Goal: Task Accomplishment & Management: Use online tool/utility

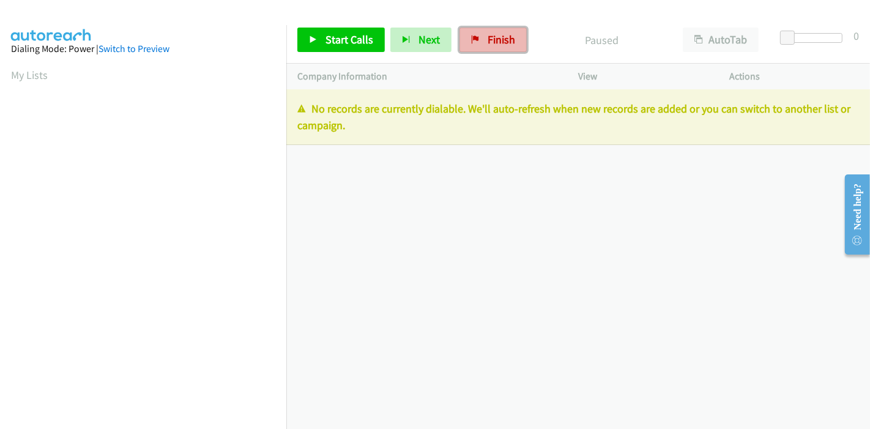
click at [484, 47] on link "Finish" at bounding box center [492, 40] width 67 height 24
drag, startPoint x: 487, startPoint y: 34, endPoint x: 496, endPoint y: 44, distance: 13.9
click at [487, 33] on span "Finish" at bounding box center [501, 39] width 28 height 14
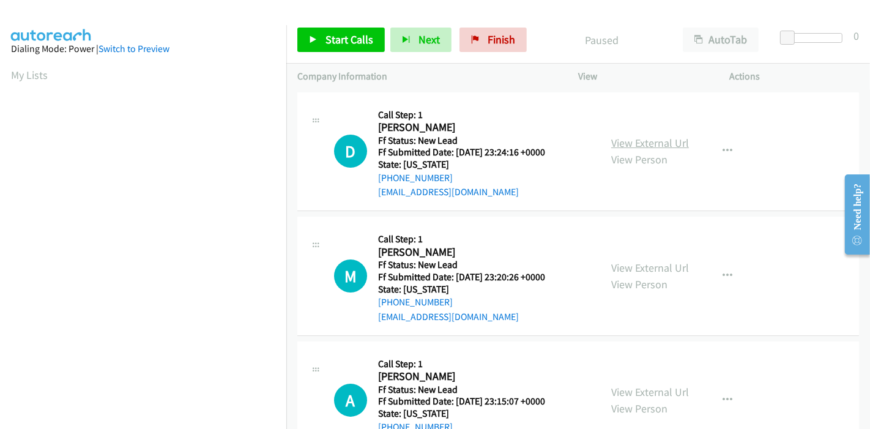
click at [635, 143] on link "View External Url" at bounding box center [650, 143] width 78 height 14
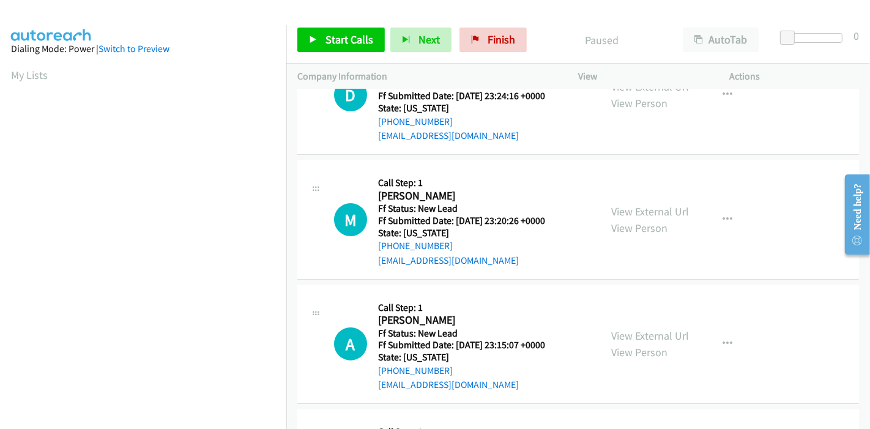
scroll to position [136, 0]
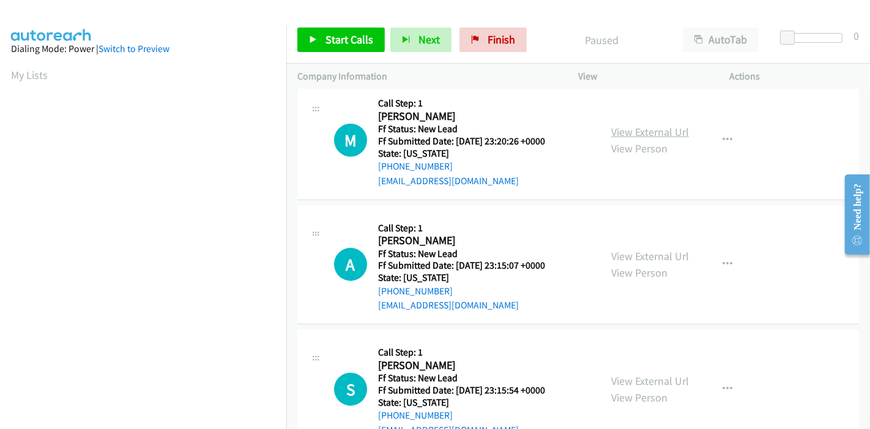
click at [643, 133] on link "View External Url" at bounding box center [650, 132] width 78 height 14
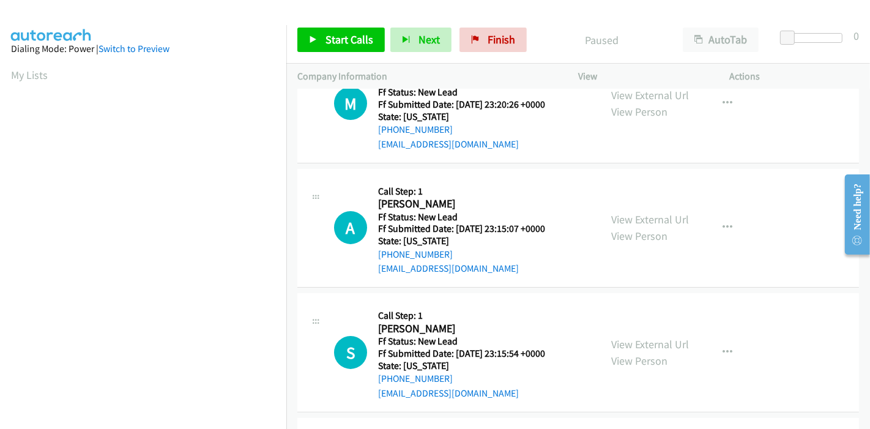
scroll to position [204, 0]
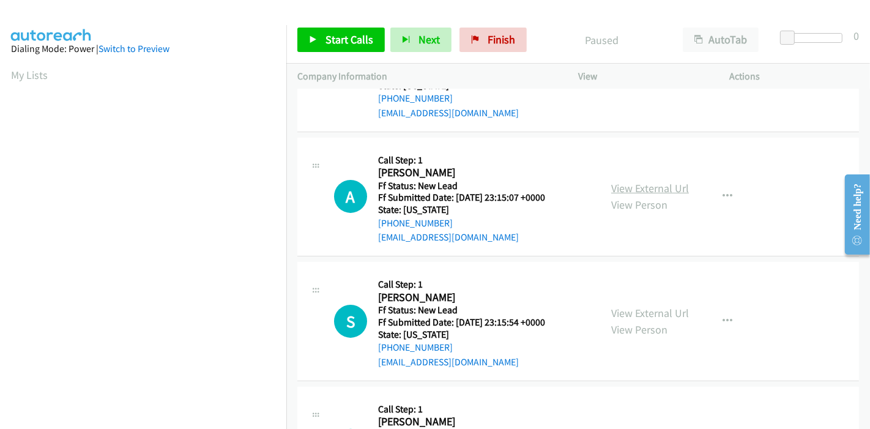
click at [626, 188] on link "View External Url" at bounding box center [650, 188] width 78 height 14
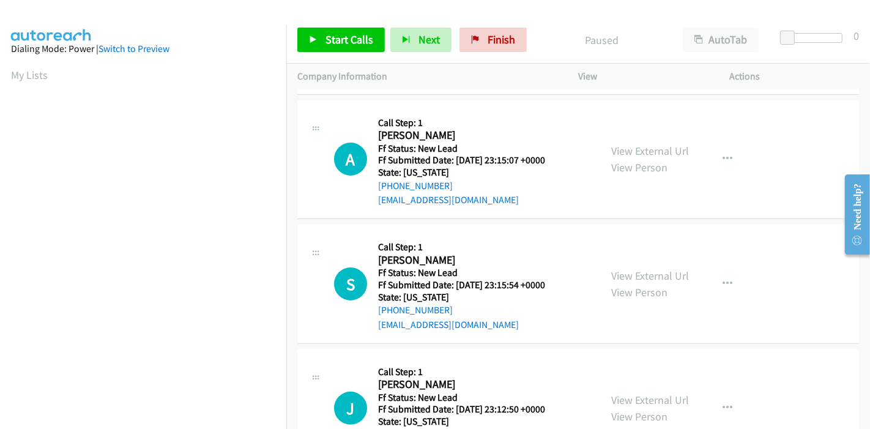
scroll to position [272, 0]
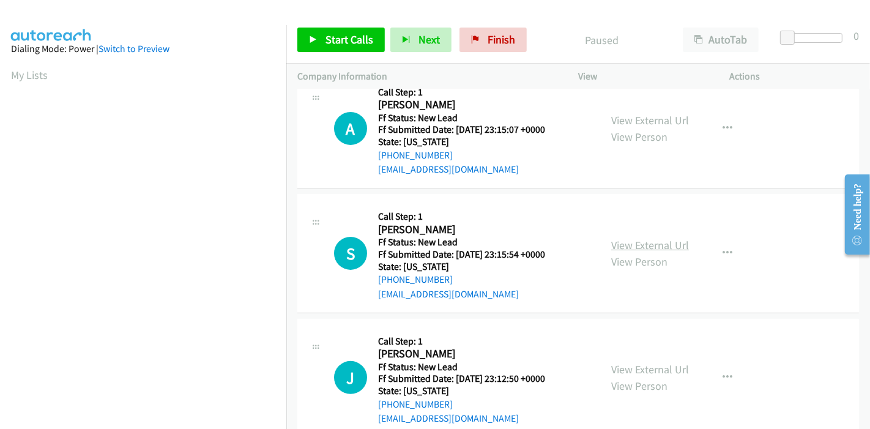
click at [618, 238] on link "View External Url" at bounding box center [650, 245] width 78 height 14
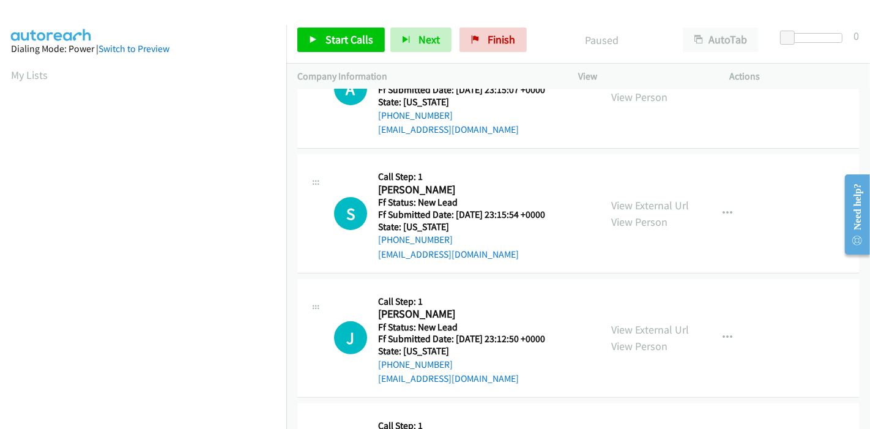
scroll to position [339, 0]
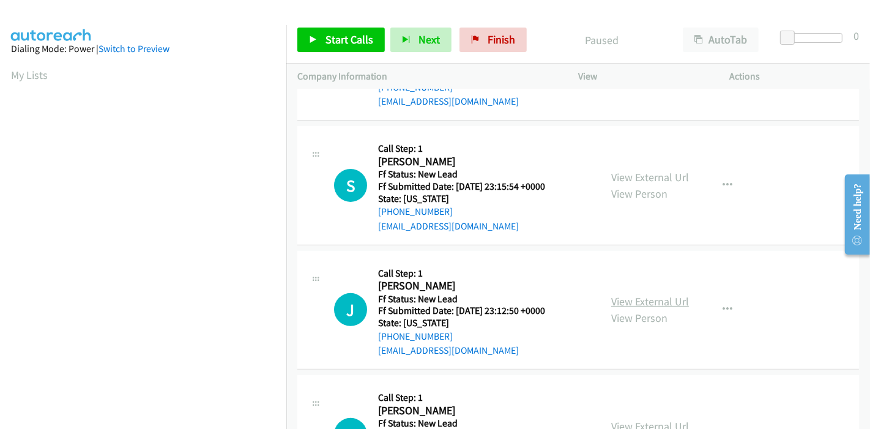
click at [638, 298] on link "View External Url" at bounding box center [650, 301] width 78 height 14
click at [328, 56] on div "Start Calls Pause Next Finish Paused AutoTab AutoTab 0" at bounding box center [577, 40] width 583 height 47
click at [326, 48] on link "Start Calls" at bounding box center [340, 40] width 87 height 24
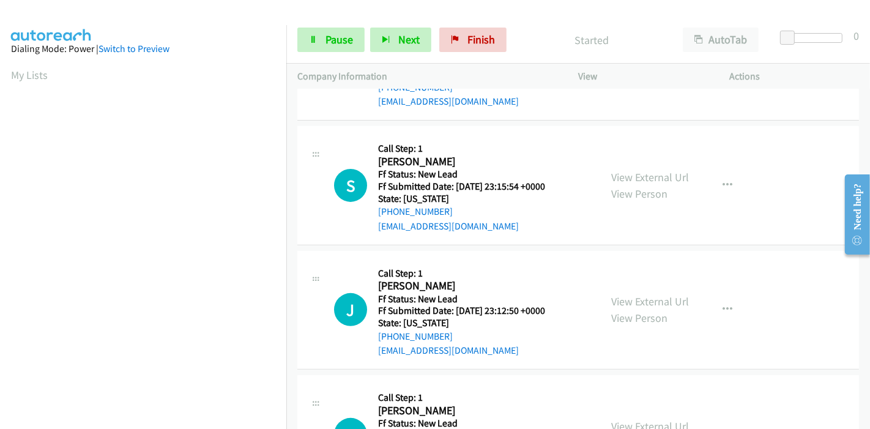
scroll to position [0, 0]
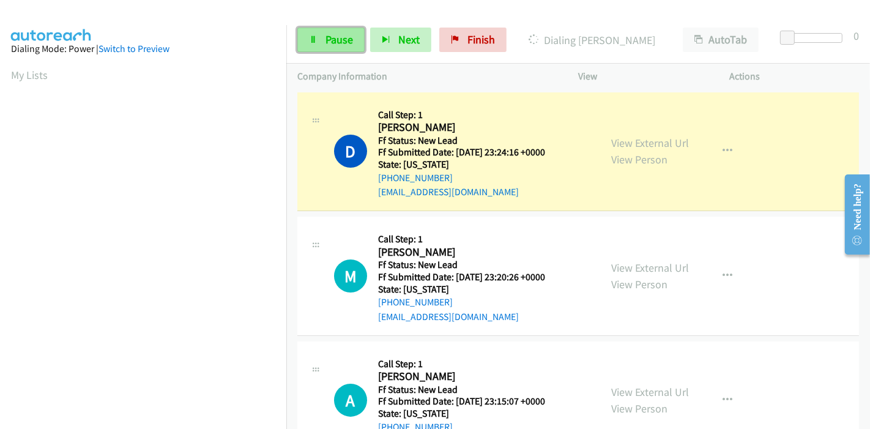
click at [347, 44] on span "Pause" at bounding box center [339, 39] width 28 height 14
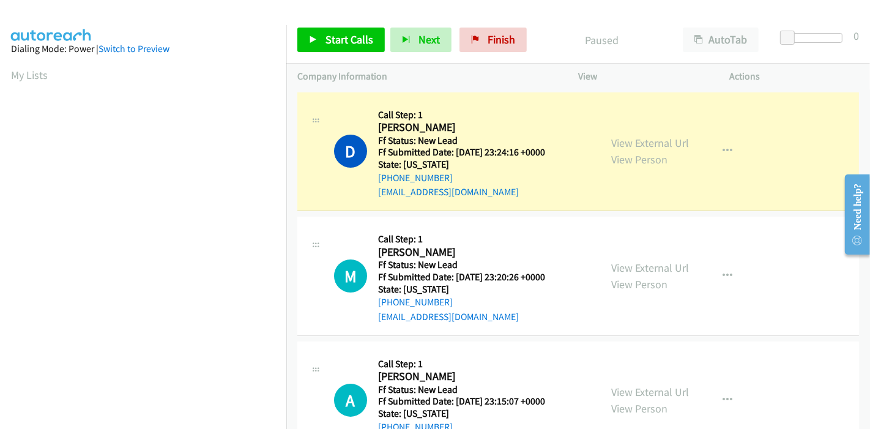
scroll to position [258, 0]
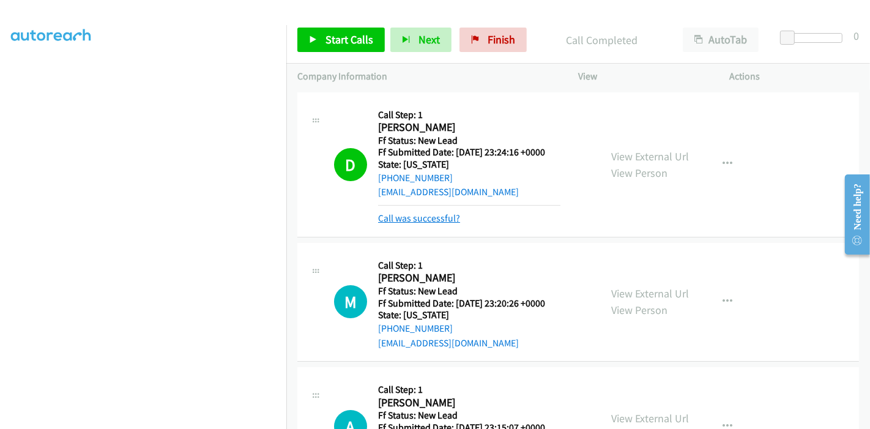
click at [426, 213] on link "Call was successful?" at bounding box center [419, 218] width 82 height 12
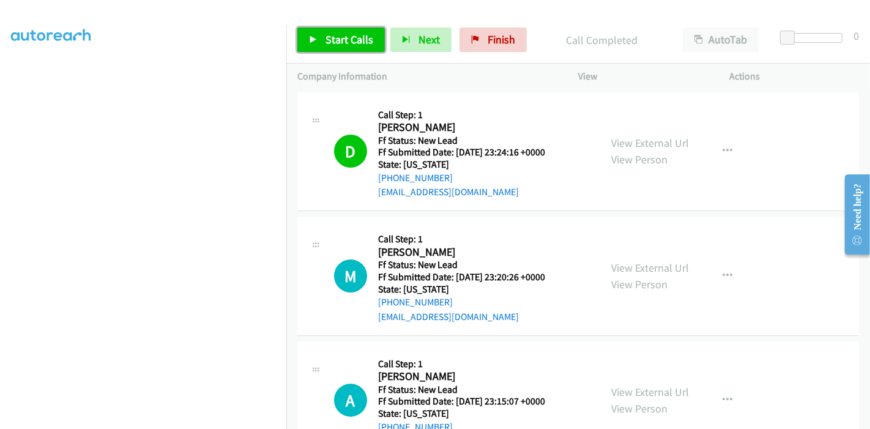
click at [363, 42] on span "Start Calls" at bounding box center [349, 39] width 48 height 14
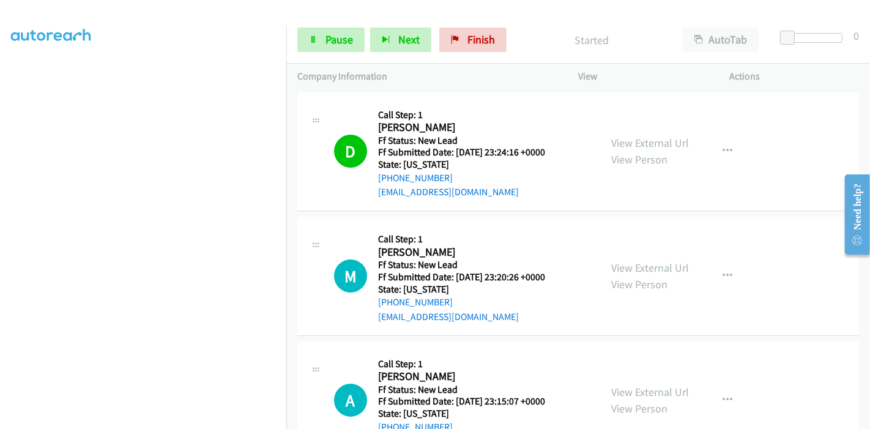
scroll to position [136, 0]
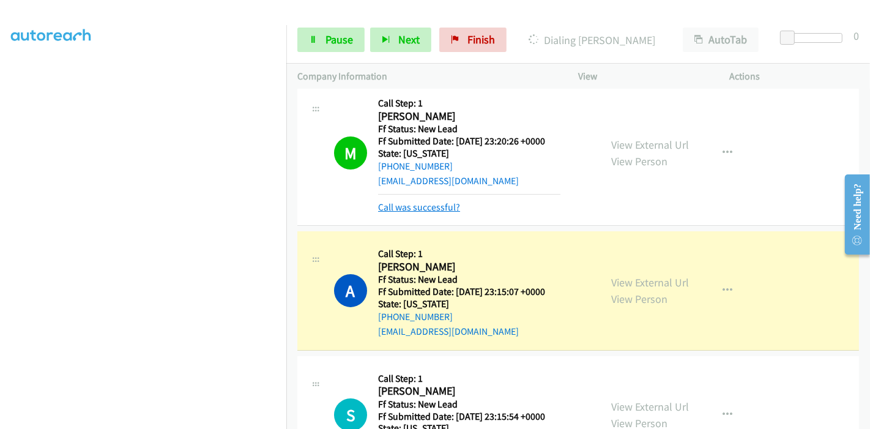
click at [433, 210] on link "Call was successful?" at bounding box center [419, 207] width 82 height 12
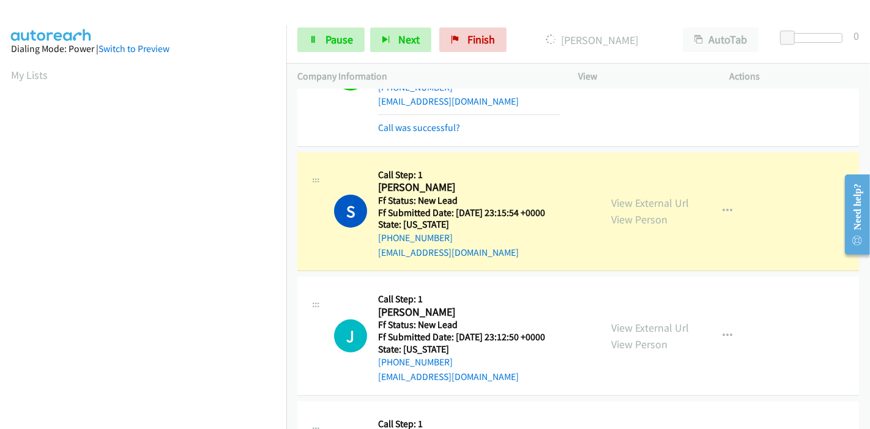
scroll to position [258, 0]
click at [329, 39] on span "Pause" at bounding box center [339, 39] width 28 height 14
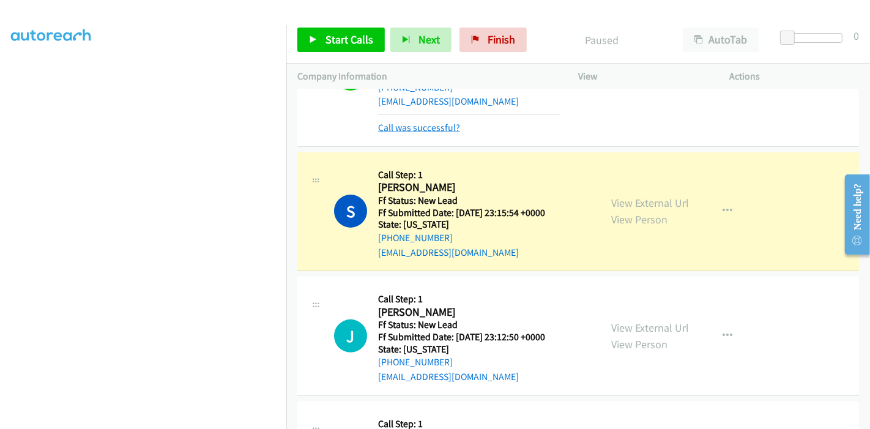
click at [409, 122] on link "Call was successful?" at bounding box center [419, 128] width 82 height 12
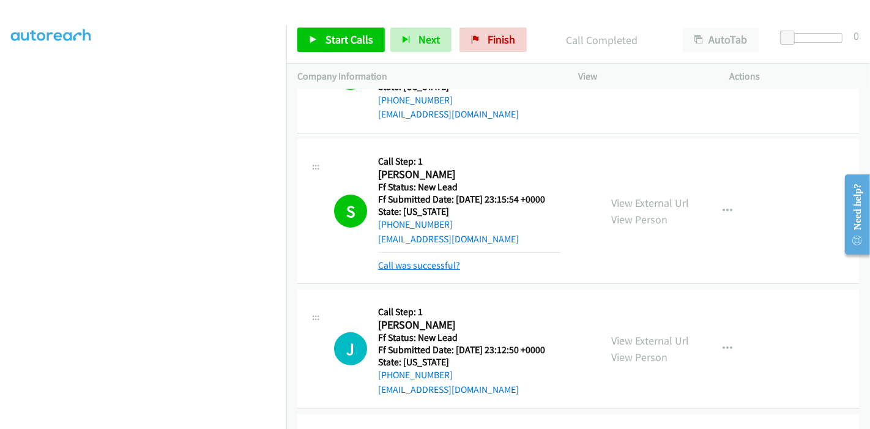
click at [423, 265] on link "Call was successful?" at bounding box center [419, 265] width 82 height 12
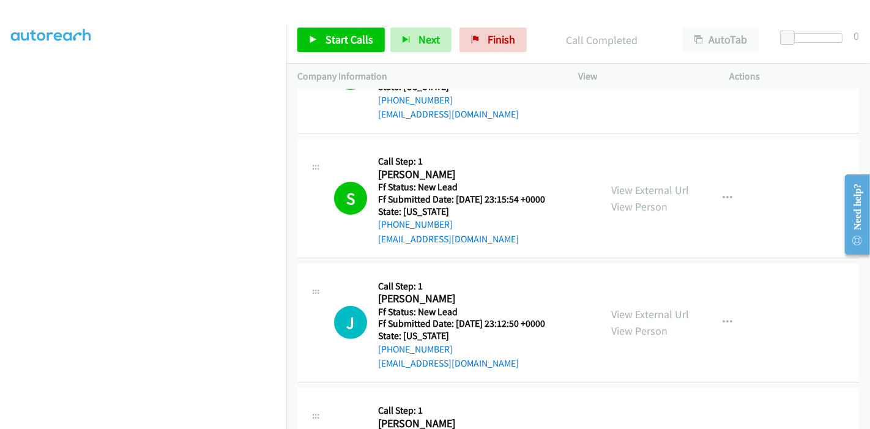
scroll to position [394, 0]
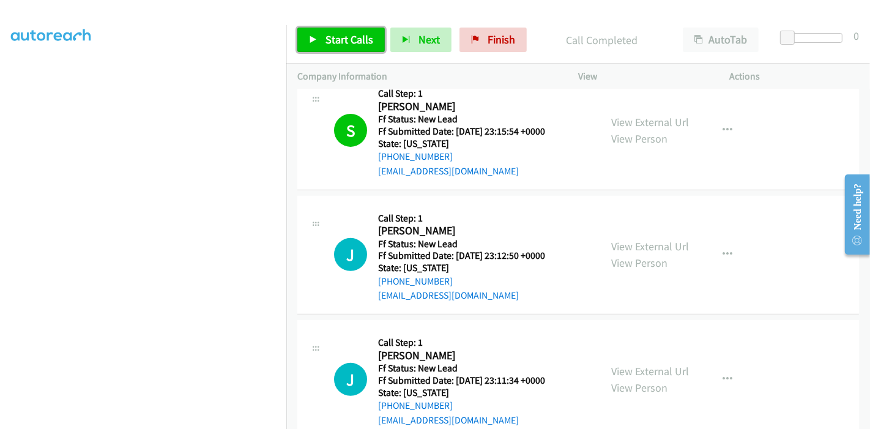
click at [336, 37] on span "Start Calls" at bounding box center [349, 39] width 48 height 14
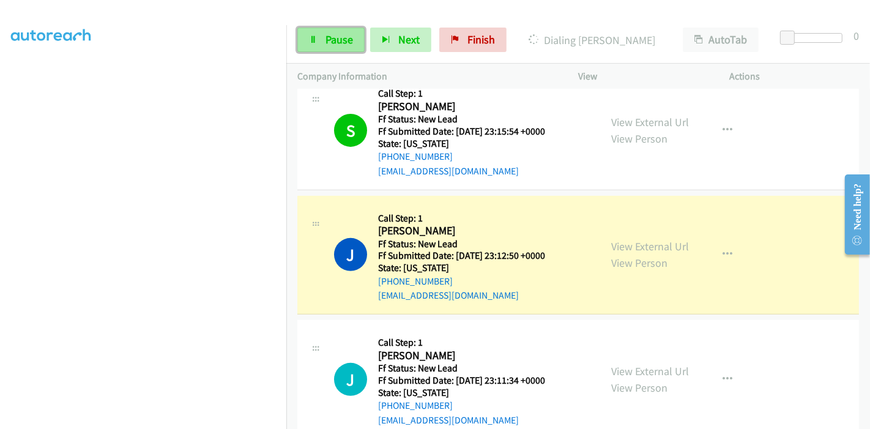
click at [318, 37] on link "Pause" at bounding box center [330, 40] width 67 height 24
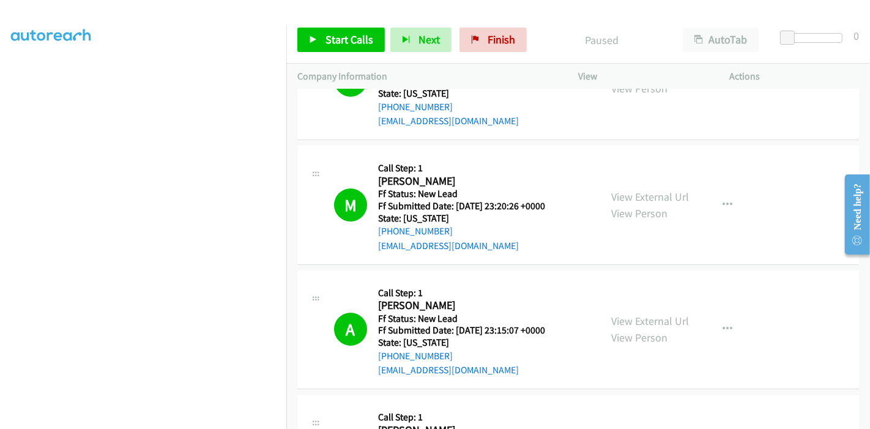
scroll to position [0, 0]
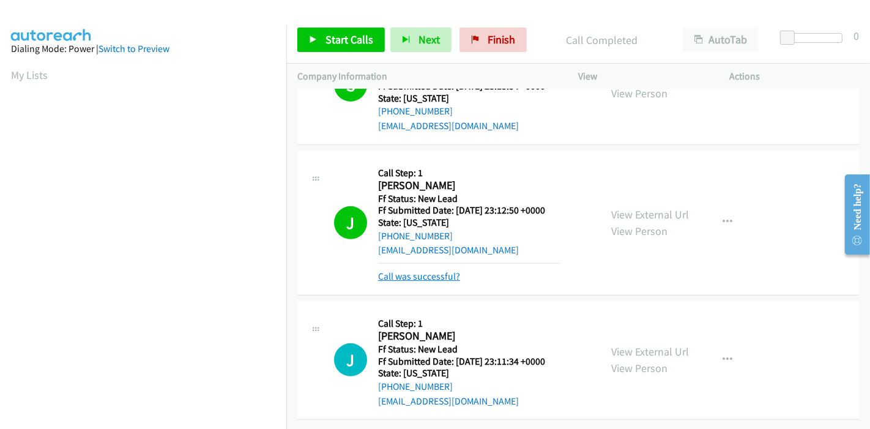
click at [438, 270] on link "Call was successful?" at bounding box center [419, 276] width 82 height 12
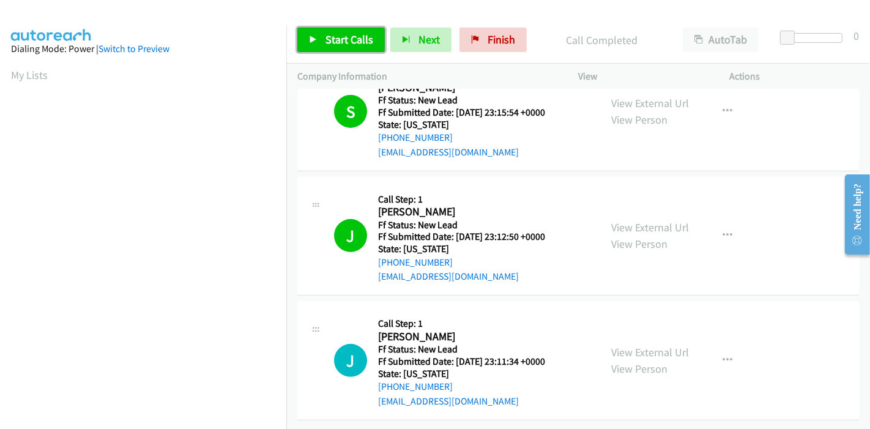
click at [334, 32] on span "Start Calls" at bounding box center [349, 39] width 48 height 14
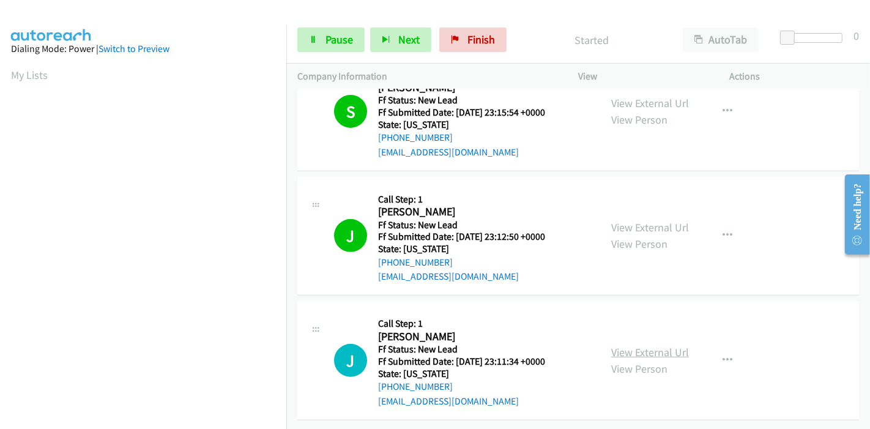
click at [663, 345] on link "View External Url" at bounding box center [650, 352] width 78 height 14
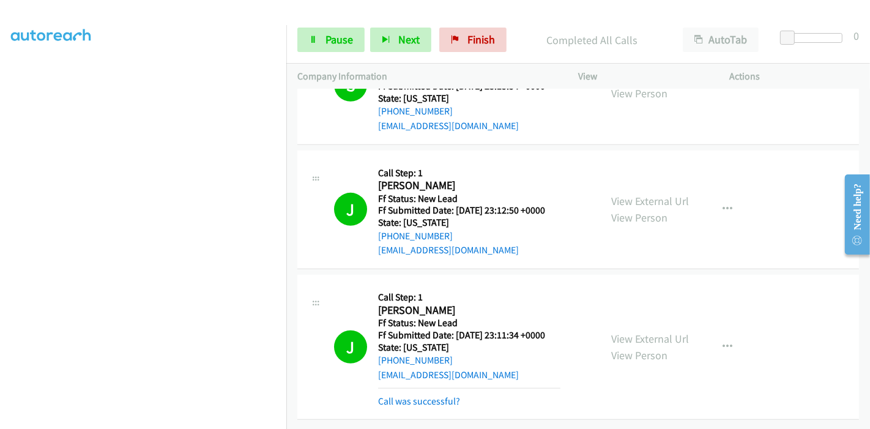
scroll to position [503, 0]
drag, startPoint x: 342, startPoint y: 53, endPoint x: 342, endPoint y: 46, distance: 7.3
click at [342, 53] on div "Start Calls Pause Next Finish Completed All Calls AutoTab AutoTab 0" at bounding box center [577, 40] width 583 height 47
click at [342, 45] on span "Pause" at bounding box center [339, 39] width 28 height 14
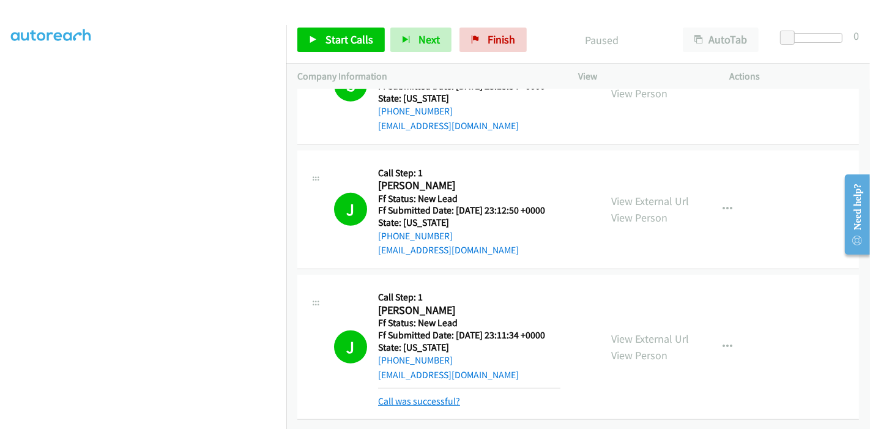
click at [455, 395] on link "Call was successful?" at bounding box center [419, 401] width 82 height 12
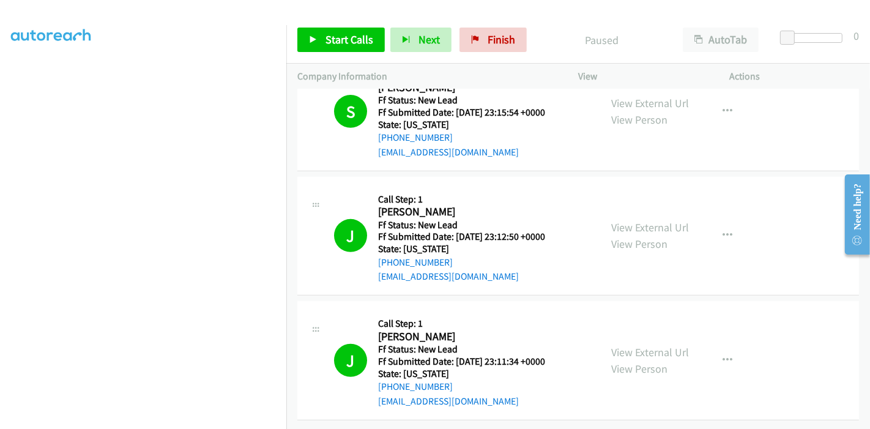
scroll to position [478, 0]
click at [494, 42] on span "Finish" at bounding box center [501, 39] width 28 height 14
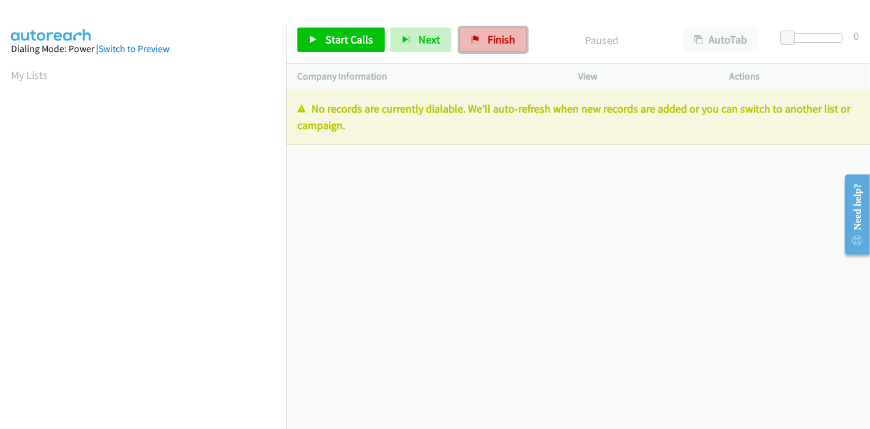
drag, startPoint x: 483, startPoint y: 39, endPoint x: 491, endPoint y: 47, distance: 11.2
click at [487, 39] on span "Finish" at bounding box center [501, 39] width 28 height 14
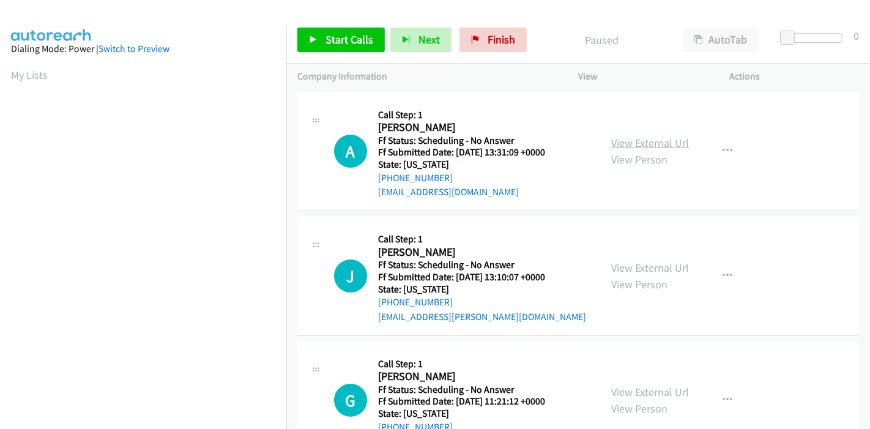
click at [653, 144] on link "View External Url" at bounding box center [650, 143] width 78 height 14
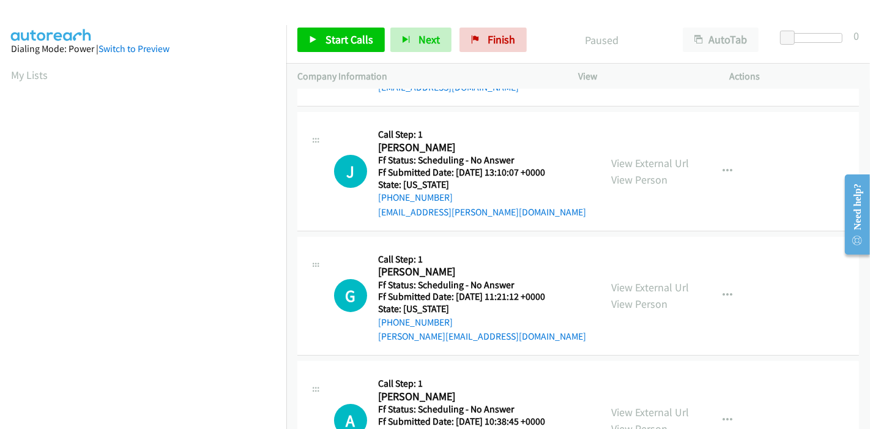
scroll to position [136, 0]
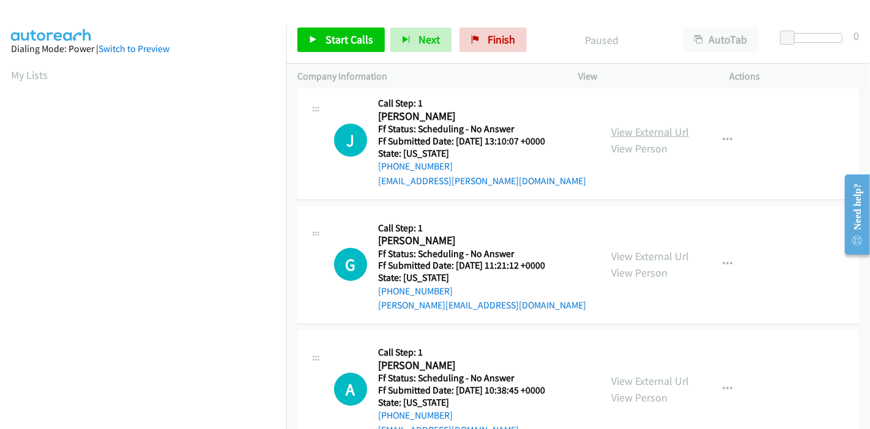
click at [663, 130] on link "View External Url" at bounding box center [650, 132] width 78 height 14
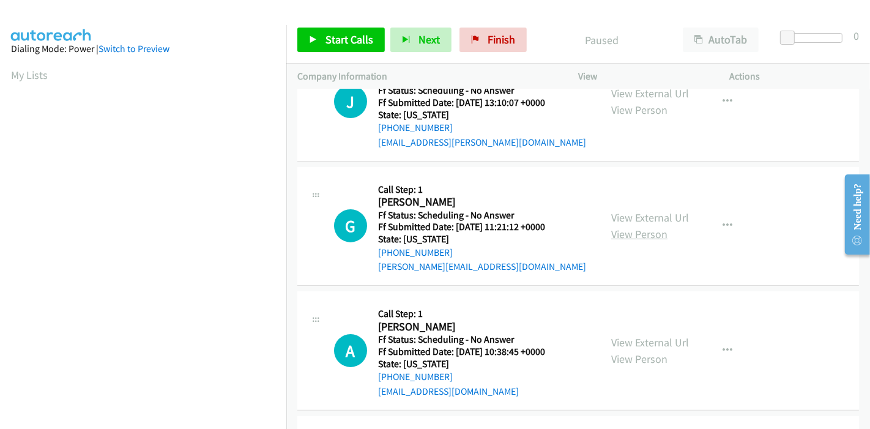
scroll to position [204, 0]
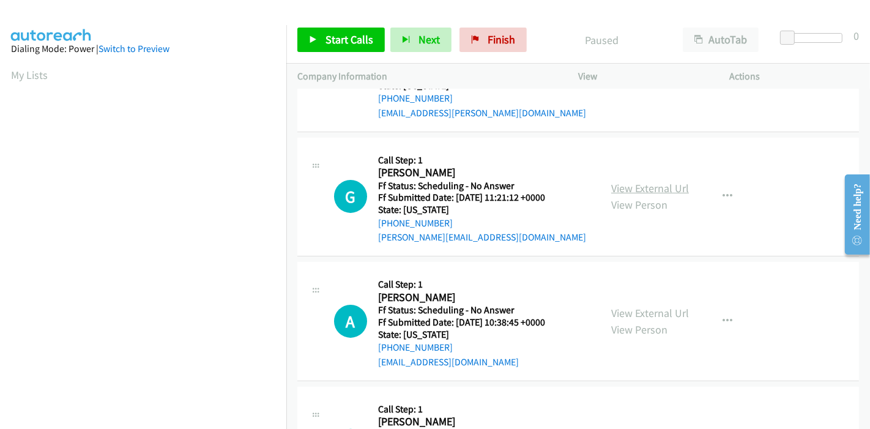
click at [624, 188] on link "View External Url" at bounding box center [650, 188] width 78 height 14
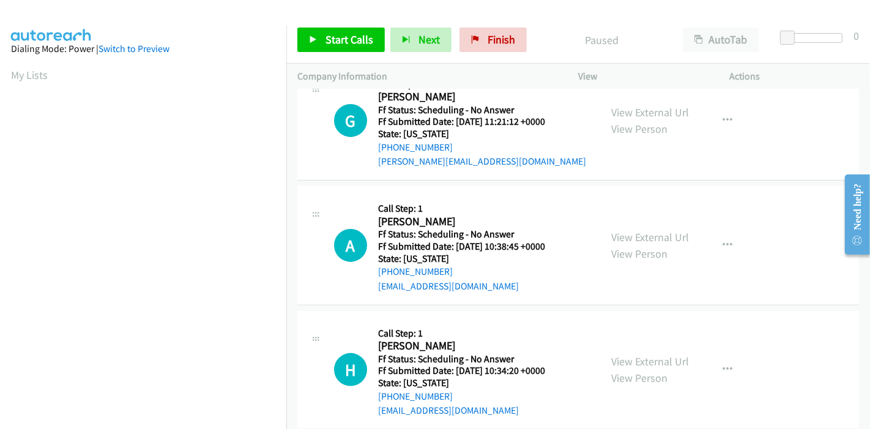
scroll to position [339, 0]
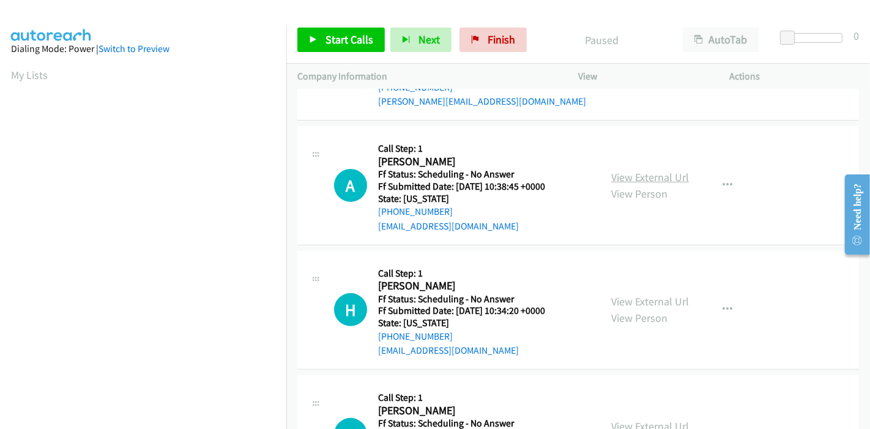
click at [664, 180] on link "View External Url" at bounding box center [650, 177] width 78 height 14
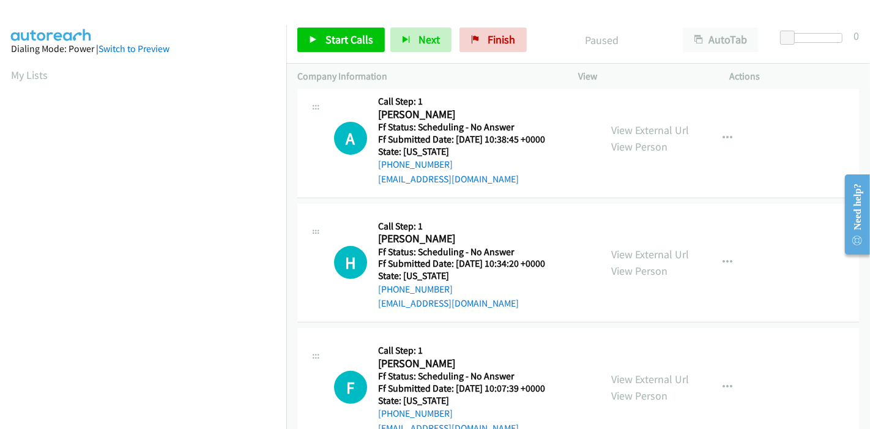
scroll to position [407, 0]
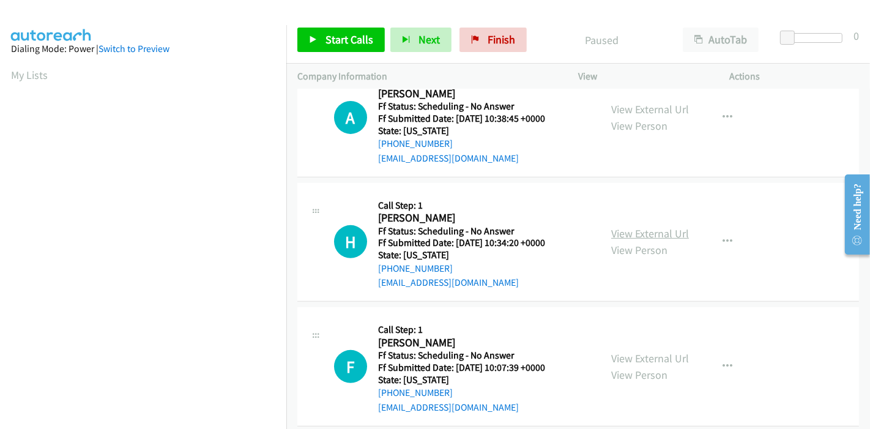
click at [665, 229] on link "View External Url" at bounding box center [650, 233] width 78 height 14
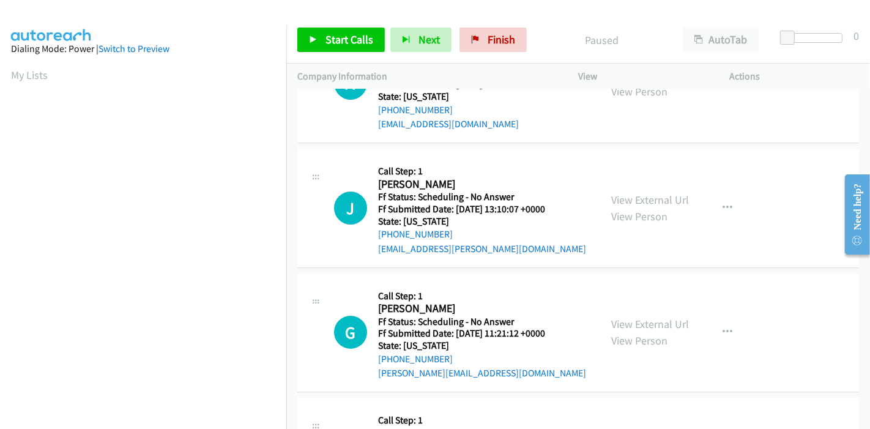
scroll to position [0, 0]
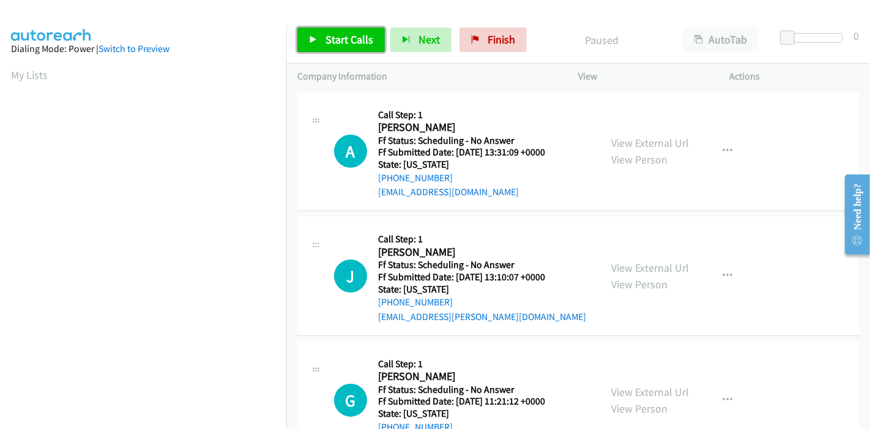
click at [333, 37] on span "Start Calls" at bounding box center [349, 39] width 48 height 14
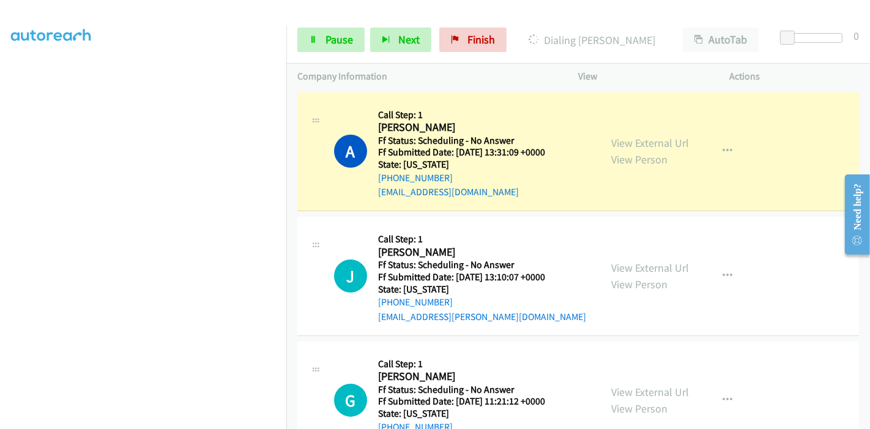
scroll to position [258, 0]
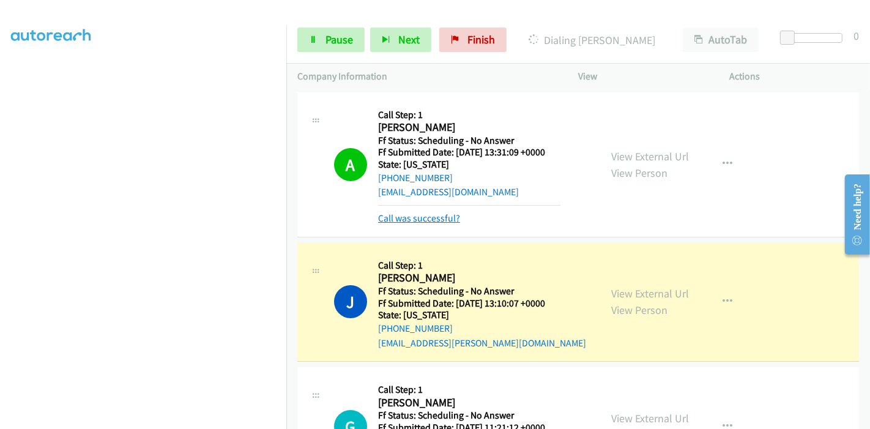
click at [453, 220] on link "Call was successful?" at bounding box center [419, 218] width 82 height 12
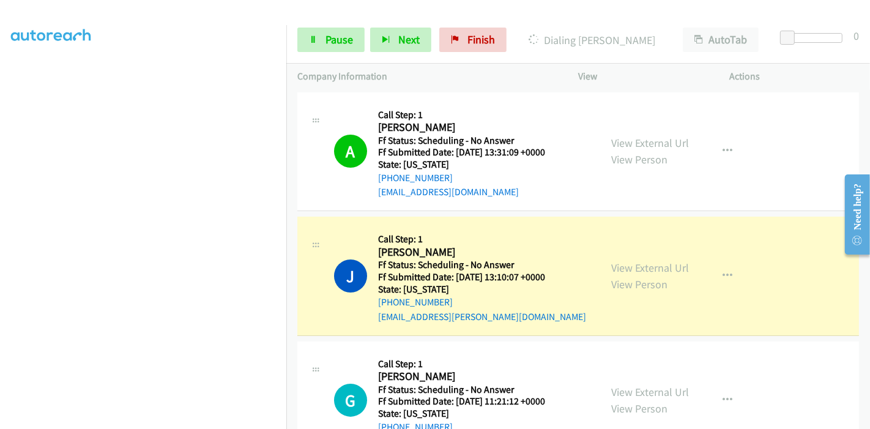
click at [322, 55] on div "Start Calls Pause Next Finish Dialing Jose Nichols AutoTab AutoTab 0" at bounding box center [577, 40] width 583 height 47
click at [323, 43] on link "Pause" at bounding box center [330, 40] width 67 height 24
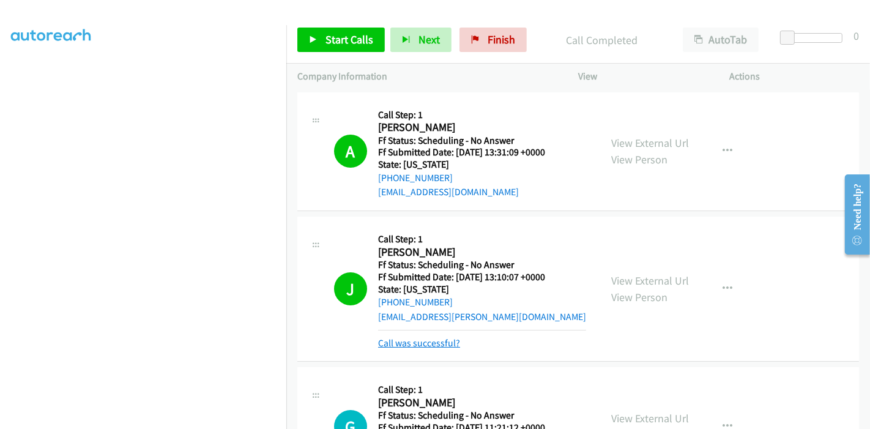
click at [412, 341] on link "Call was successful?" at bounding box center [419, 343] width 82 height 12
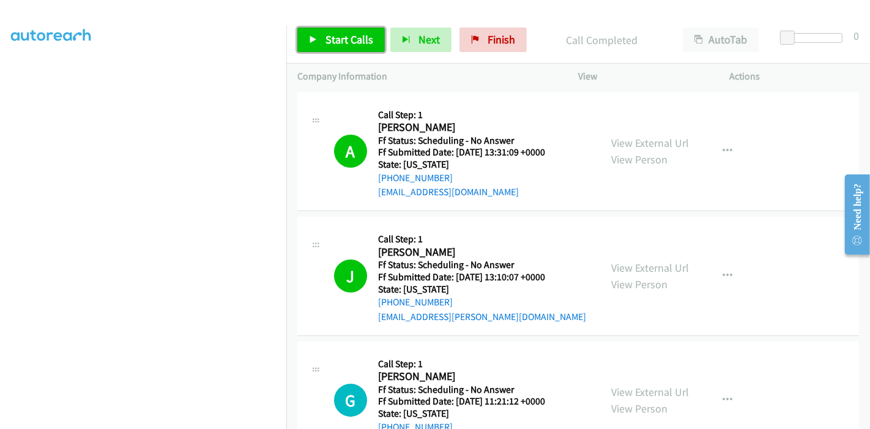
click at [326, 39] on span "Start Calls" at bounding box center [349, 39] width 48 height 14
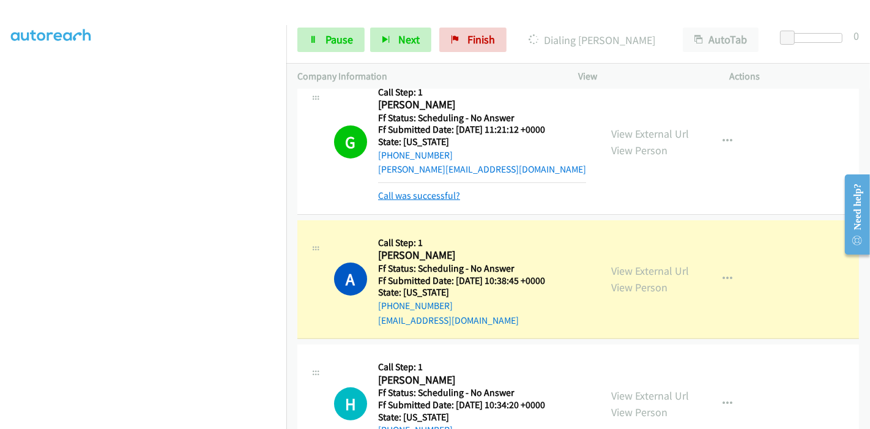
click at [413, 193] on link "Call was successful?" at bounding box center [419, 196] width 82 height 12
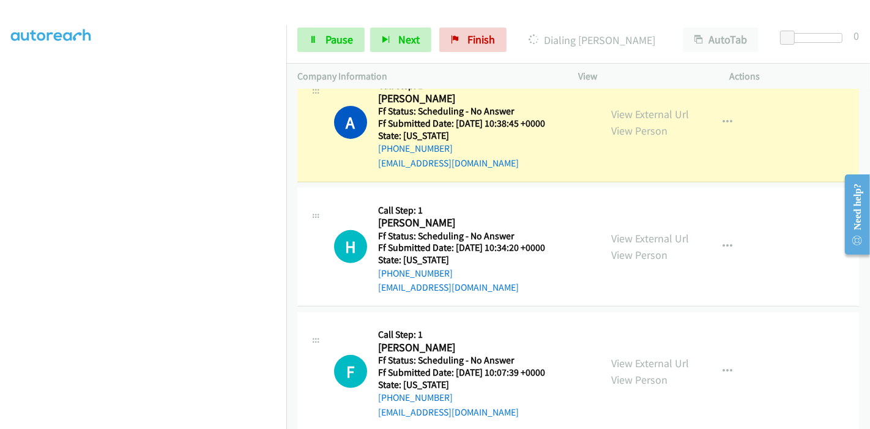
scroll to position [407, 0]
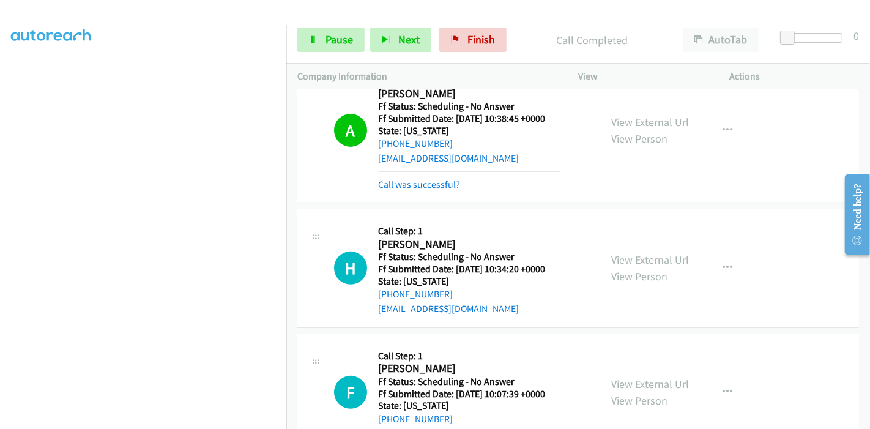
click at [396, 189] on div "Call was successful?" at bounding box center [469, 184] width 182 height 15
click at [401, 183] on link "Call was successful?" at bounding box center [419, 185] width 82 height 12
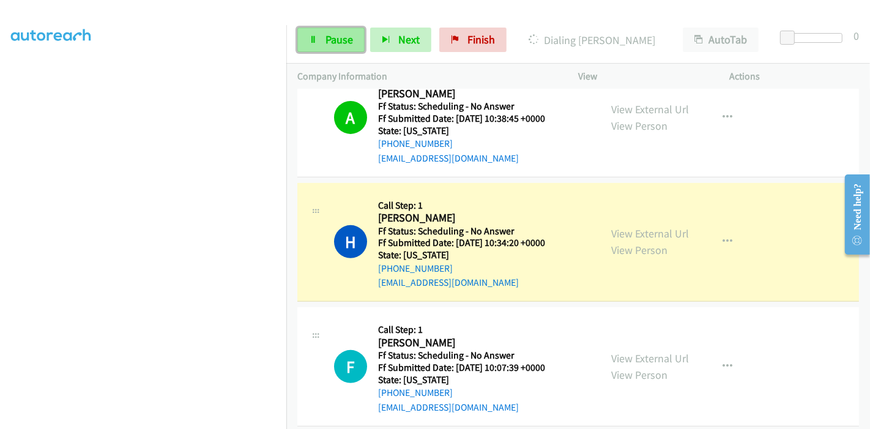
click at [328, 41] on span "Pause" at bounding box center [339, 39] width 28 height 14
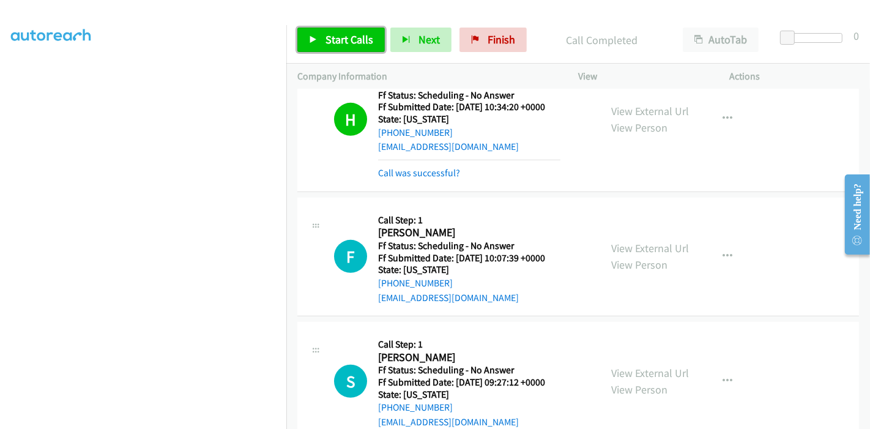
click at [325, 43] on span "Start Calls" at bounding box center [349, 39] width 48 height 14
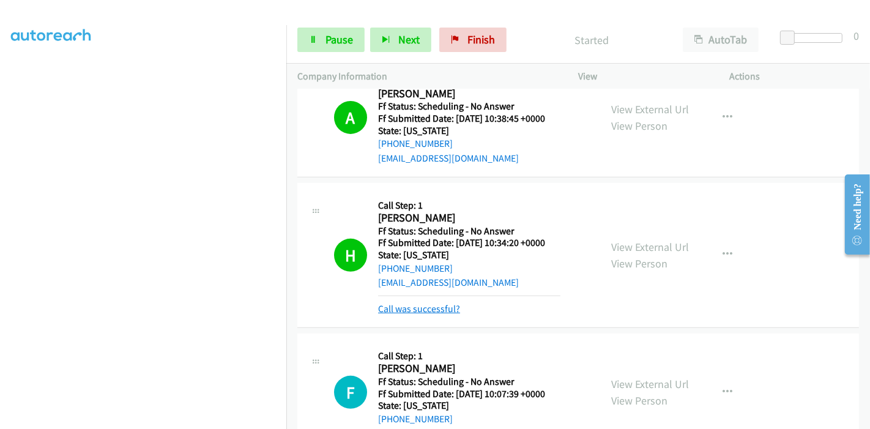
click at [423, 306] on link "Call was successful?" at bounding box center [419, 309] width 82 height 12
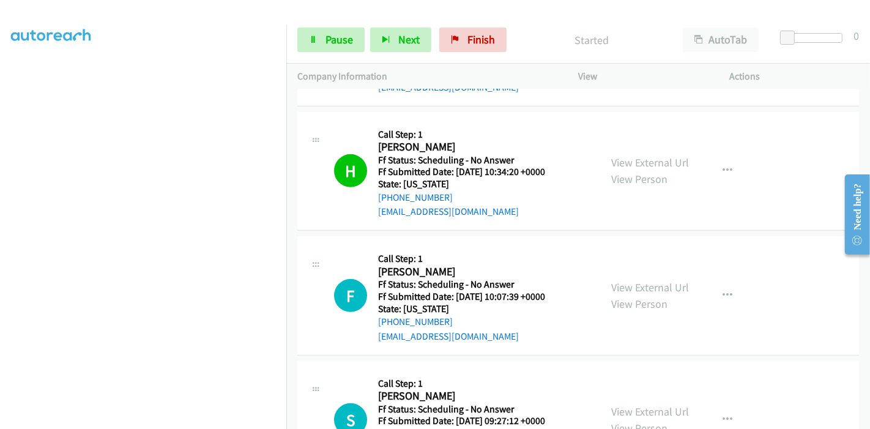
scroll to position [543, 0]
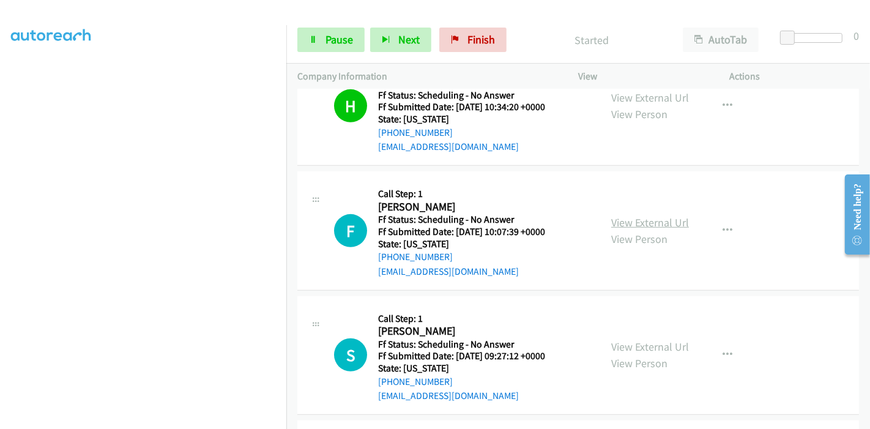
click at [662, 218] on link "View External Url" at bounding box center [650, 222] width 78 height 14
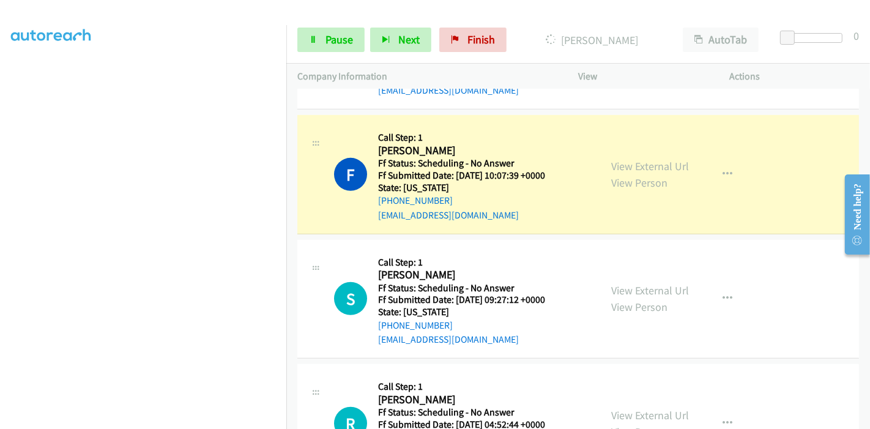
scroll to position [611, 0]
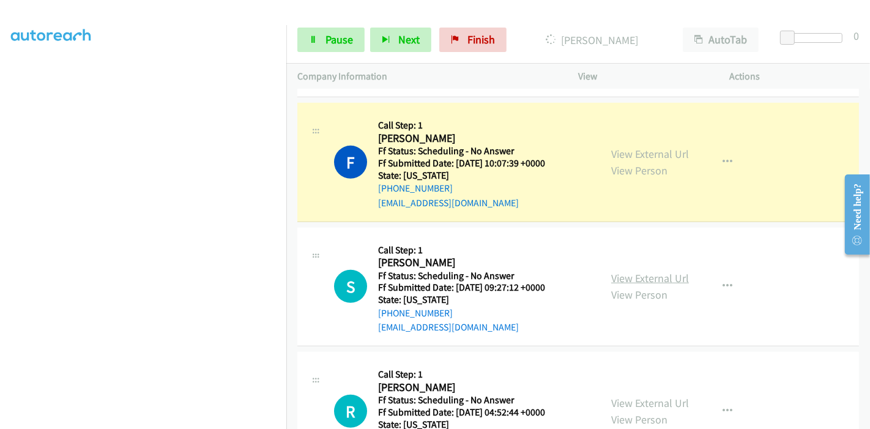
click at [611, 275] on link "View External Url" at bounding box center [650, 278] width 78 height 14
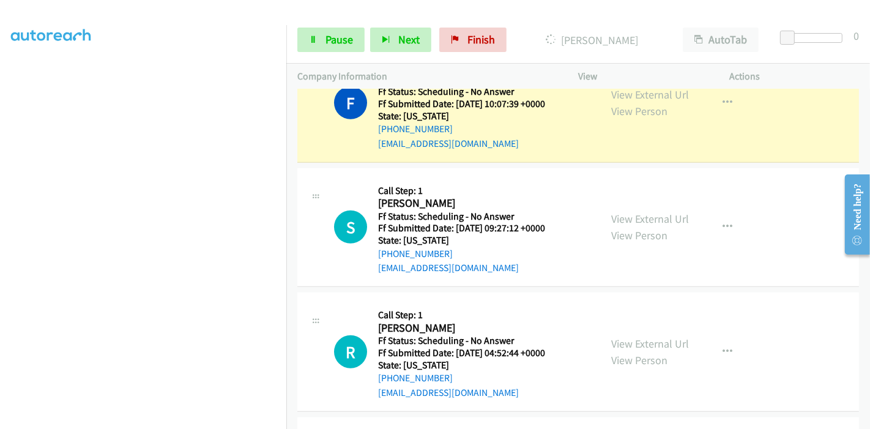
scroll to position [747, 0]
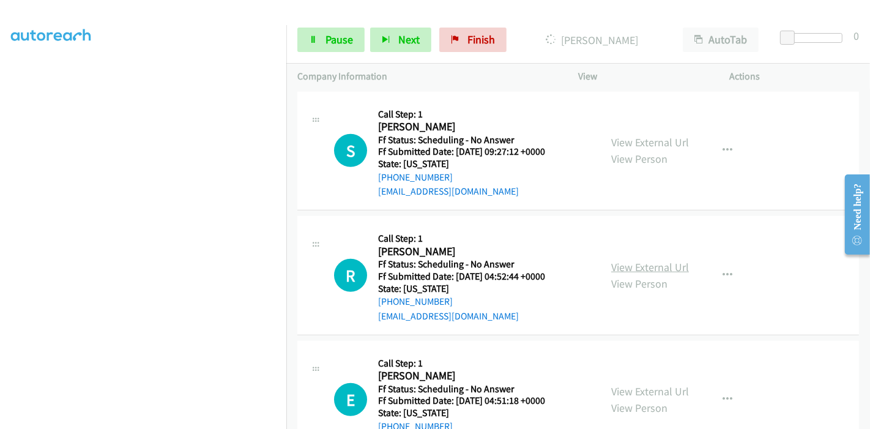
click at [622, 268] on link "View External Url" at bounding box center [650, 267] width 78 height 14
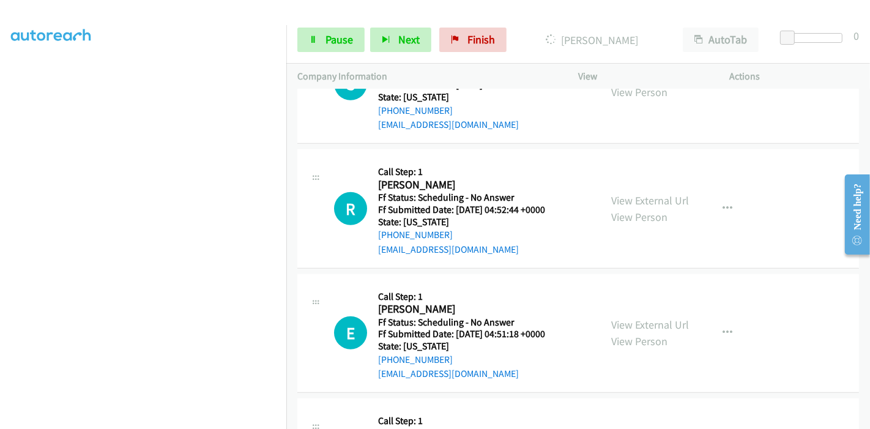
scroll to position [883, 0]
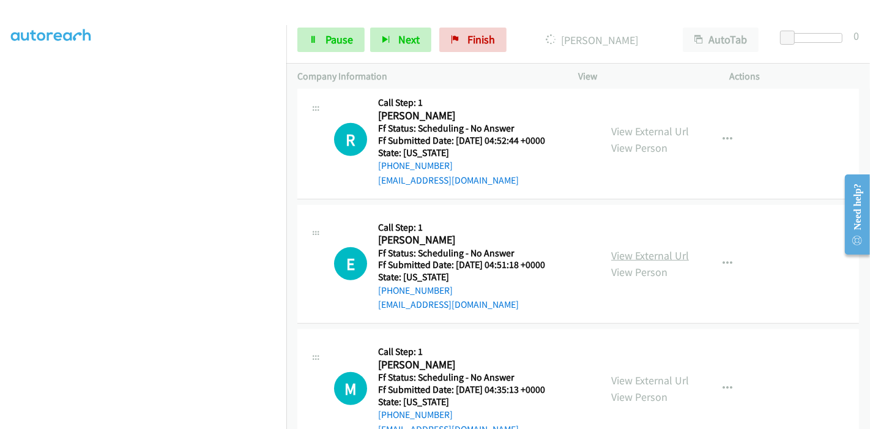
click at [622, 255] on link "View External Url" at bounding box center [650, 255] width 78 height 14
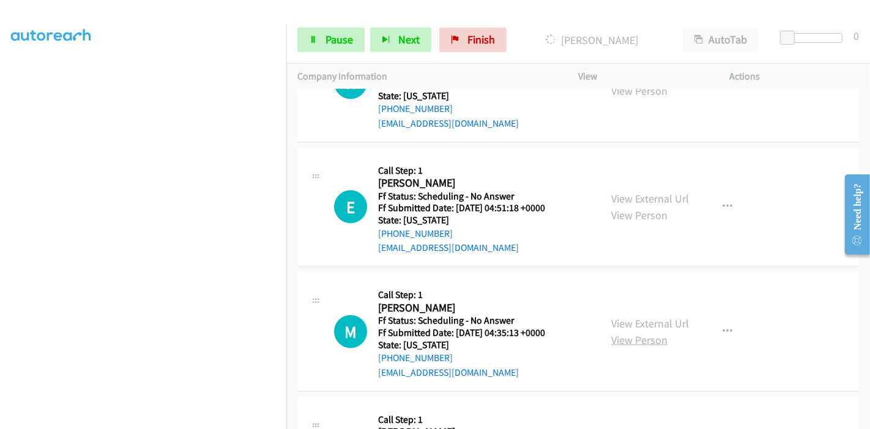
scroll to position [1019, 0]
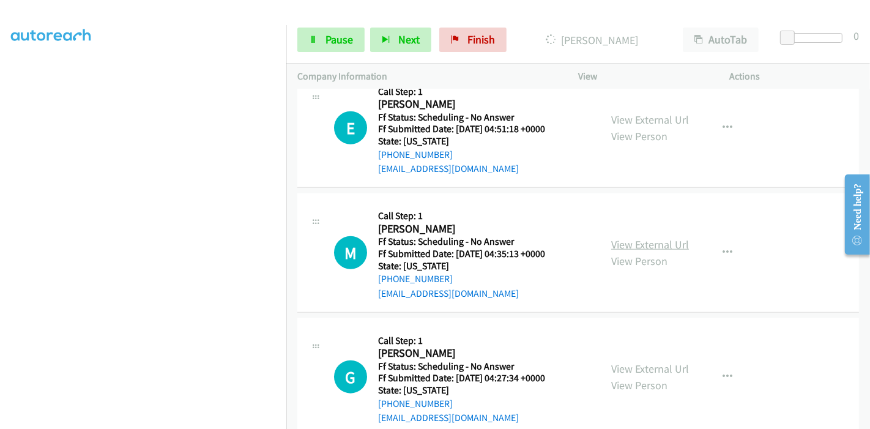
click at [639, 238] on link "View External Url" at bounding box center [650, 244] width 78 height 14
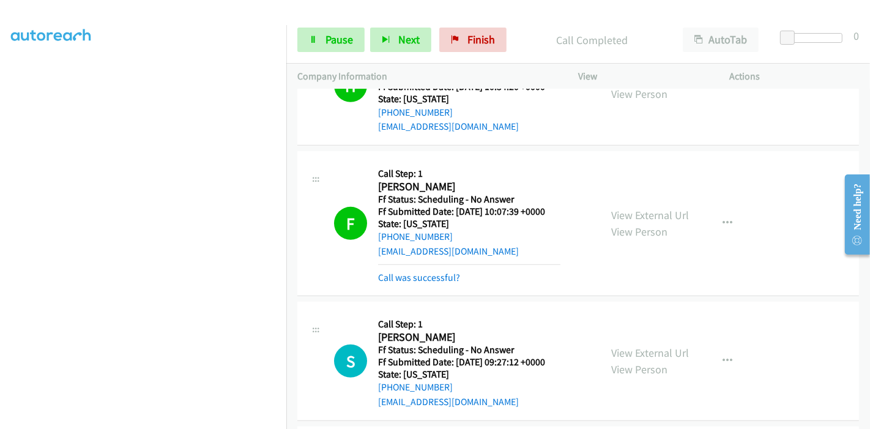
scroll to position [611, 0]
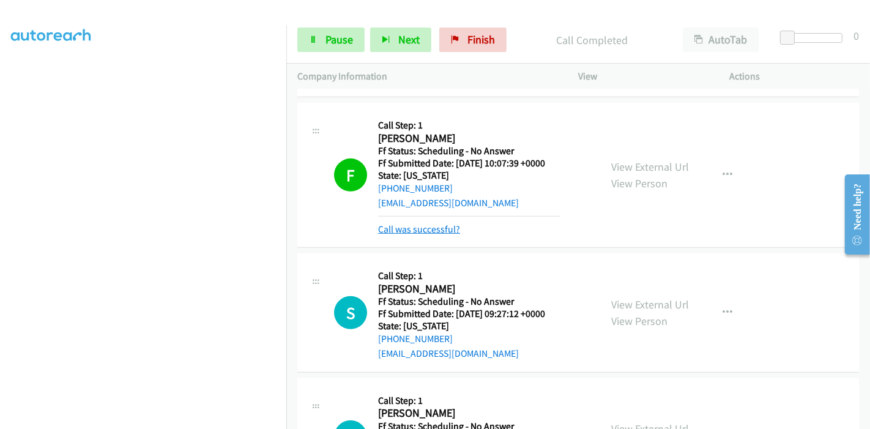
click at [409, 226] on link "Call was successful?" at bounding box center [419, 229] width 82 height 12
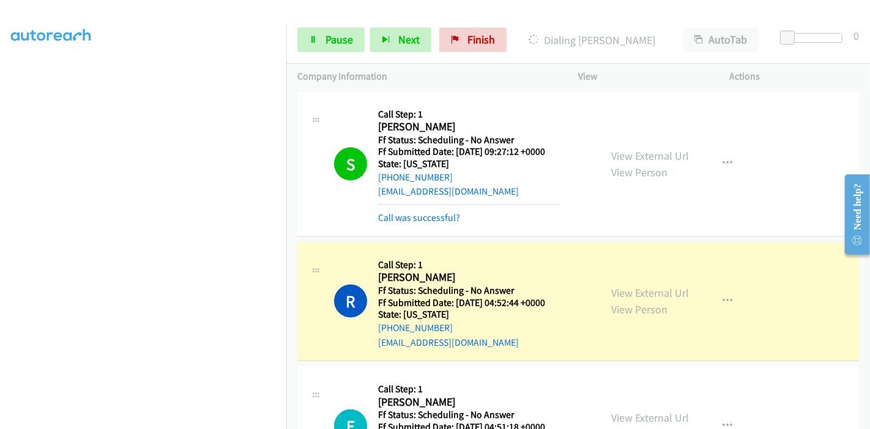
scroll to position [815, 0]
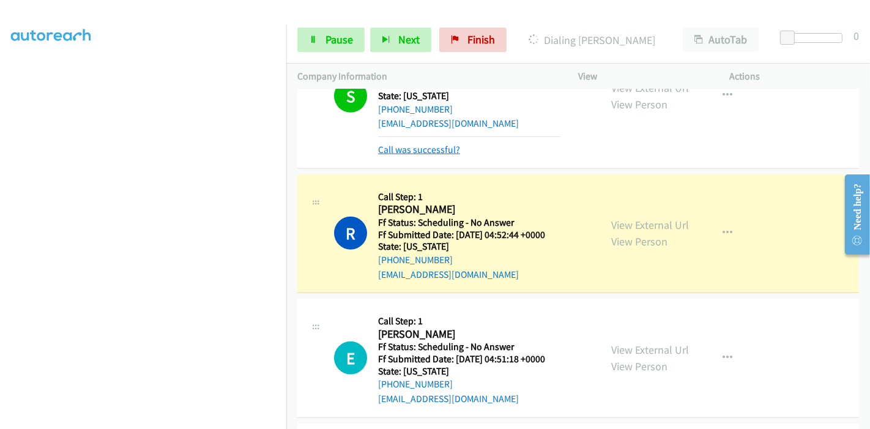
click at [429, 146] on link "Call was successful?" at bounding box center [419, 150] width 82 height 12
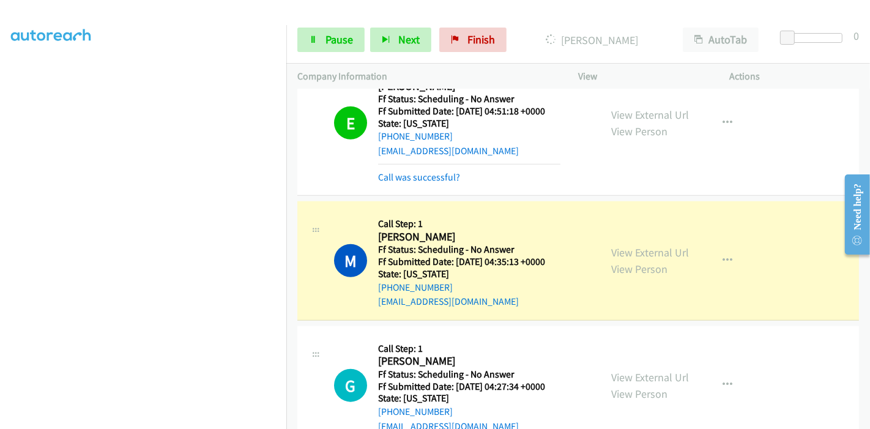
scroll to position [1142, 0]
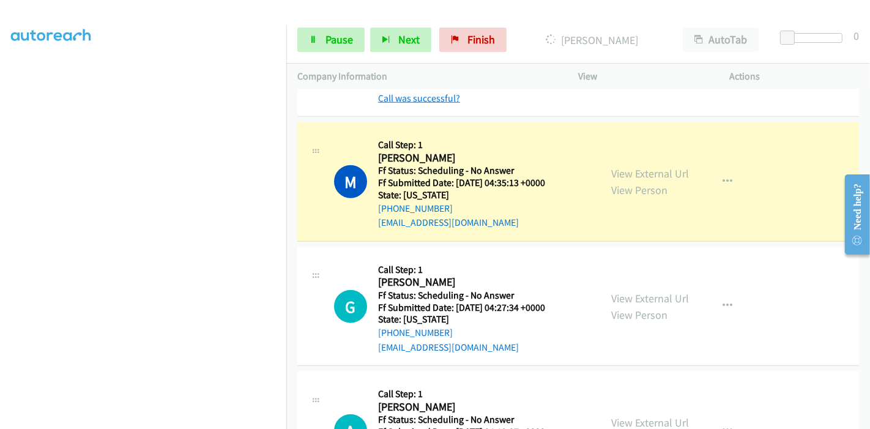
click at [446, 94] on link "Call was successful?" at bounding box center [419, 98] width 82 height 12
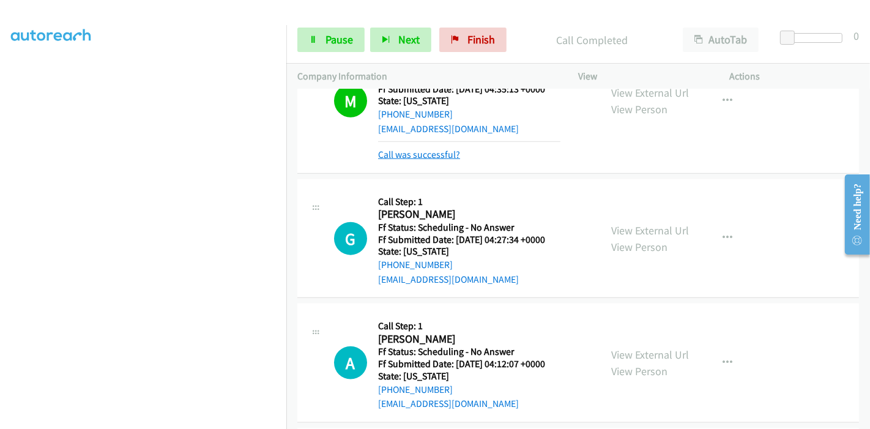
click at [453, 153] on link "Call was successful?" at bounding box center [419, 155] width 82 height 12
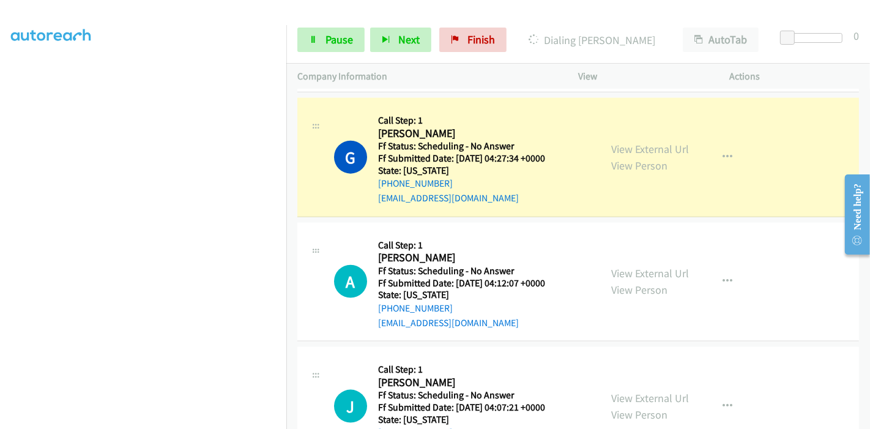
scroll to position [1128, 0]
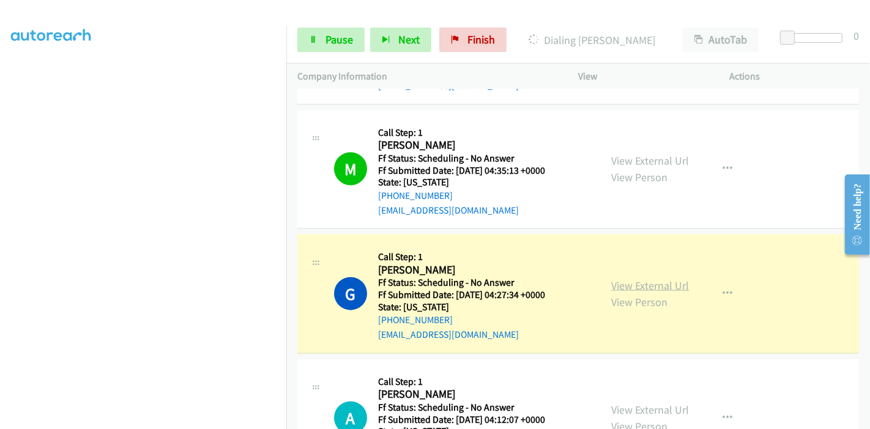
click at [631, 283] on link "View External Url" at bounding box center [650, 285] width 78 height 14
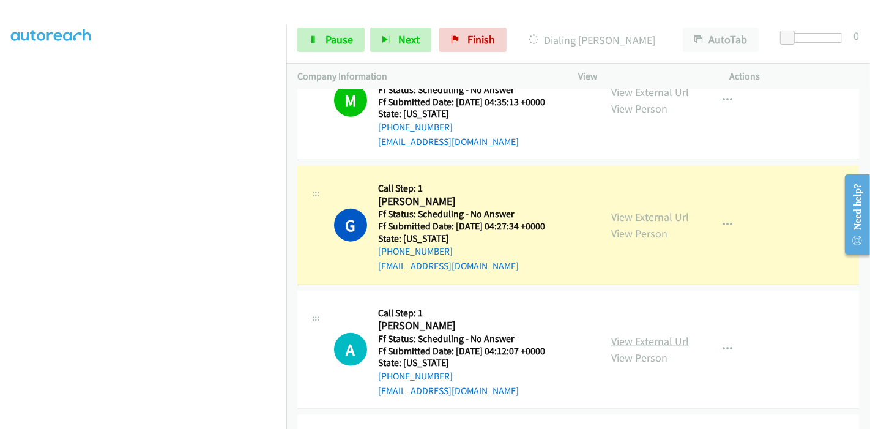
click at [616, 341] on link "View External Url" at bounding box center [650, 341] width 78 height 14
click at [342, 41] on span "Pause" at bounding box center [339, 39] width 28 height 14
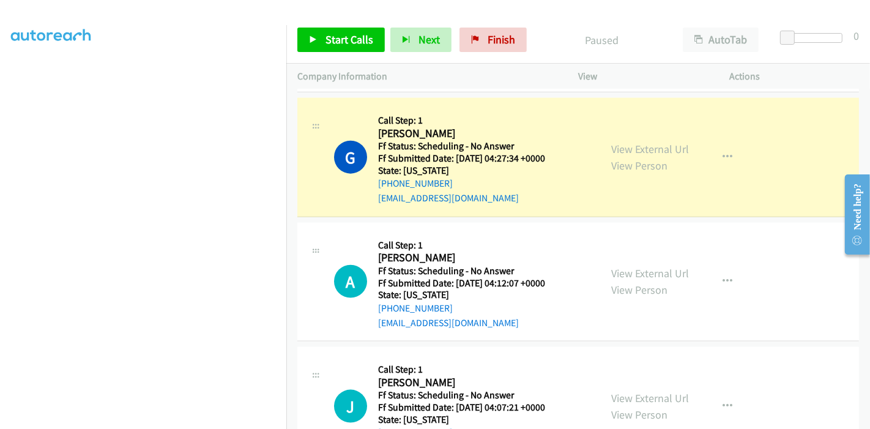
scroll to position [232, 0]
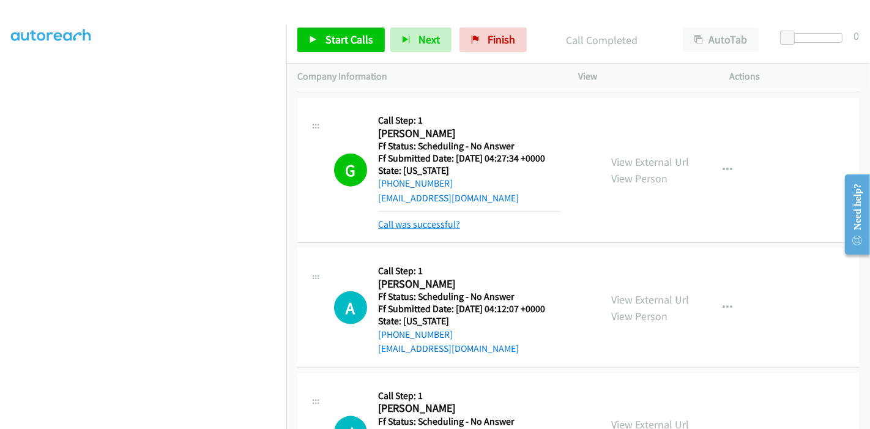
click at [408, 223] on link "Call was successful?" at bounding box center [419, 224] width 82 height 12
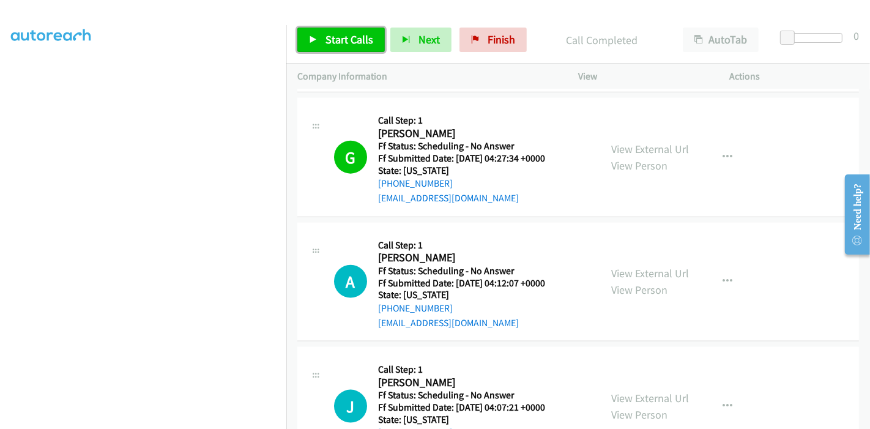
click at [330, 42] on span "Start Calls" at bounding box center [349, 39] width 48 height 14
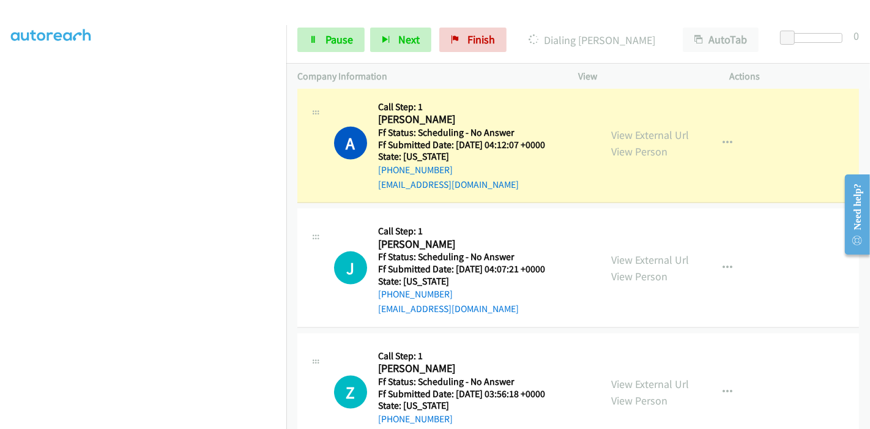
scroll to position [1468, 0]
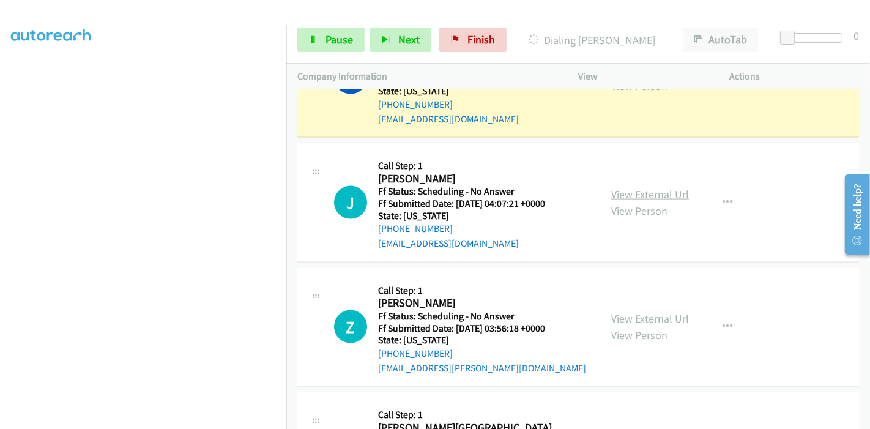
click at [668, 190] on link "View External Url" at bounding box center [650, 194] width 78 height 14
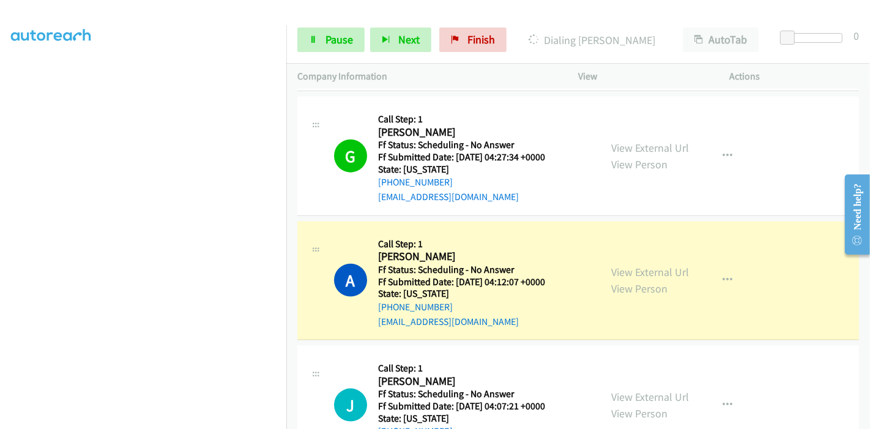
scroll to position [1265, 0]
click at [634, 148] on link "View External Url" at bounding box center [650, 149] width 78 height 14
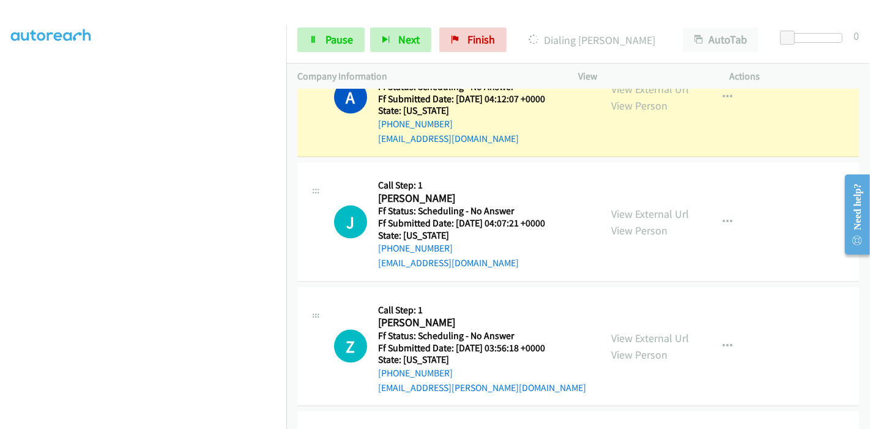
scroll to position [1536, 0]
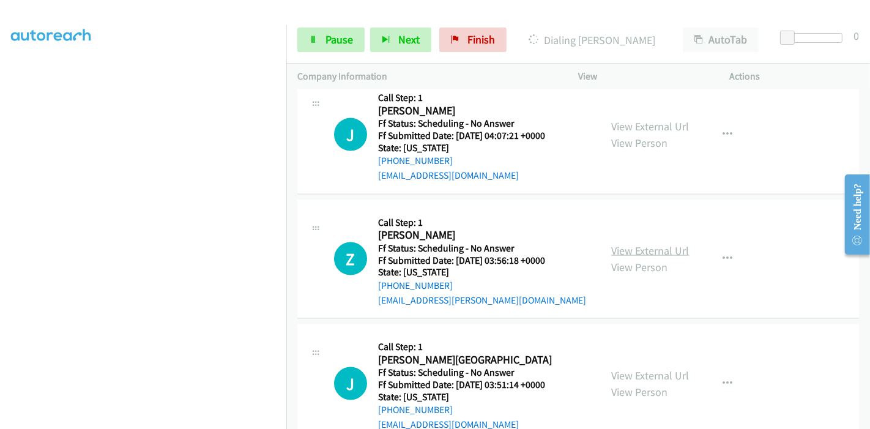
click at [625, 252] on link "View External Url" at bounding box center [650, 250] width 78 height 14
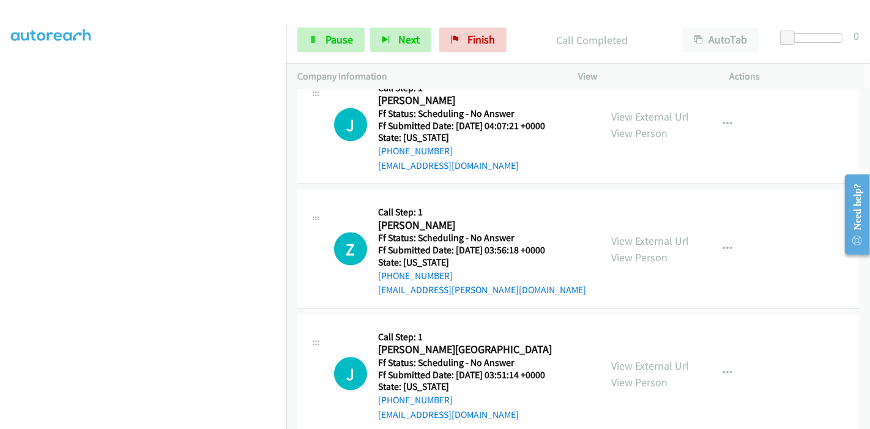
scroll to position [1630, 0]
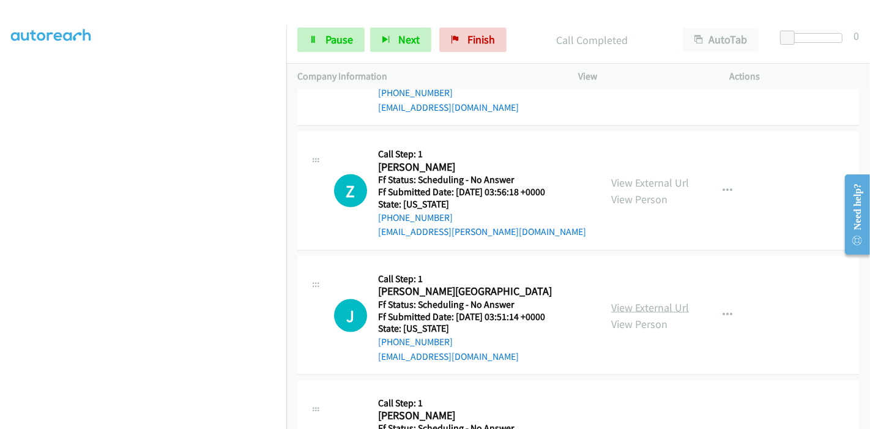
click at [615, 301] on link "View External Url" at bounding box center [650, 307] width 78 height 14
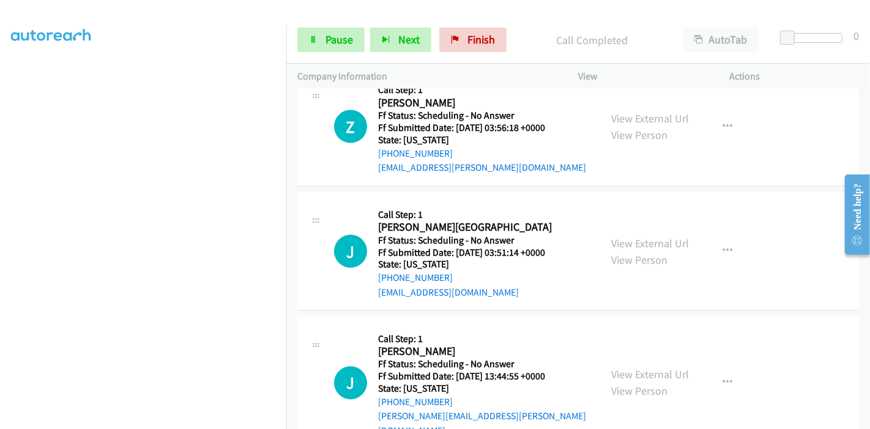
scroll to position [1766, 0]
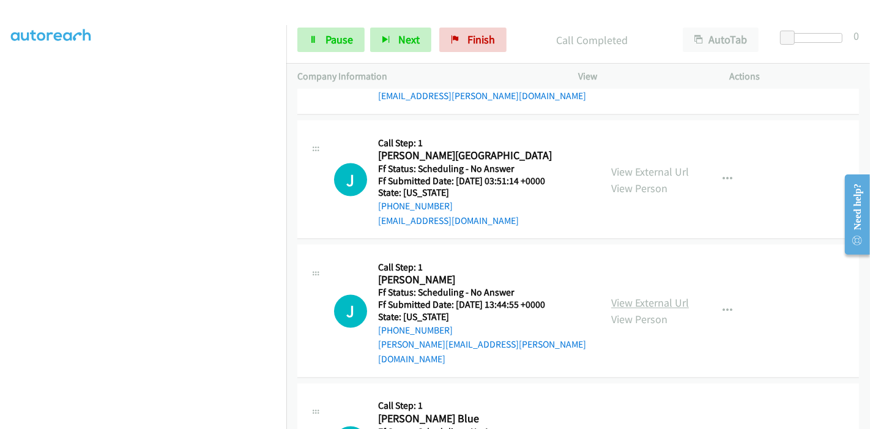
click at [615, 296] on link "View External Url" at bounding box center [650, 303] width 78 height 14
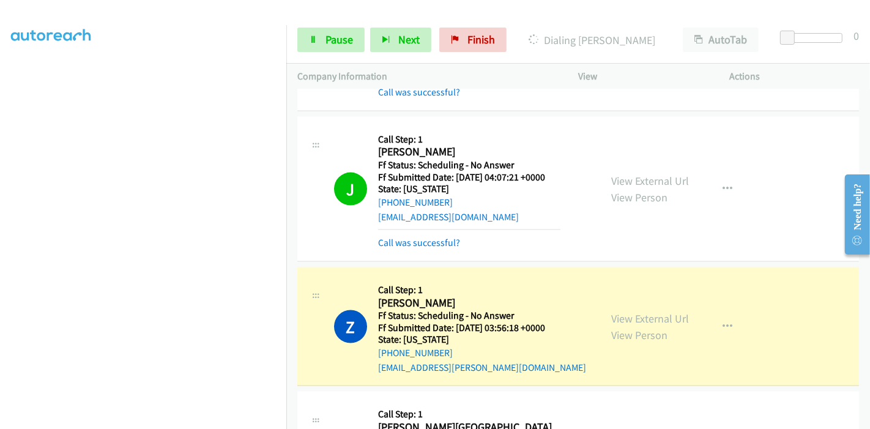
scroll to position [1589, 0]
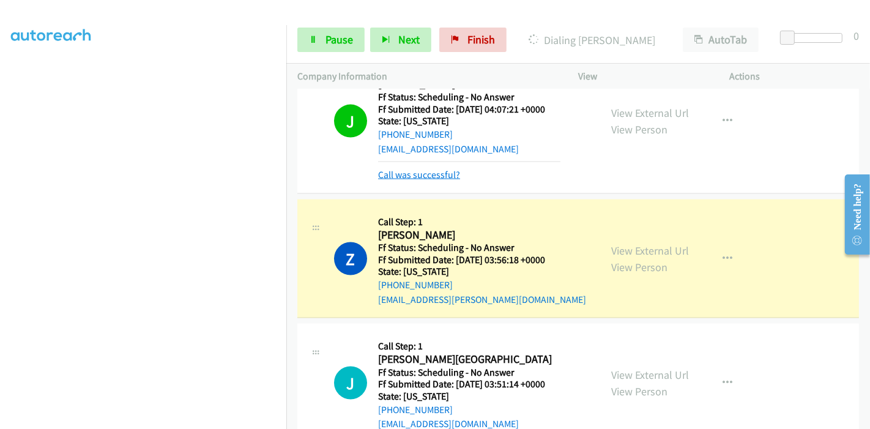
click at [438, 169] on link "Call was successful?" at bounding box center [419, 175] width 82 height 12
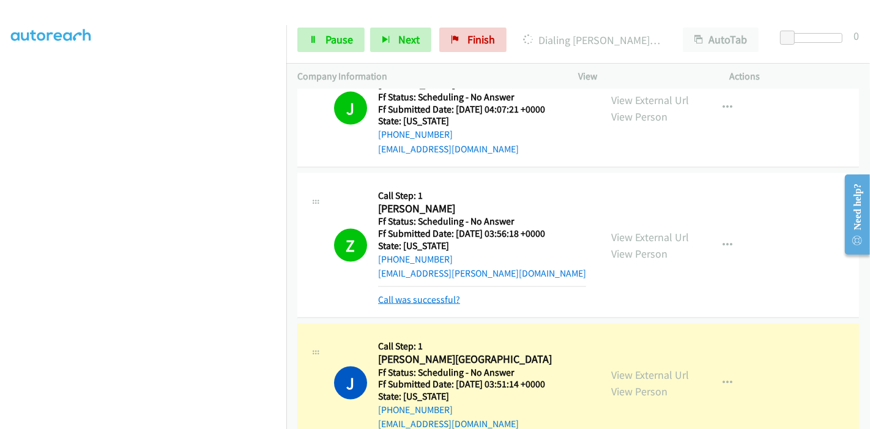
click at [418, 294] on link "Call was successful?" at bounding box center [419, 300] width 82 height 12
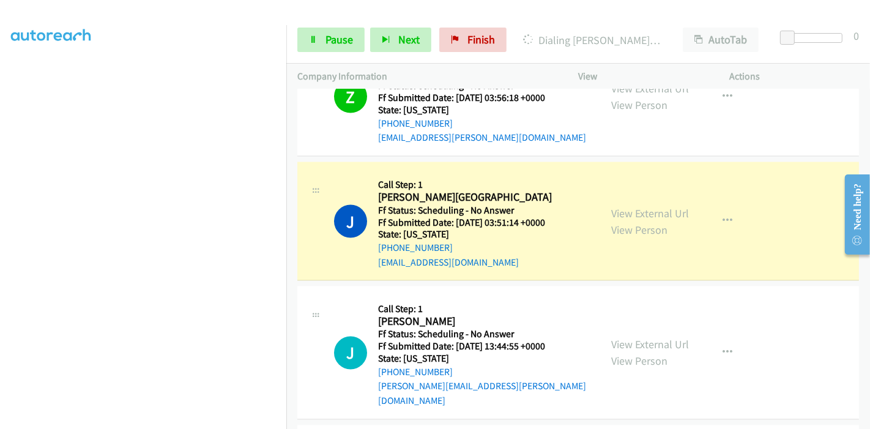
scroll to position [1792, 0]
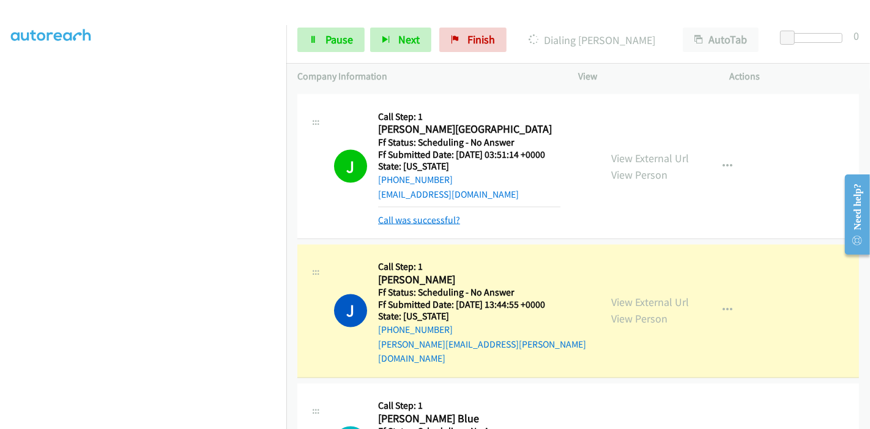
click at [405, 214] on link "Call was successful?" at bounding box center [419, 220] width 82 height 12
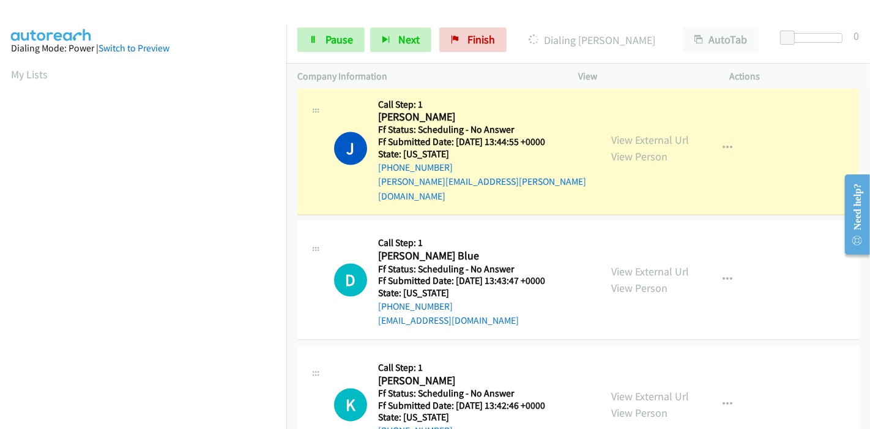
scroll to position [0, 0]
click at [618, 265] on link "View External Url" at bounding box center [650, 272] width 78 height 14
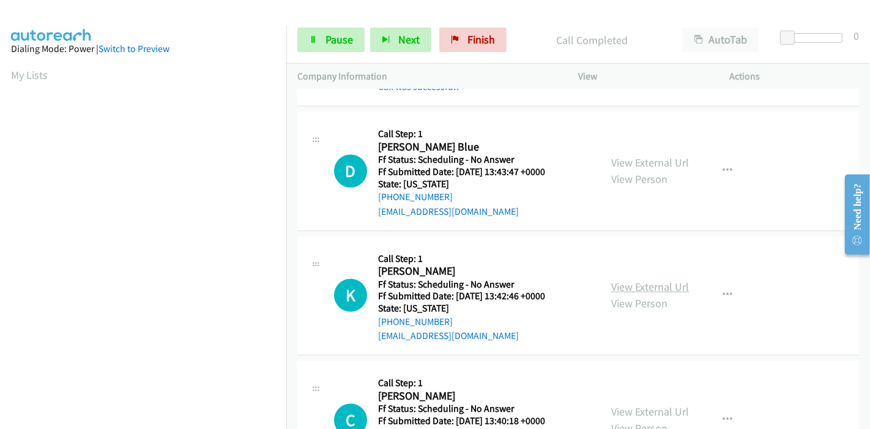
scroll to position [2090, 0]
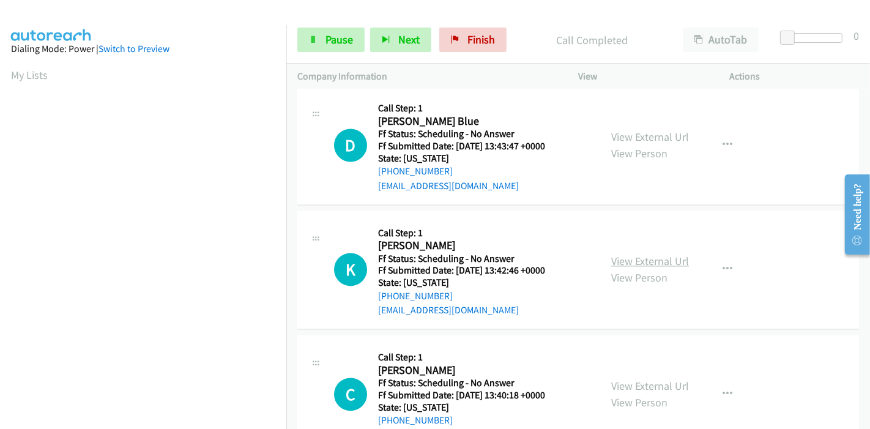
click at [614, 254] on link "View External Url" at bounding box center [650, 261] width 78 height 14
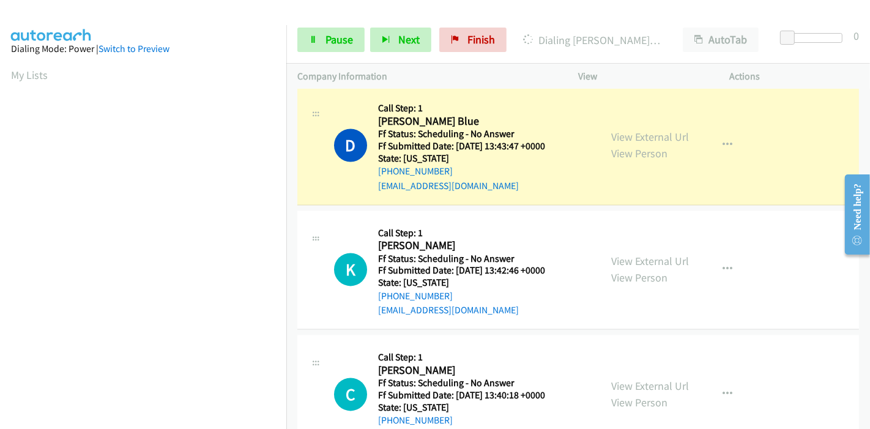
scroll to position [258, 0]
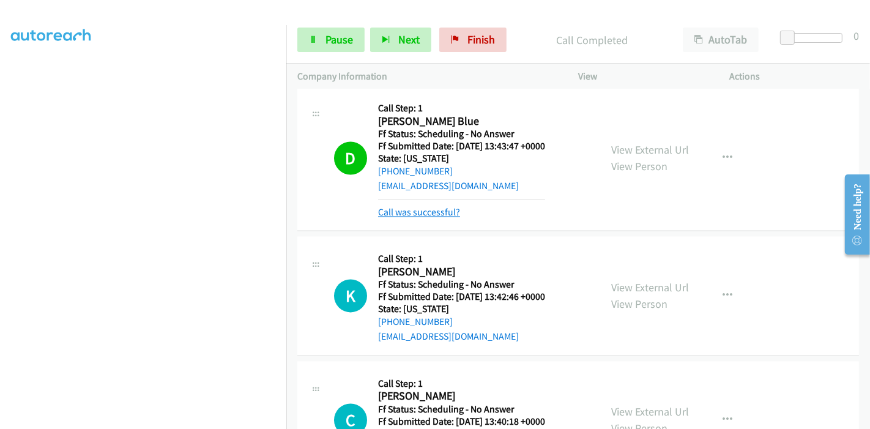
click at [438, 206] on link "Call was successful?" at bounding box center [419, 212] width 82 height 12
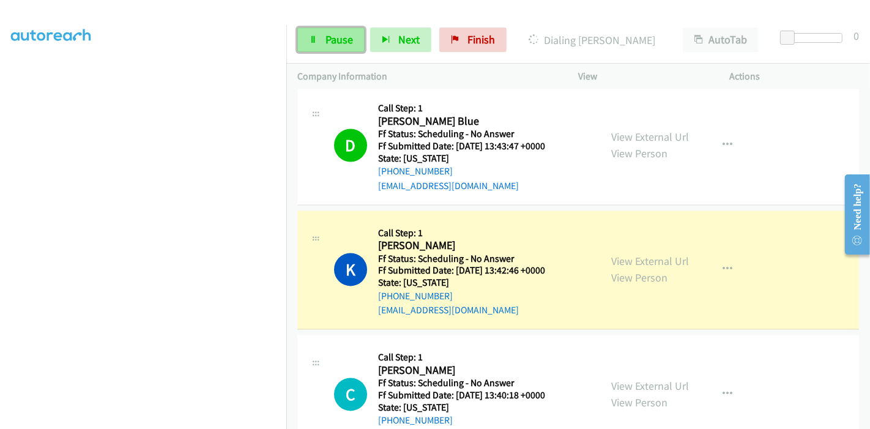
click at [316, 33] on link "Pause" at bounding box center [330, 40] width 67 height 24
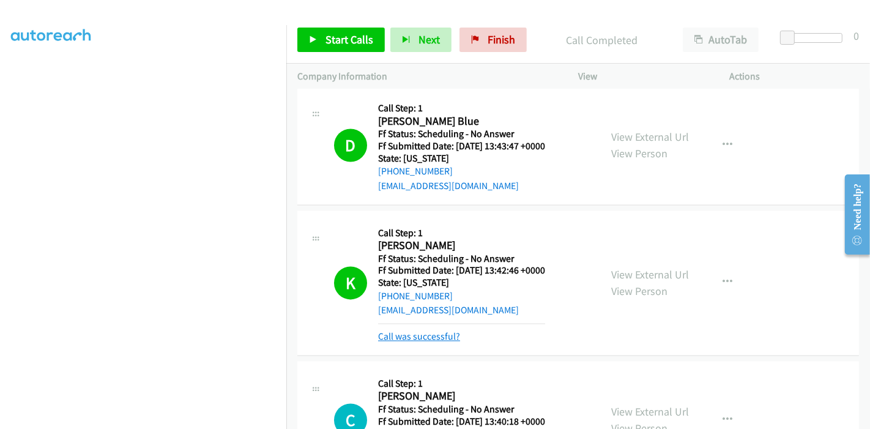
click at [426, 330] on link "Call was successful?" at bounding box center [419, 336] width 82 height 12
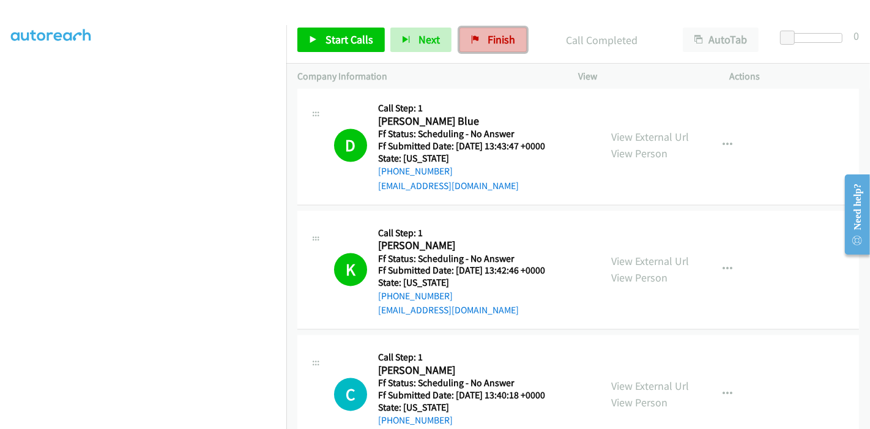
click at [487, 39] on span "Finish" at bounding box center [501, 39] width 28 height 14
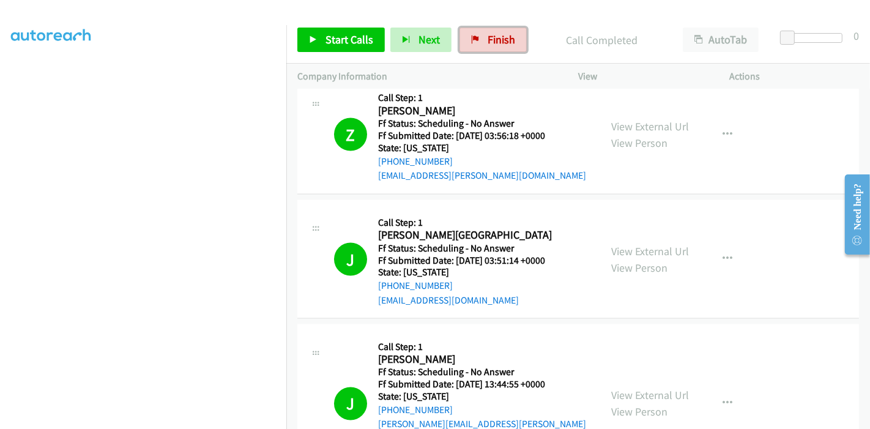
scroll to position [1682, 0]
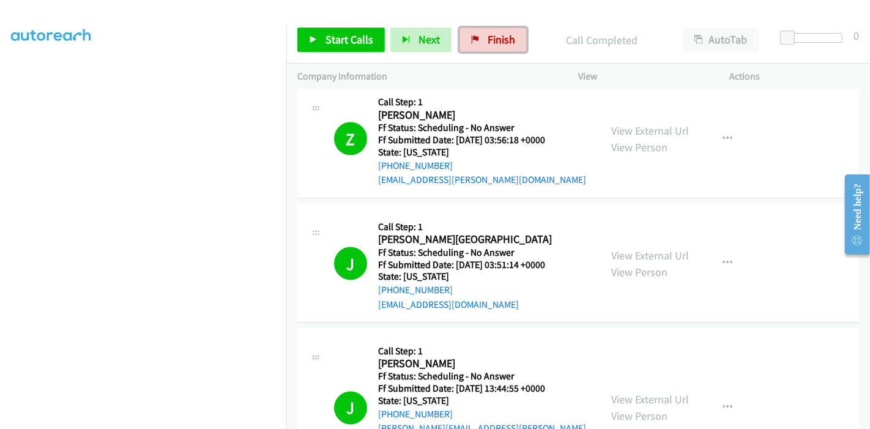
click at [473, 45] on link "Finish" at bounding box center [492, 40] width 67 height 24
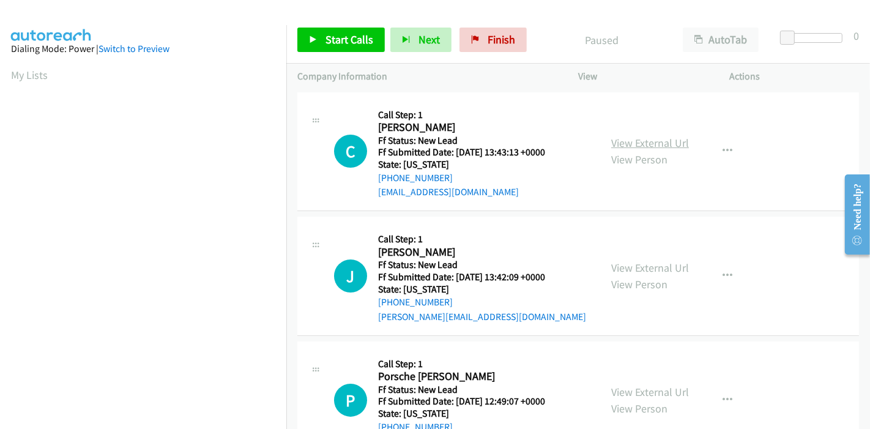
click at [627, 141] on link "View External Url" at bounding box center [650, 143] width 78 height 14
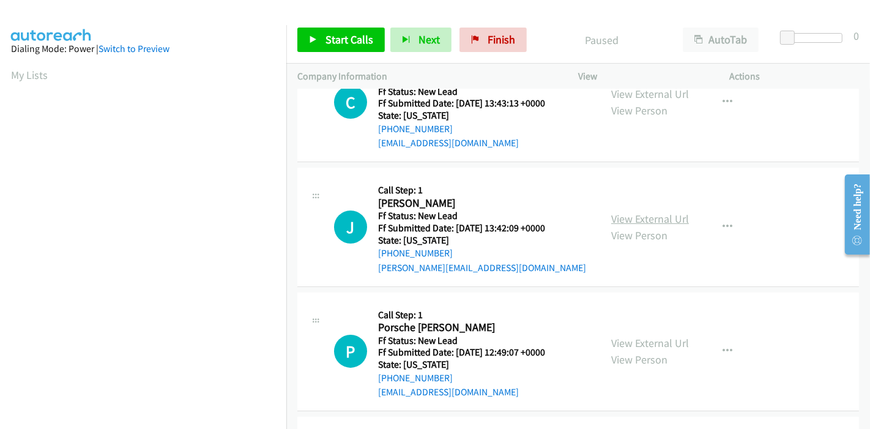
scroll to position [68, 0]
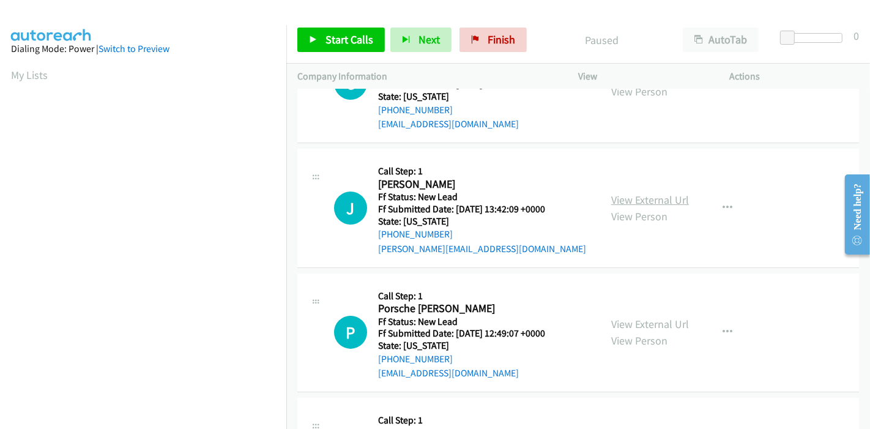
click at [656, 198] on link "View External Url" at bounding box center [650, 200] width 78 height 14
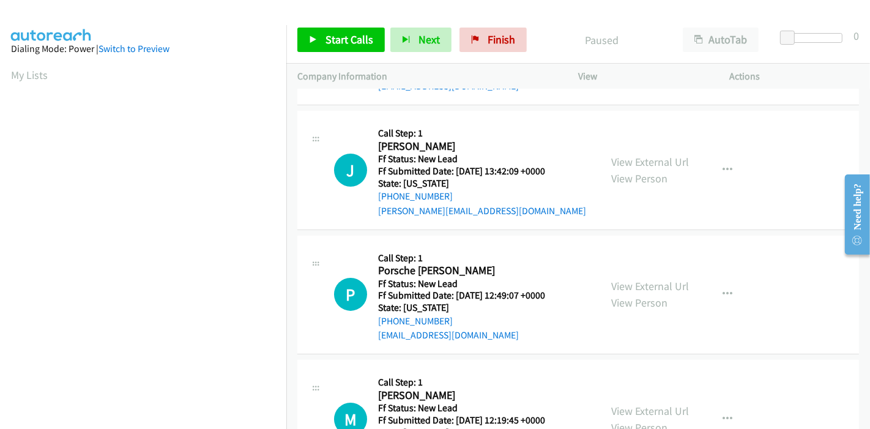
scroll to position [136, 0]
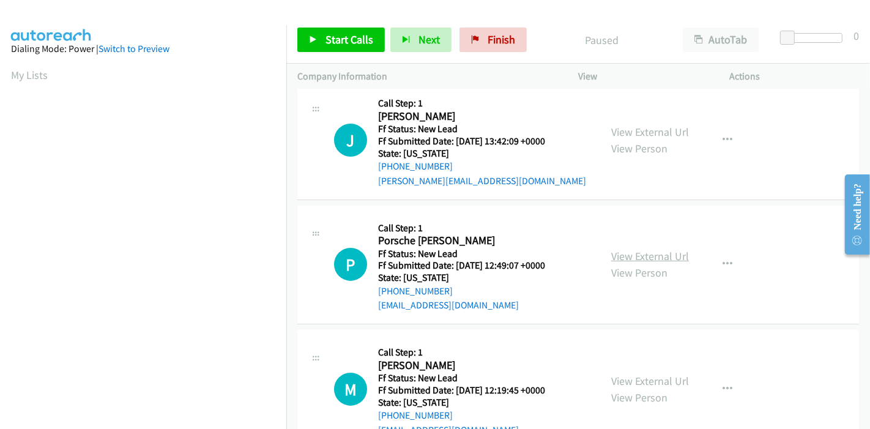
click at [626, 251] on link "View External Url" at bounding box center [650, 256] width 78 height 14
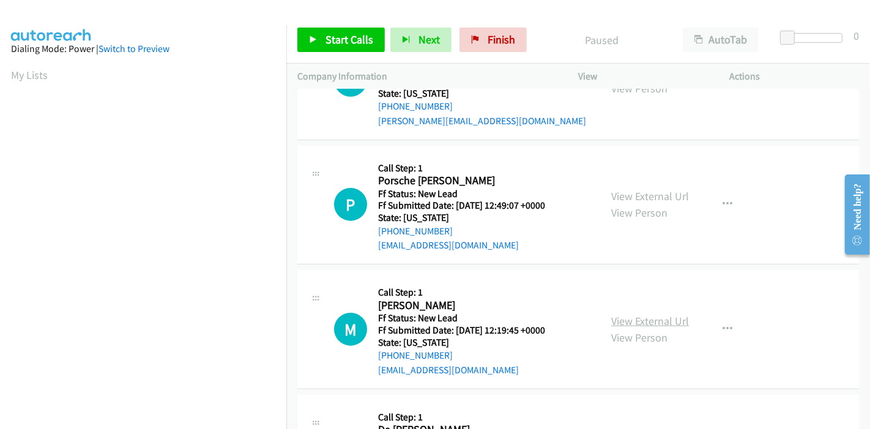
scroll to position [272, 0]
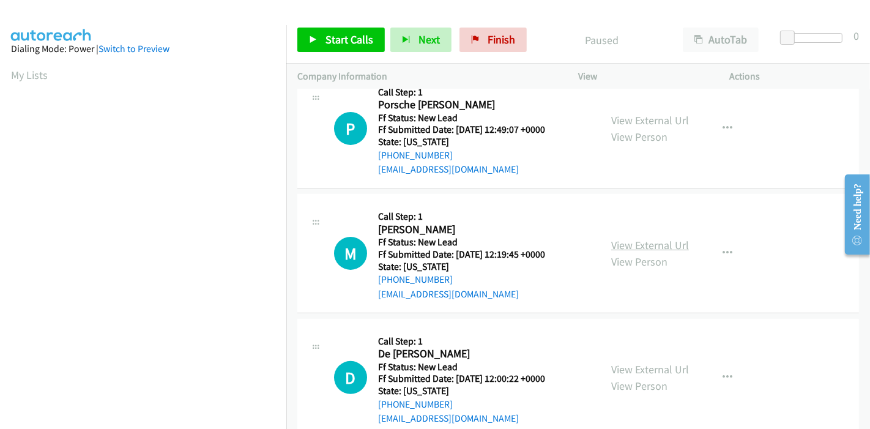
click at [651, 247] on link "View External Url" at bounding box center [650, 245] width 78 height 14
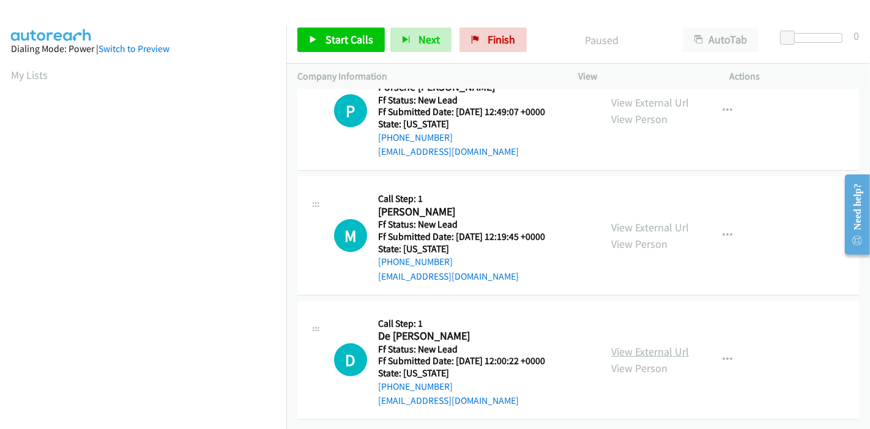
drag, startPoint x: 630, startPoint y: 334, endPoint x: 629, endPoint y: 342, distance: 8.8
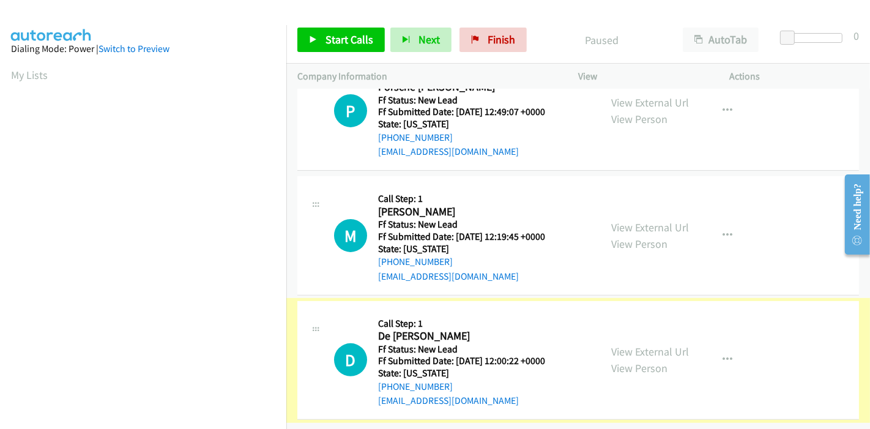
click at [629, 344] on link "View External Url" at bounding box center [650, 351] width 78 height 14
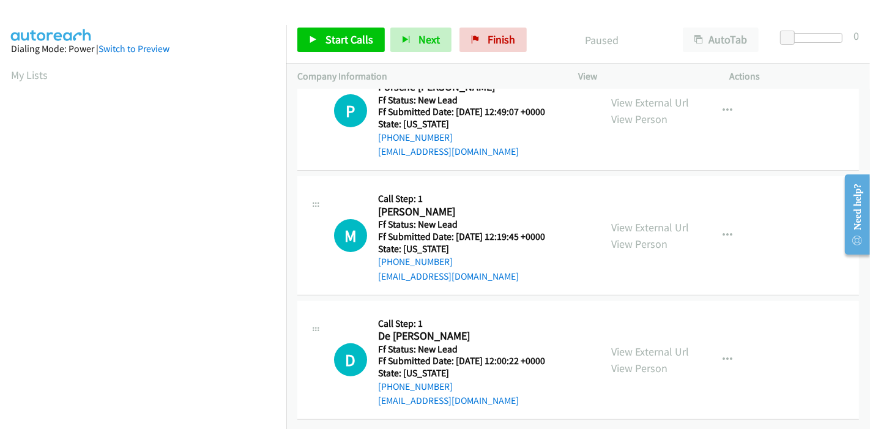
scroll to position [0, 0]
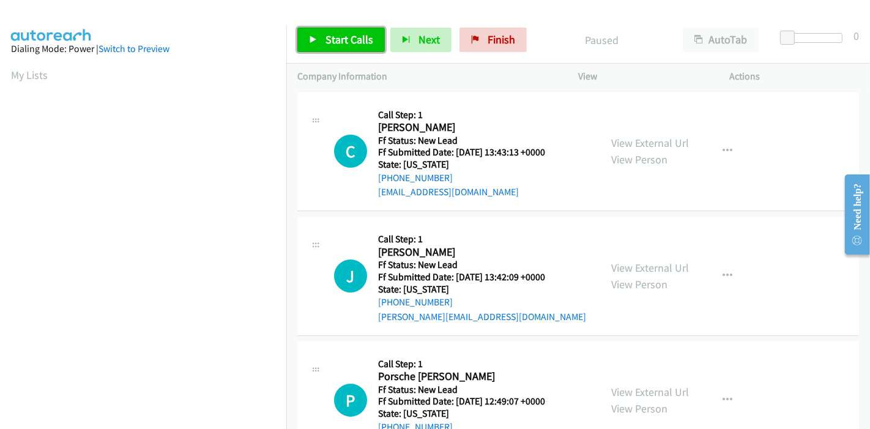
click at [309, 34] on link "Start Calls" at bounding box center [340, 40] width 87 height 24
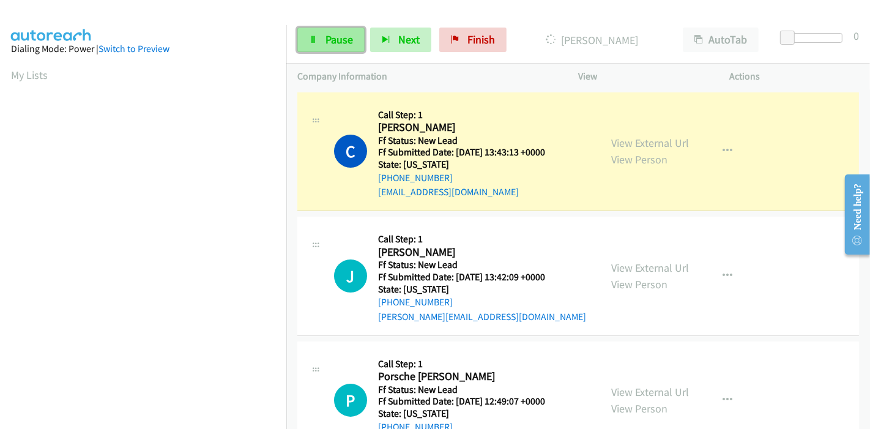
click at [334, 37] on span "Pause" at bounding box center [339, 39] width 28 height 14
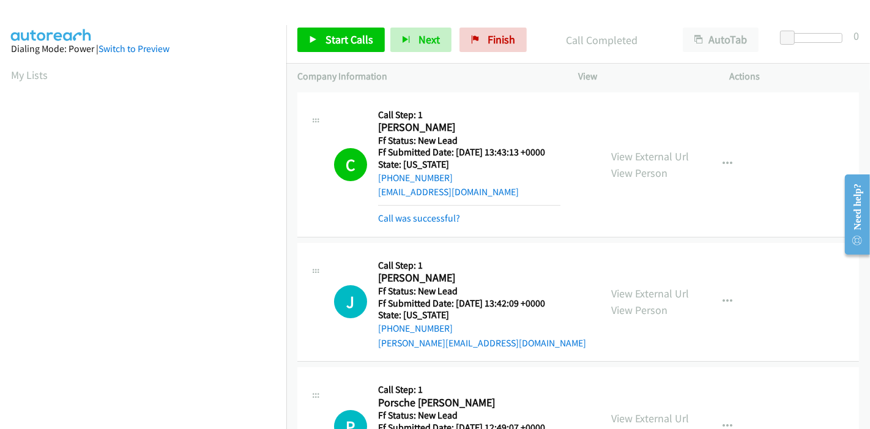
scroll to position [258, 0]
click at [418, 221] on link "Call was successful?" at bounding box center [419, 218] width 82 height 12
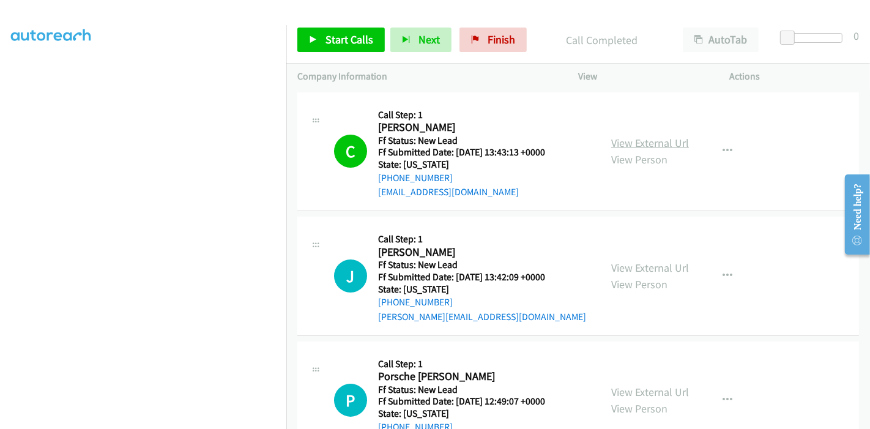
click at [652, 143] on link "View External Url" at bounding box center [650, 143] width 78 height 14
click at [313, 36] on icon at bounding box center [313, 40] width 9 height 9
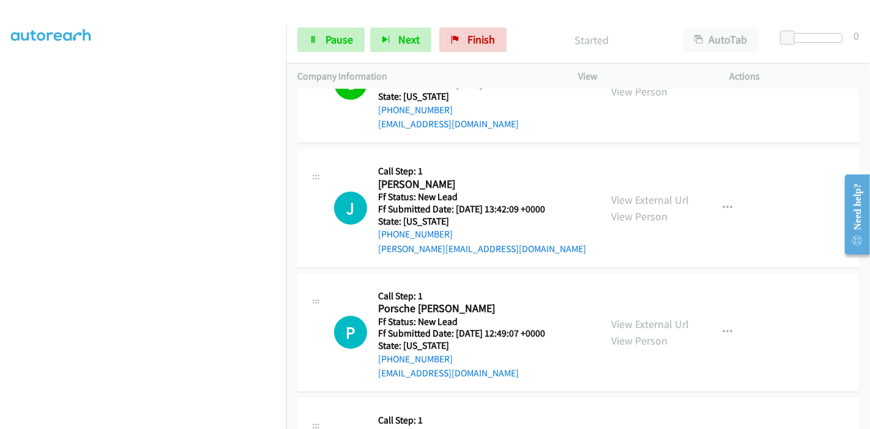
scroll to position [136, 0]
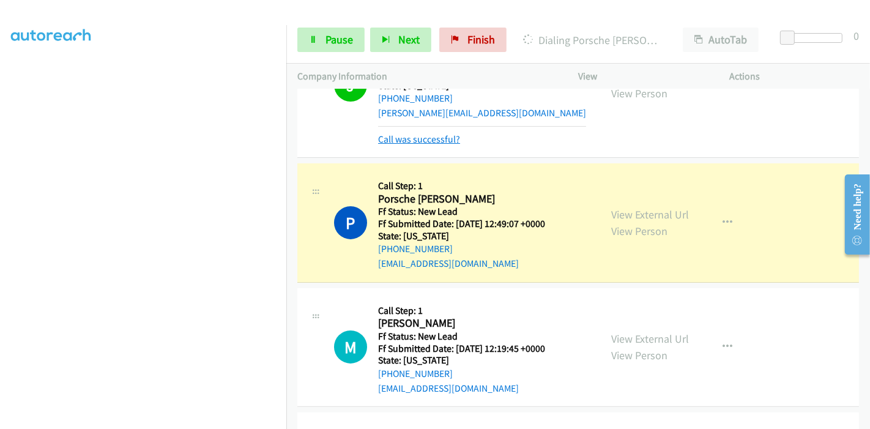
click at [424, 141] on link "Call was successful?" at bounding box center [419, 139] width 82 height 12
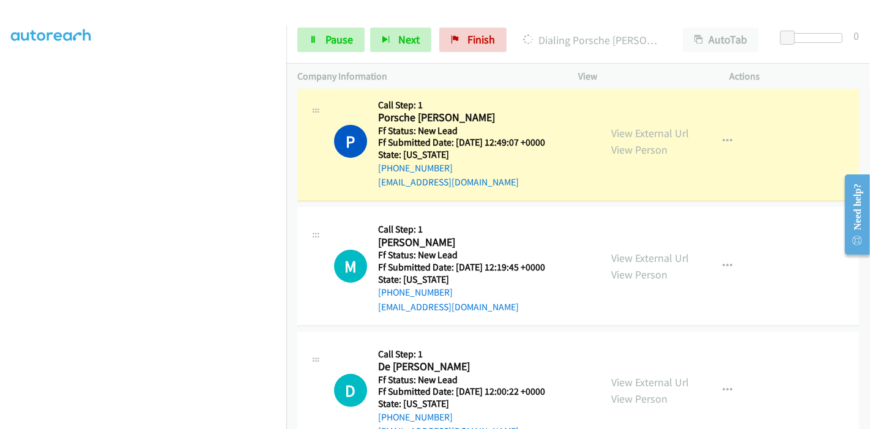
scroll to position [258, 0]
click at [334, 40] on span "Pause" at bounding box center [339, 39] width 28 height 14
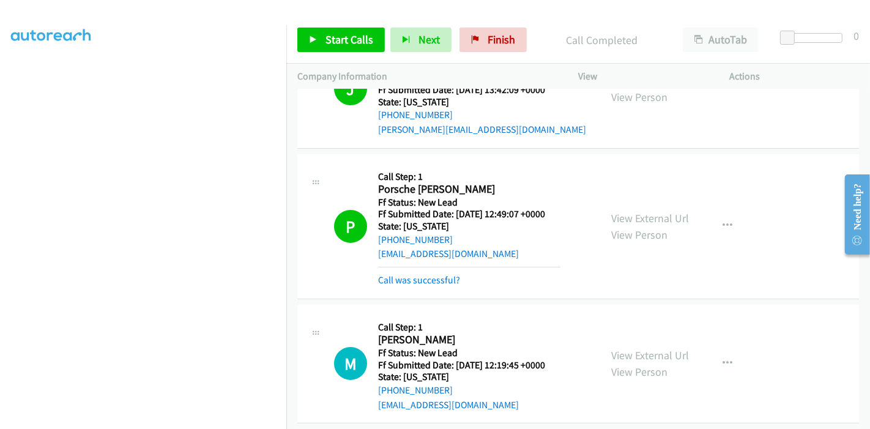
scroll to position [174, 0]
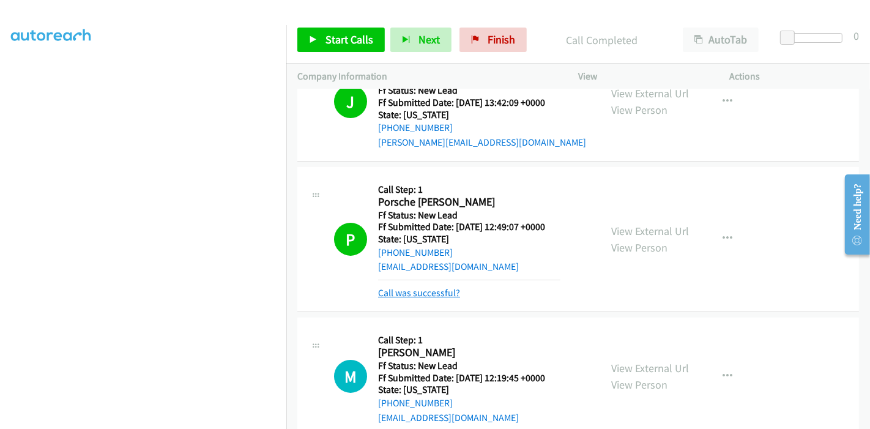
click at [428, 290] on link "Call was successful?" at bounding box center [419, 293] width 82 height 12
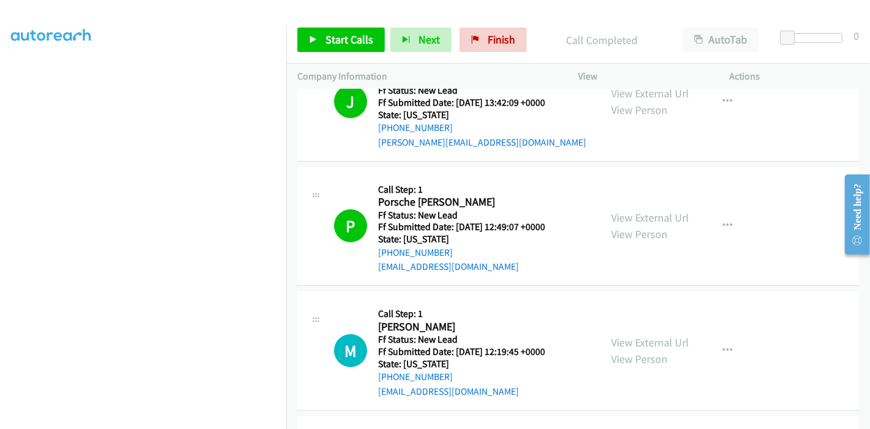
scroll to position [0, 0]
click at [342, 35] on span "Start Calls" at bounding box center [349, 39] width 48 height 14
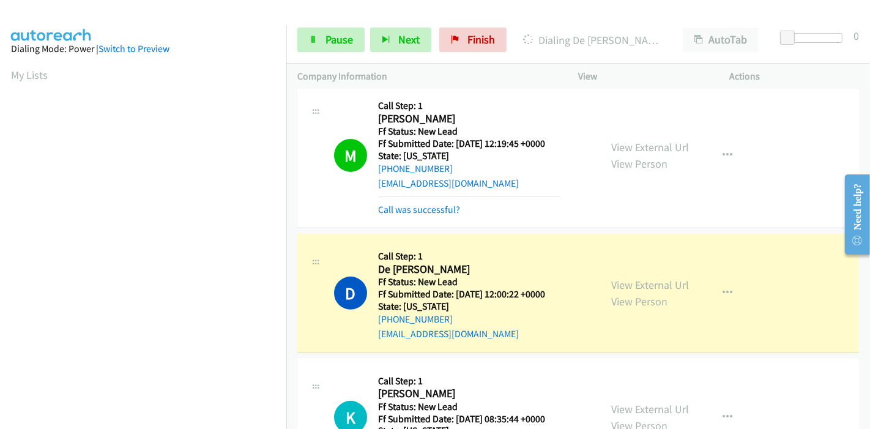
scroll to position [323, 0]
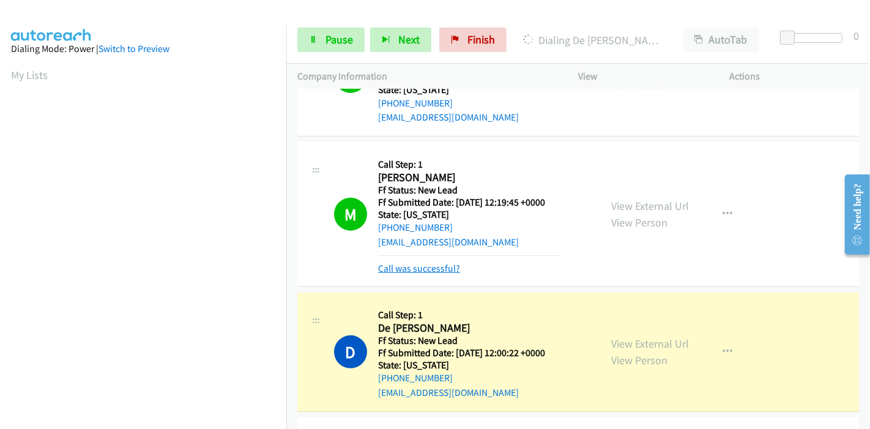
click at [404, 268] on link "Call was successful?" at bounding box center [419, 268] width 82 height 12
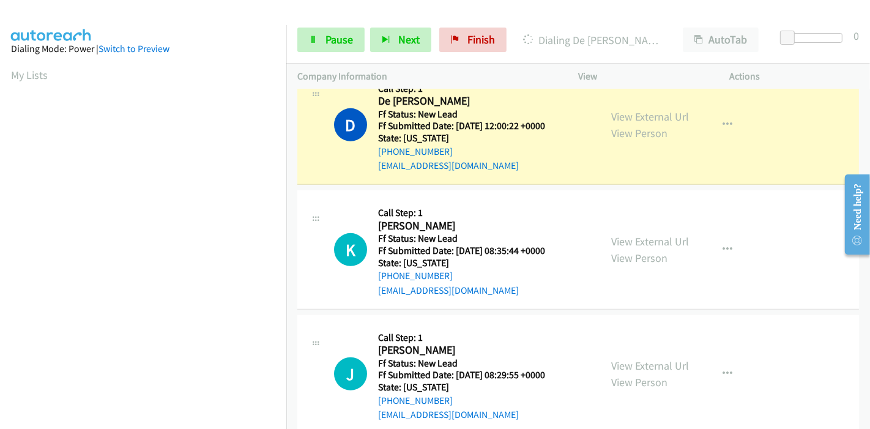
scroll to position [467, 0]
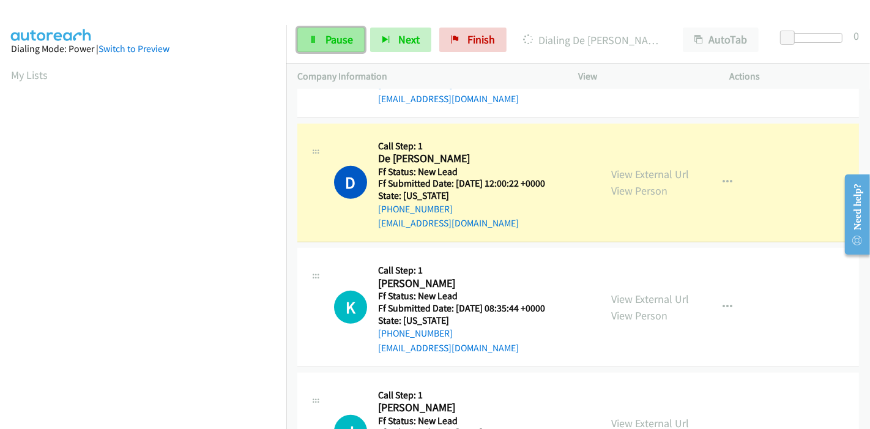
click at [326, 37] on span "Pause" at bounding box center [339, 39] width 28 height 14
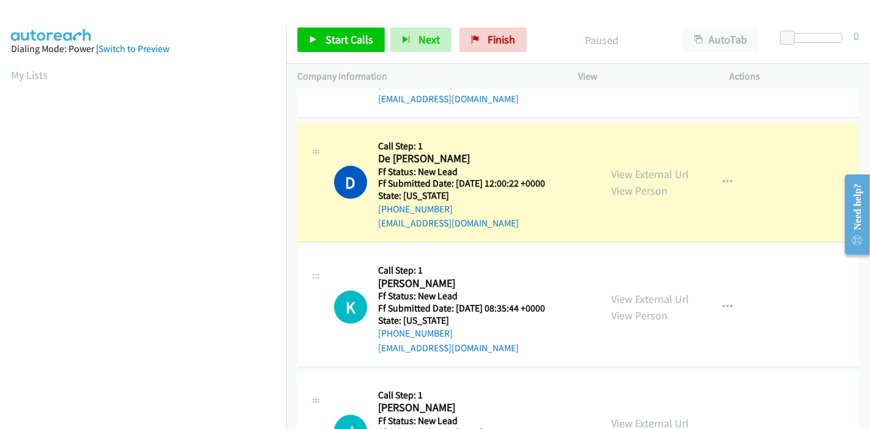
scroll to position [258, 0]
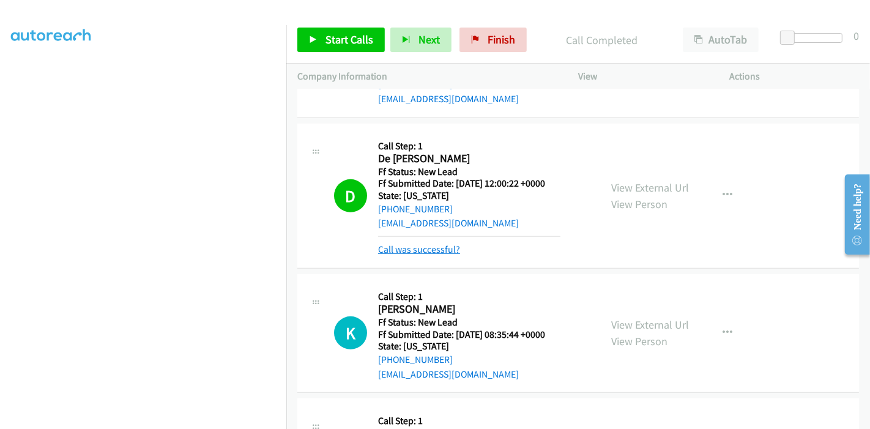
click at [391, 251] on link "Call was successful?" at bounding box center [419, 249] width 82 height 12
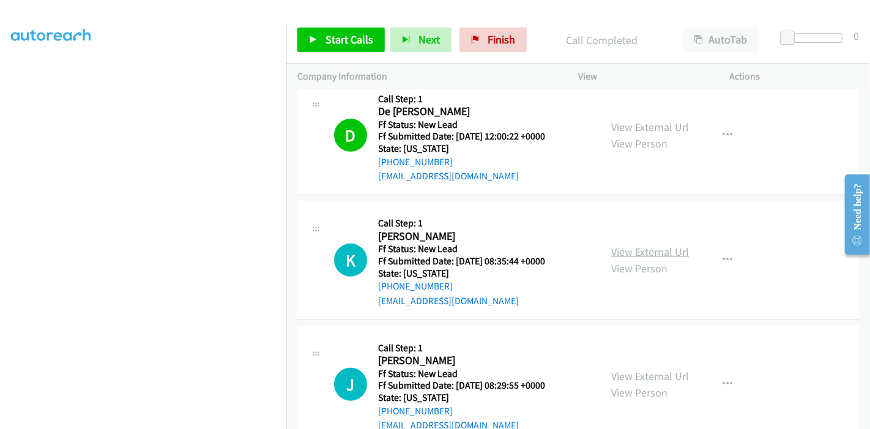
scroll to position [534, 0]
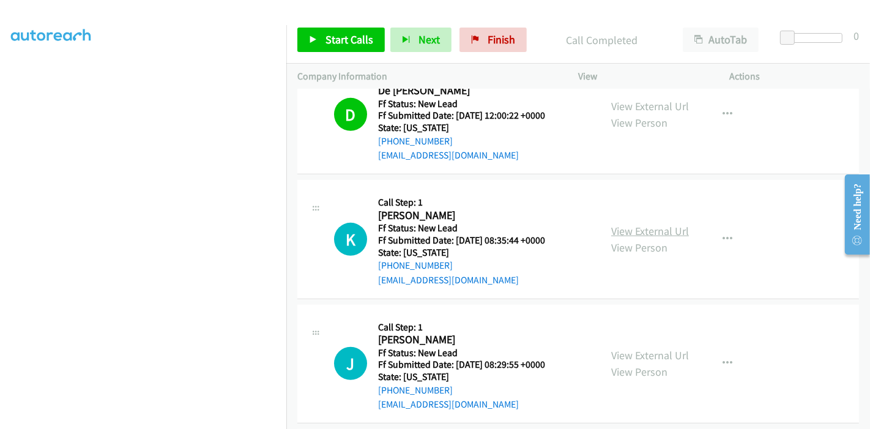
click at [651, 230] on link "View External Url" at bounding box center [650, 231] width 78 height 14
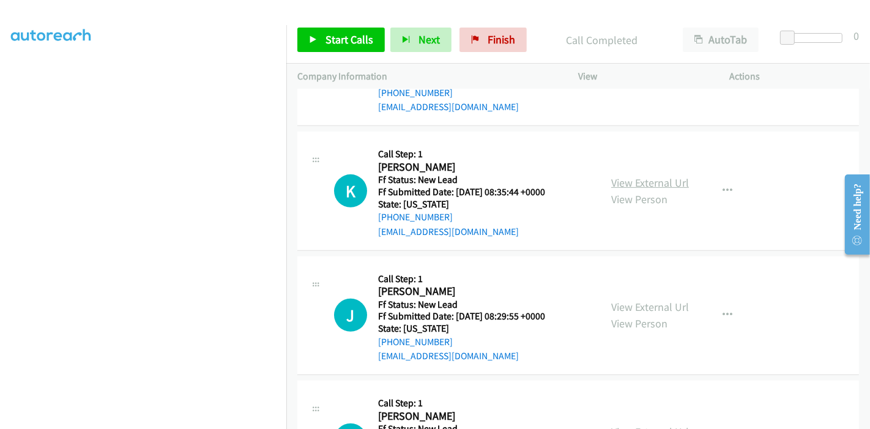
scroll to position [671, 0]
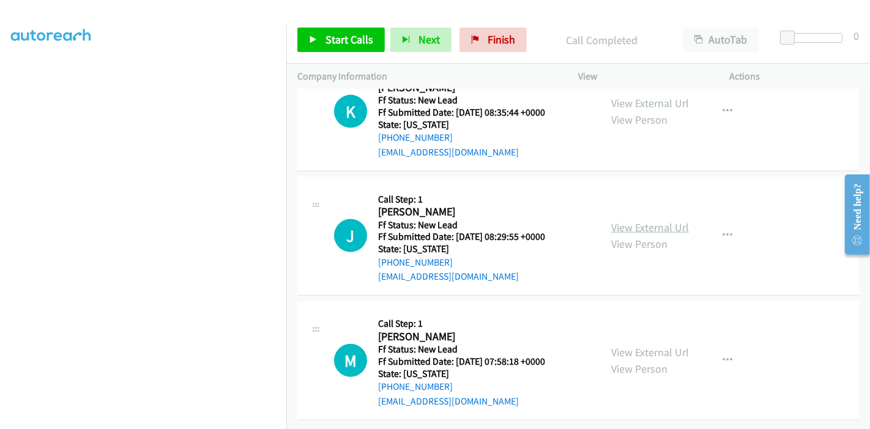
click at [655, 220] on link "View External Url" at bounding box center [650, 227] width 78 height 14
click at [625, 345] on link "View External Url" at bounding box center [650, 352] width 78 height 14
click at [325, 40] on span "Start Calls" at bounding box center [349, 39] width 48 height 14
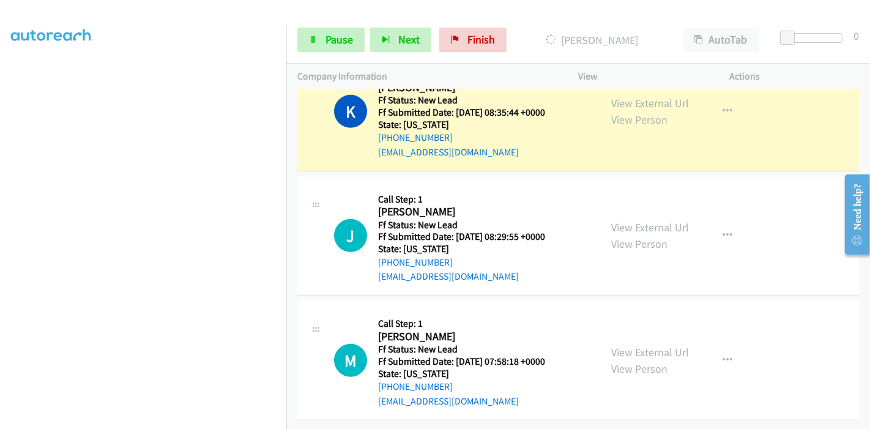
scroll to position [602, 0]
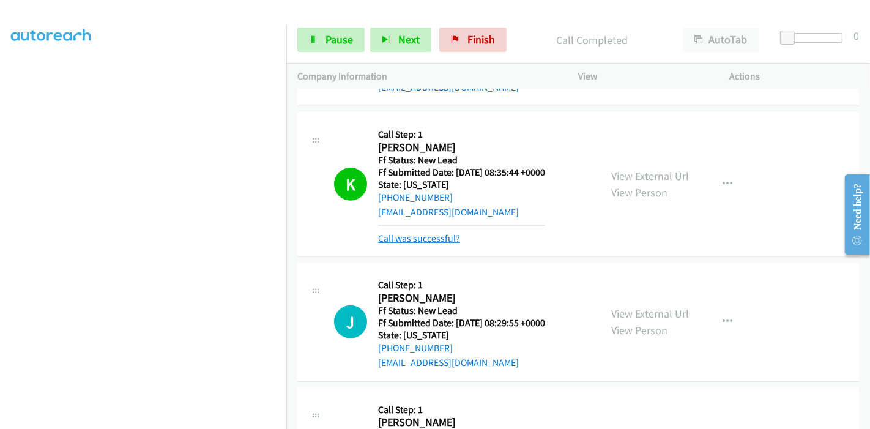
click at [430, 232] on link "Call was successful?" at bounding box center [419, 238] width 82 height 12
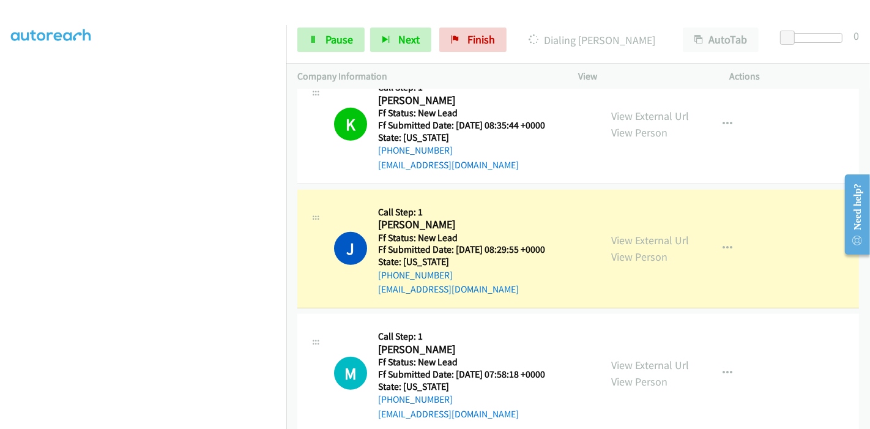
scroll to position [671, 0]
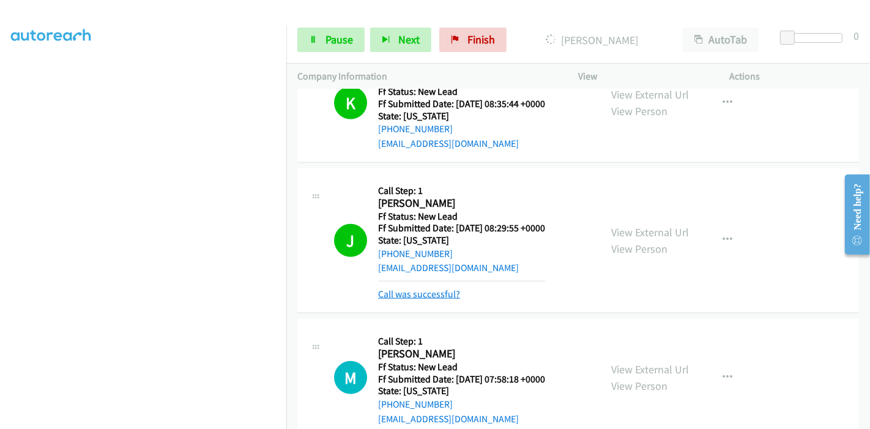
click at [443, 289] on link "Call was successful?" at bounding box center [419, 294] width 82 height 12
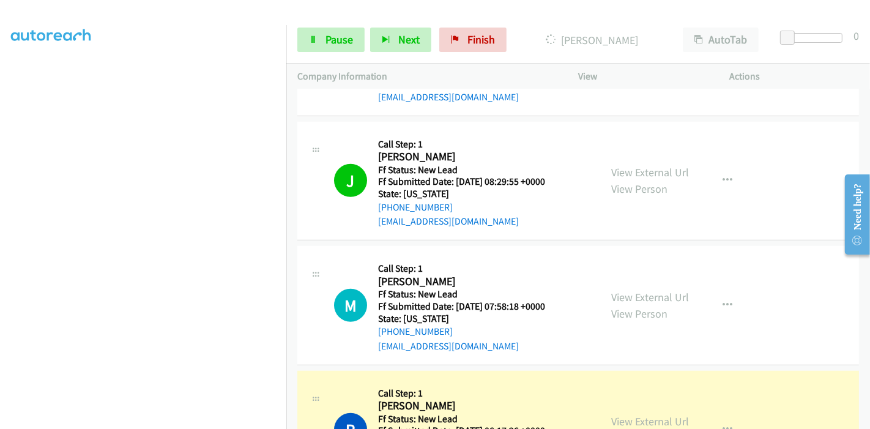
scroll to position [739, 0]
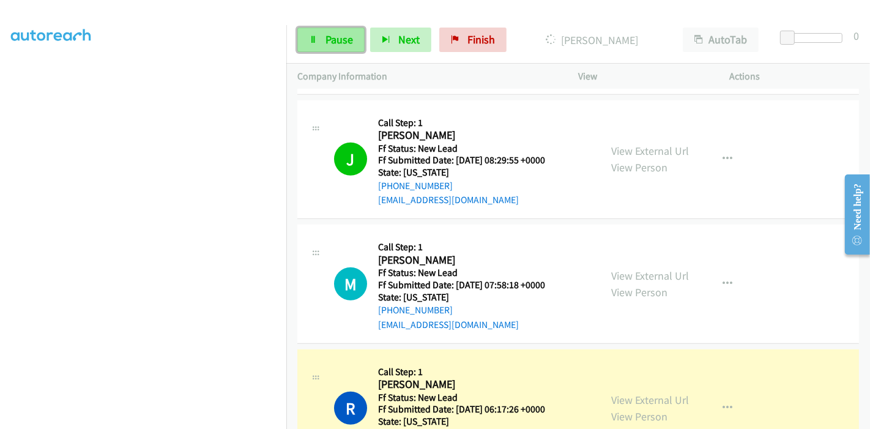
click at [342, 29] on link "Pause" at bounding box center [330, 40] width 67 height 24
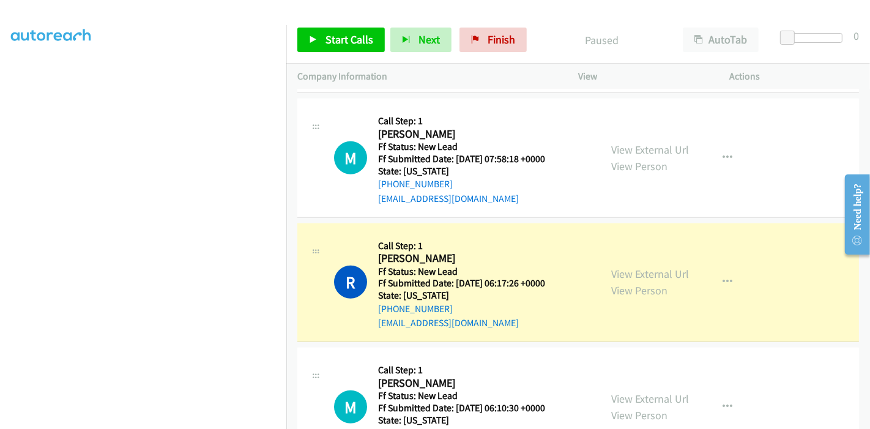
scroll to position [874, 0]
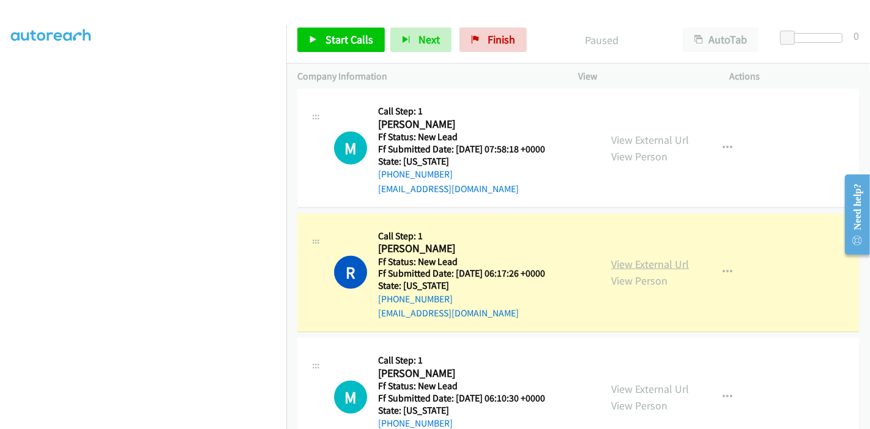
click at [652, 266] on link "View External Url" at bounding box center [650, 264] width 78 height 14
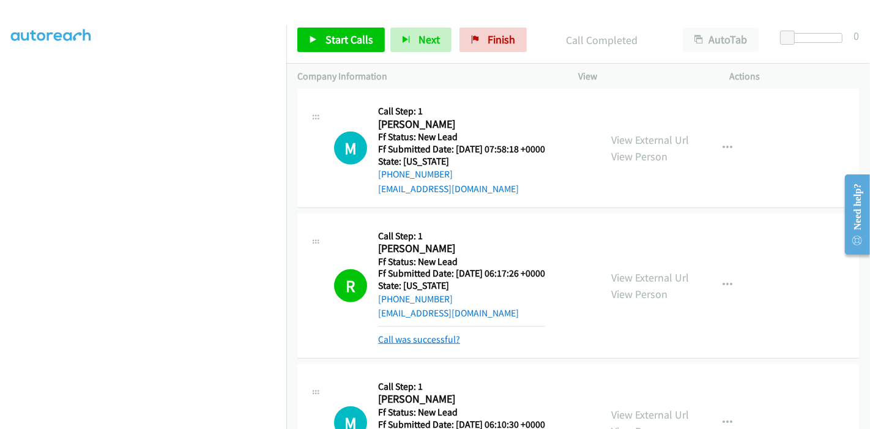
click at [390, 341] on link "Call was successful?" at bounding box center [419, 339] width 82 height 12
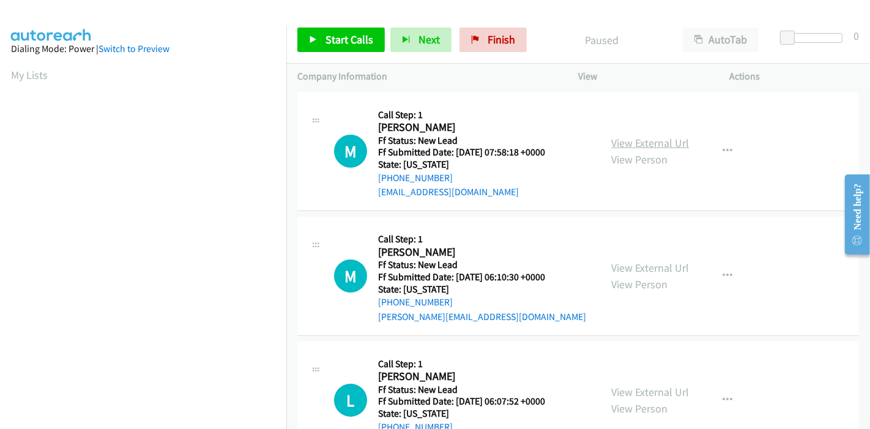
click at [660, 145] on link "View External Url" at bounding box center [650, 143] width 78 height 14
click at [643, 265] on link "View External Url" at bounding box center [650, 267] width 78 height 14
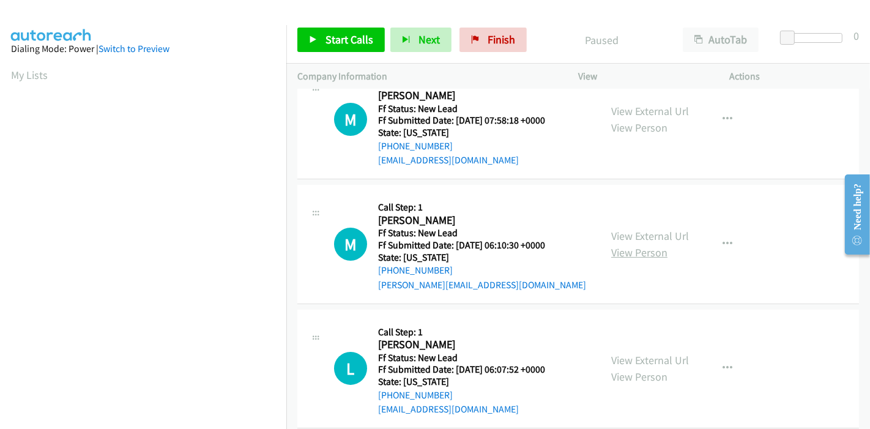
scroll to position [49, 0]
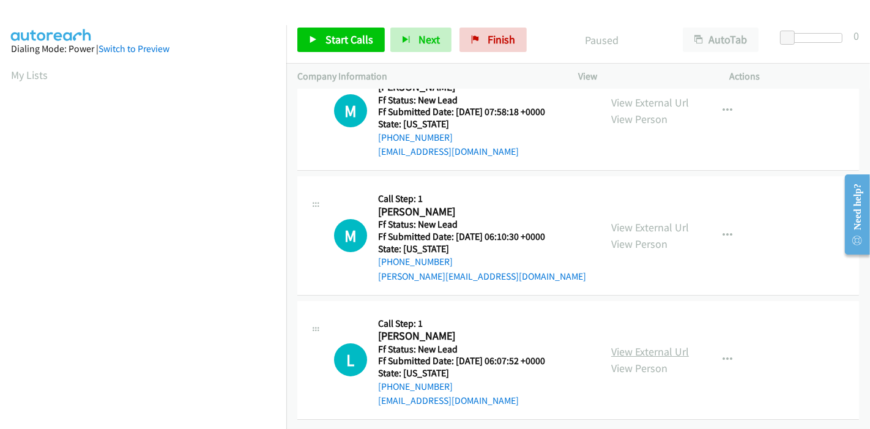
click at [616, 344] on link "View External Url" at bounding box center [650, 351] width 78 height 14
click at [325, 58] on div "Start Calls Pause Next Finish Paused AutoTab AutoTab 0" at bounding box center [577, 40] width 583 height 47
click at [333, 45] on span "Start Calls" at bounding box center [349, 39] width 48 height 14
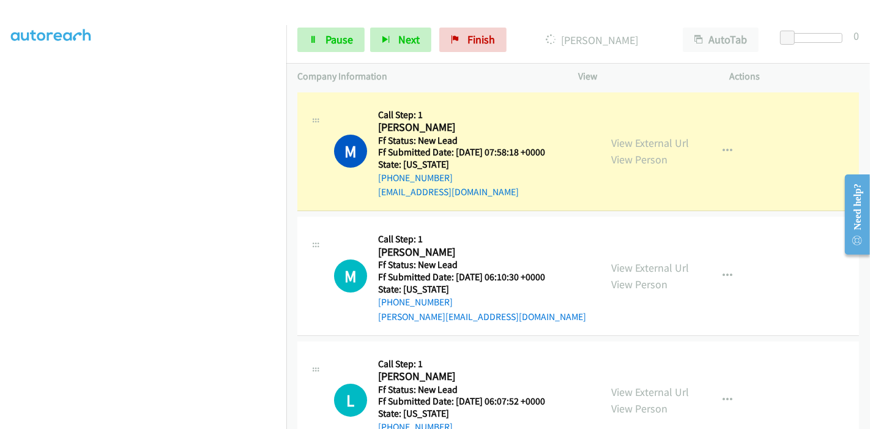
scroll to position [258, 0]
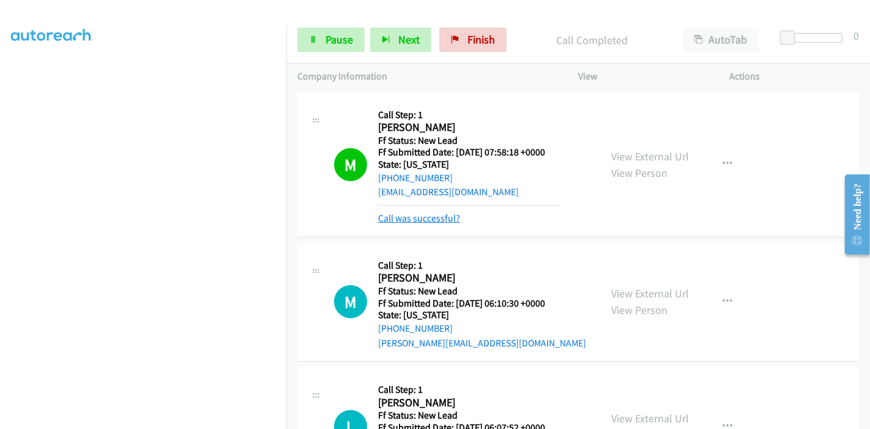
click at [410, 219] on link "Call was successful?" at bounding box center [419, 218] width 82 height 12
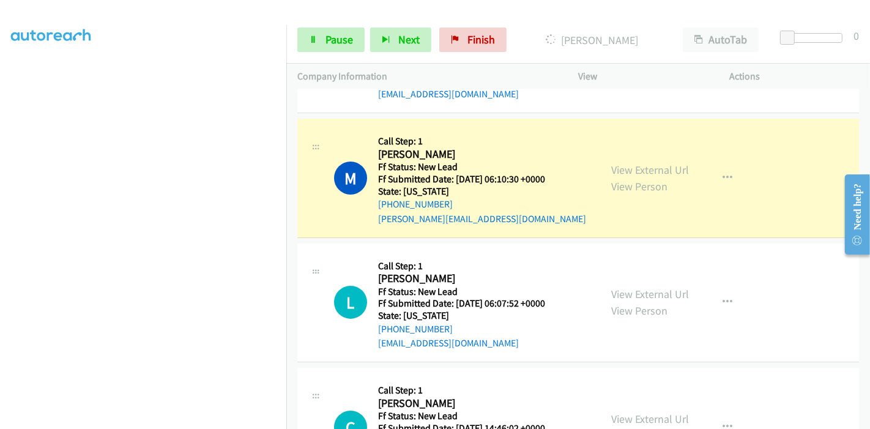
scroll to position [117, 0]
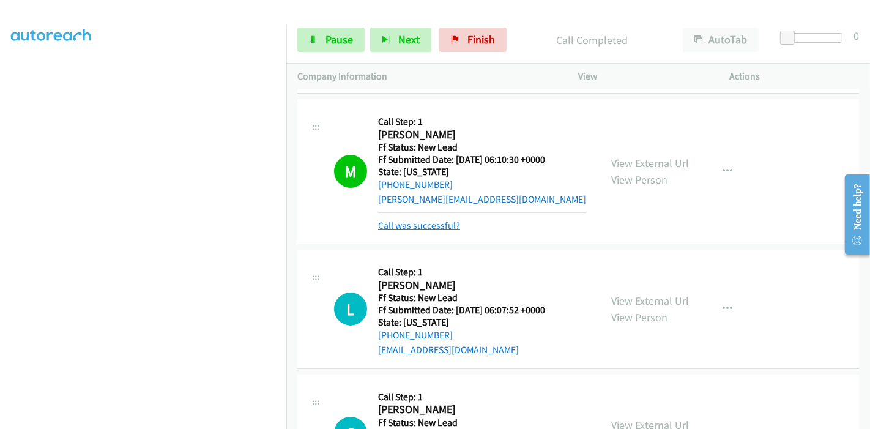
click at [421, 223] on link "Call was successful?" at bounding box center [419, 226] width 82 height 12
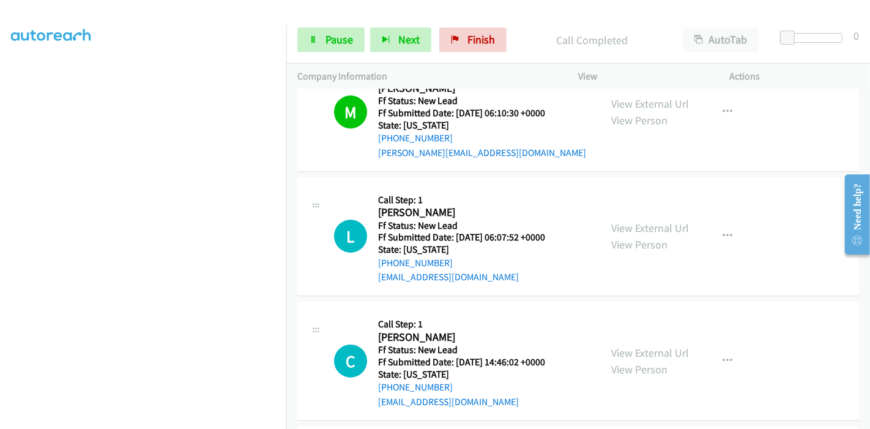
scroll to position [185, 0]
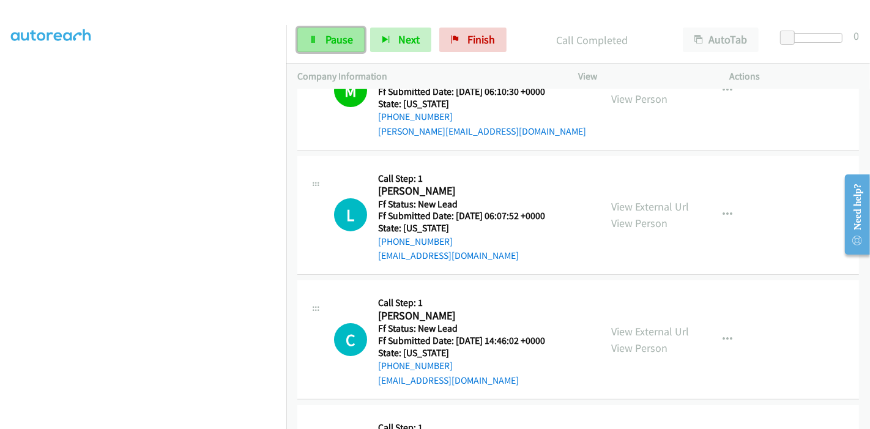
click at [322, 44] on link "Pause" at bounding box center [330, 40] width 67 height 24
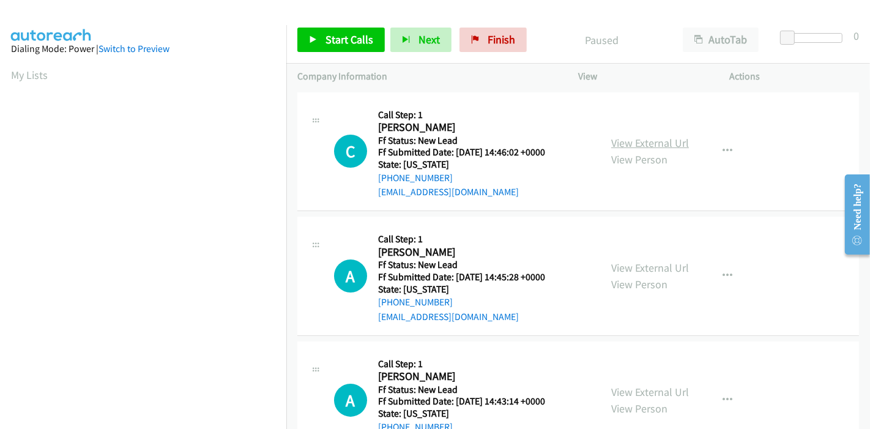
click at [625, 143] on link "View External Url" at bounding box center [650, 143] width 78 height 14
click at [624, 266] on link "View External Url" at bounding box center [650, 267] width 78 height 14
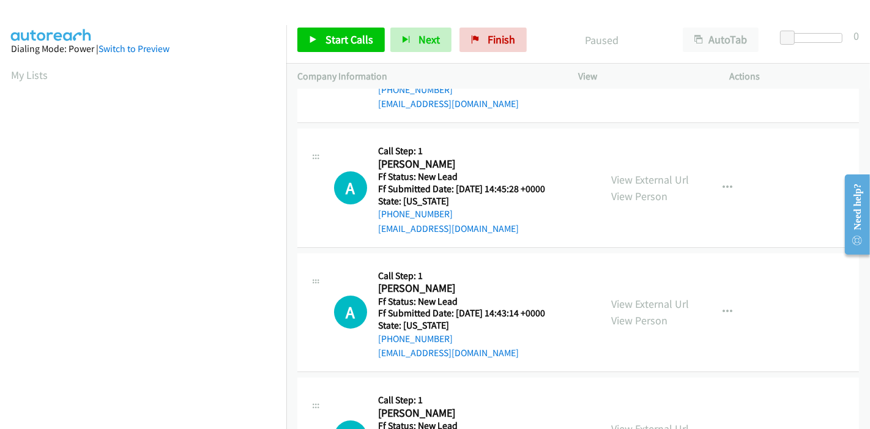
scroll to position [136, 0]
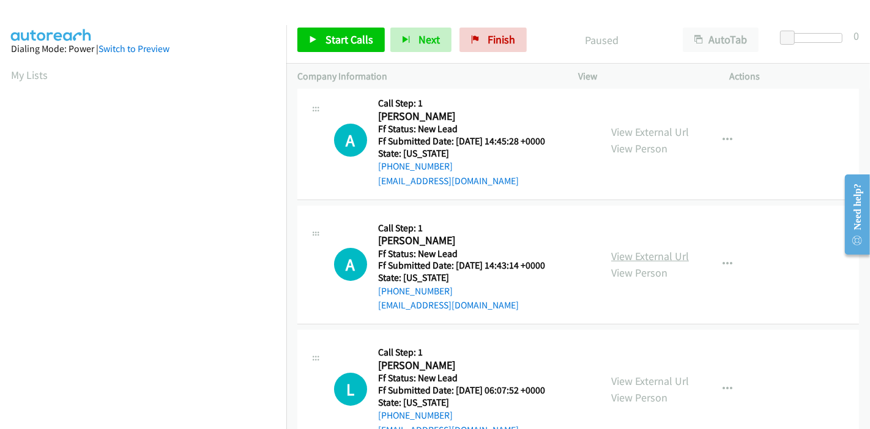
click at [611, 252] on link "View External Url" at bounding box center [650, 256] width 78 height 14
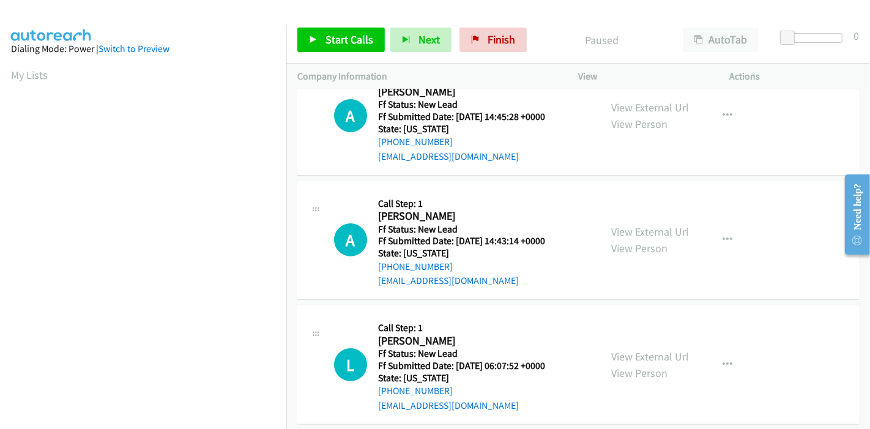
scroll to position [174, 0]
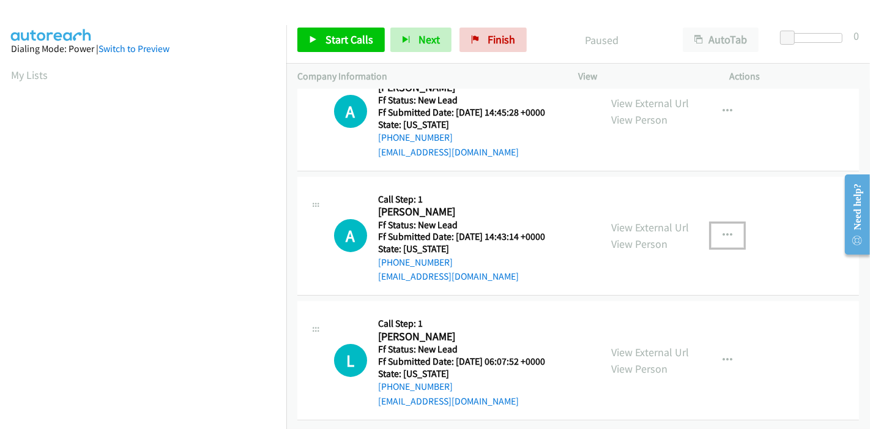
click at [711, 224] on button "button" at bounding box center [727, 235] width 33 height 24
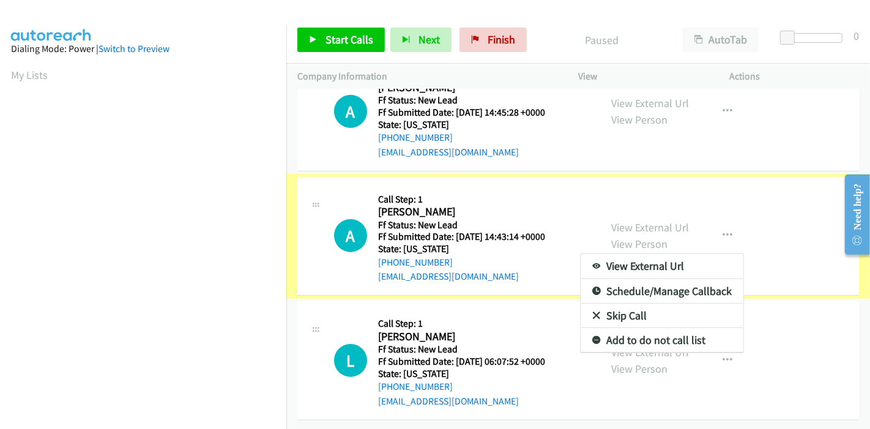
scroll to position [72, 0]
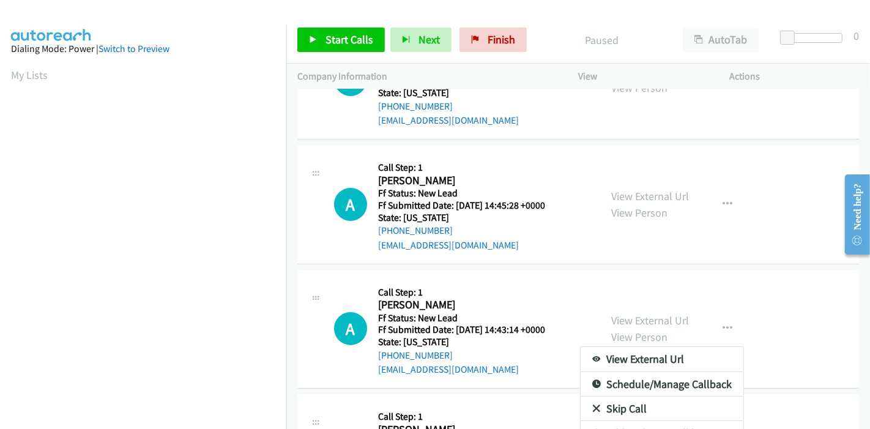
drag, startPoint x: 607, startPoint y: 406, endPoint x: 615, endPoint y: 405, distance: 8.6
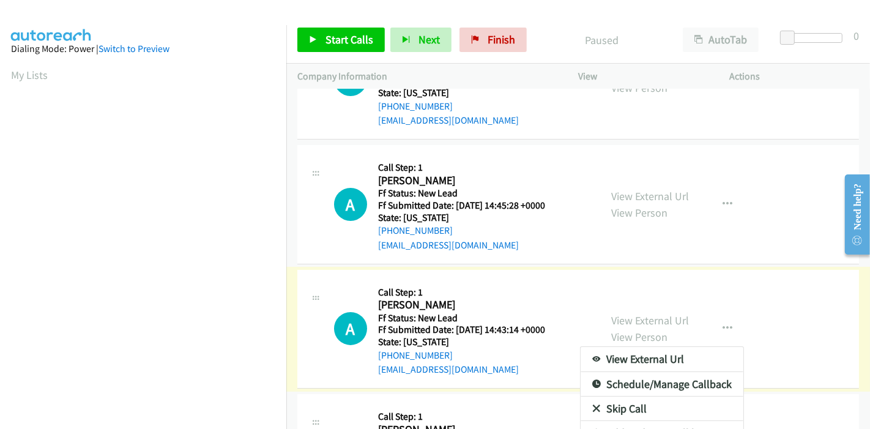
click at [651, 408] on link "Skip Call" at bounding box center [661, 408] width 163 height 24
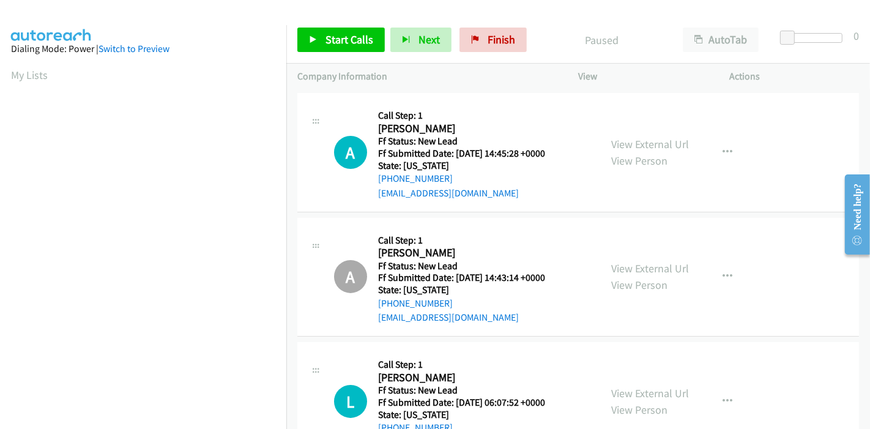
scroll to position [0, 0]
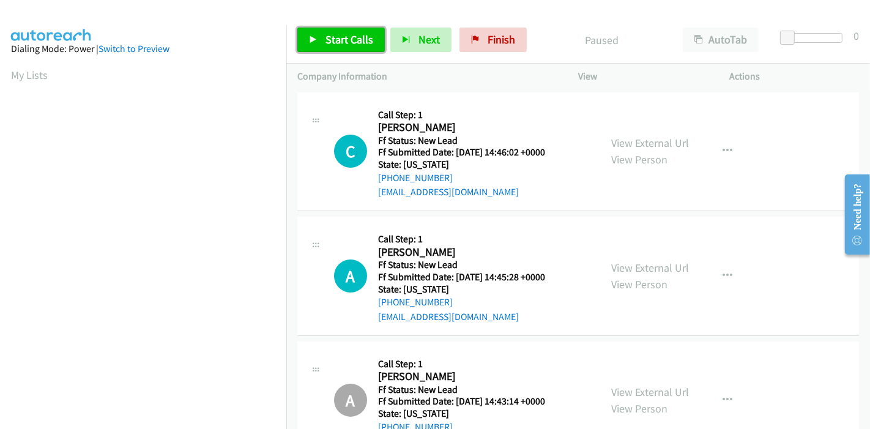
click at [350, 32] on span "Start Calls" at bounding box center [349, 39] width 48 height 14
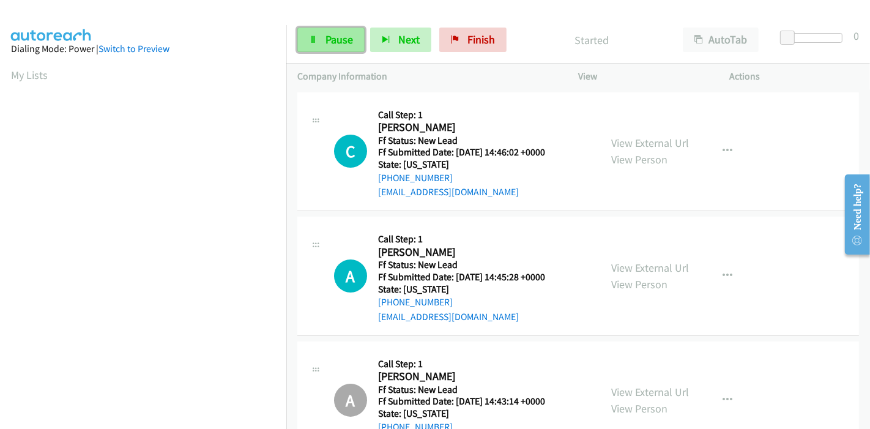
click at [312, 38] on icon at bounding box center [313, 40] width 9 height 9
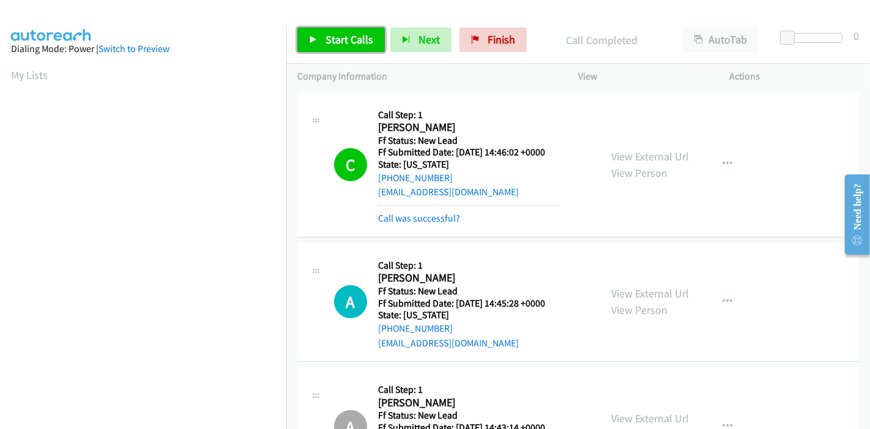
click at [333, 36] on span "Start Calls" at bounding box center [349, 39] width 48 height 14
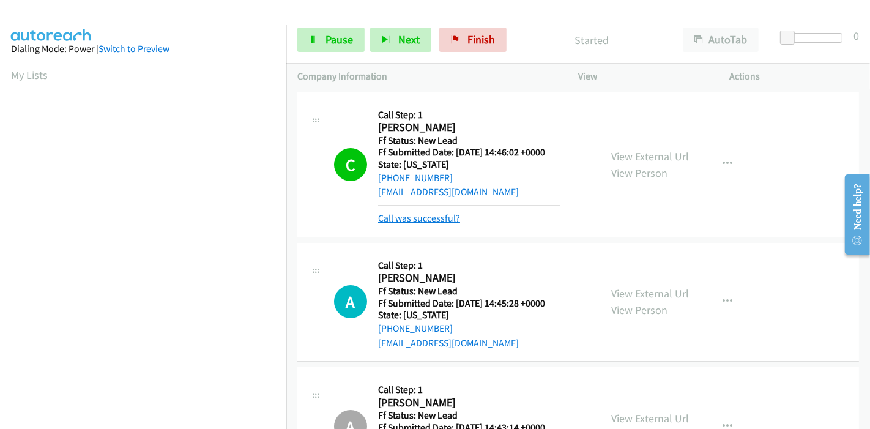
click at [443, 221] on link "Call was successful?" at bounding box center [419, 218] width 82 height 12
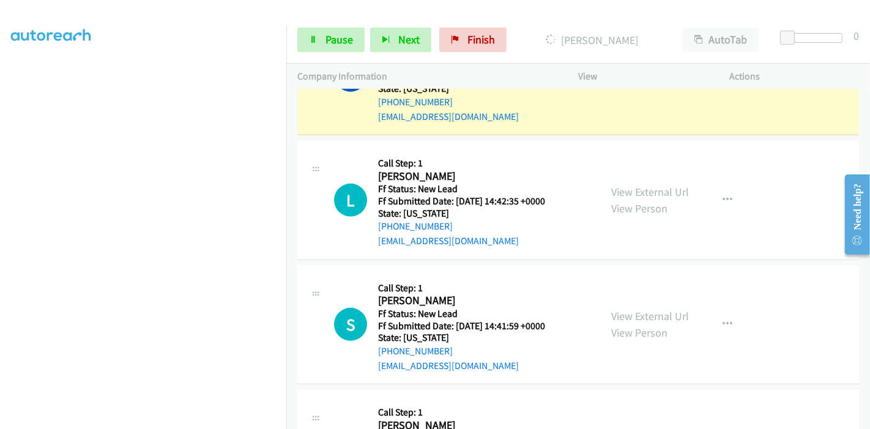
scroll to position [272, 0]
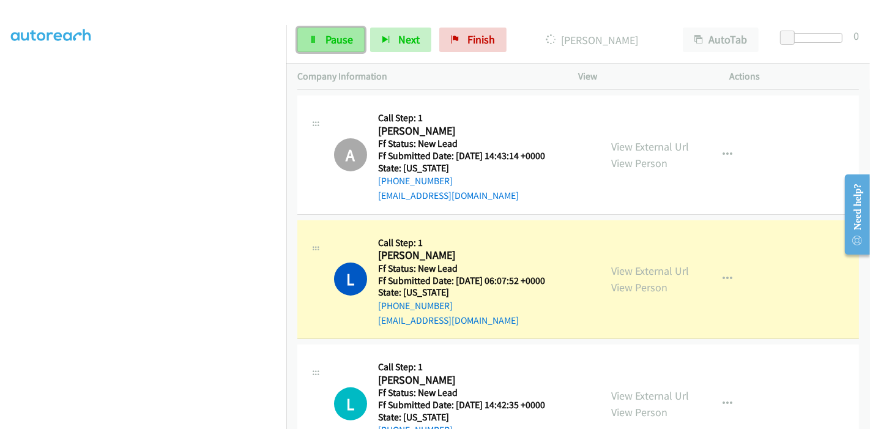
click at [325, 44] on span "Pause" at bounding box center [339, 39] width 28 height 14
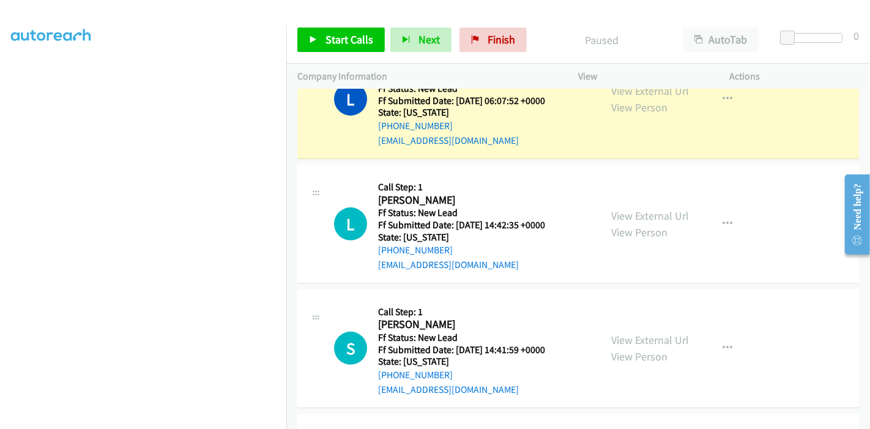
scroll to position [475, 0]
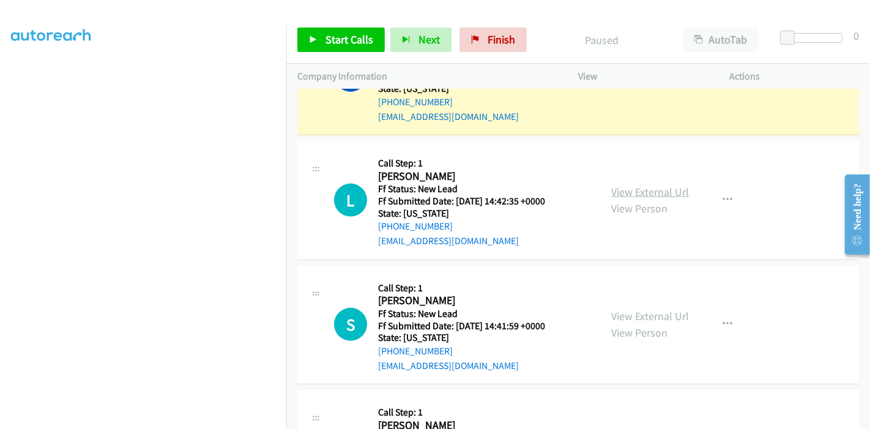
click at [667, 193] on link "View External Url" at bounding box center [650, 192] width 78 height 14
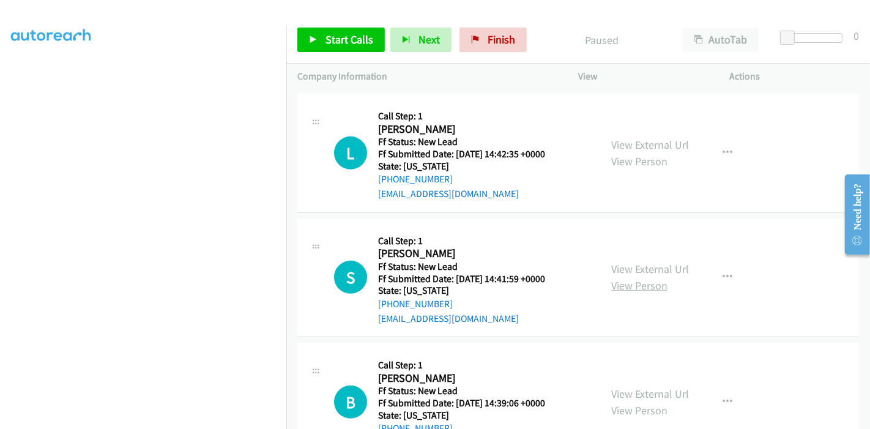
scroll to position [543, 0]
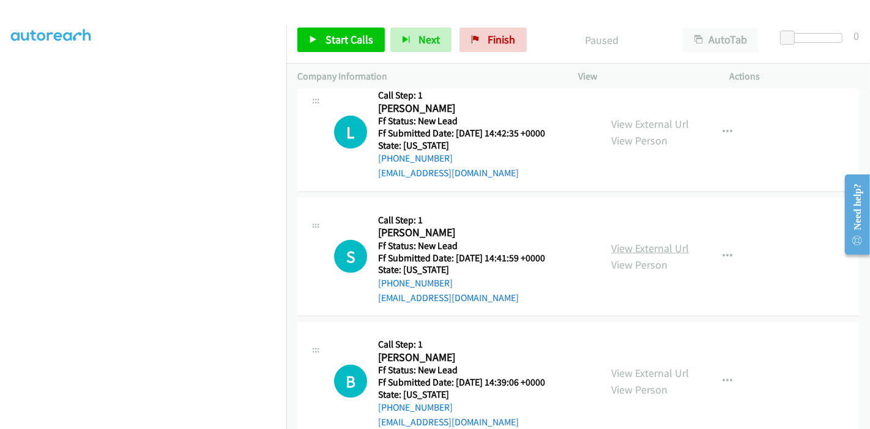
click at [629, 242] on link "View External Url" at bounding box center [650, 248] width 78 height 14
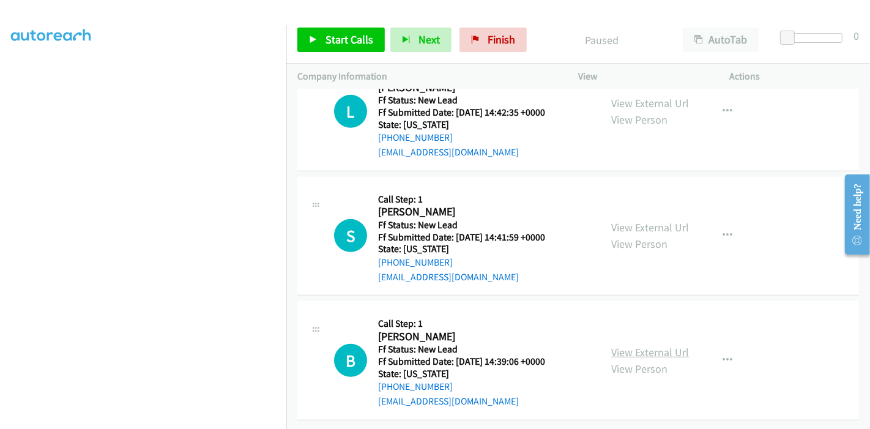
click at [658, 345] on link "View External Url" at bounding box center [650, 352] width 78 height 14
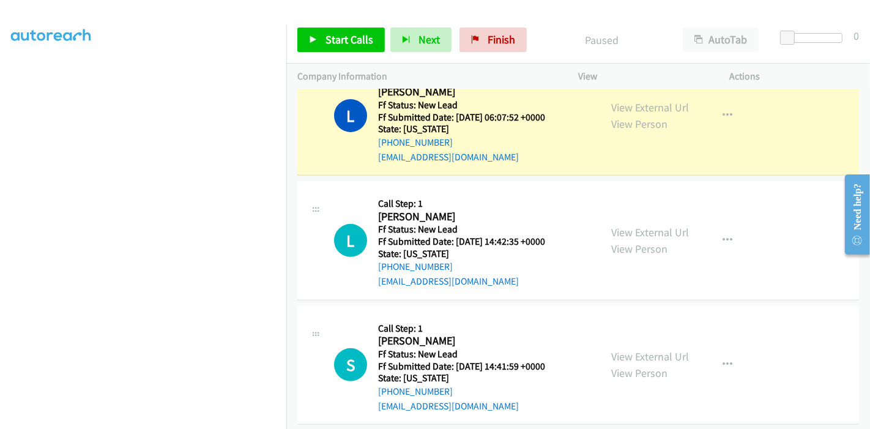
scroll to position [437, 0]
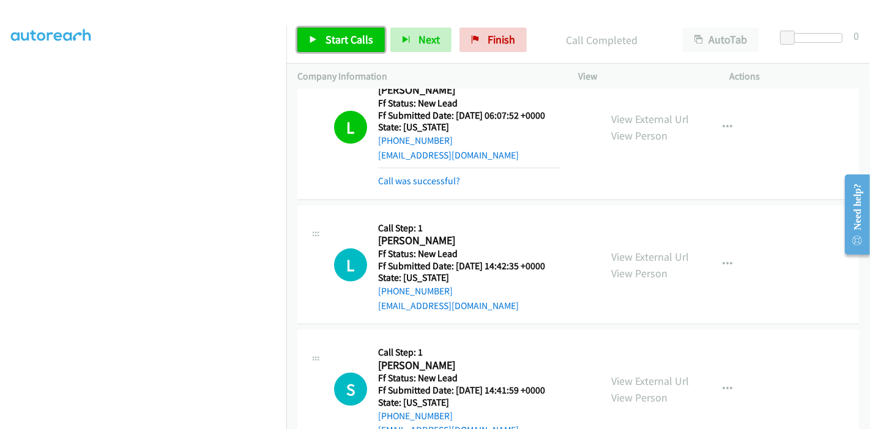
click at [335, 29] on link "Start Calls" at bounding box center [340, 40] width 87 height 24
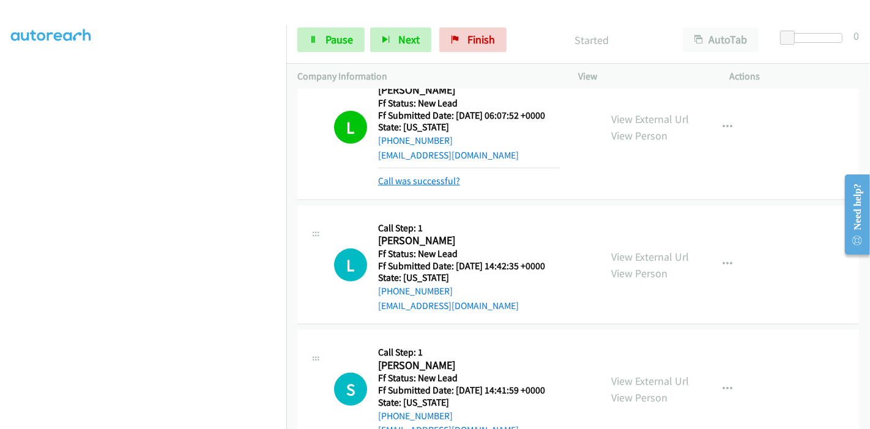
click at [428, 175] on link "Call was successful?" at bounding box center [419, 181] width 82 height 12
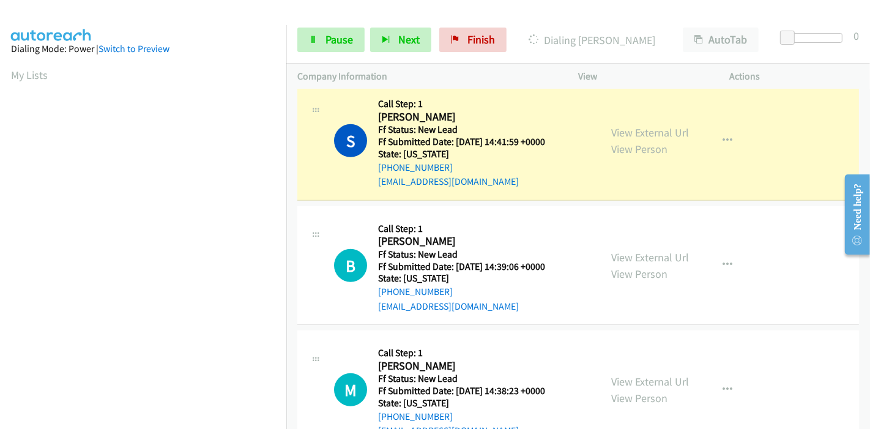
scroll to position [549, 0]
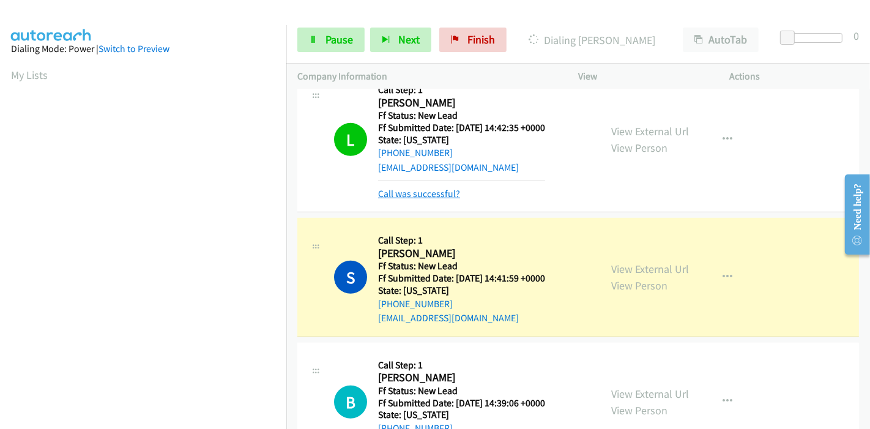
click at [430, 188] on link "Call was successful?" at bounding box center [419, 194] width 82 height 12
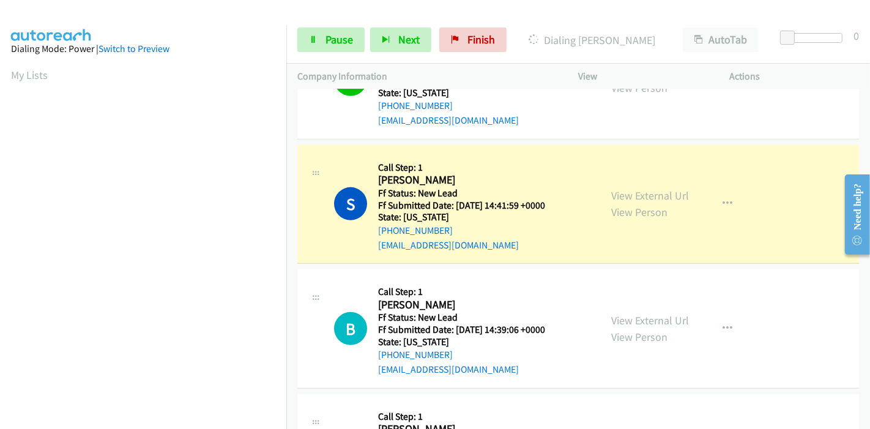
scroll to position [616, 0]
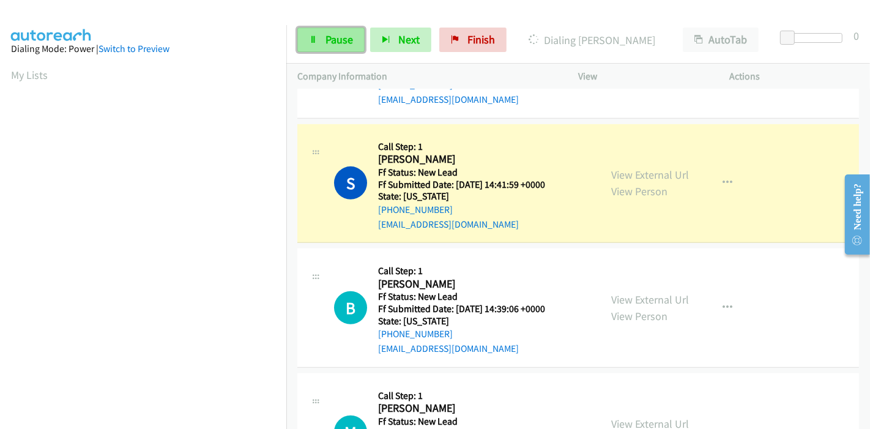
click at [331, 33] on span "Pause" at bounding box center [339, 39] width 28 height 14
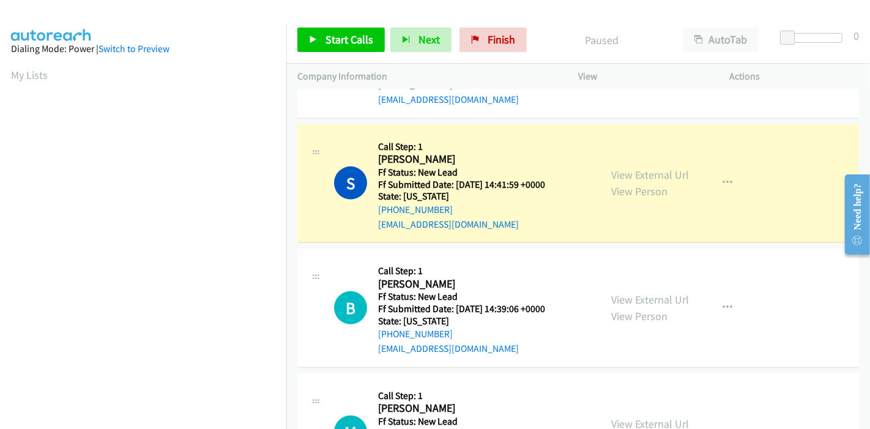
scroll to position [258, 0]
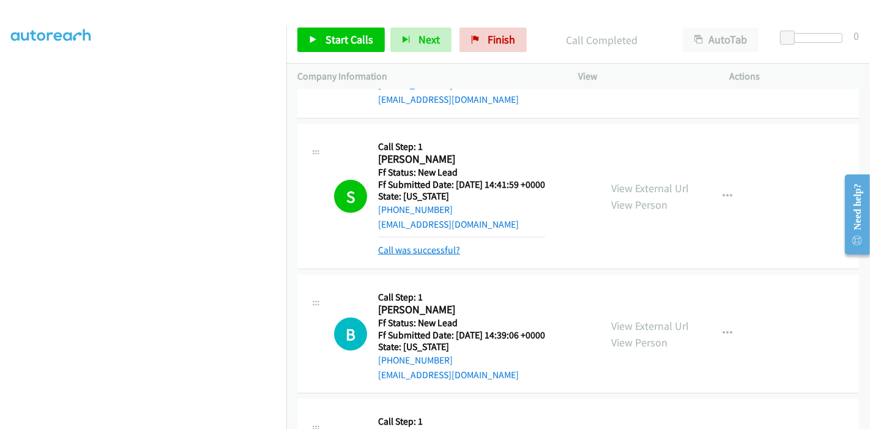
click at [438, 249] on link "Call was successful?" at bounding box center [419, 250] width 82 height 12
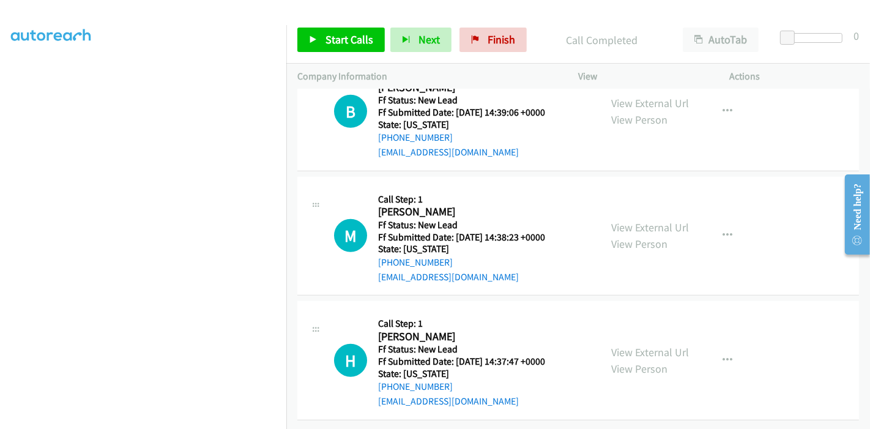
scroll to position [821, 0]
click at [635, 222] on link "View External Url" at bounding box center [650, 227] width 78 height 14
click at [629, 345] on link "View External Url" at bounding box center [650, 352] width 78 height 14
click at [313, 37] on icon at bounding box center [313, 40] width 9 height 9
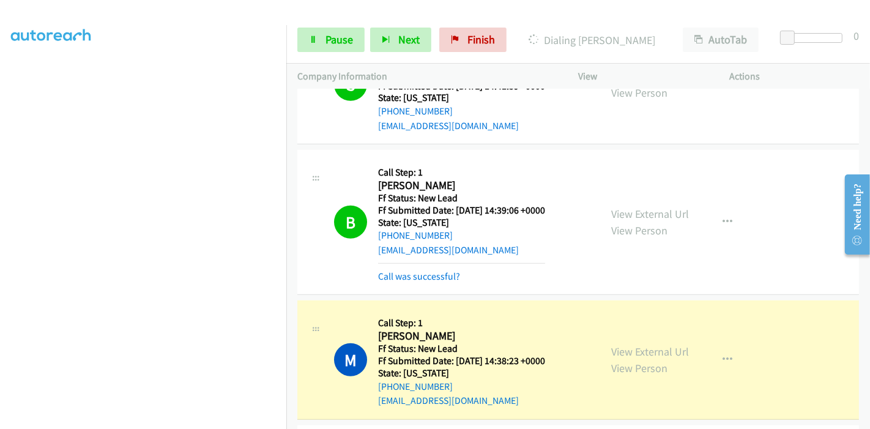
scroll to position [711, 0]
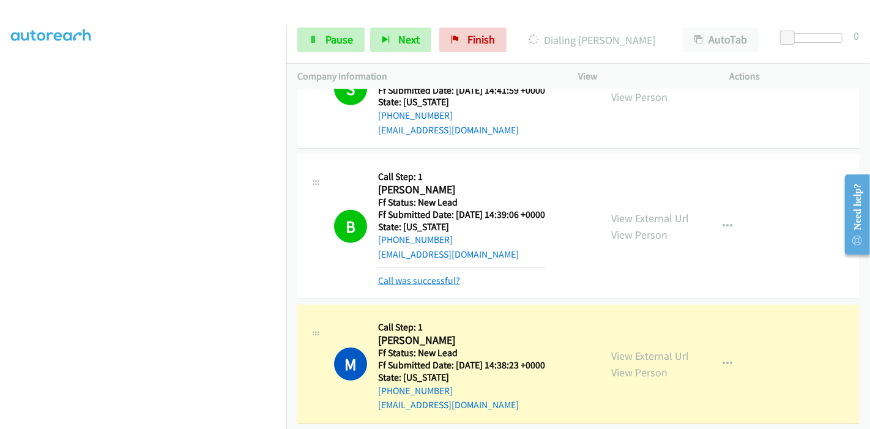
click at [416, 276] on link "Call was successful?" at bounding box center [419, 281] width 82 height 12
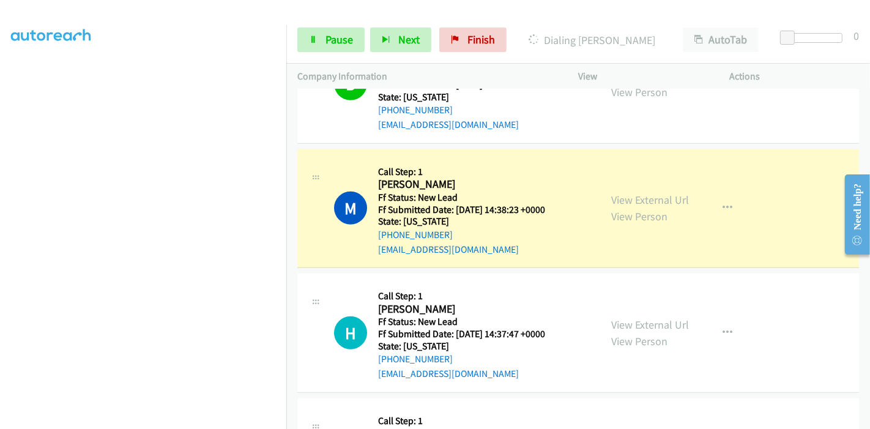
scroll to position [915, 0]
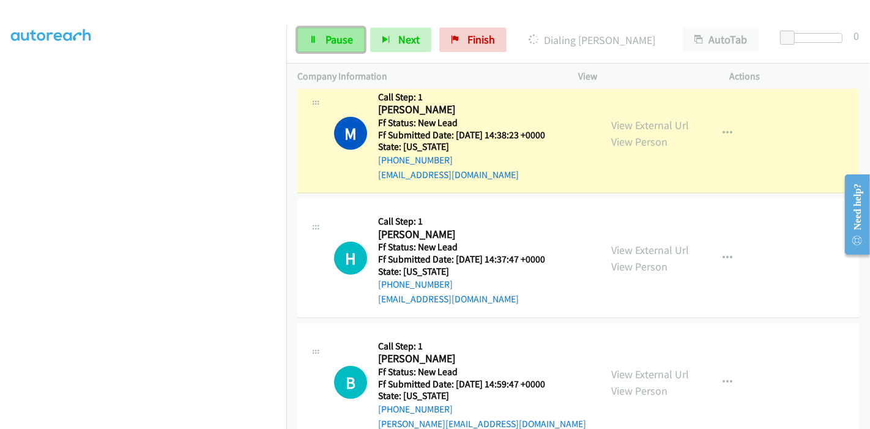
click at [323, 35] on link "Pause" at bounding box center [330, 40] width 67 height 24
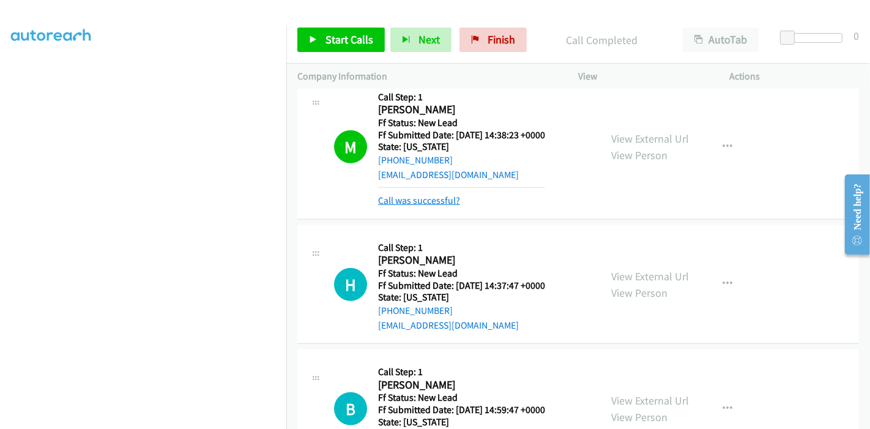
click at [447, 198] on link "Call was successful?" at bounding box center [419, 200] width 82 height 12
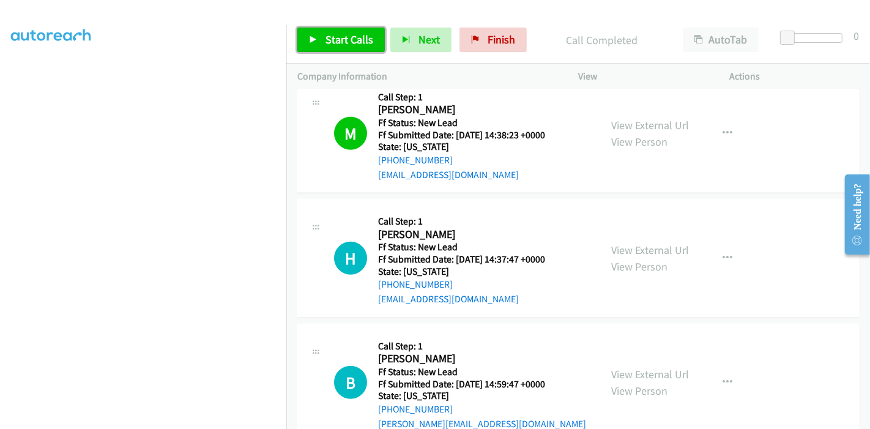
click at [319, 51] on link "Start Calls" at bounding box center [340, 40] width 87 height 24
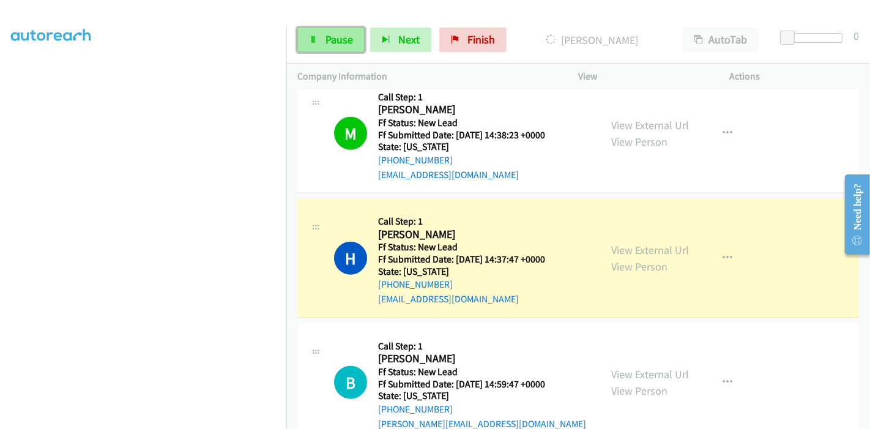
click at [339, 43] on span "Pause" at bounding box center [339, 39] width 28 height 14
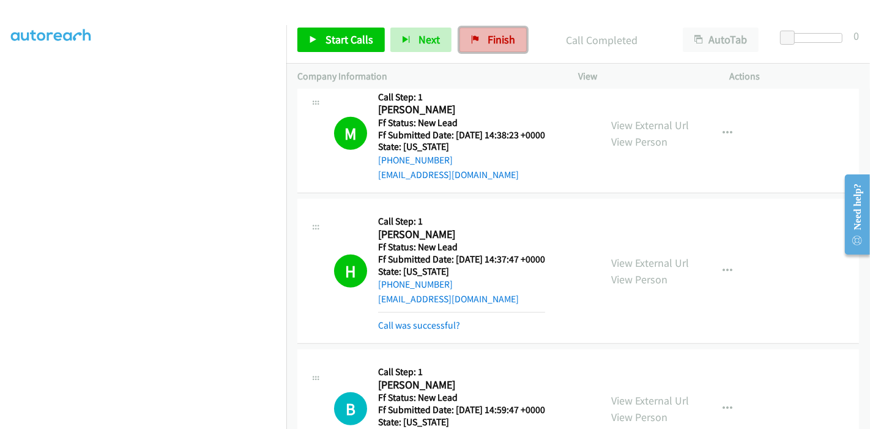
click at [481, 40] on link "Finish" at bounding box center [492, 40] width 67 height 24
click at [400, 321] on link "Call was successful?" at bounding box center [419, 325] width 82 height 12
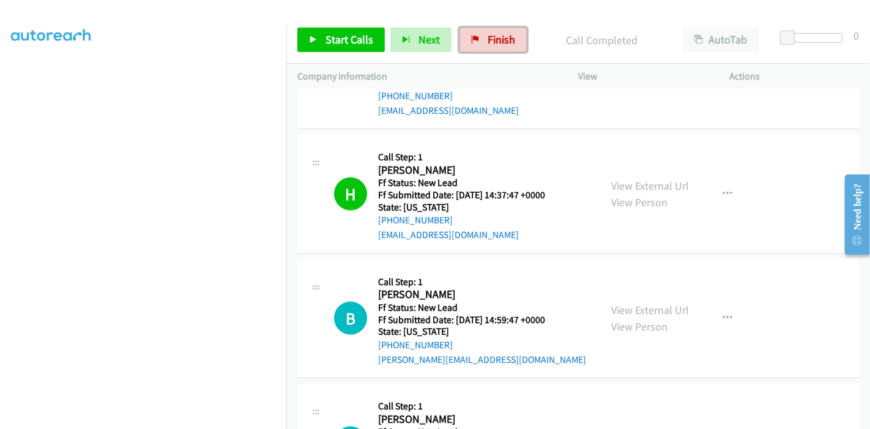
scroll to position [1046, 0]
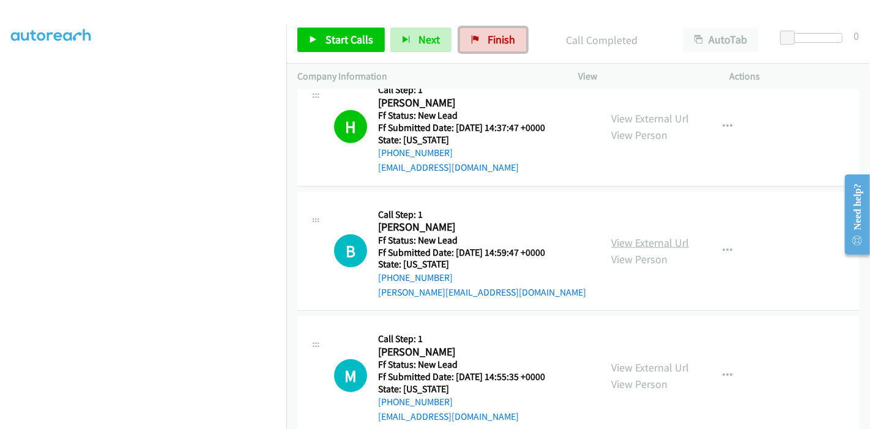
click at [611, 235] on link "View External Url" at bounding box center [650, 242] width 78 height 14
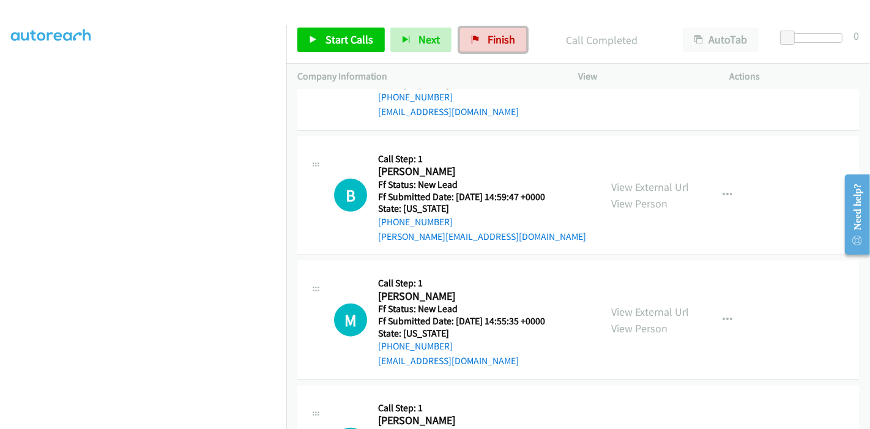
scroll to position [1114, 0]
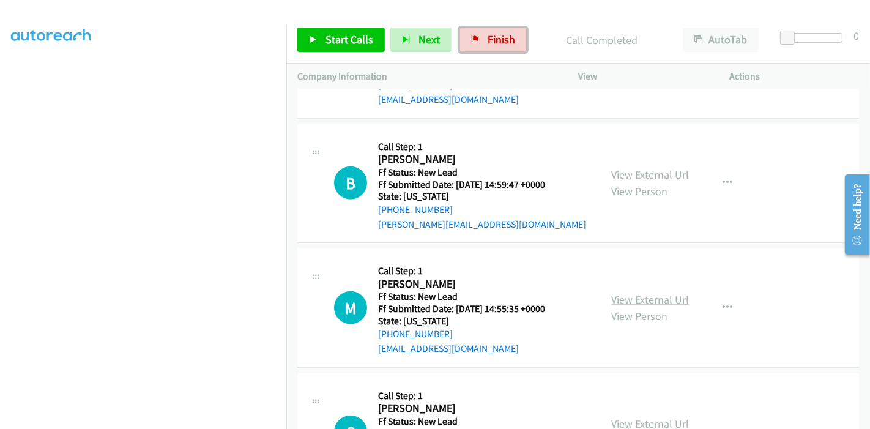
click at [639, 292] on link "View External Url" at bounding box center [650, 299] width 78 height 14
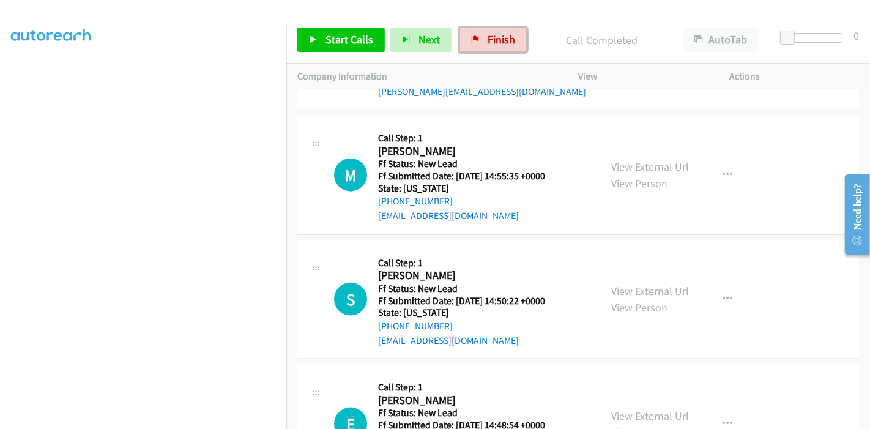
scroll to position [1250, 0]
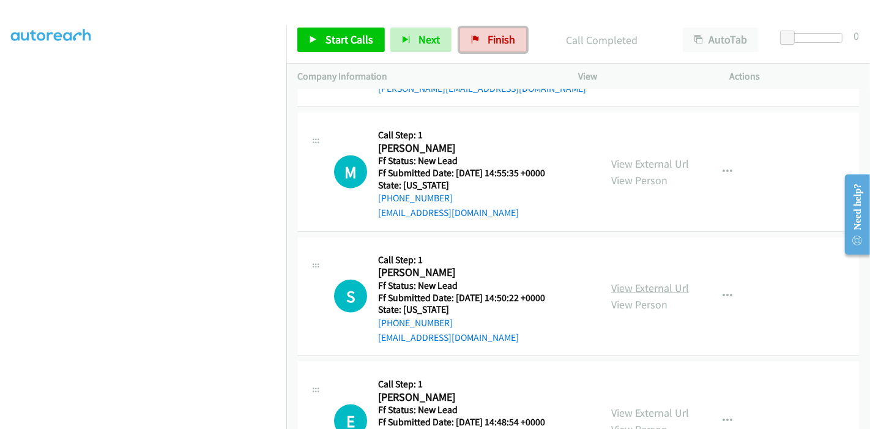
click at [646, 283] on link "View External Url" at bounding box center [650, 288] width 78 height 14
click at [490, 45] on span "Finish" at bounding box center [501, 39] width 28 height 14
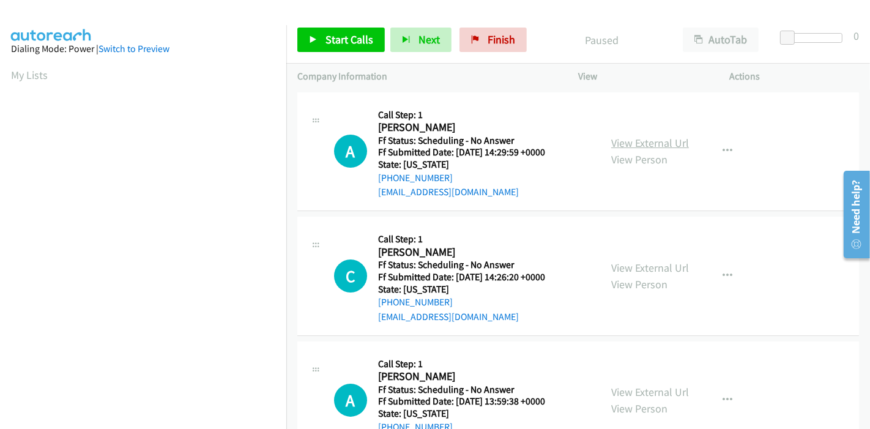
click at [646, 136] on link "View External Url" at bounding box center [650, 143] width 78 height 14
click at [651, 266] on link "View External Url" at bounding box center [650, 267] width 78 height 14
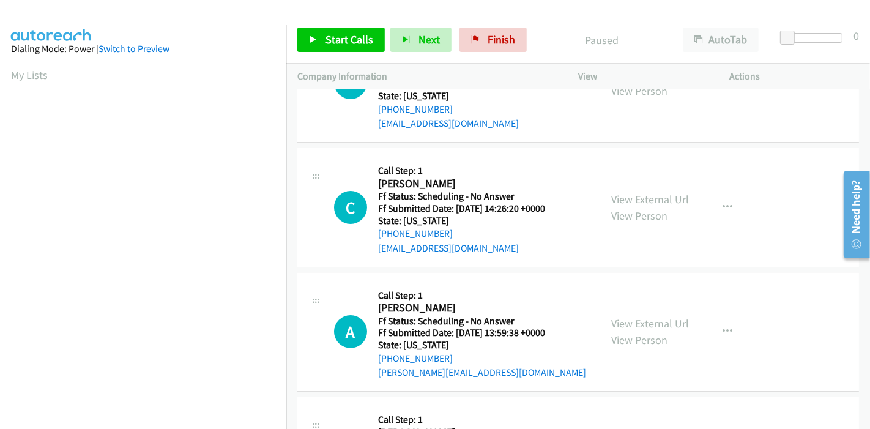
scroll to position [136, 0]
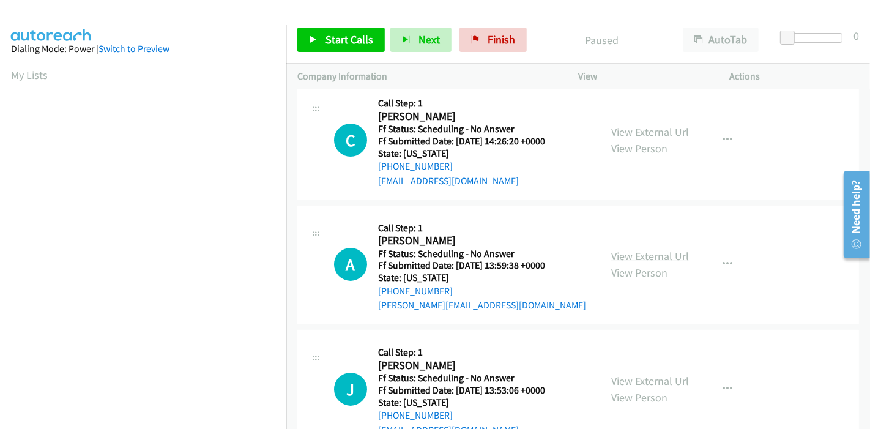
click at [637, 253] on link "View External Url" at bounding box center [650, 256] width 78 height 14
click at [339, 37] on span "Start Calls" at bounding box center [349, 39] width 48 height 14
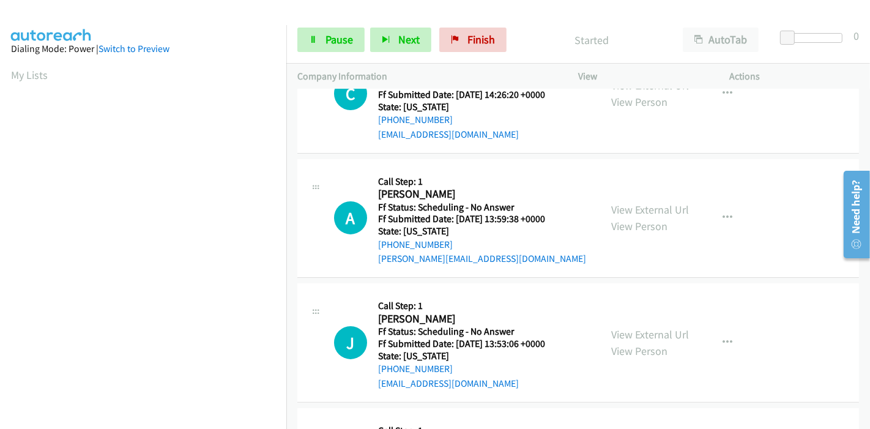
scroll to position [204, 0]
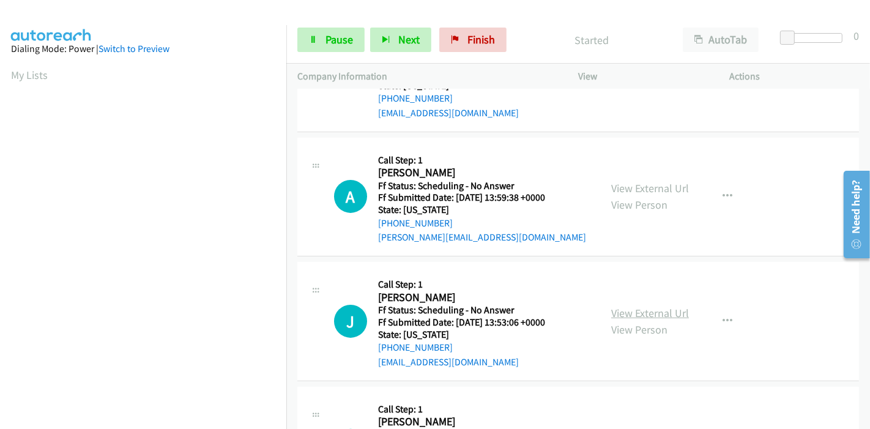
click at [632, 317] on link "View External Url" at bounding box center [650, 313] width 78 height 14
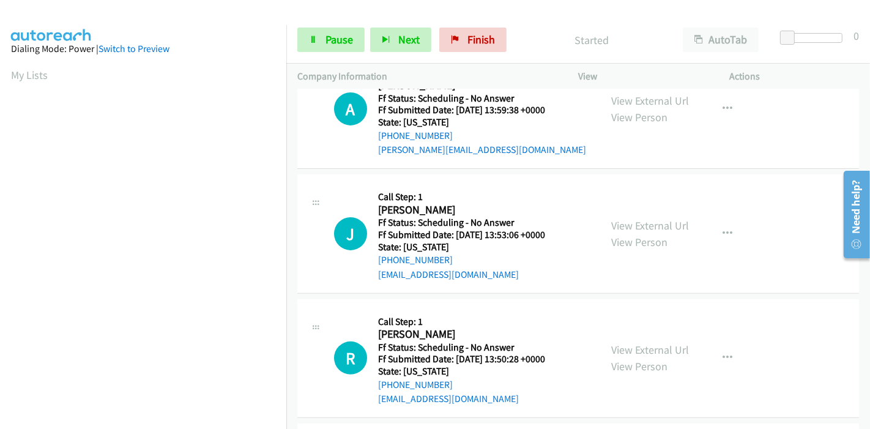
scroll to position [339, 0]
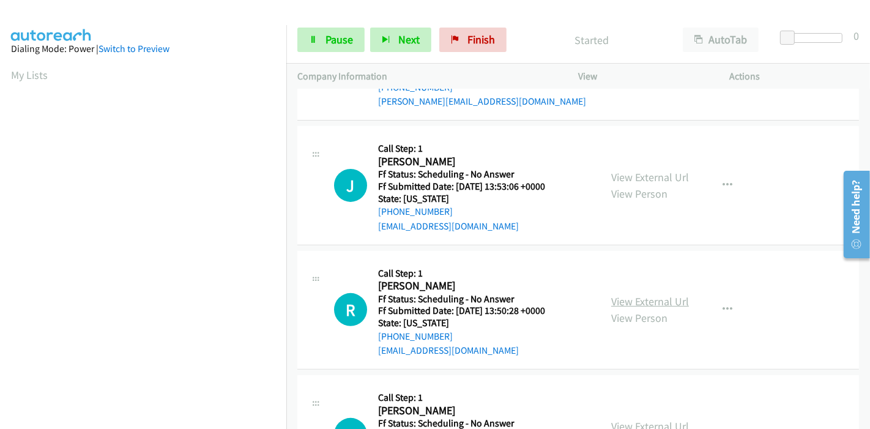
click at [616, 299] on link "View External Url" at bounding box center [650, 301] width 78 height 14
click at [339, 40] on span "Pause" at bounding box center [339, 39] width 28 height 14
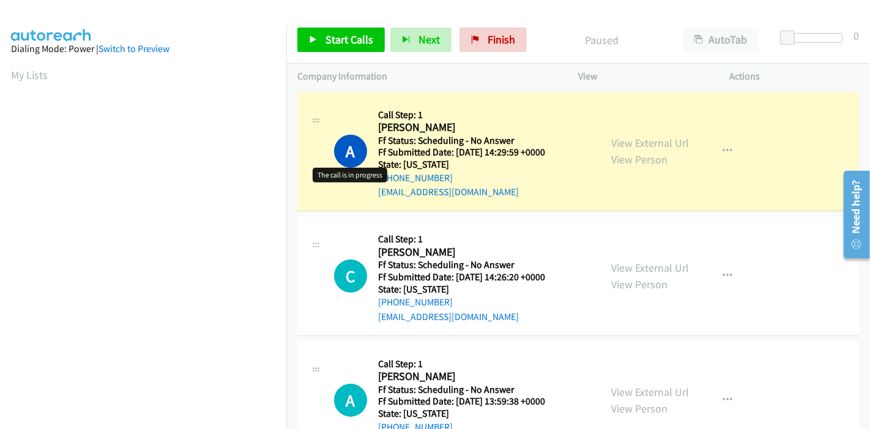
scroll to position [258, 0]
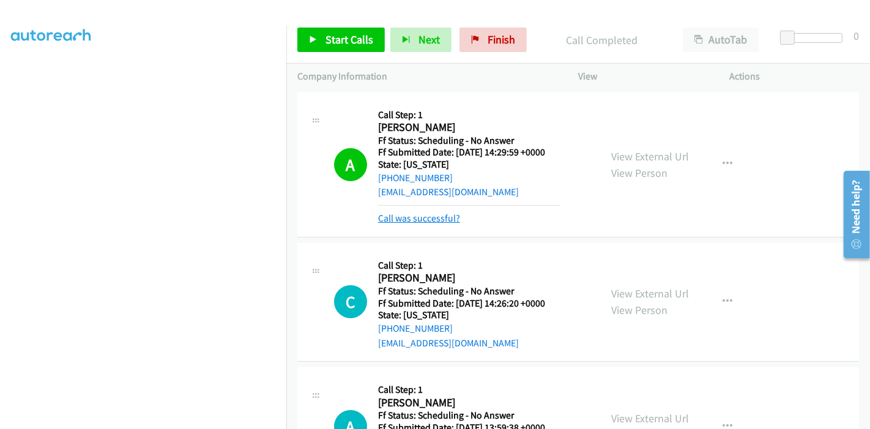
click at [423, 214] on link "Call was successful?" at bounding box center [419, 218] width 82 height 12
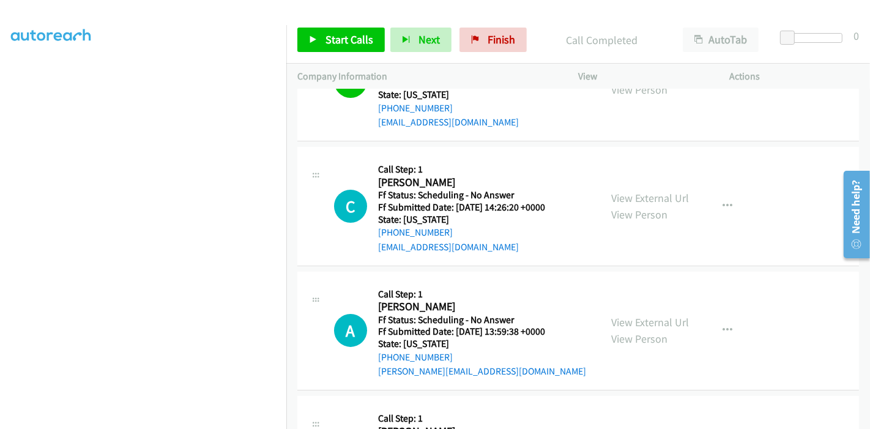
scroll to position [136, 0]
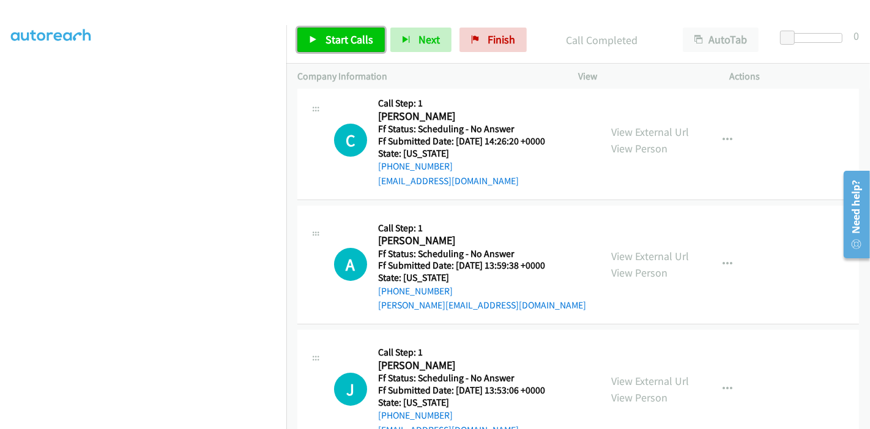
click at [317, 43] on link "Start Calls" at bounding box center [340, 40] width 87 height 24
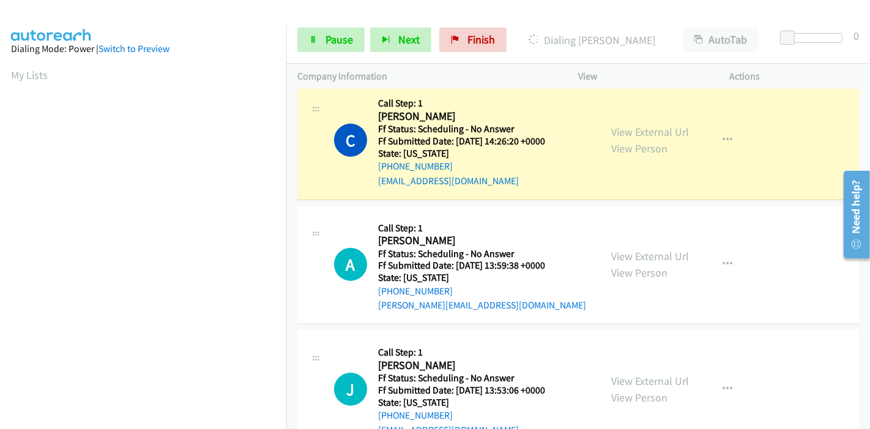
scroll to position [258, 0]
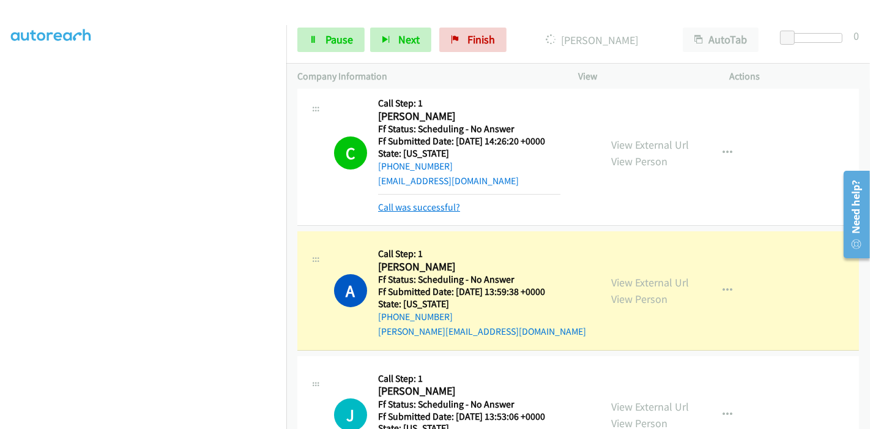
click at [404, 209] on link "Call was successful?" at bounding box center [419, 207] width 82 height 12
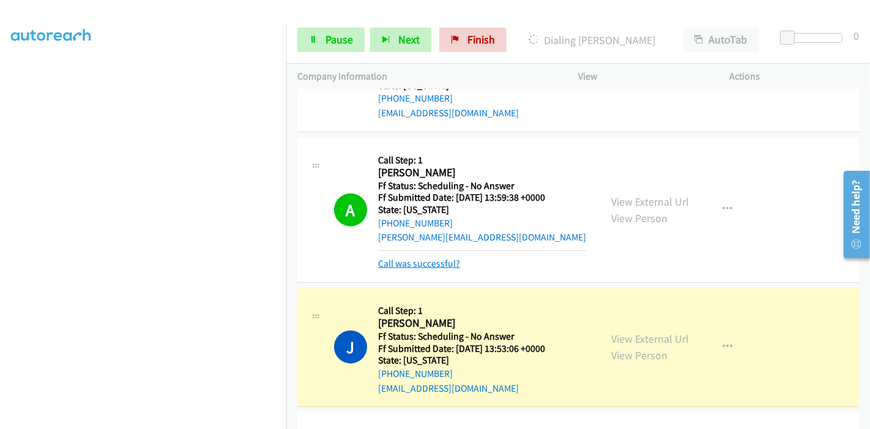
click at [409, 262] on link "Call was successful?" at bounding box center [419, 263] width 82 height 12
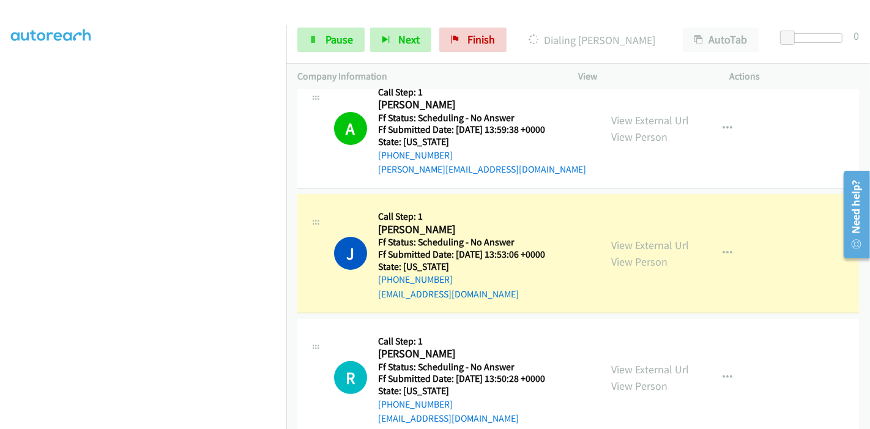
scroll to position [407, 0]
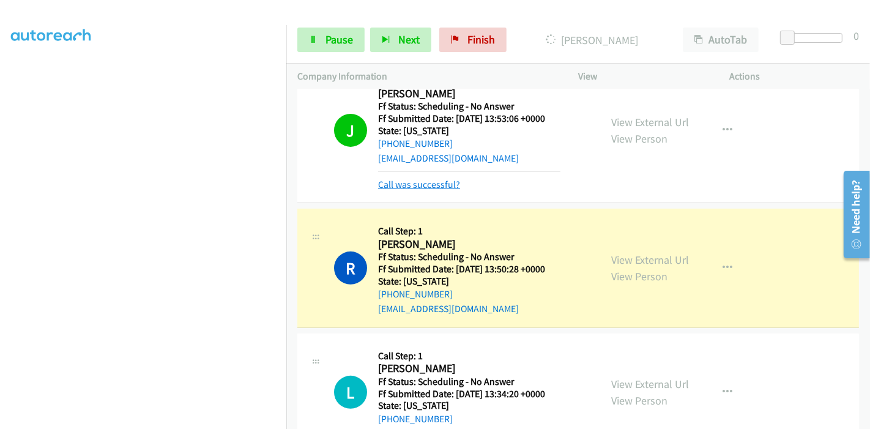
click at [440, 179] on link "Call was successful?" at bounding box center [419, 185] width 82 height 12
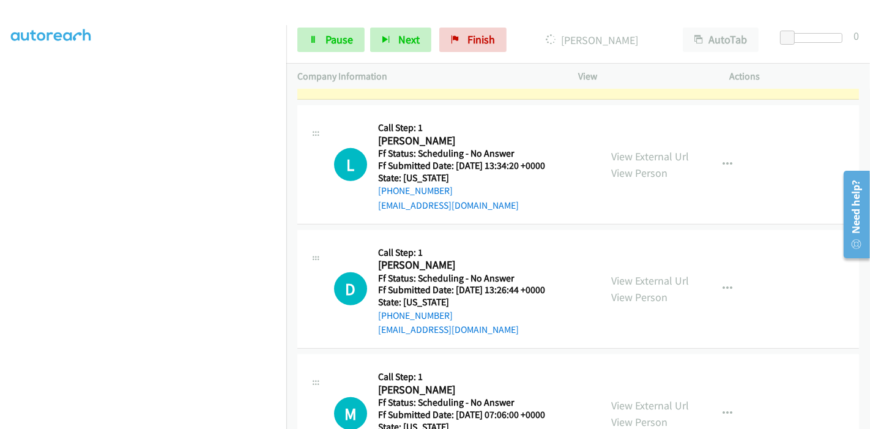
scroll to position [611, 0]
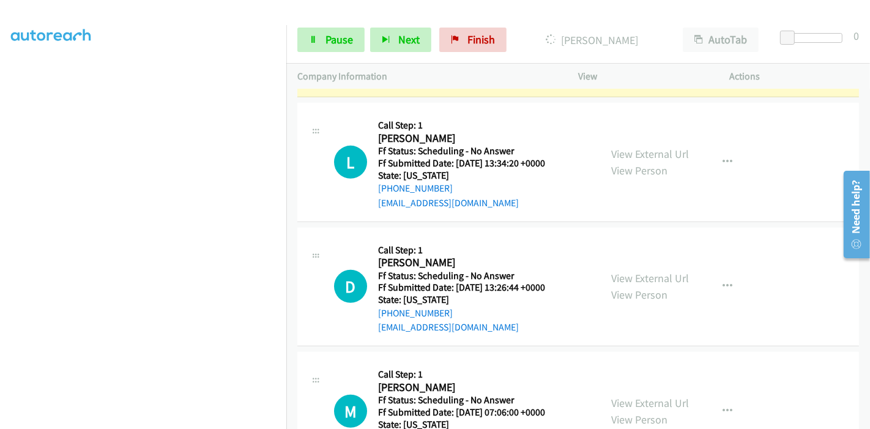
click at [653, 160] on div "View External Url View Person" at bounding box center [650, 162] width 78 height 33
click at [656, 156] on link "View External Url" at bounding box center [650, 154] width 78 height 14
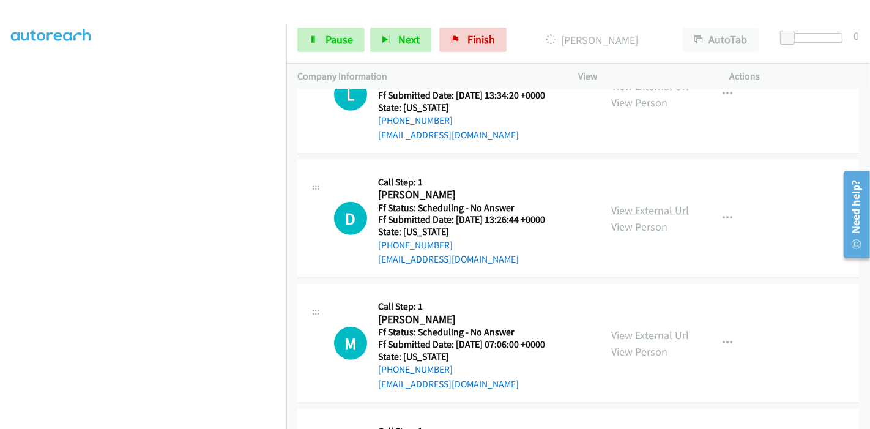
click at [641, 205] on link "View External Url" at bounding box center [650, 210] width 78 height 14
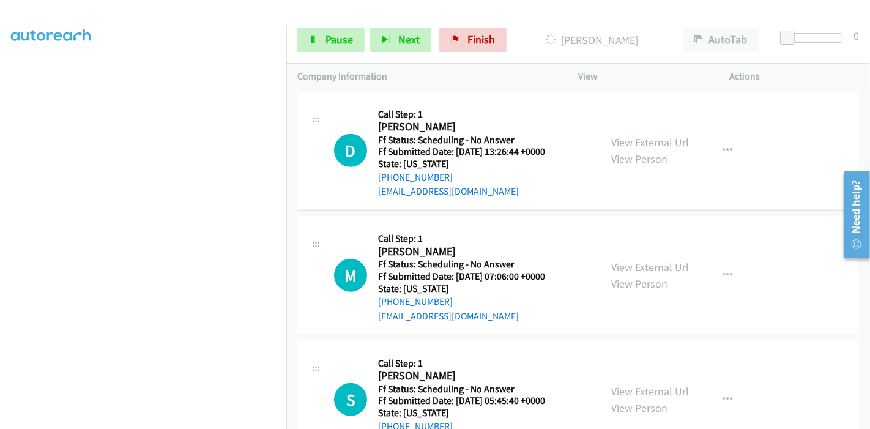
scroll to position [815, 0]
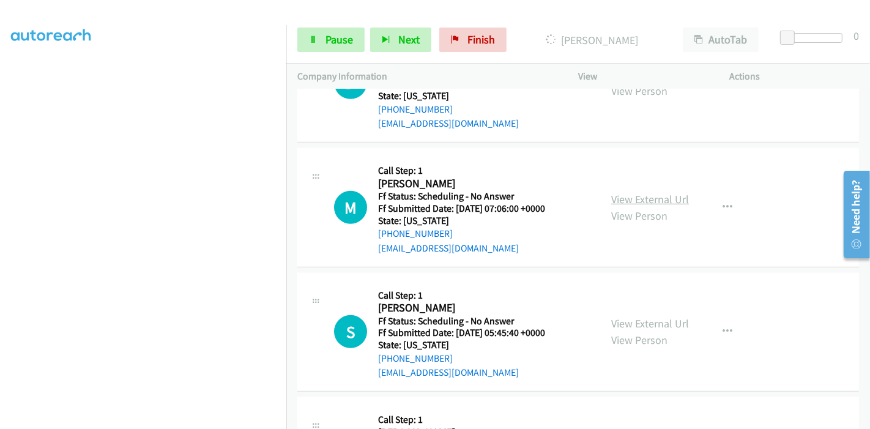
click at [638, 193] on link "View External Url" at bounding box center [650, 199] width 78 height 14
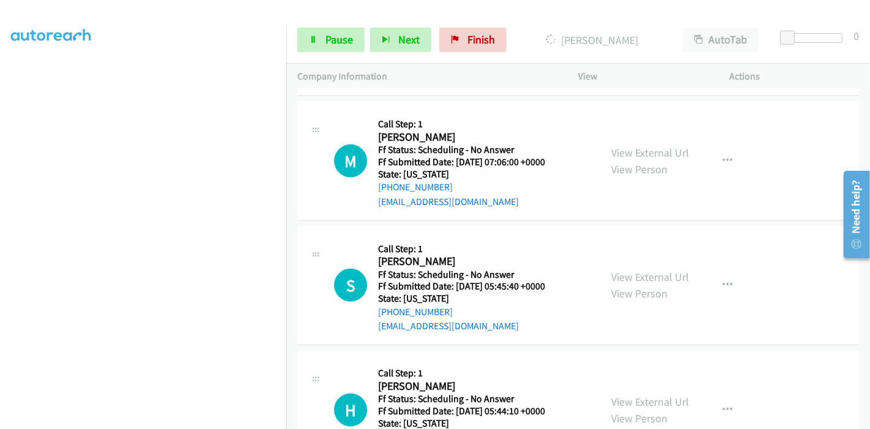
scroll to position [883, 0]
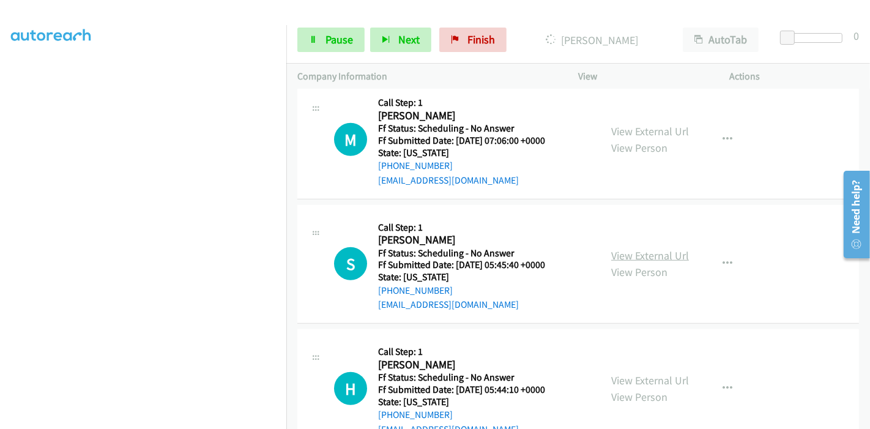
click at [626, 251] on link "View External Url" at bounding box center [650, 255] width 78 height 14
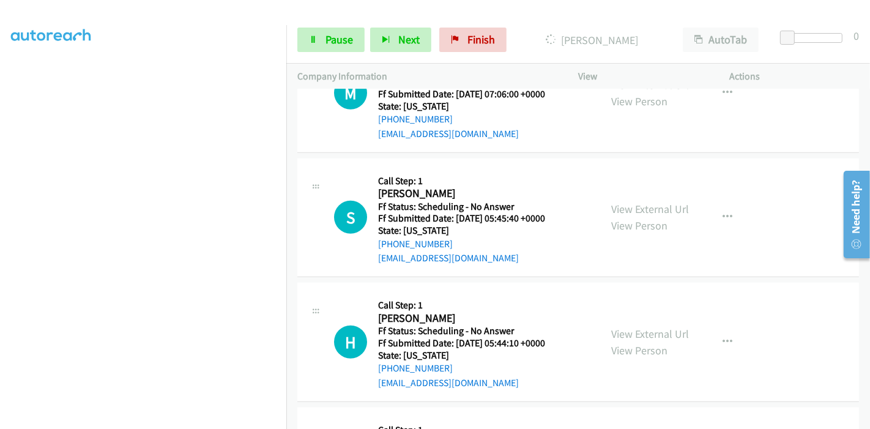
scroll to position [951, 0]
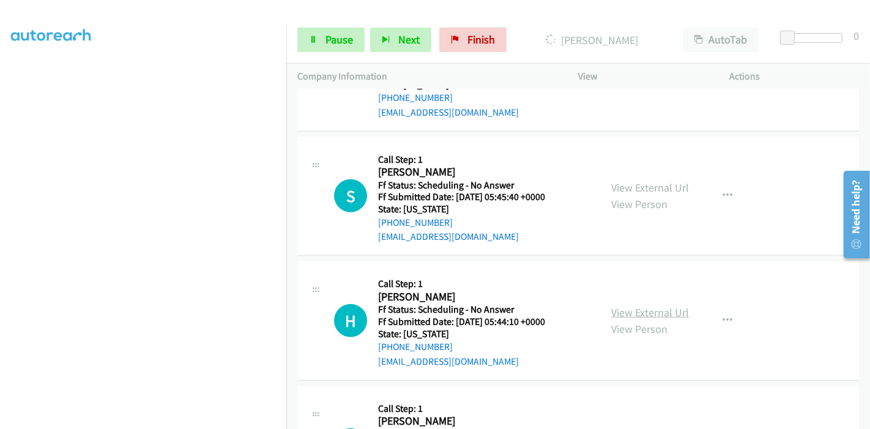
click at [618, 310] on link "View External Url" at bounding box center [650, 312] width 78 height 14
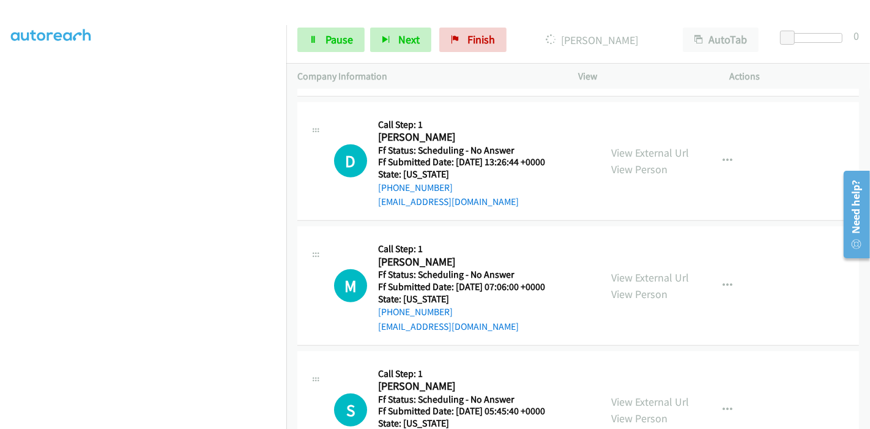
scroll to position [543, 0]
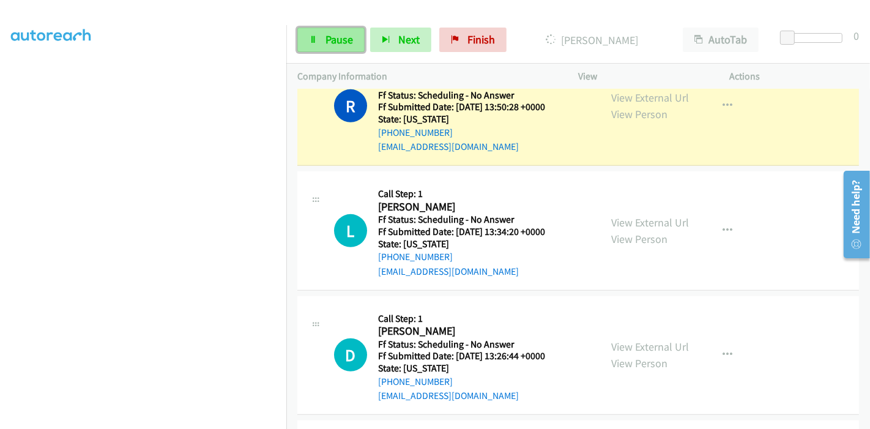
click at [346, 37] on span "Pause" at bounding box center [339, 39] width 28 height 14
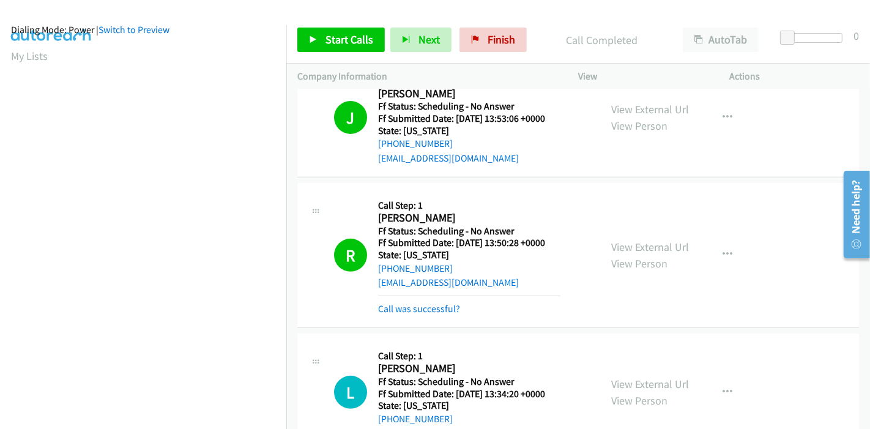
scroll to position [0, 0]
click at [428, 304] on link "Call was successful?" at bounding box center [419, 309] width 82 height 12
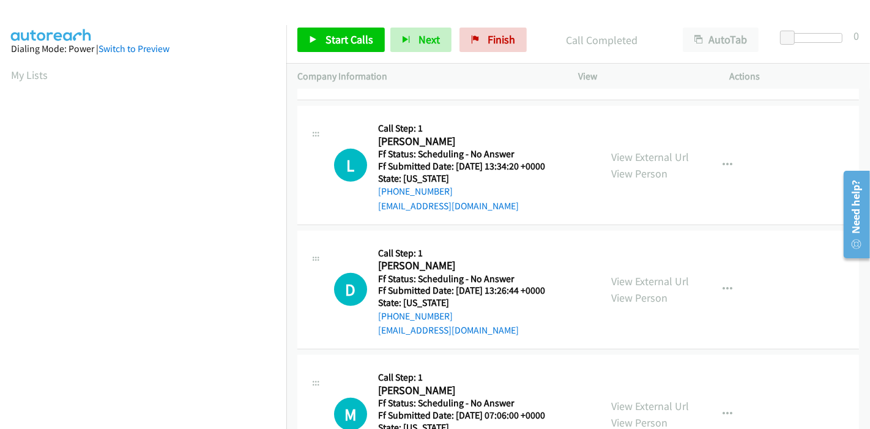
scroll to position [611, 0]
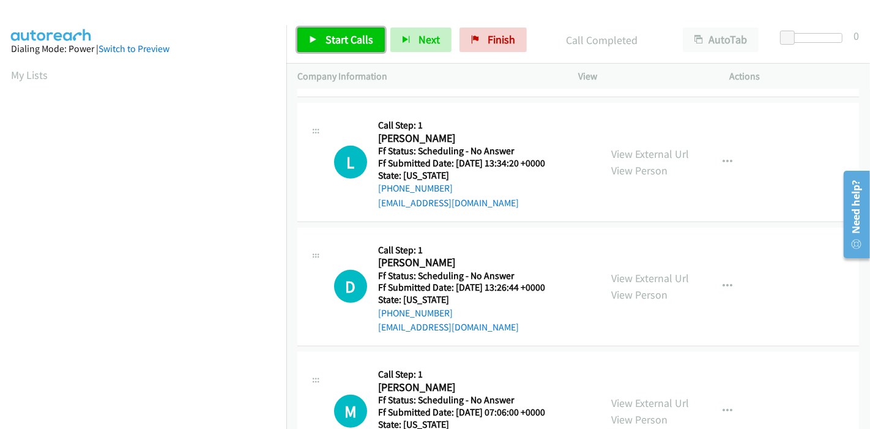
click at [334, 37] on span "Start Calls" at bounding box center [349, 39] width 48 height 14
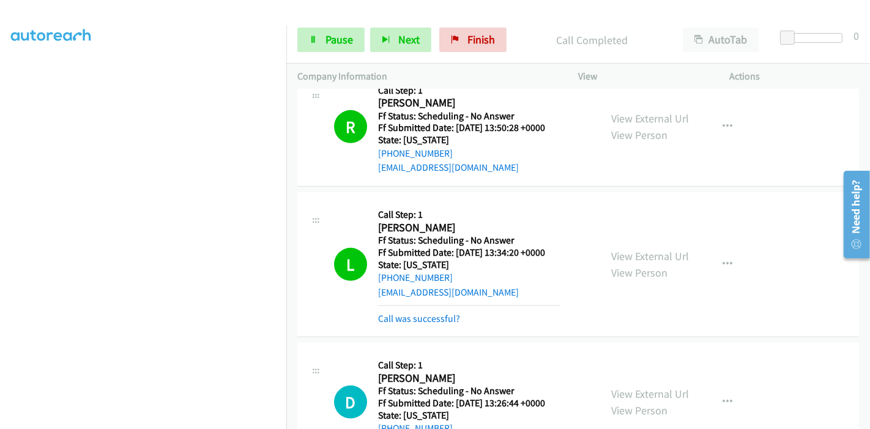
scroll to position [543, 0]
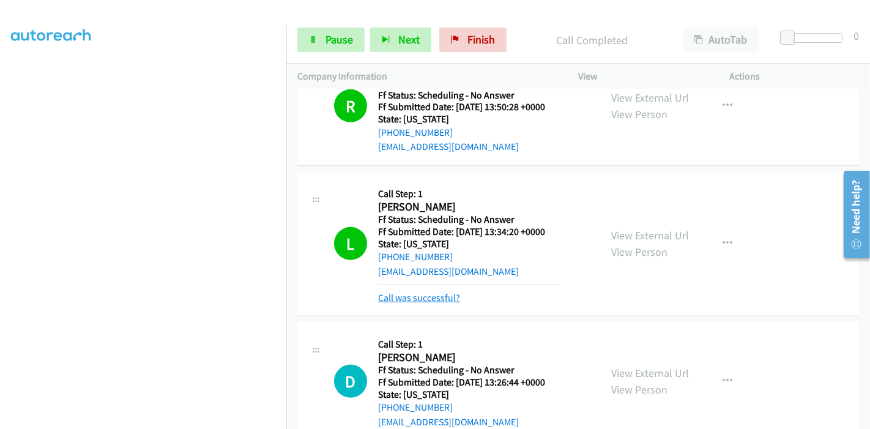
click at [429, 294] on link "Call was successful?" at bounding box center [419, 298] width 82 height 12
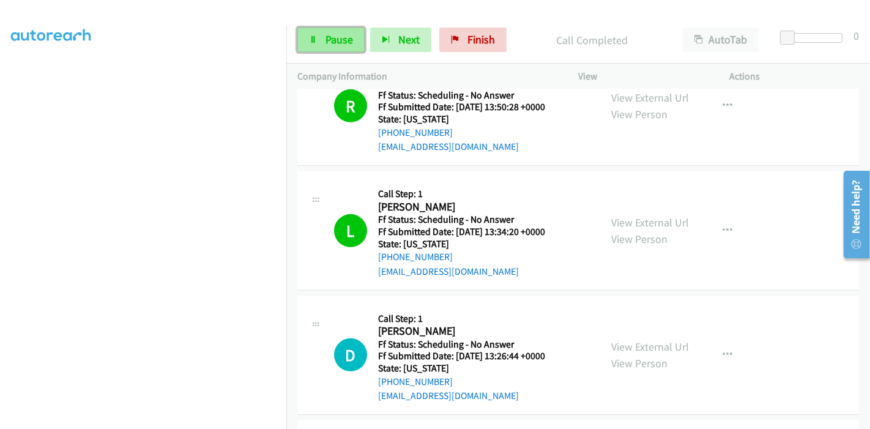
click at [335, 43] on span "Pause" at bounding box center [339, 39] width 28 height 14
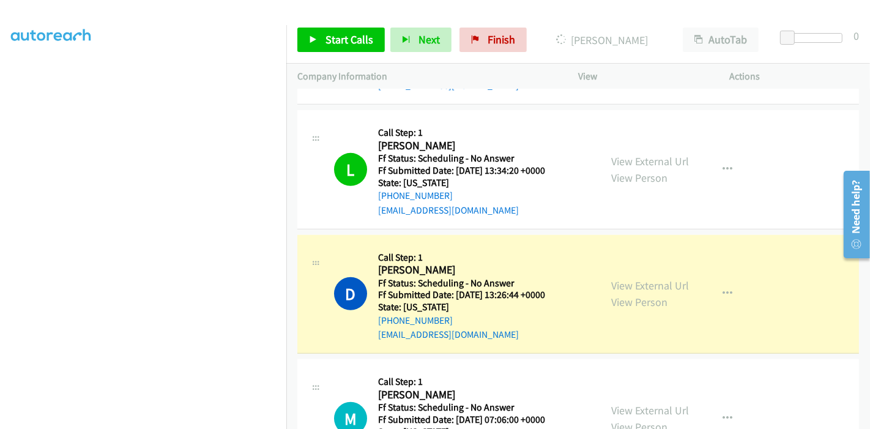
scroll to position [747, 0]
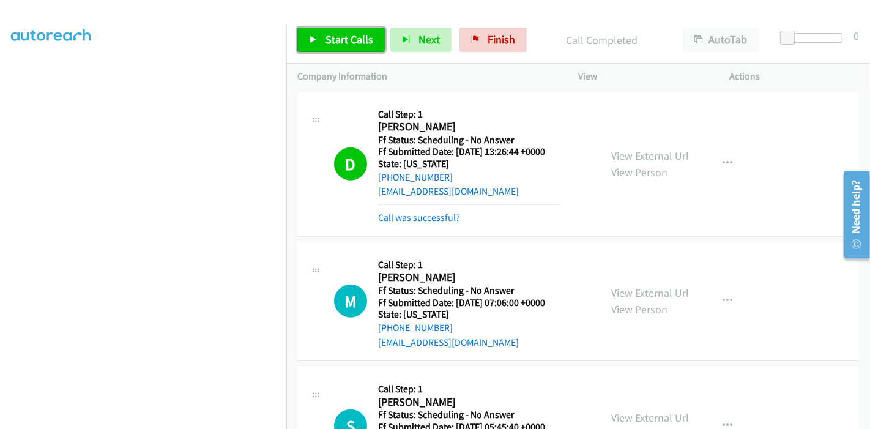
drag, startPoint x: 322, startPoint y: 37, endPoint x: 337, endPoint y: 58, distance: 26.3
click at [322, 37] on link "Start Calls" at bounding box center [340, 40] width 87 height 24
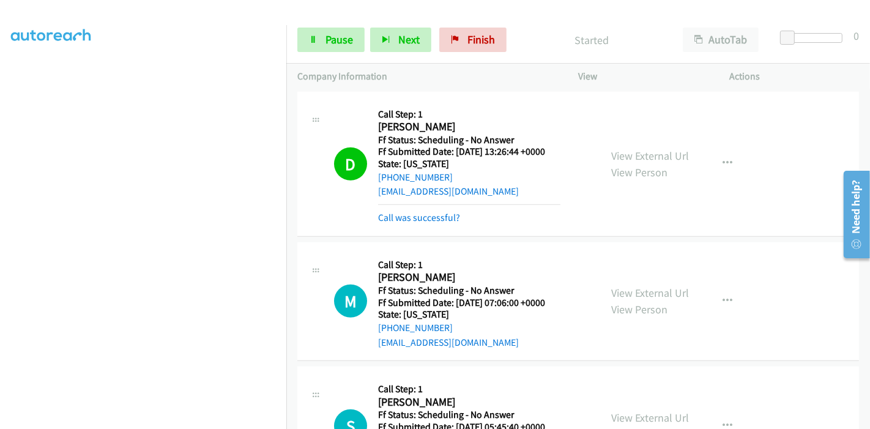
click at [410, 222] on div "Call was successful?" at bounding box center [469, 217] width 182 height 15
click at [412, 215] on link "Call was successful?" at bounding box center [419, 218] width 82 height 12
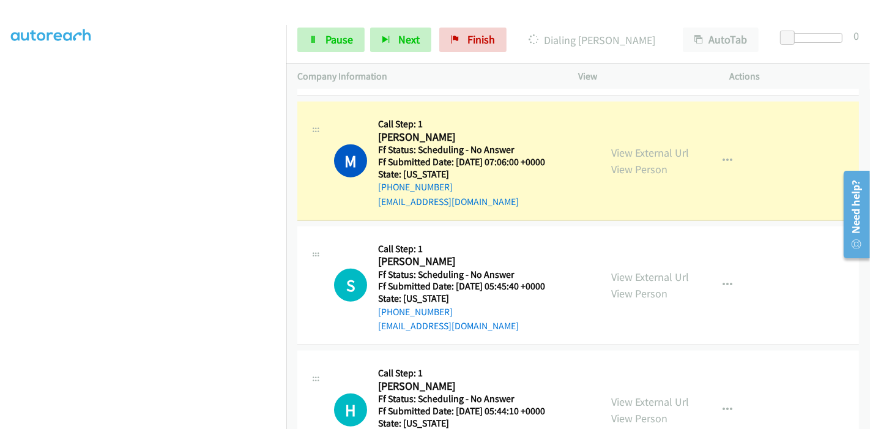
scroll to position [883, 0]
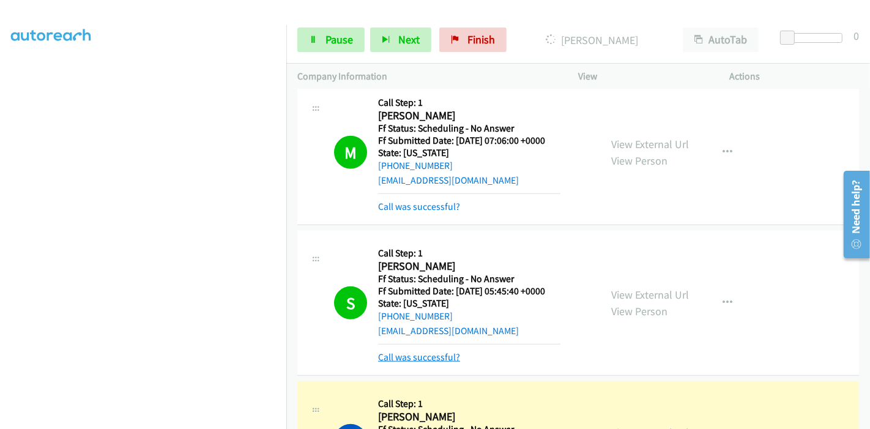
click at [429, 351] on link "Call was successful?" at bounding box center [419, 357] width 82 height 12
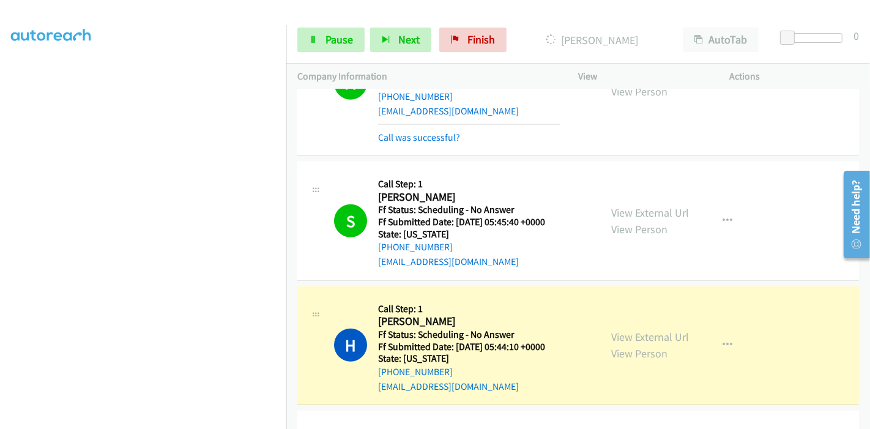
scroll to position [1019, 0]
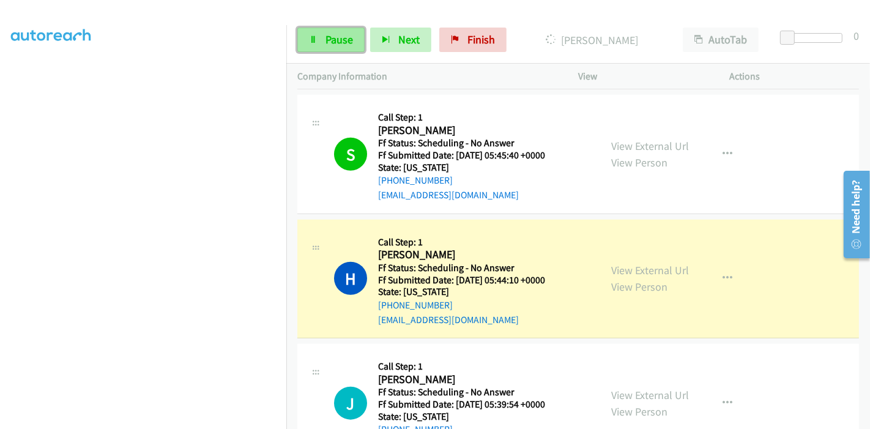
click at [344, 32] on link "Pause" at bounding box center [330, 40] width 67 height 24
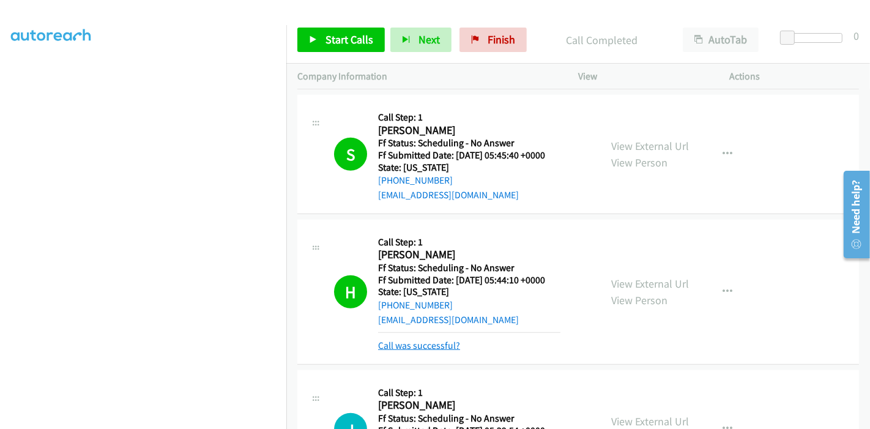
click at [438, 342] on link "Call was successful?" at bounding box center [419, 345] width 82 height 12
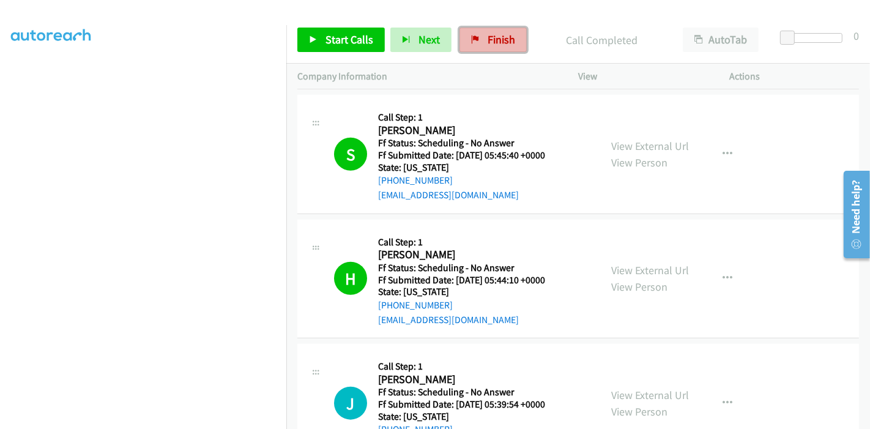
drag, startPoint x: 495, startPoint y: 37, endPoint x: 484, endPoint y: 48, distance: 15.6
click at [495, 37] on span "Finish" at bounding box center [501, 39] width 28 height 14
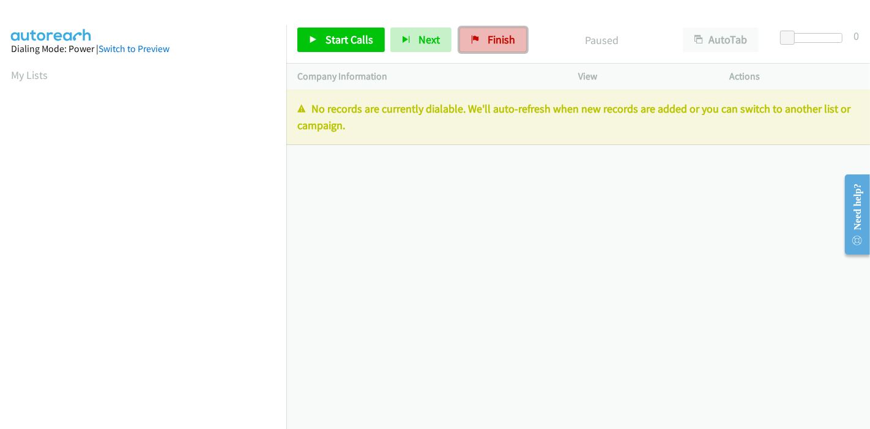
click at [487, 37] on span "Finish" at bounding box center [501, 39] width 28 height 14
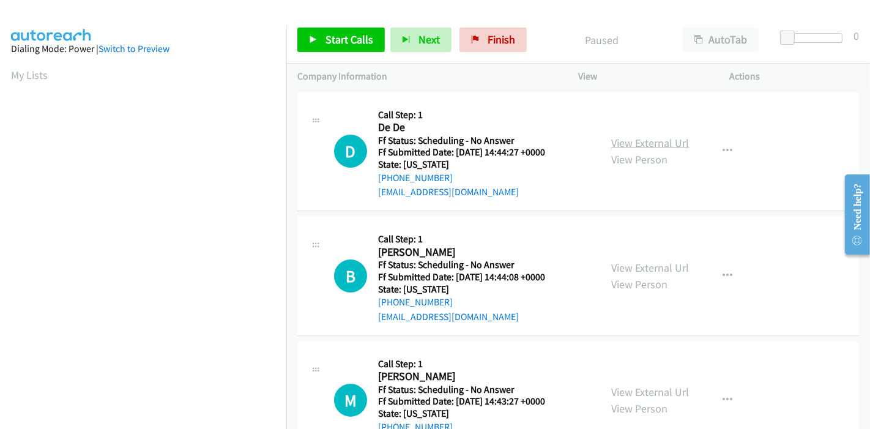
click at [647, 145] on link "View External Url" at bounding box center [650, 143] width 78 height 14
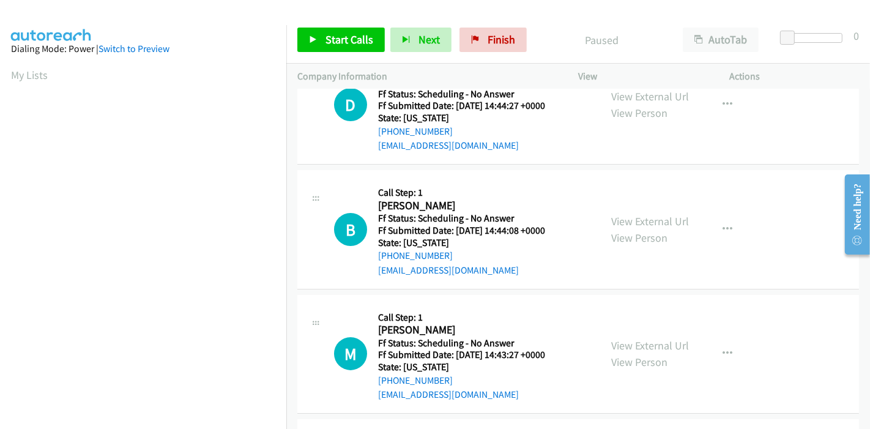
scroll to position [68, 0]
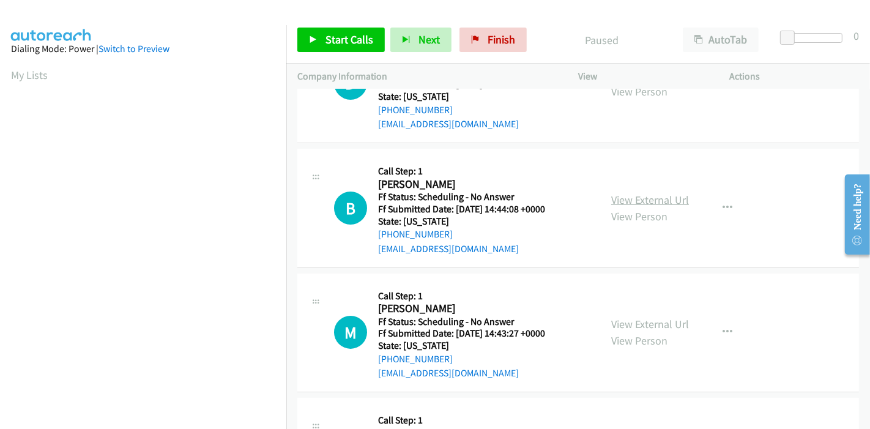
click at [625, 195] on link "View External Url" at bounding box center [650, 200] width 78 height 14
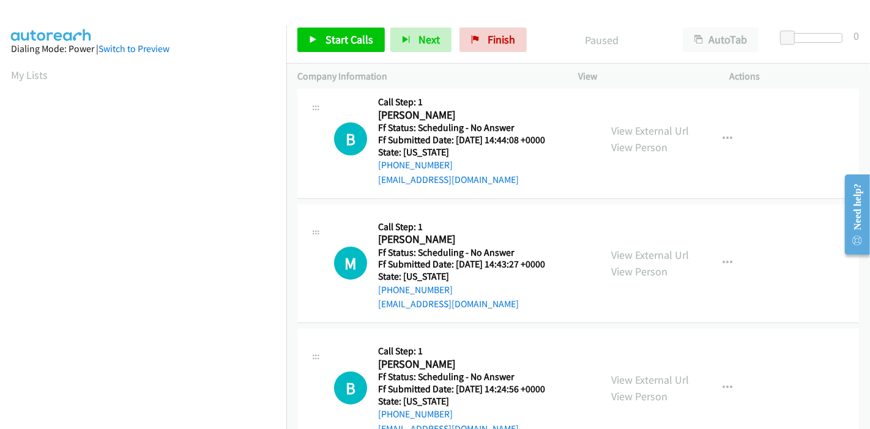
scroll to position [204, 0]
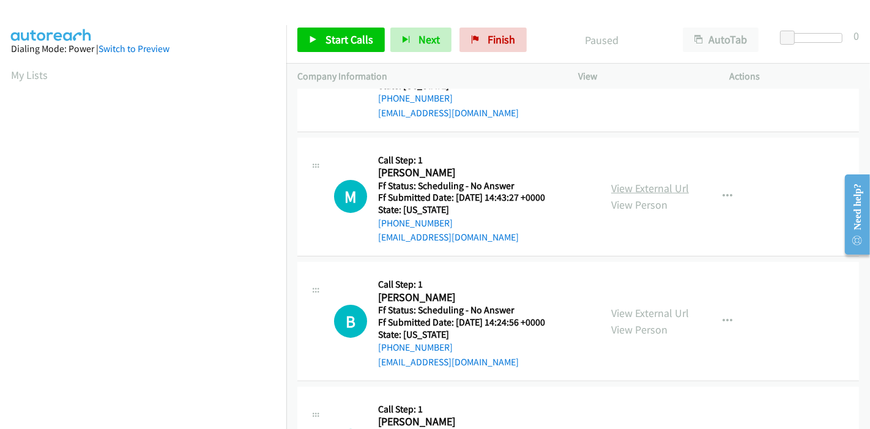
click at [630, 188] on link "View External Url" at bounding box center [650, 188] width 78 height 14
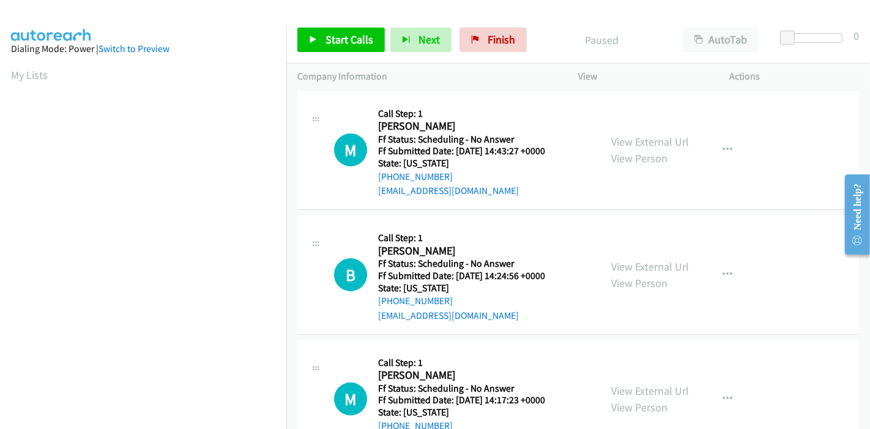
scroll to position [272, 0]
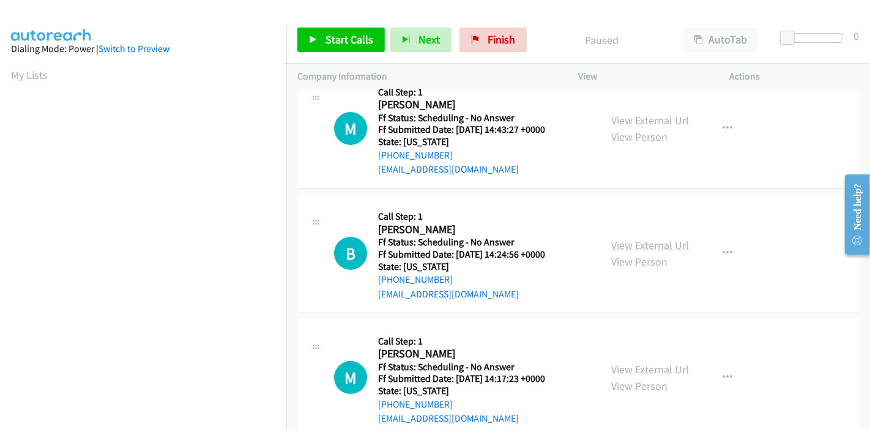
click at [617, 242] on link "View External Url" at bounding box center [650, 245] width 78 height 14
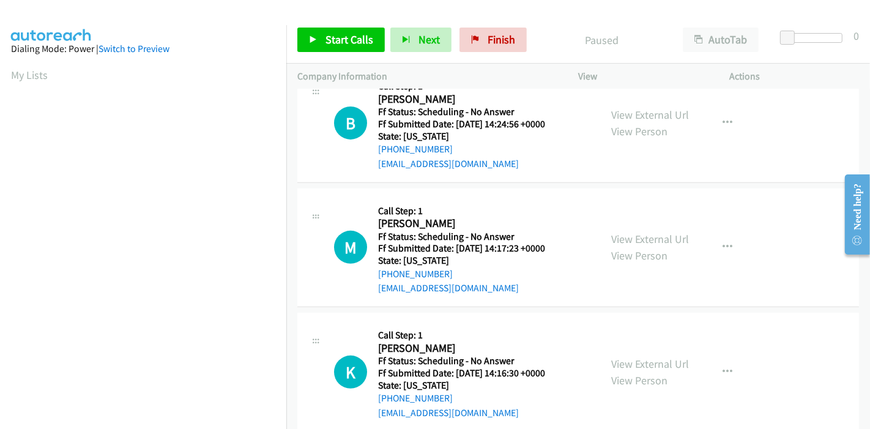
scroll to position [407, 0]
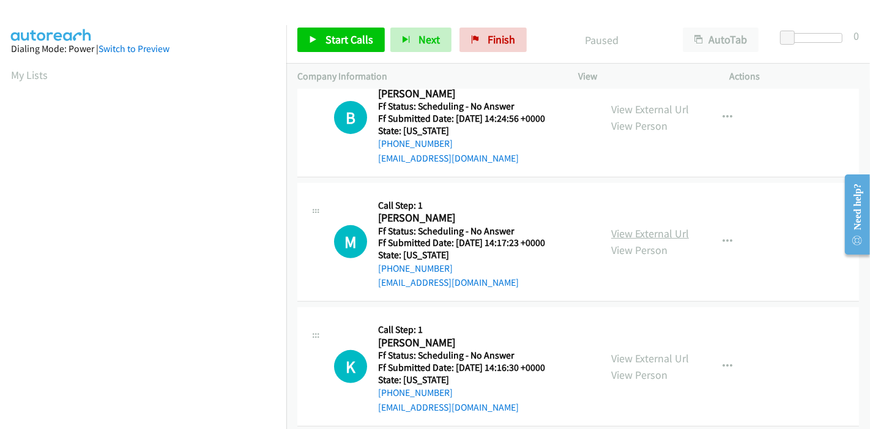
click at [653, 231] on link "View External Url" at bounding box center [650, 233] width 78 height 14
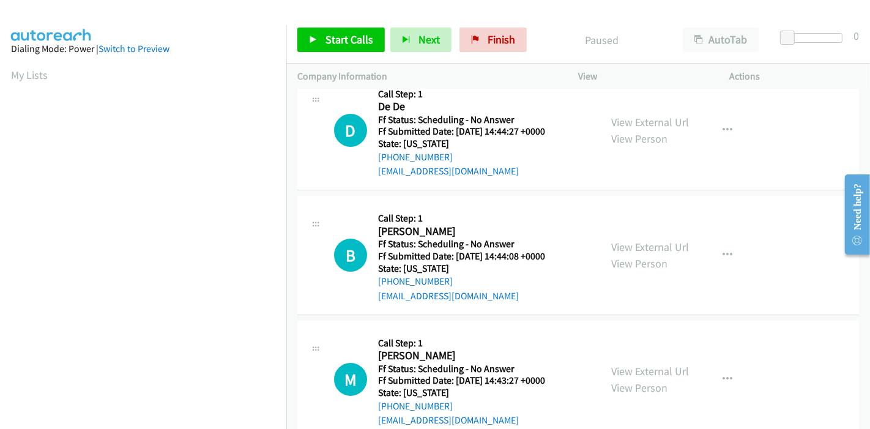
scroll to position [0, 0]
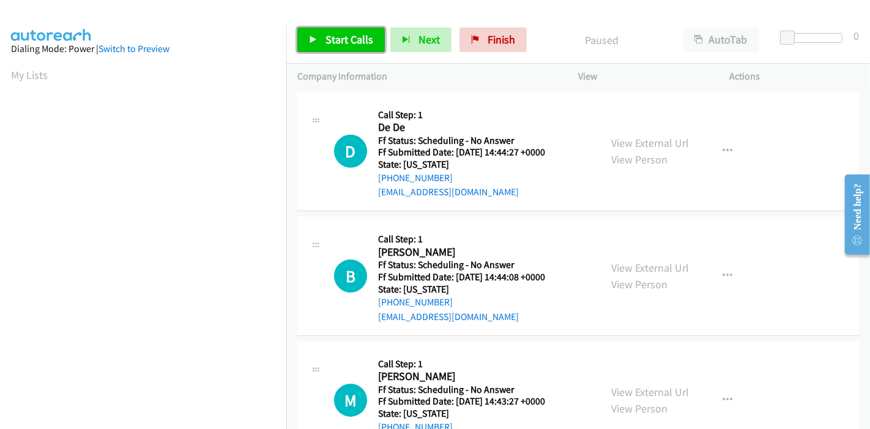
click at [323, 37] on link "Start Calls" at bounding box center [340, 40] width 87 height 24
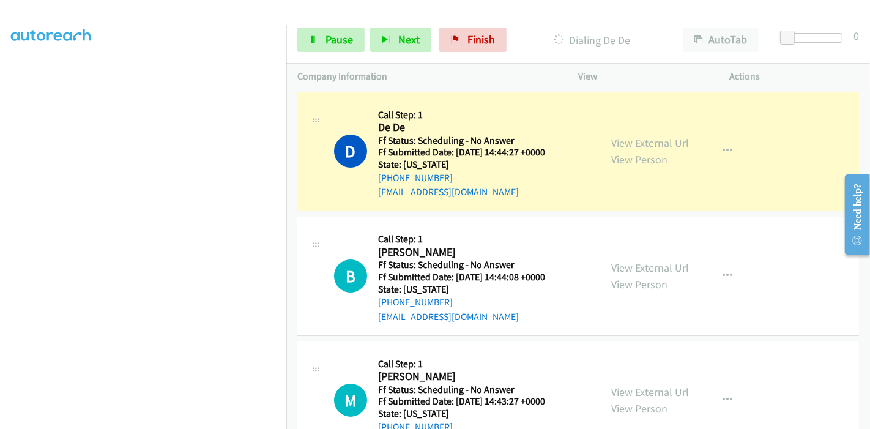
scroll to position [258, 0]
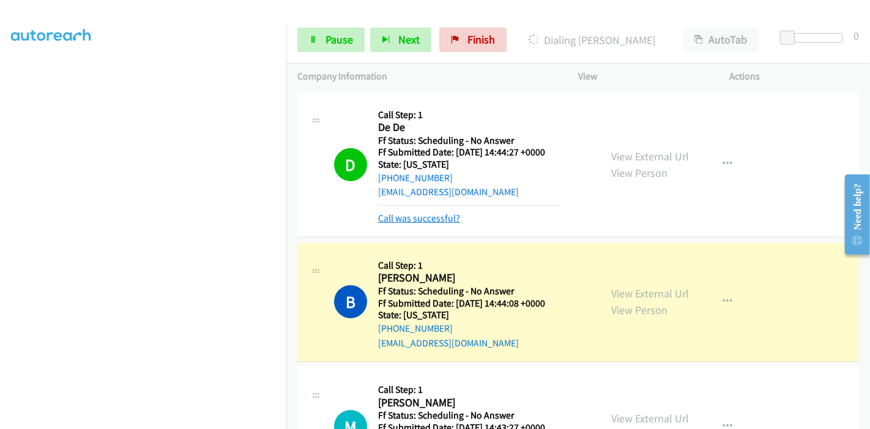
click at [421, 217] on link "Call was successful?" at bounding box center [419, 218] width 82 height 12
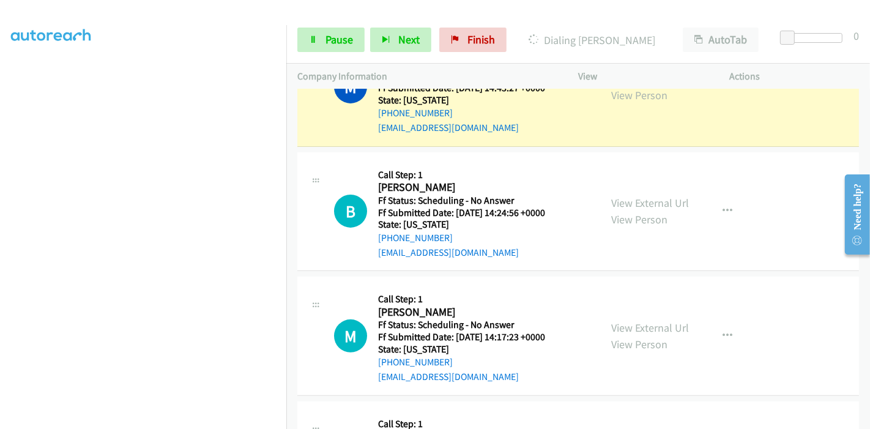
scroll to position [272, 0]
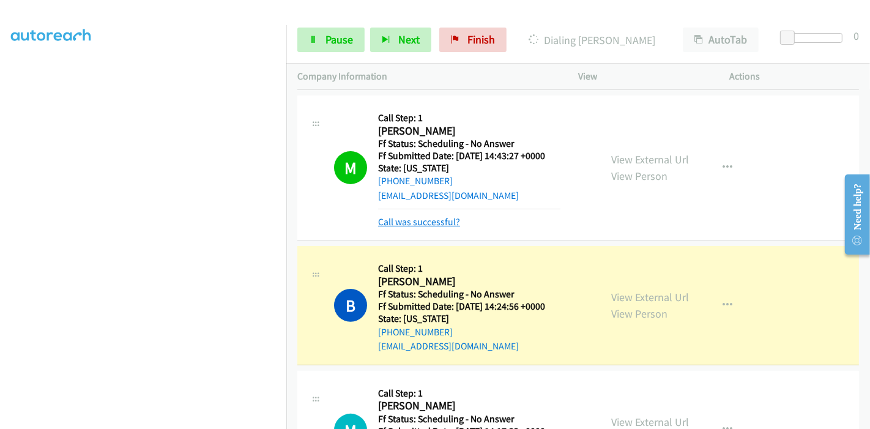
click at [410, 216] on link "Call was successful?" at bounding box center [419, 222] width 82 height 12
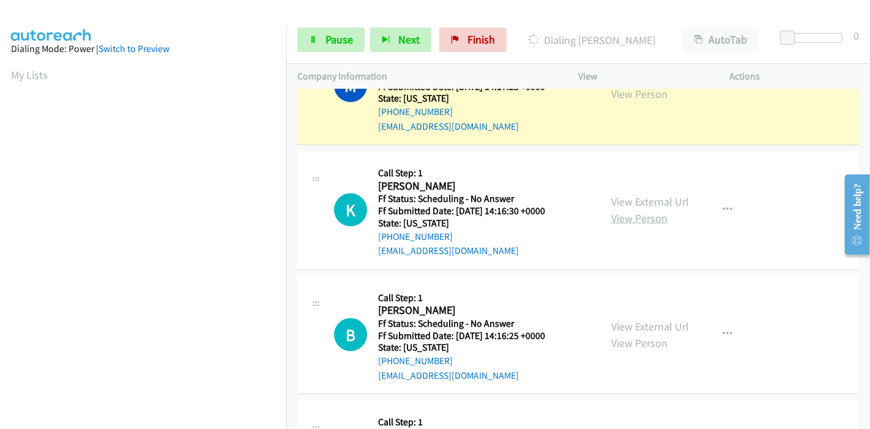
scroll to position [637, 0]
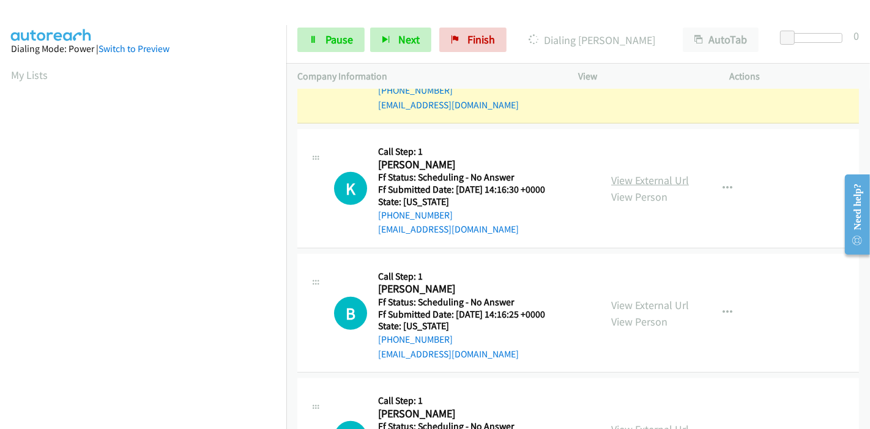
click at [660, 175] on link "View External Url" at bounding box center [650, 180] width 78 height 14
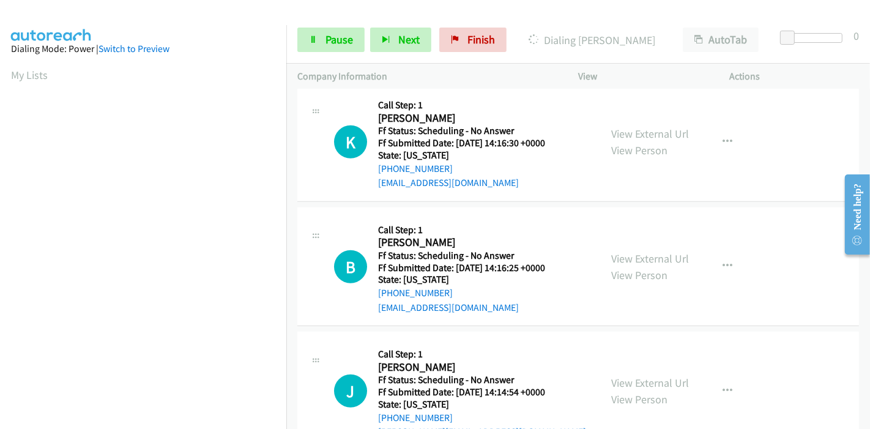
scroll to position [705, 0]
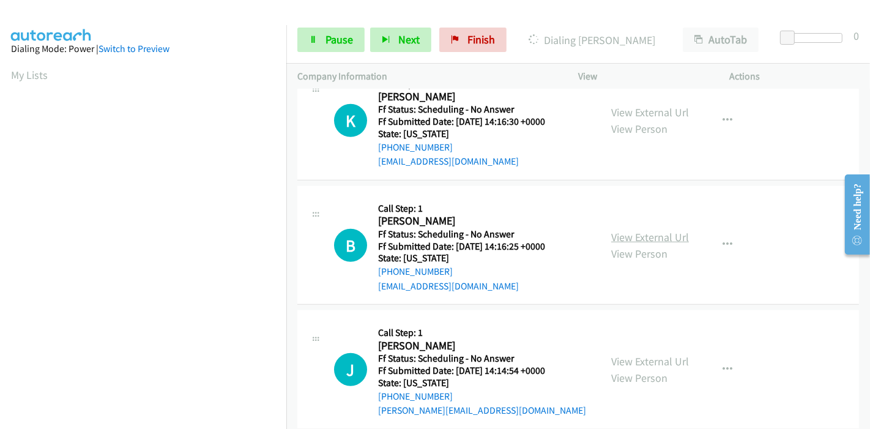
click at [639, 234] on link "View External Url" at bounding box center [650, 237] width 78 height 14
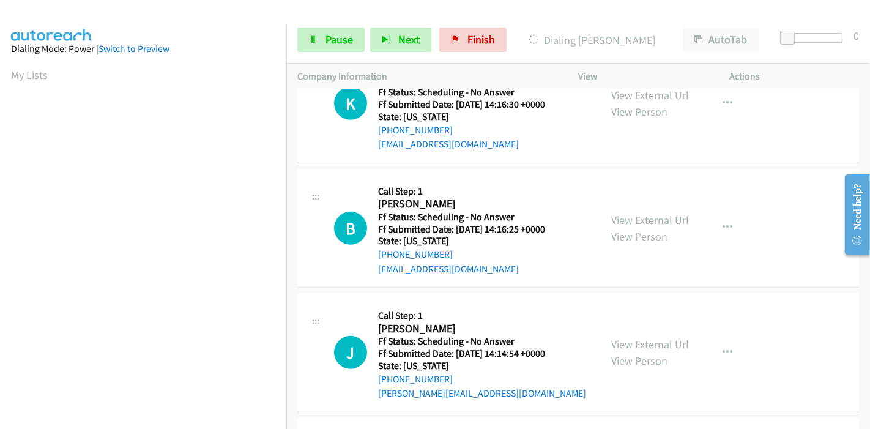
scroll to position [773, 0]
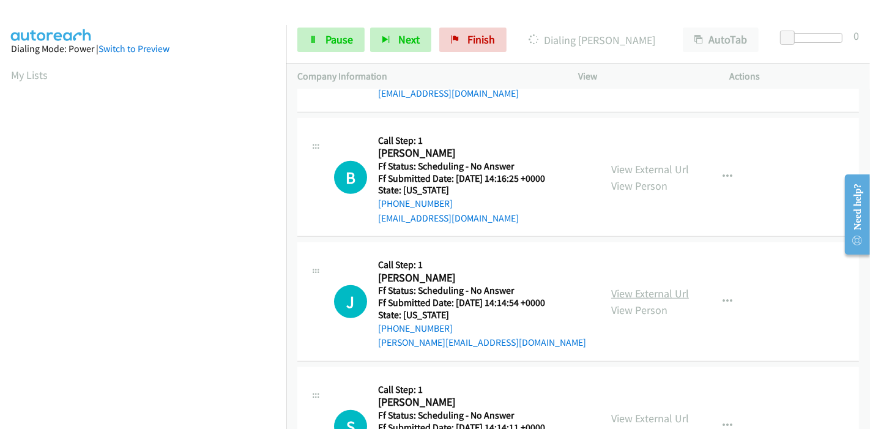
click at [618, 291] on link "View External Url" at bounding box center [650, 293] width 78 height 14
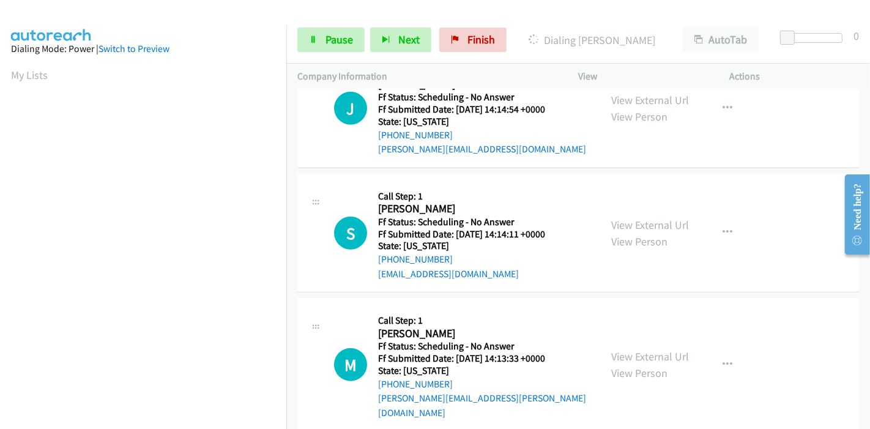
scroll to position [977, 0]
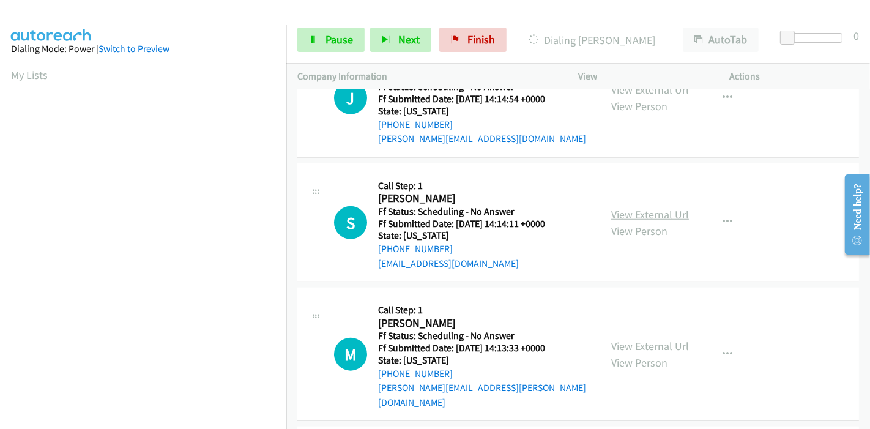
click at [625, 207] on link "View External Url" at bounding box center [650, 214] width 78 height 14
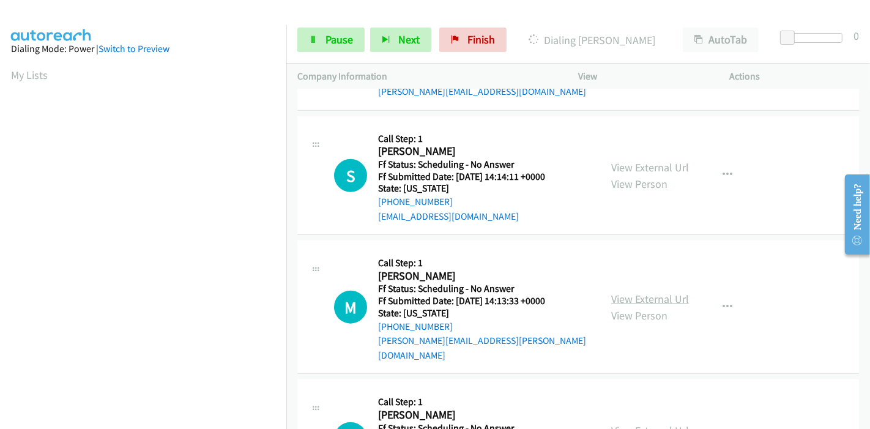
scroll to position [1044, 0]
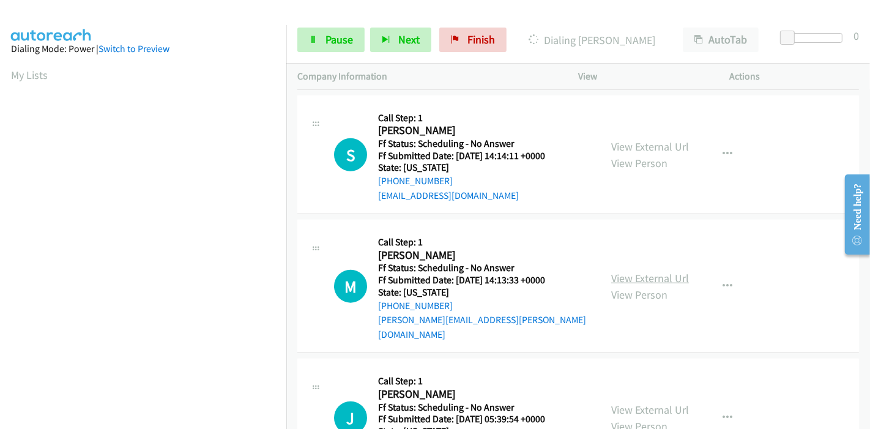
click at [651, 272] on link "View External Url" at bounding box center [650, 278] width 78 height 14
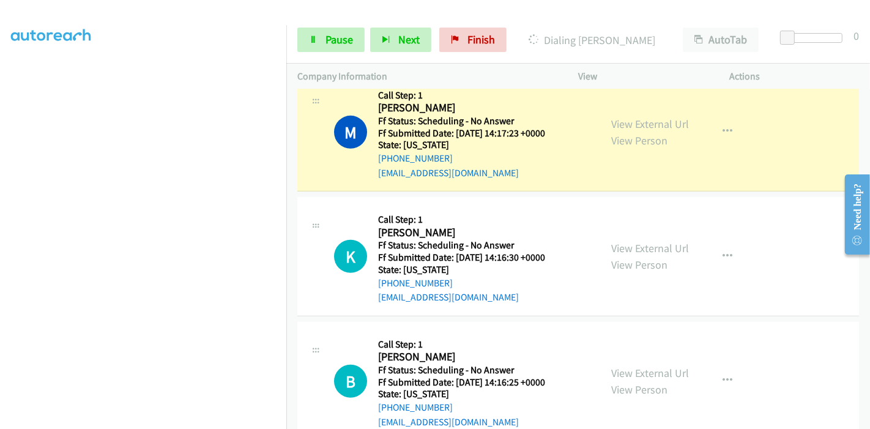
scroll to position [0, 0]
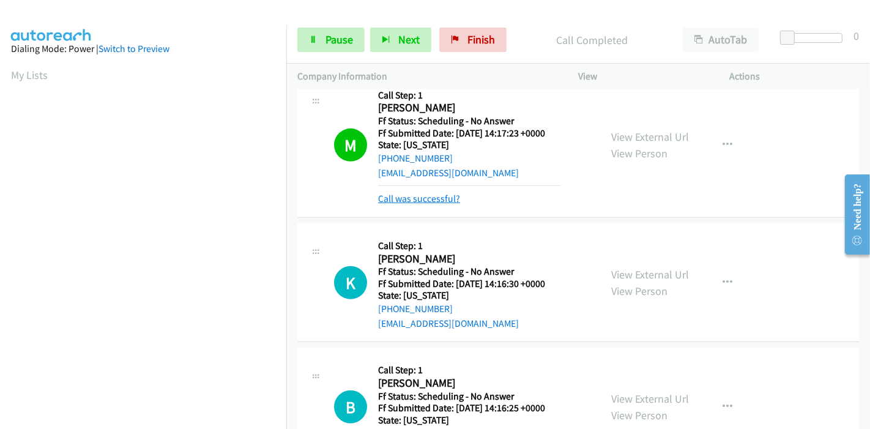
click at [435, 194] on link "Call was successful?" at bounding box center [419, 199] width 82 height 12
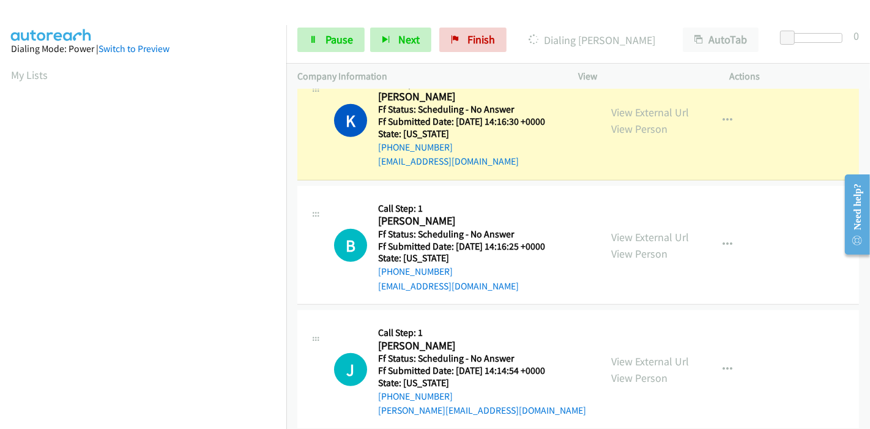
scroll to position [258, 0]
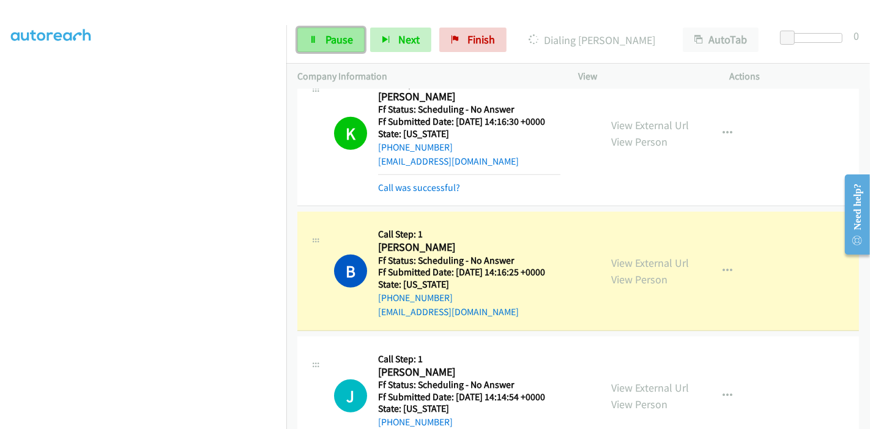
click at [330, 47] on link "Pause" at bounding box center [330, 40] width 67 height 24
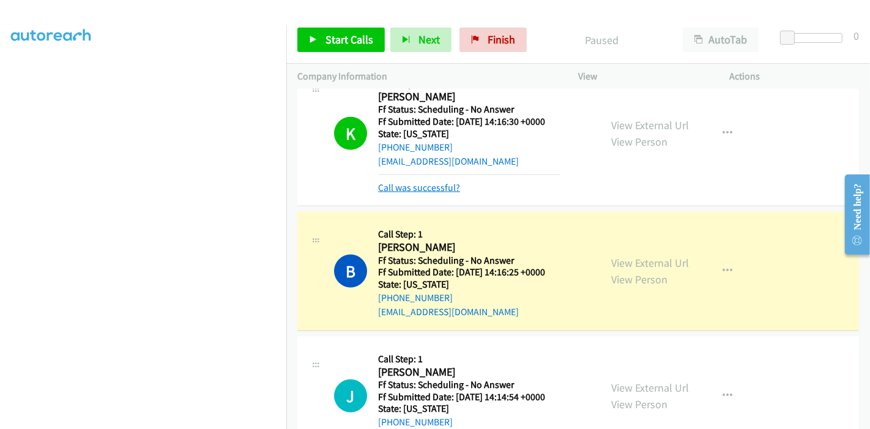
click at [430, 185] on link "Call was successful?" at bounding box center [419, 188] width 82 height 12
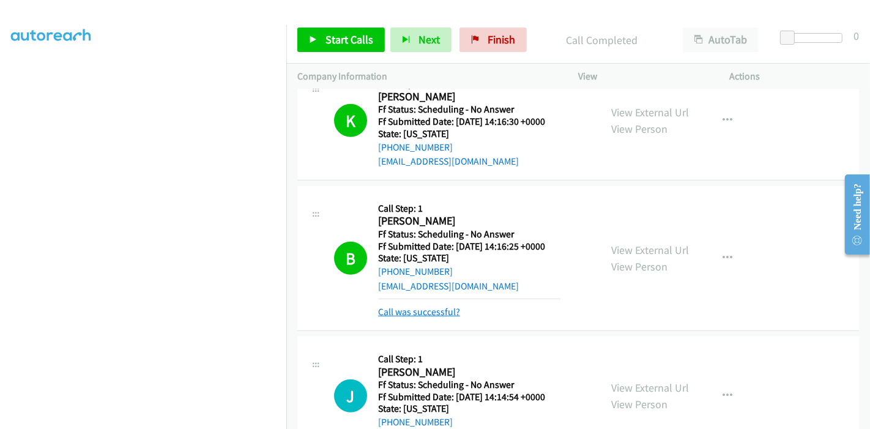
click at [424, 309] on link "Call was successful?" at bounding box center [419, 312] width 82 height 12
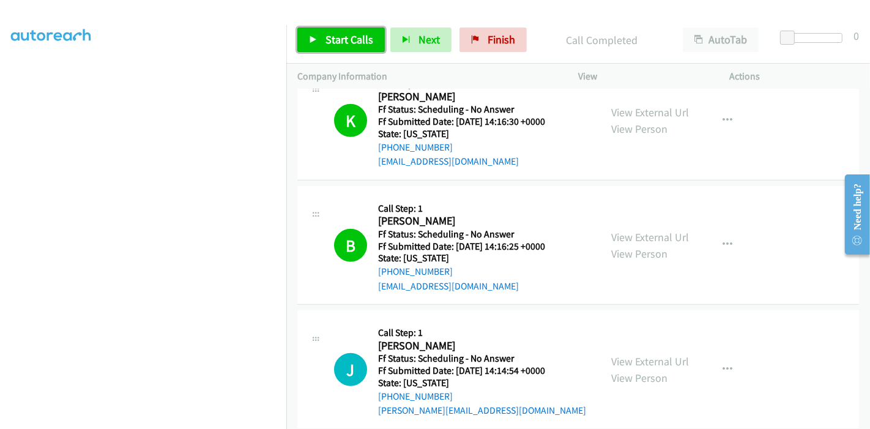
click at [325, 36] on span "Start Calls" at bounding box center [349, 39] width 48 height 14
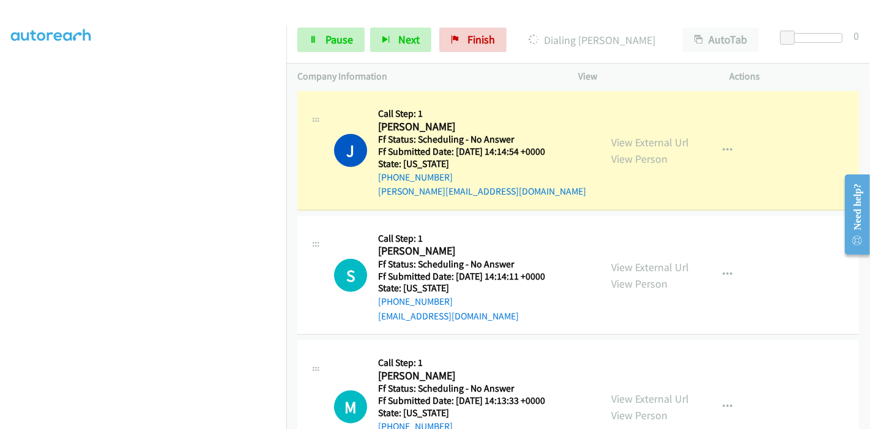
scroll to position [977, 0]
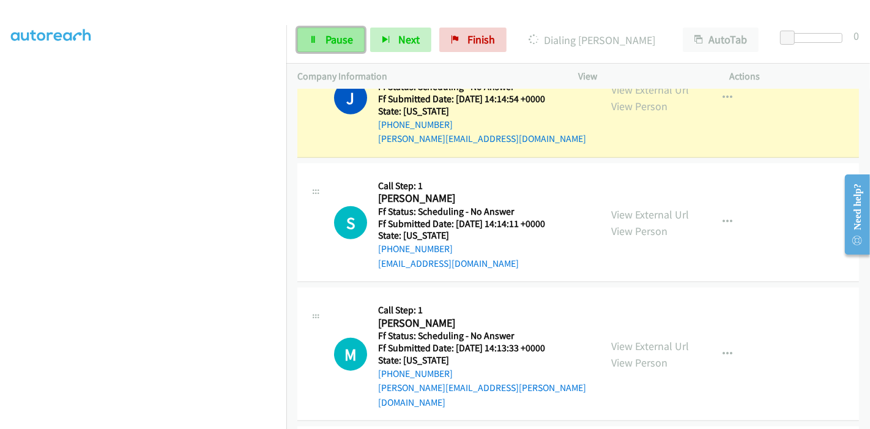
click at [338, 42] on span "Pause" at bounding box center [339, 39] width 28 height 14
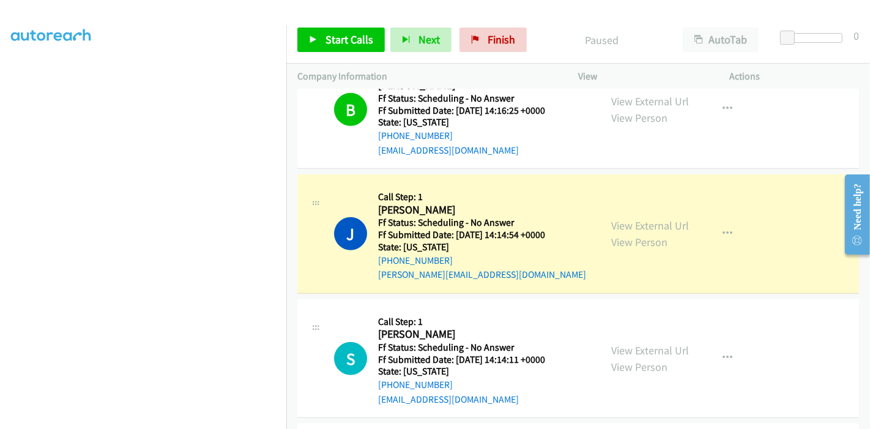
scroll to position [258, 0]
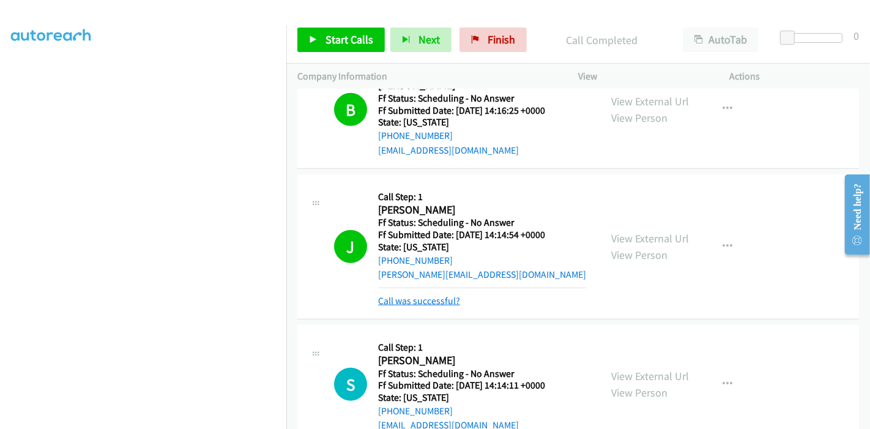
click at [445, 298] on link "Call was successful?" at bounding box center [419, 301] width 82 height 12
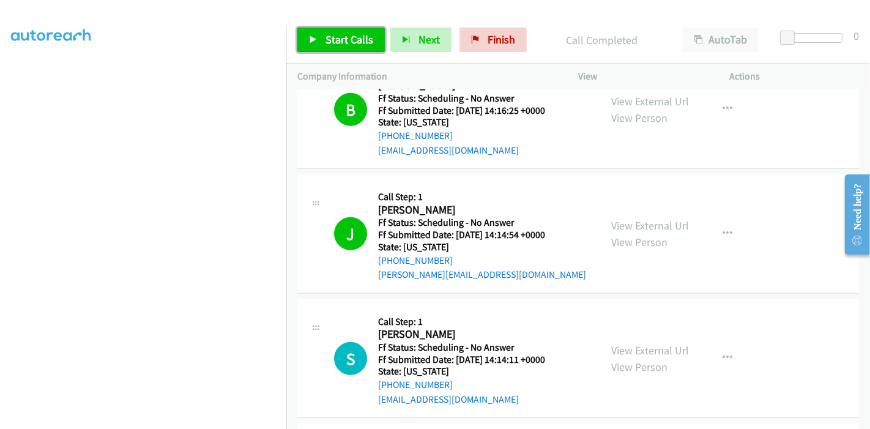
click at [361, 43] on span "Start Calls" at bounding box center [349, 39] width 48 height 14
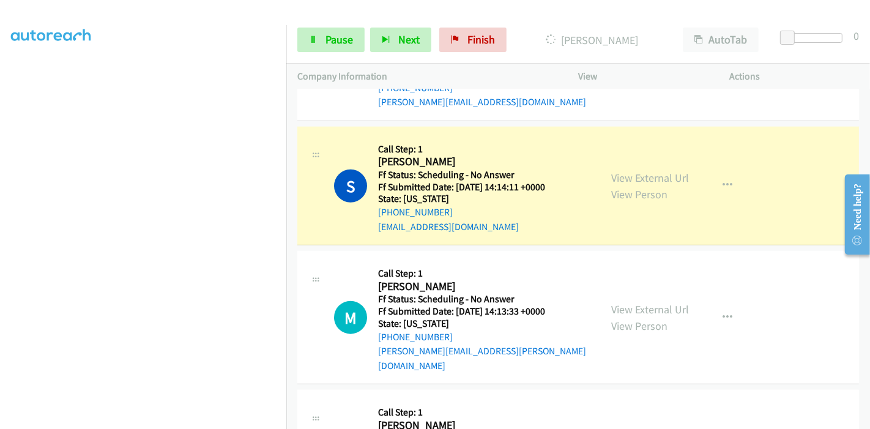
scroll to position [1044, 0]
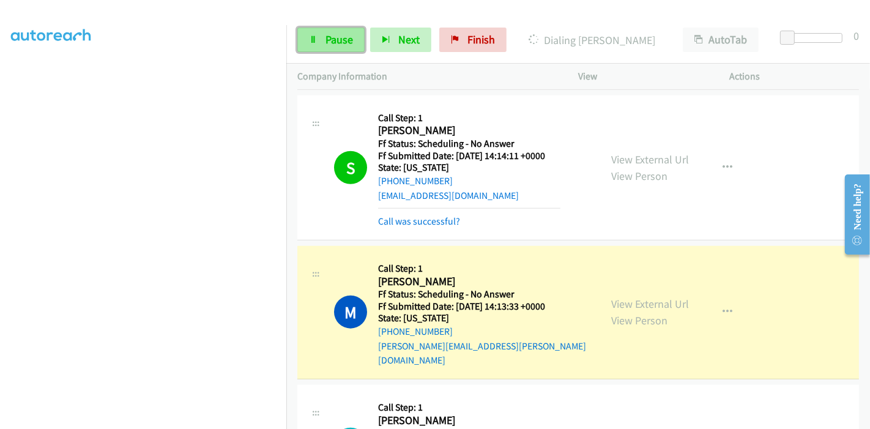
click at [339, 48] on link "Pause" at bounding box center [330, 40] width 67 height 24
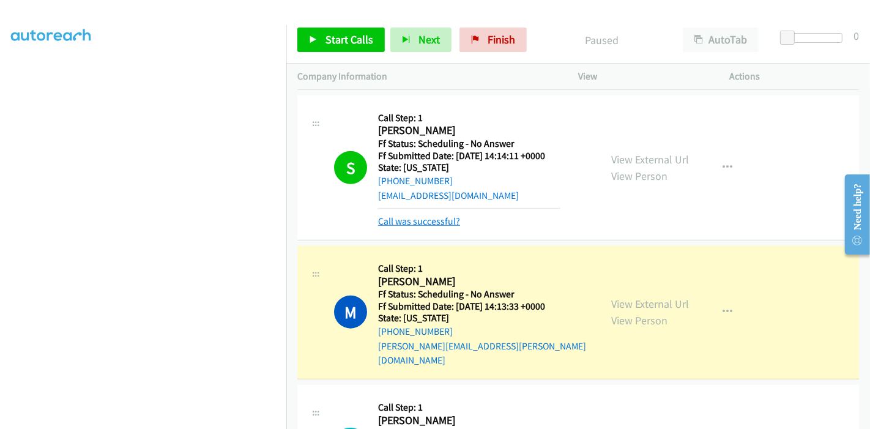
click at [403, 220] on link "Call was successful?" at bounding box center [419, 221] width 82 height 12
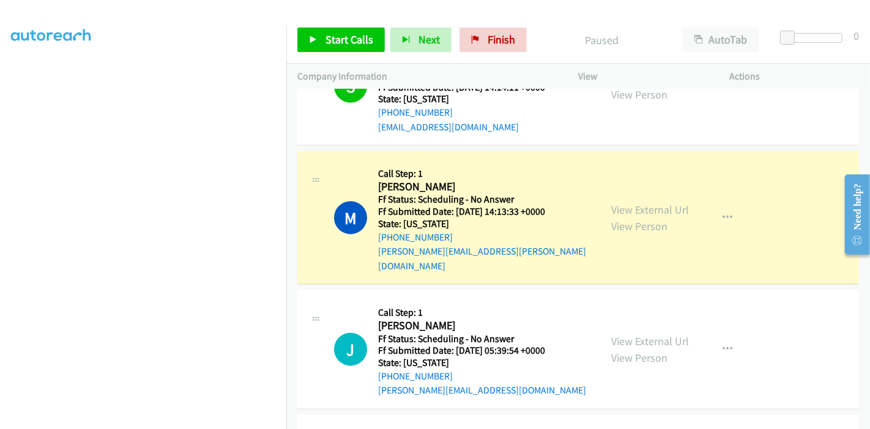
scroll to position [0, 0]
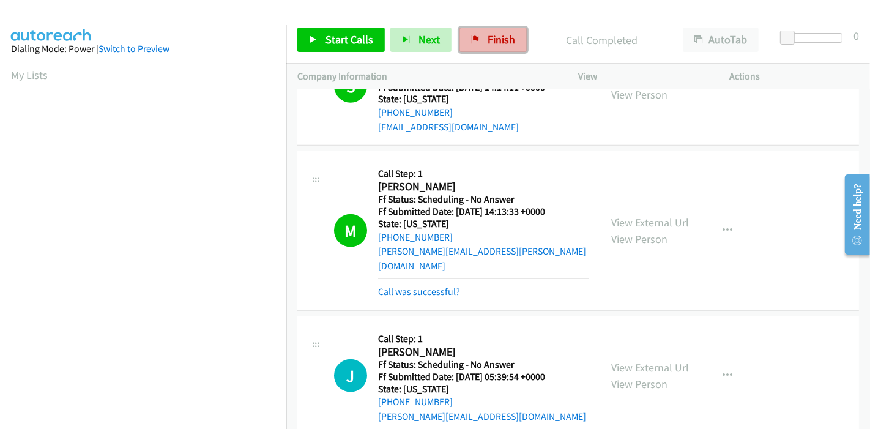
click at [493, 32] on span "Finish" at bounding box center [501, 39] width 28 height 14
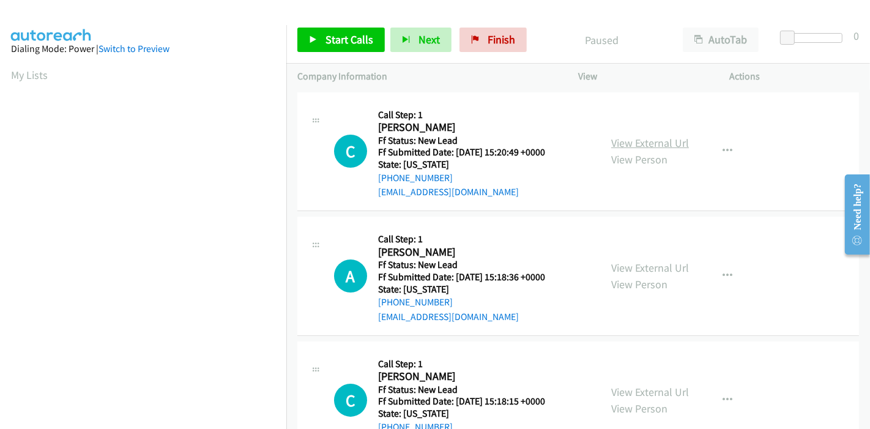
click at [632, 142] on link "View External Url" at bounding box center [650, 143] width 78 height 14
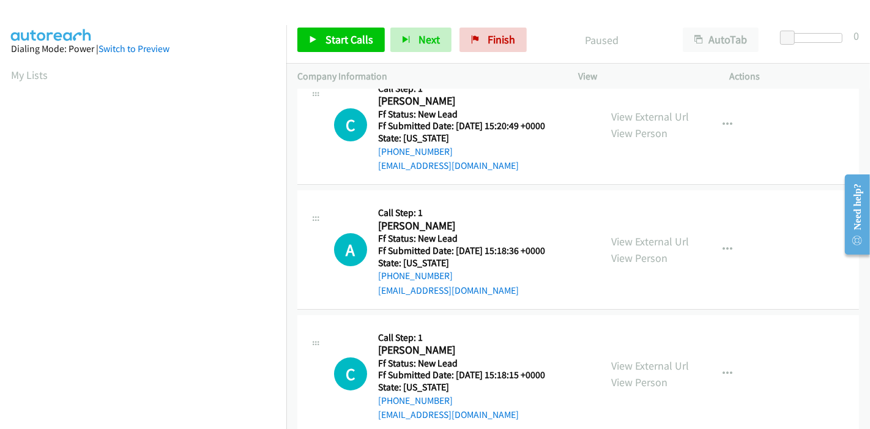
scroll to position [49, 0]
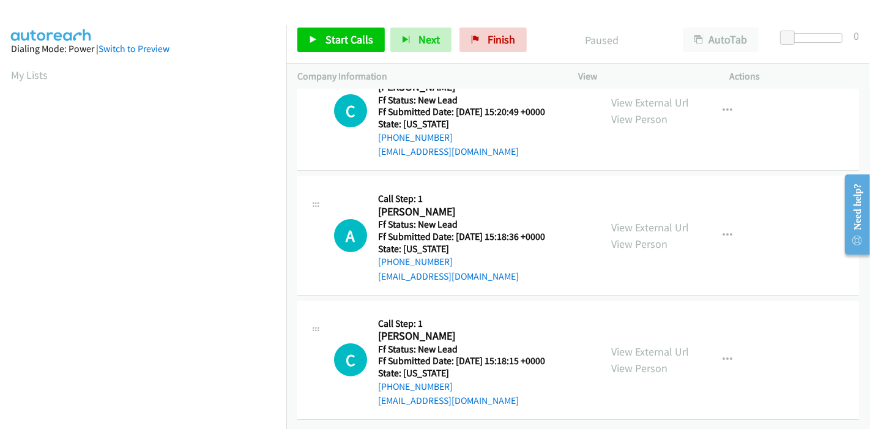
click at [642, 209] on div "View External Url View Person View External Url Email Schedule/Manage Callback …" at bounding box center [681, 235] width 163 height 97
click at [641, 220] on link "View External Url" at bounding box center [650, 227] width 78 height 14
click at [651, 344] on link "View External Url" at bounding box center [650, 351] width 78 height 14
click at [316, 47] on link "Start Calls" at bounding box center [340, 40] width 87 height 24
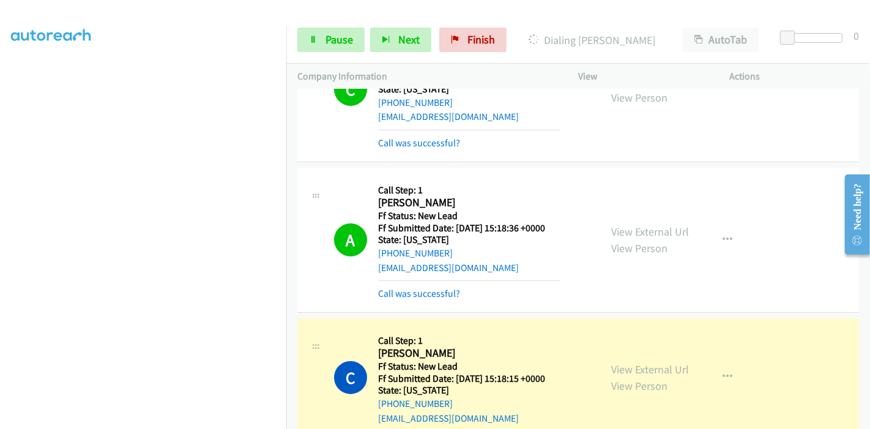
scroll to position [101, 0]
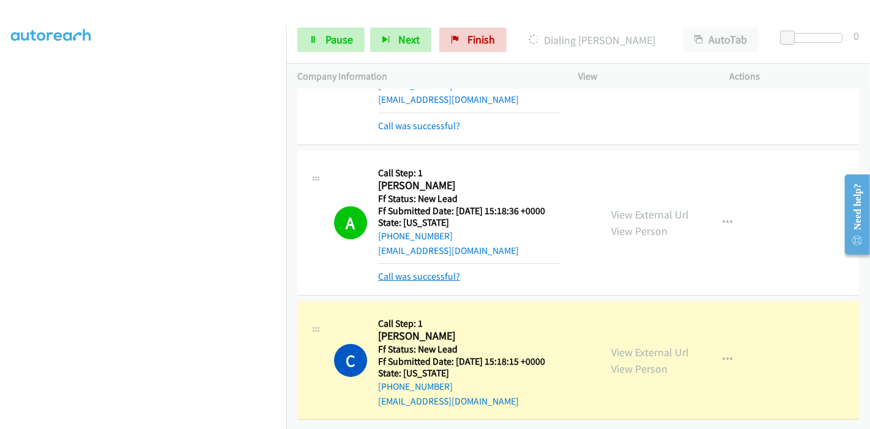
click at [426, 270] on link "Call was successful?" at bounding box center [419, 276] width 82 height 12
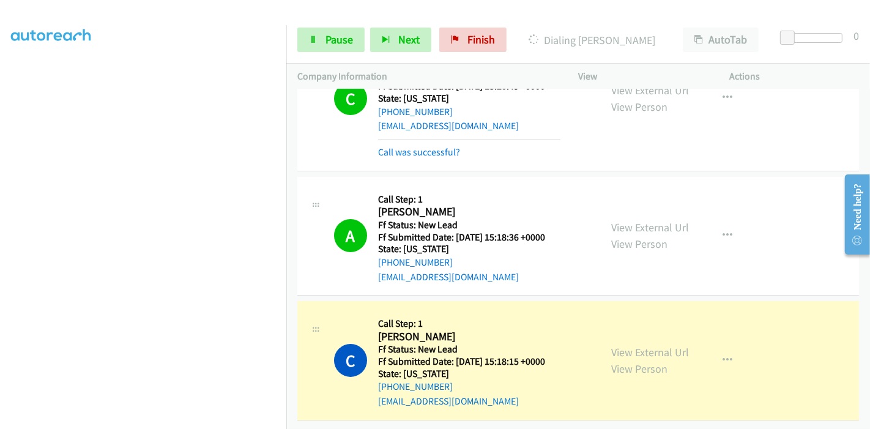
scroll to position [75, 0]
click at [318, 32] on link "Pause" at bounding box center [330, 40] width 67 height 24
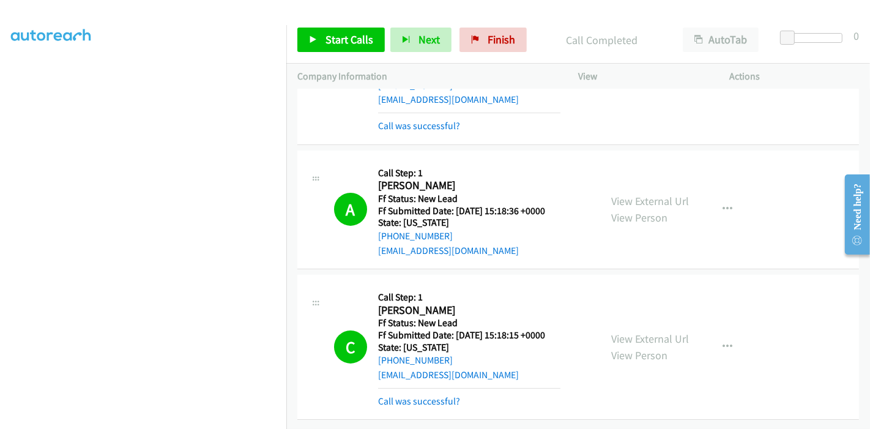
scroll to position [157, 0]
click at [412, 395] on link "Call was successful?" at bounding box center [419, 401] width 82 height 12
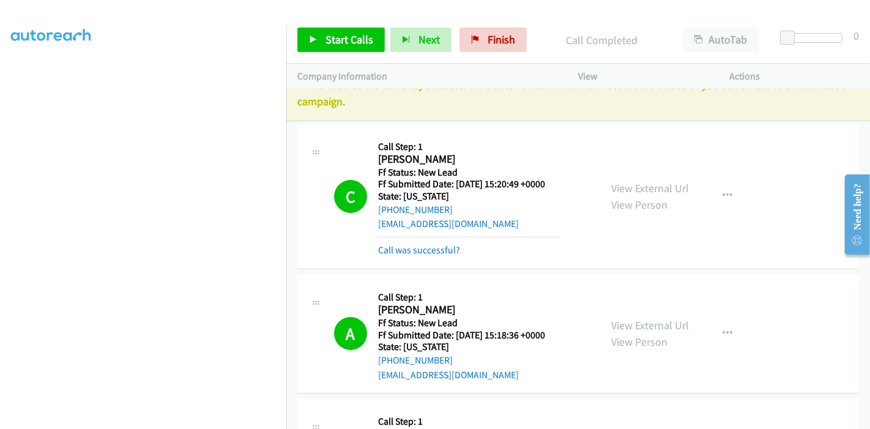
scroll to position [0, 0]
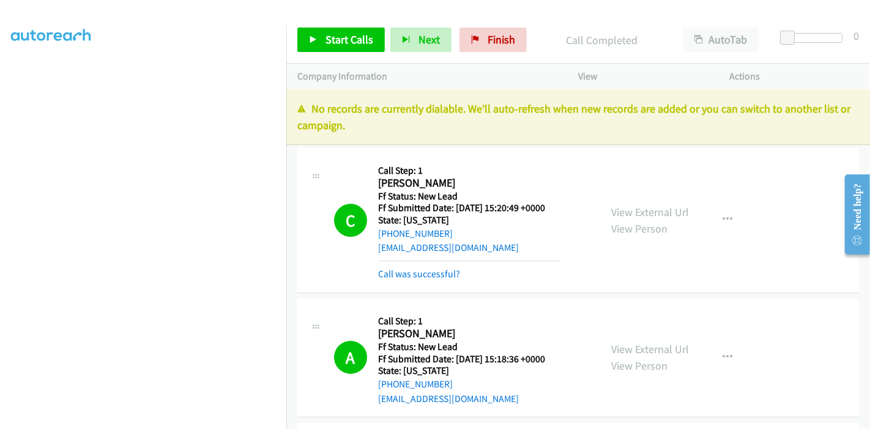
click at [451, 274] on link "Call was successful?" at bounding box center [419, 274] width 82 height 12
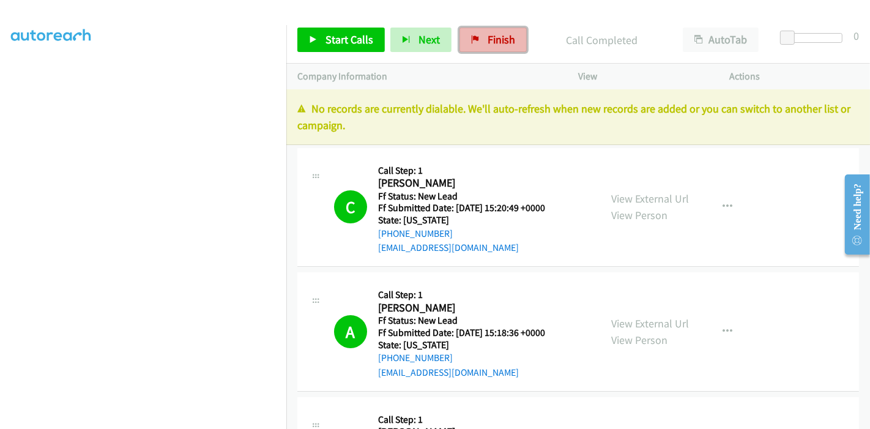
click at [487, 39] on span "Finish" at bounding box center [501, 39] width 28 height 14
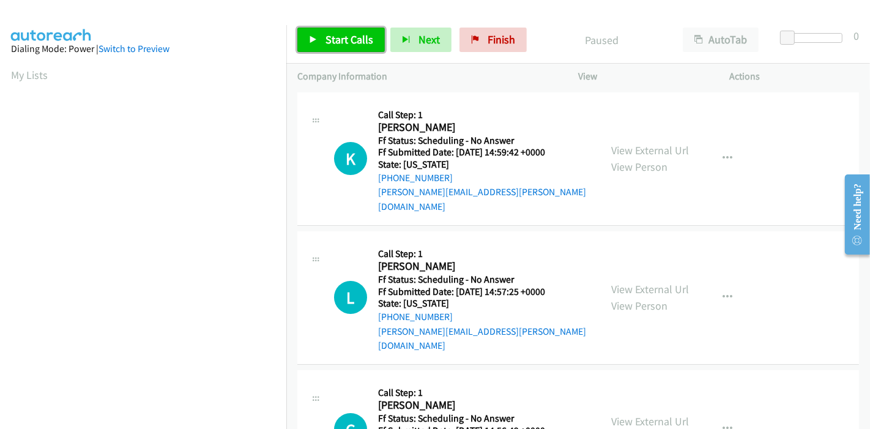
click at [317, 33] on link "Start Calls" at bounding box center [340, 40] width 87 height 24
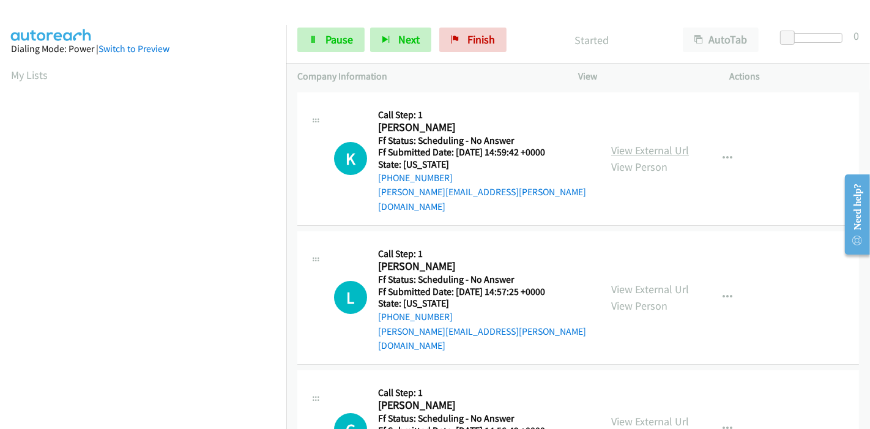
click at [646, 144] on link "View External Url" at bounding box center [650, 150] width 78 height 14
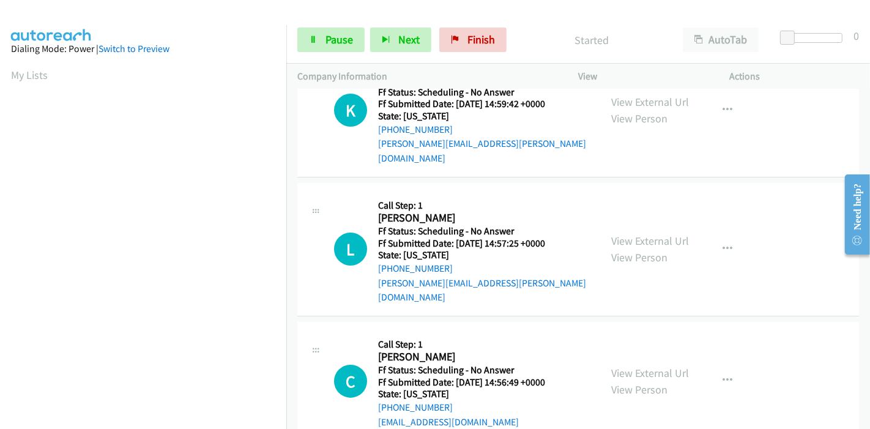
scroll to position [68, 0]
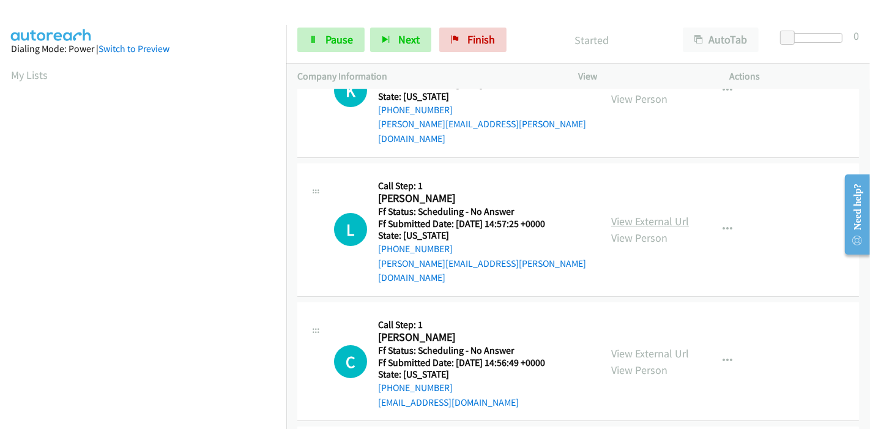
click at [625, 214] on link "View External Url" at bounding box center [650, 221] width 78 height 14
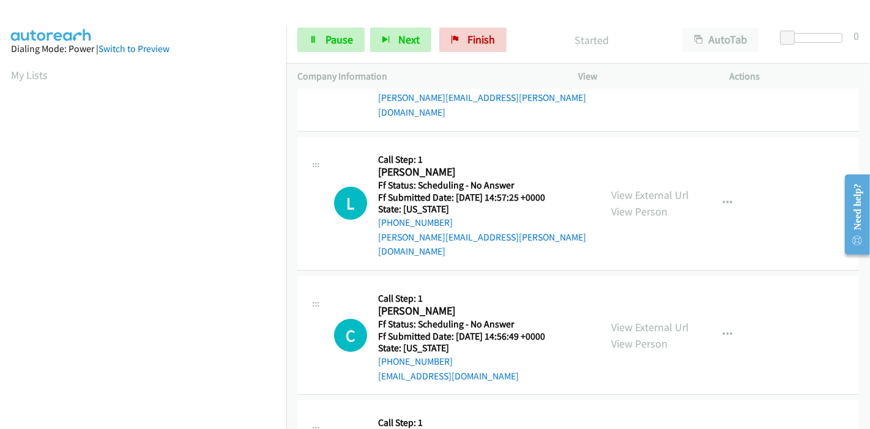
scroll to position [136, 0]
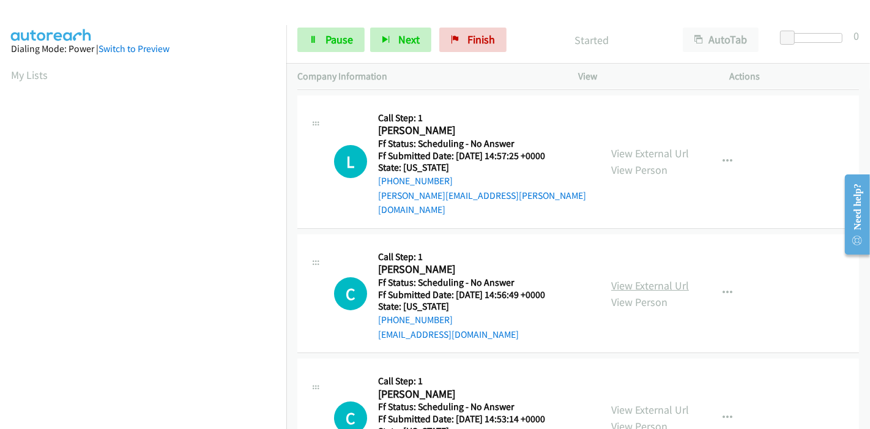
click at [641, 278] on link "View External Url" at bounding box center [650, 285] width 78 height 14
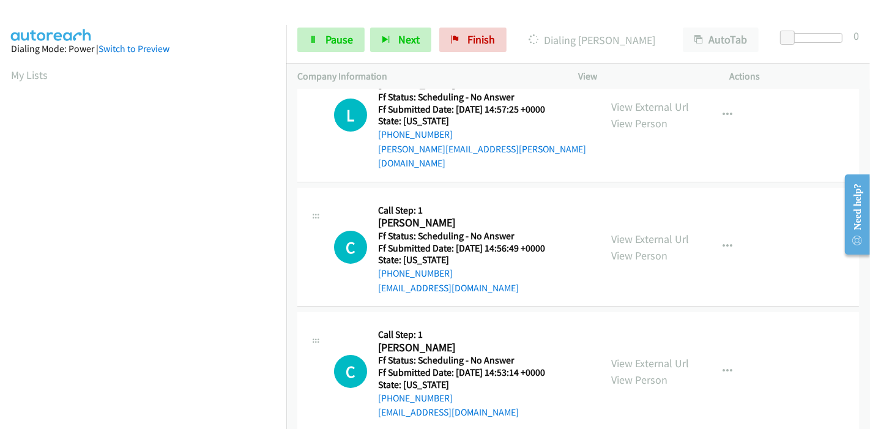
scroll to position [204, 0]
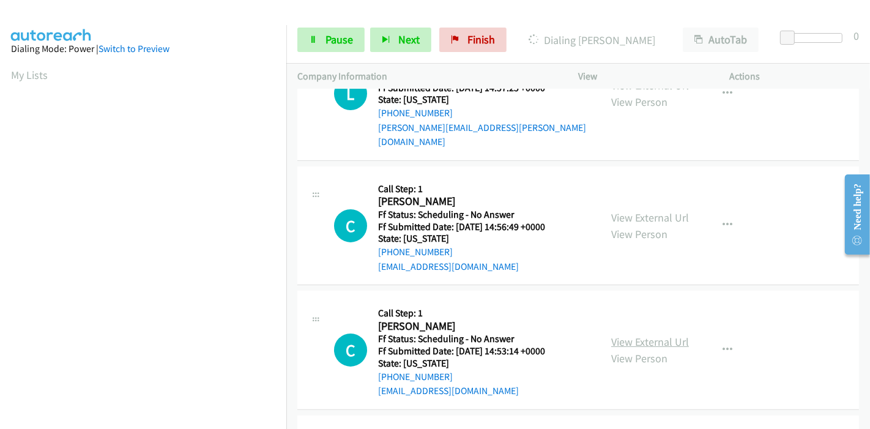
click at [643, 334] on link "View External Url" at bounding box center [650, 341] width 78 height 14
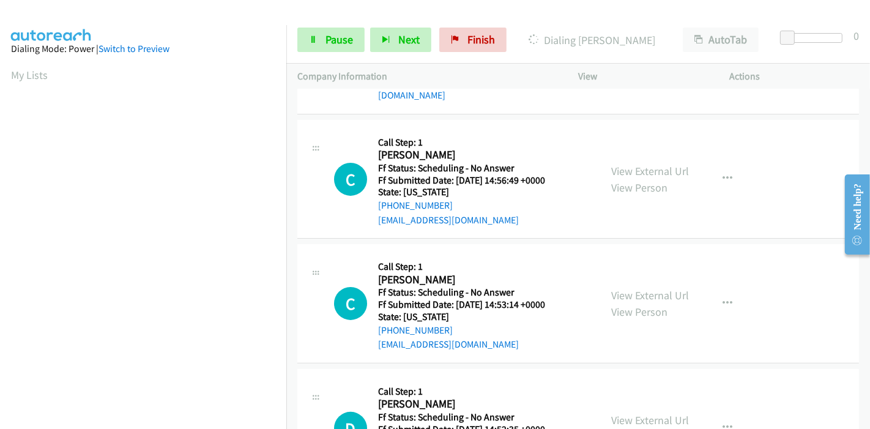
scroll to position [272, 0]
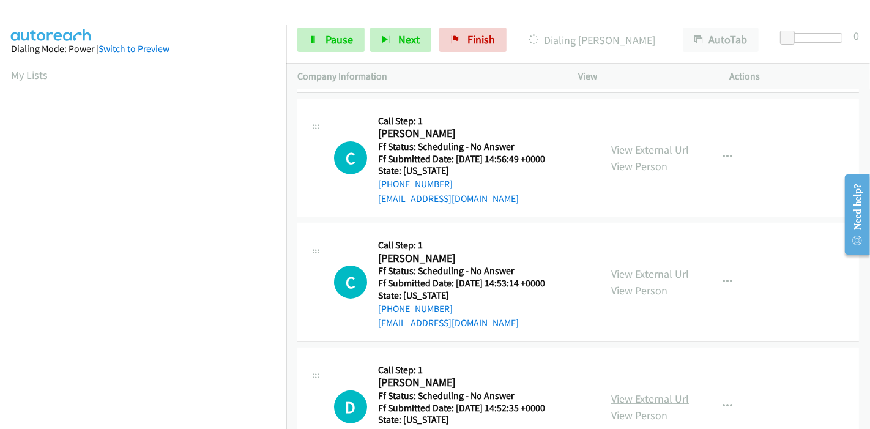
click at [634, 391] on link "View External Url" at bounding box center [650, 398] width 78 height 14
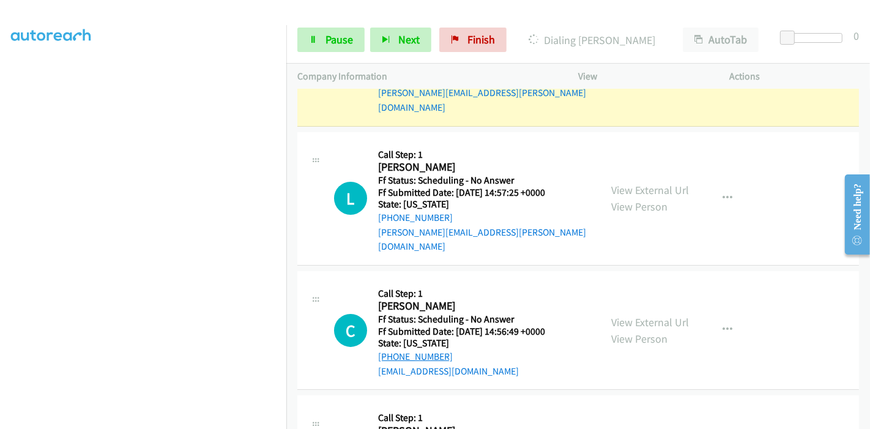
scroll to position [0, 0]
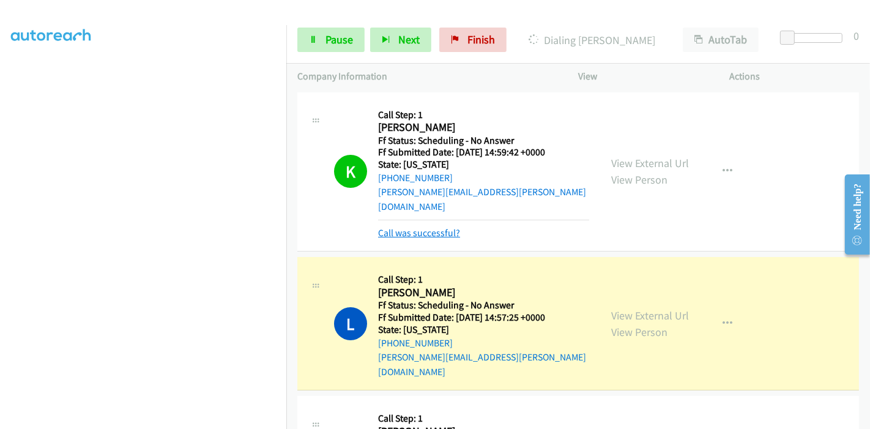
click at [443, 227] on link "Call was successful?" at bounding box center [419, 233] width 82 height 12
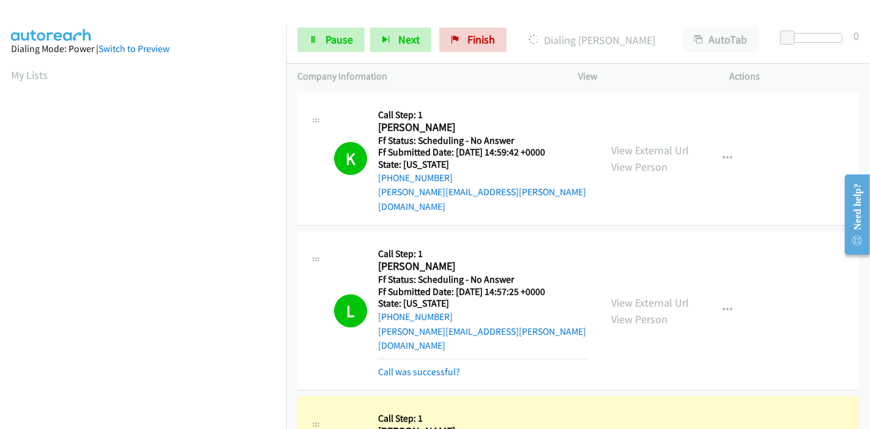
scroll to position [68, 0]
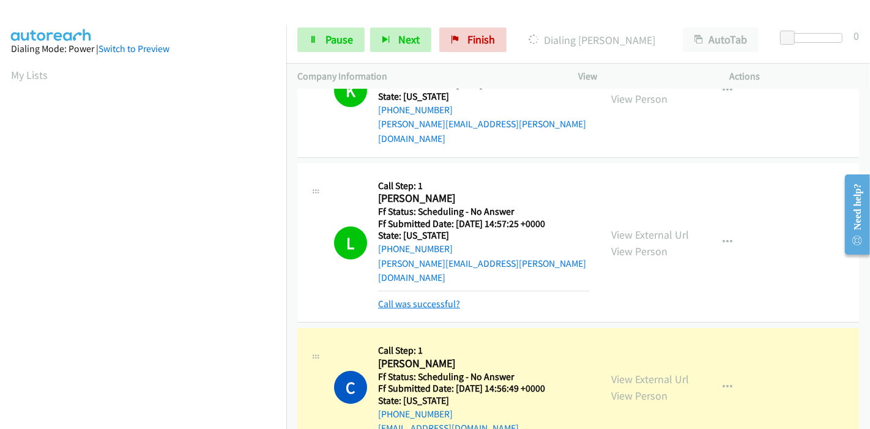
click at [412, 298] on link "Call was successful?" at bounding box center [419, 304] width 82 height 12
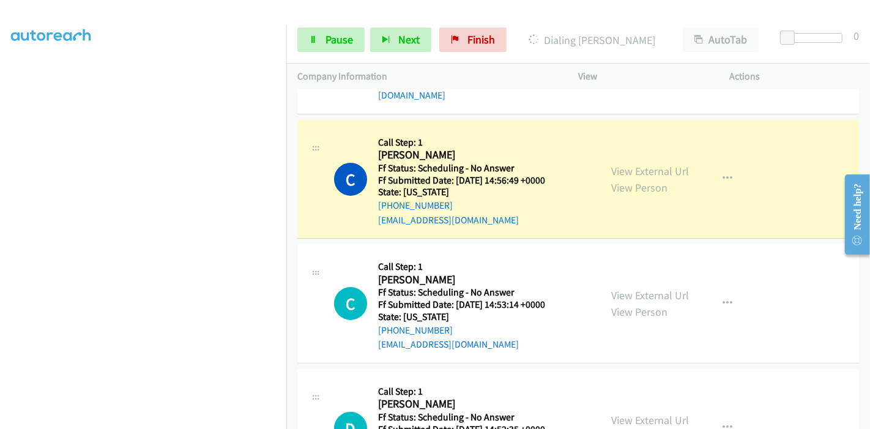
scroll to position [272, 0]
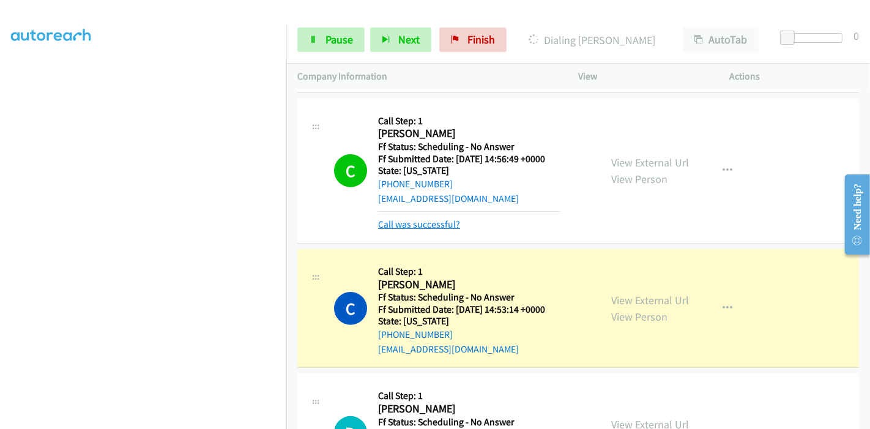
click at [416, 218] on link "Call was successful?" at bounding box center [419, 224] width 82 height 12
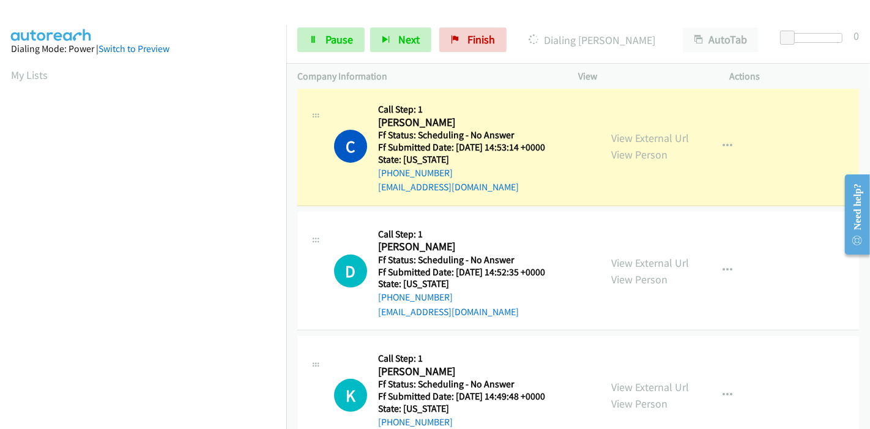
scroll to position [258, 0]
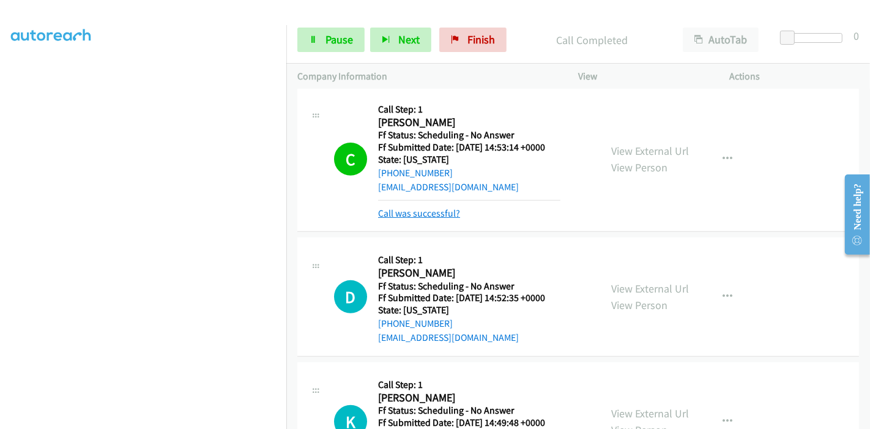
click at [430, 207] on link "Call was successful?" at bounding box center [419, 213] width 82 height 12
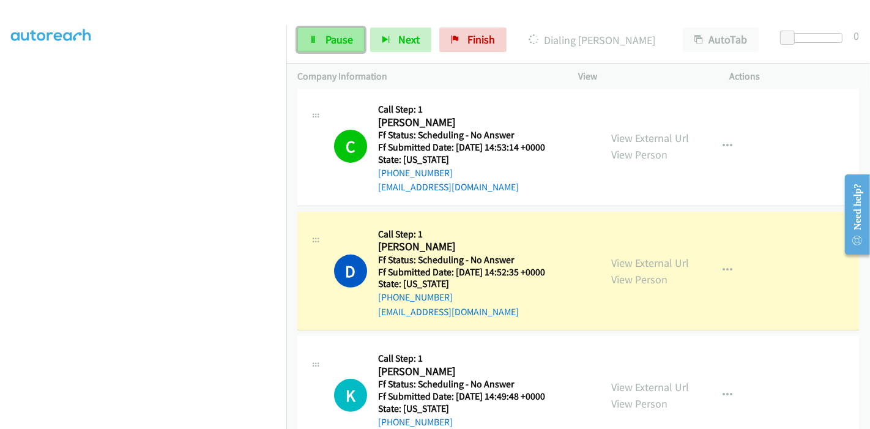
click at [320, 46] on link "Pause" at bounding box center [330, 40] width 67 height 24
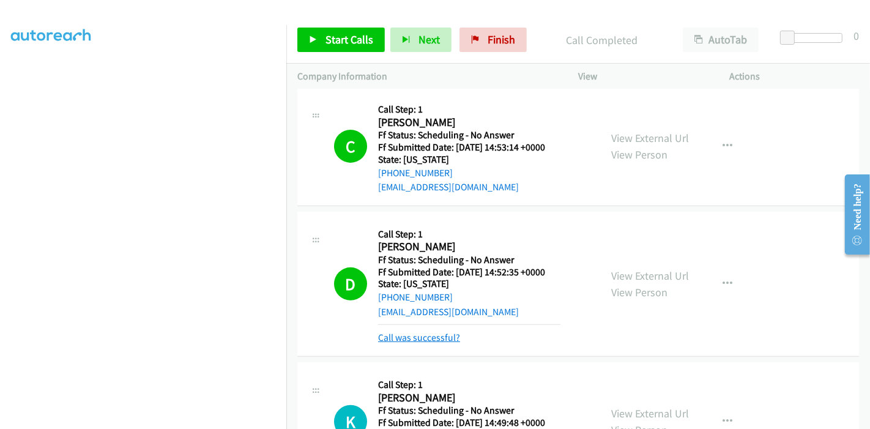
click at [412, 331] on link "Call was successful?" at bounding box center [419, 337] width 82 height 12
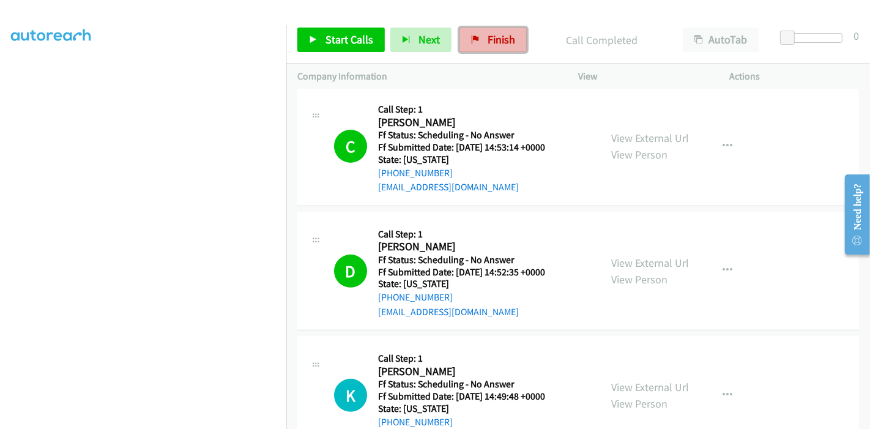
click at [476, 41] on link "Finish" at bounding box center [492, 40] width 67 height 24
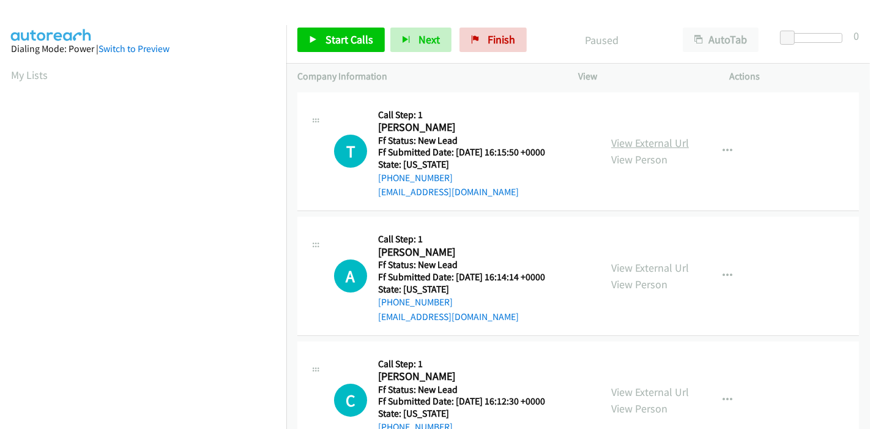
click at [649, 139] on link "View External Url" at bounding box center [650, 143] width 78 height 14
click at [657, 264] on link "View External Url" at bounding box center [650, 267] width 78 height 14
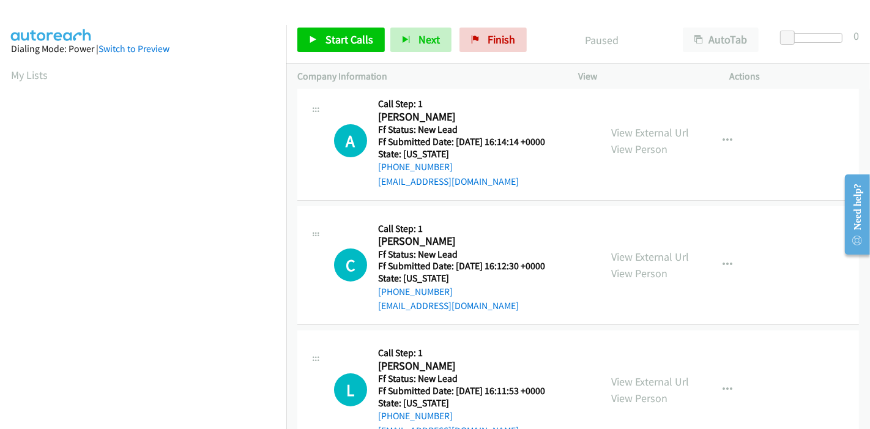
scroll to position [136, 0]
click at [663, 252] on link "View External Url" at bounding box center [650, 256] width 78 height 14
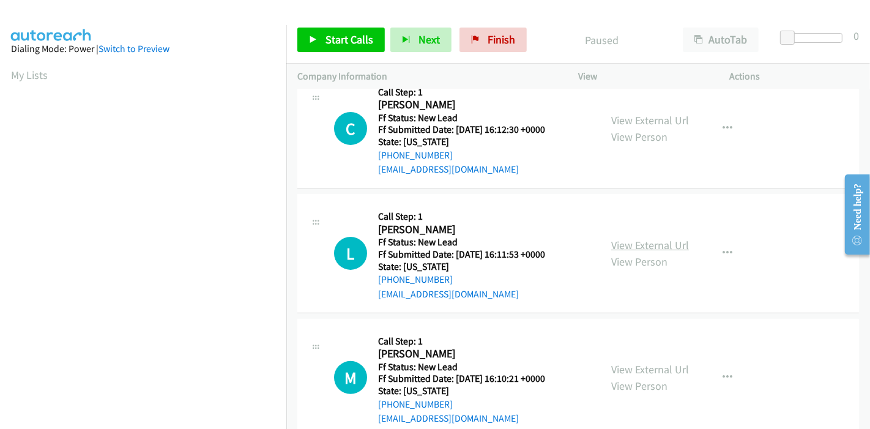
click at [657, 249] on link "View External Url" at bounding box center [650, 245] width 78 height 14
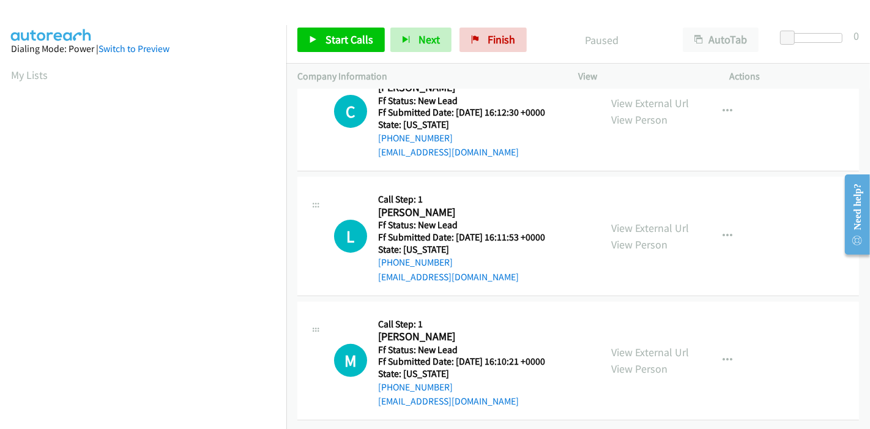
scroll to position [298, 0]
click at [644, 344] on link "View External Url" at bounding box center [650, 351] width 78 height 14
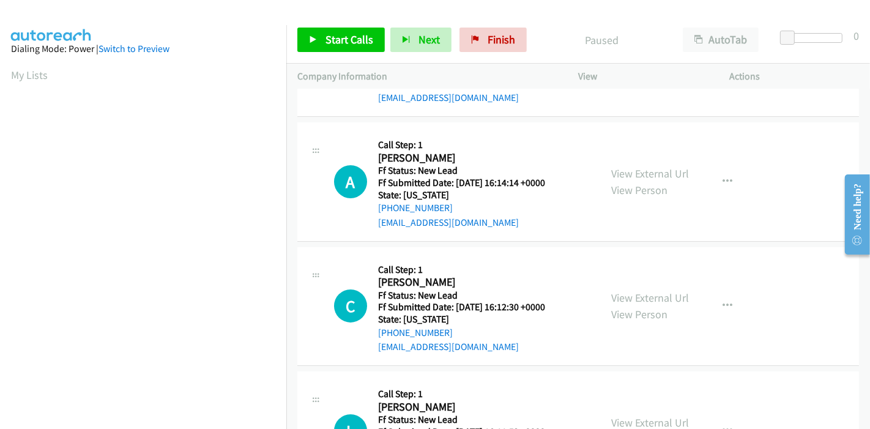
scroll to position [0, 0]
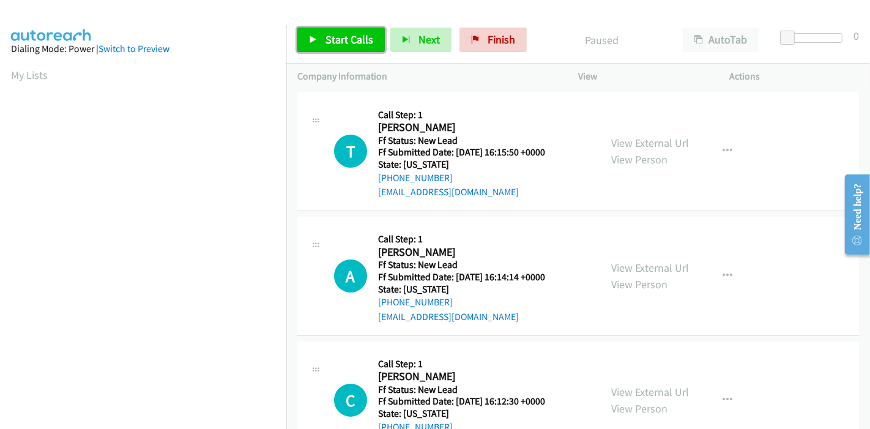
click at [339, 33] on span "Start Calls" at bounding box center [349, 39] width 48 height 14
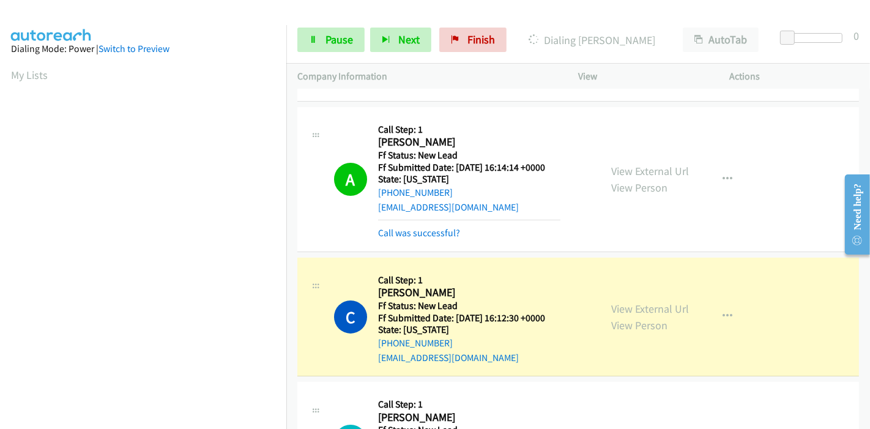
scroll to position [258, 0]
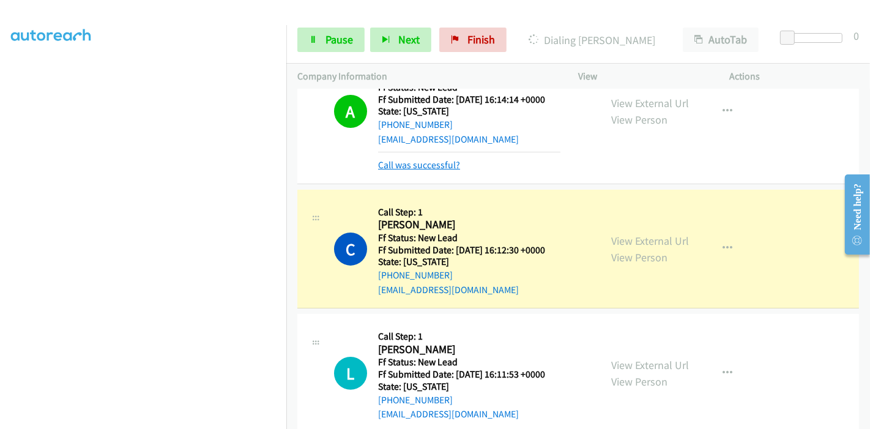
click at [417, 159] on link "Call was successful?" at bounding box center [419, 165] width 82 height 12
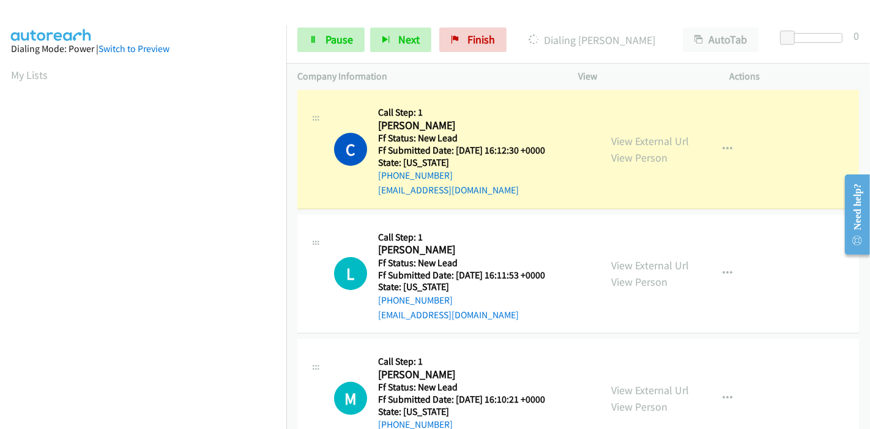
scroll to position [256, 0]
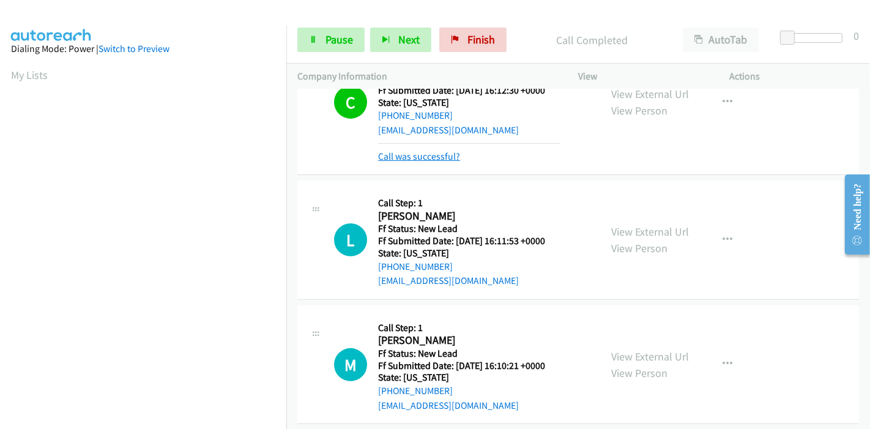
click at [440, 152] on link "Call was successful?" at bounding box center [419, 156] width 82 height 12
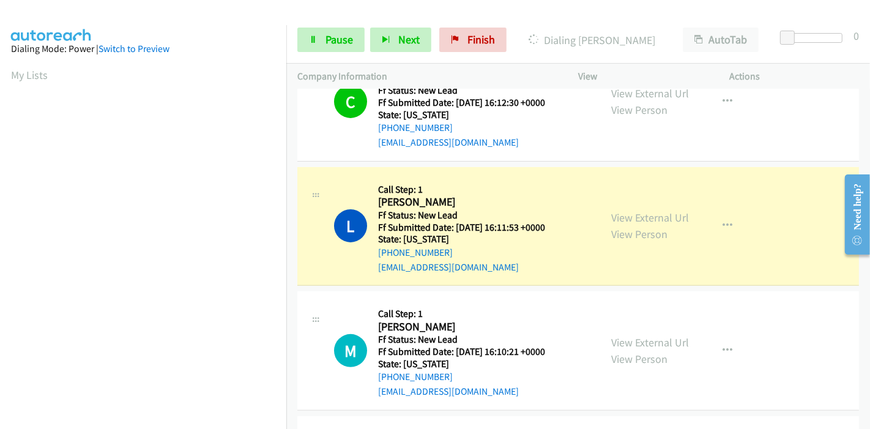
scroll to position [323, 0]
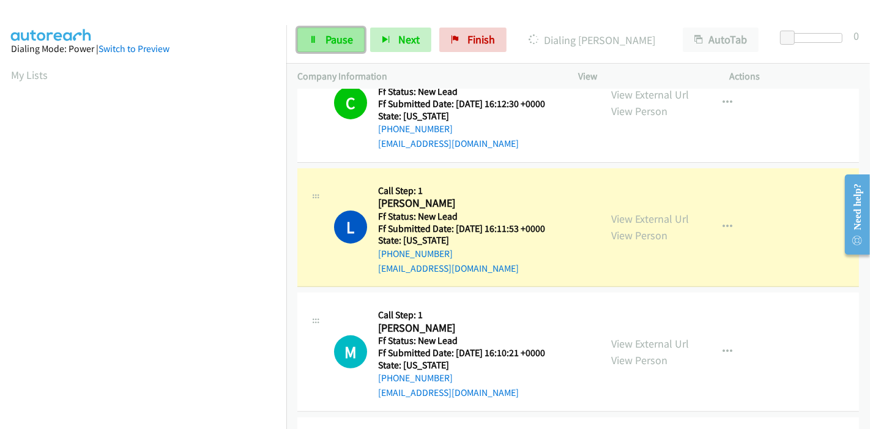
click at [335, 39] on span "Pause" at bounding box center [339, 39] width 28 height 14
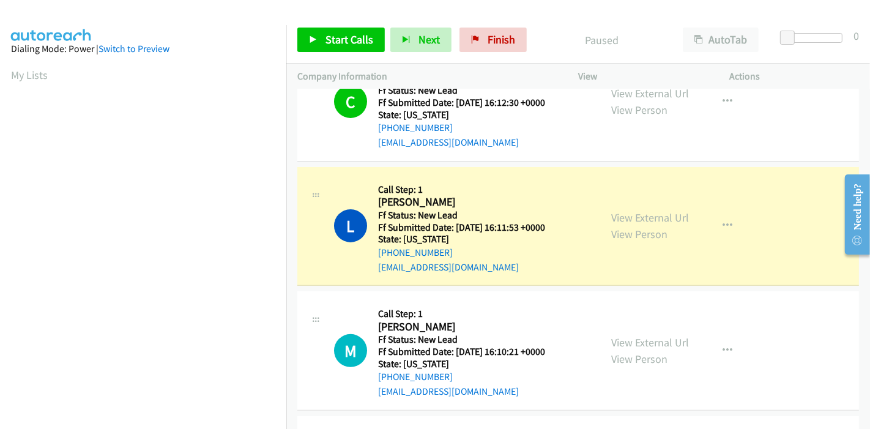
scroll to position [286, 0]
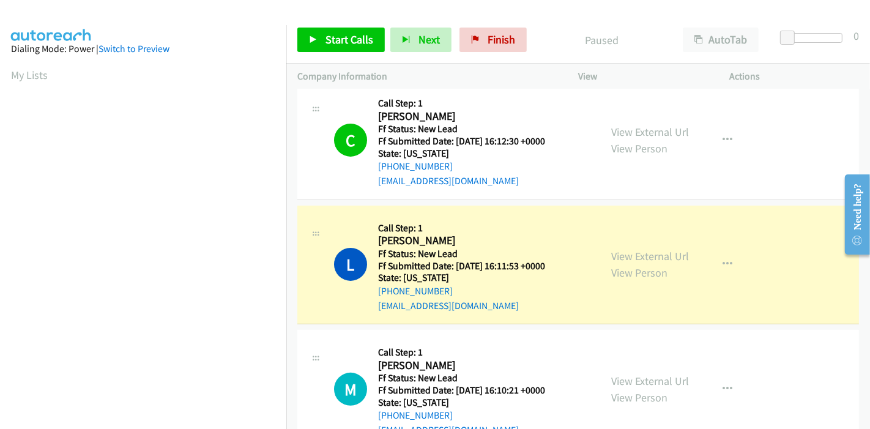
drag, startPoint x: 868, startPoint y: 259, endPoint x: 1702, endPoint y: 429, distance: 851.2
click at [868, 260] on div at bounding box center [851, 213] width 35 height 97
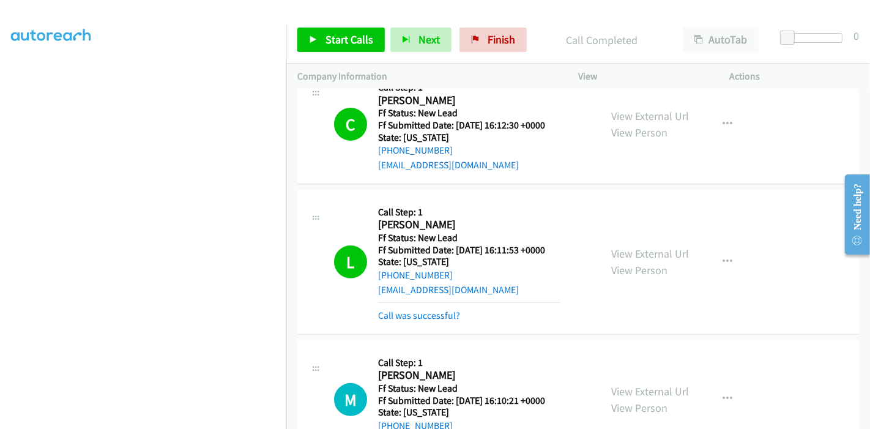
scroll to position [258, 0]
click at [397, 312] on link "Call was successful?" at bounding box center [419, 315] width 82 height 12
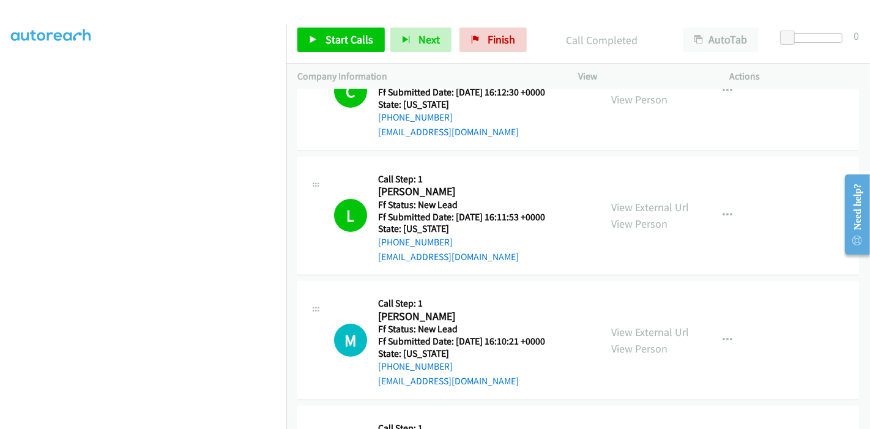
scroll to position [357, 0]
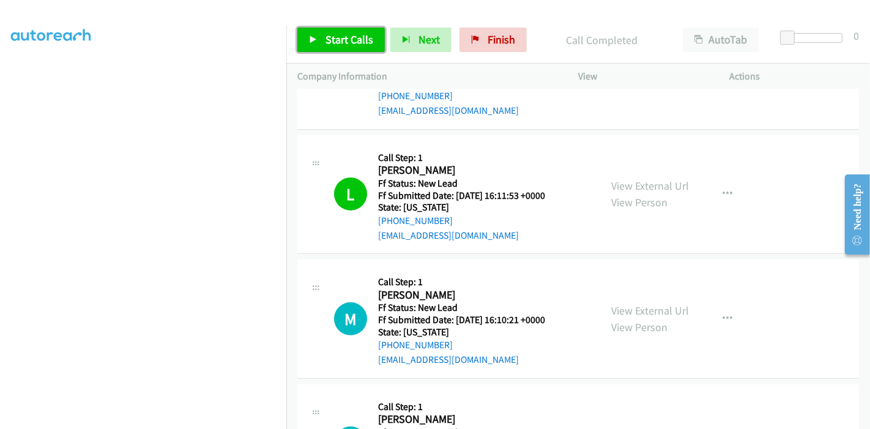
click at [345, 39] on span "Start Calls" at bounding box center [349, 39] width 48 height 14
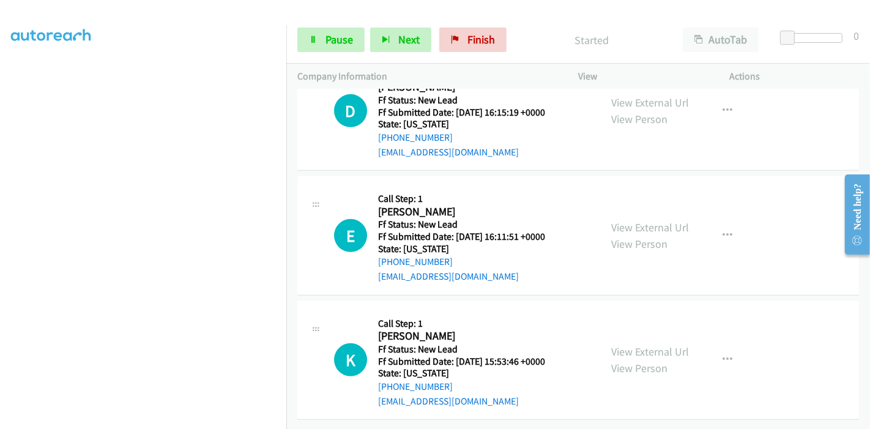
scroll to position [696, 0]
click at [649, 97] on link "View External Url" at bounding box center [650, 102] width 78 height 14
click at [630, 220] on link "View External Url" at bounding box center [650, 227] width 78 height 14
click at [651, 344] on link "View External Url" at bounding box center [650, 351] width 78 height 14
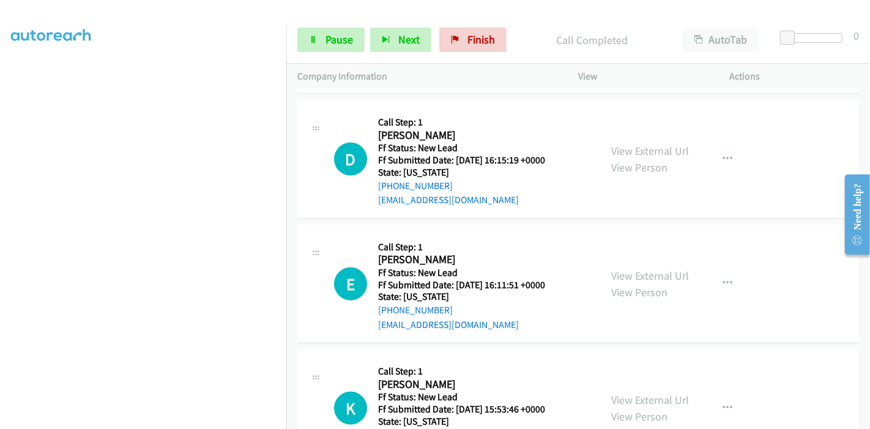
scroll to position [722, 0]
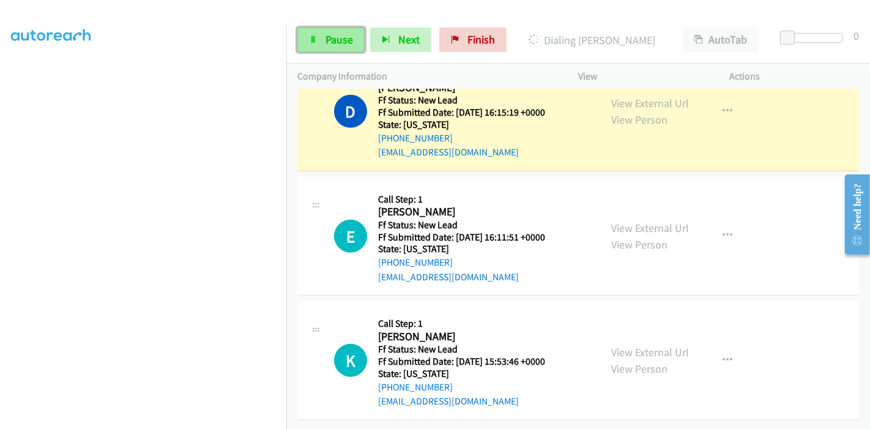
click at [335, 29] on link "Pause" at bounding box center [330, 40] width 67 height 24
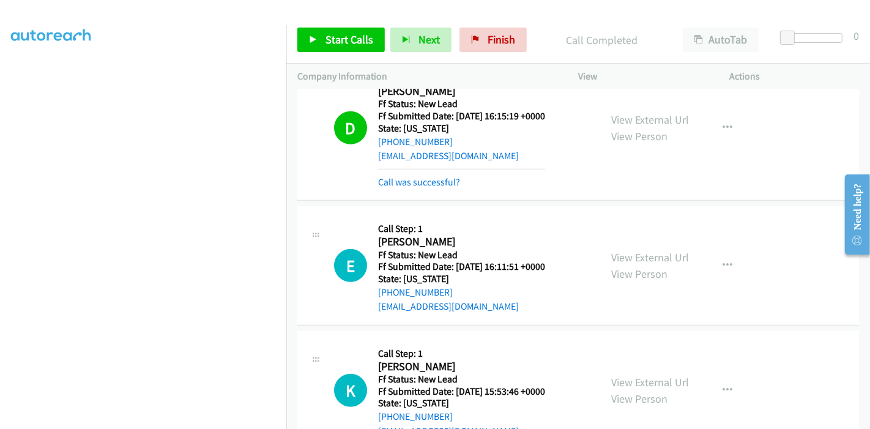
scroll to position [599, 0]
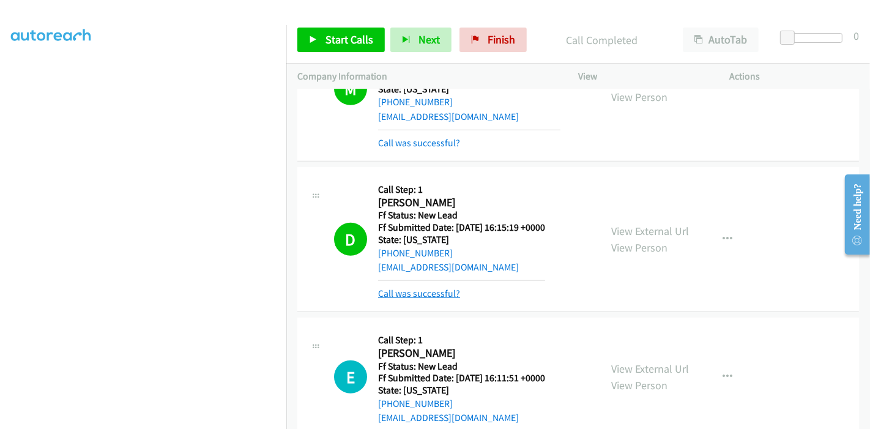
click at [429, 290] on link "Call was successful?" at bounding box center [419, 293] width 82 height 12
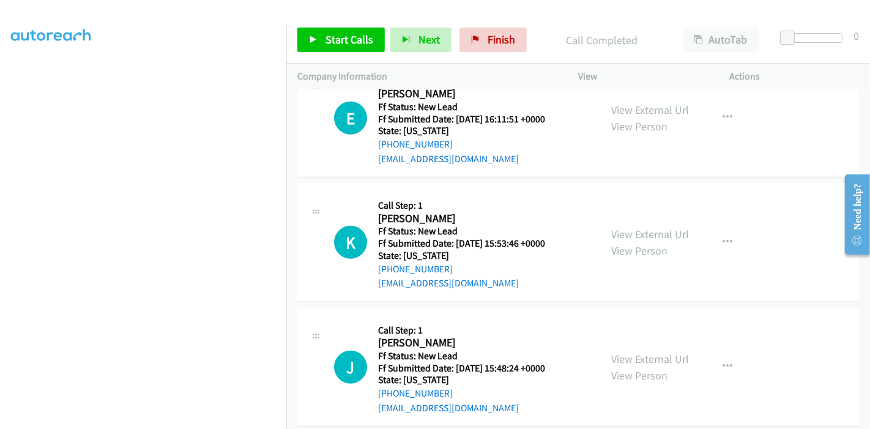
scroll to position [804, 0]
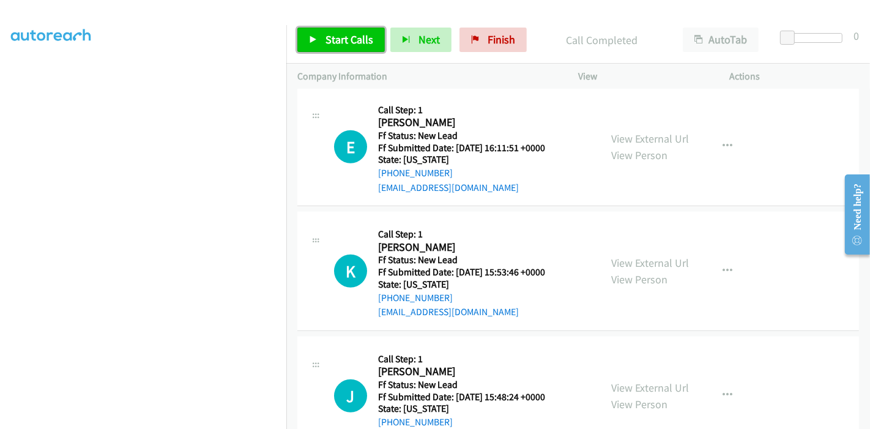
click at [327, 31] on link "Start Calls" at bounding box center [340, 40] width 87 height 24
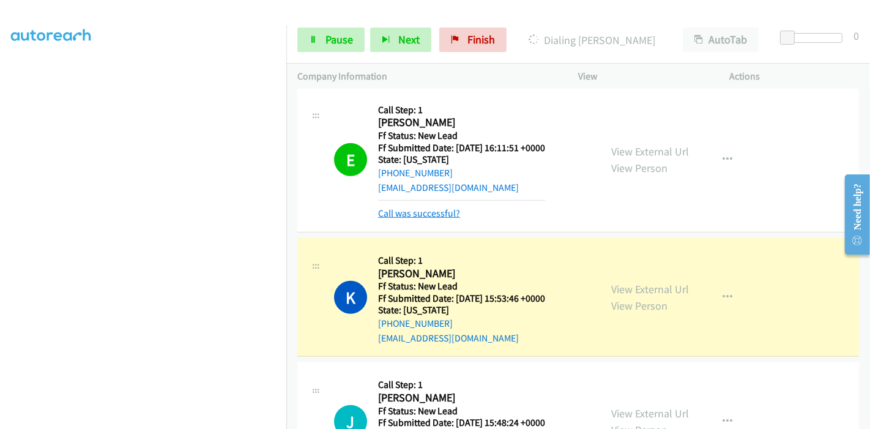
click at [430, 210] on link "Call was successful?" at bounding box center [419, 213] width 82 height 12
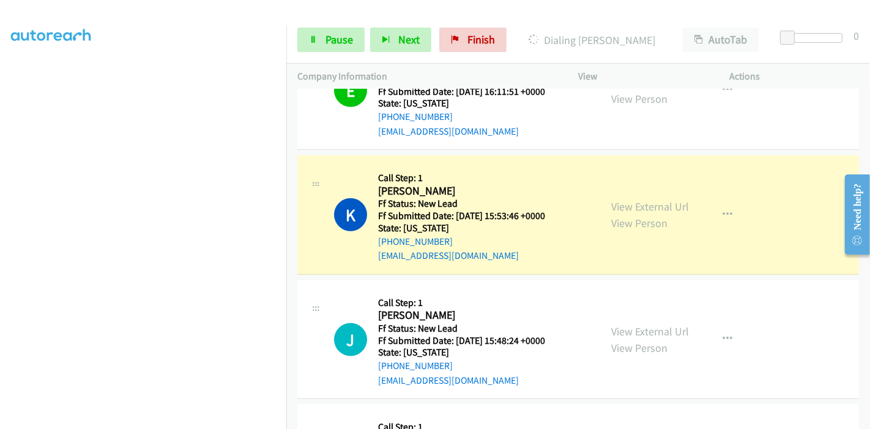
scroll to position [939, 0]
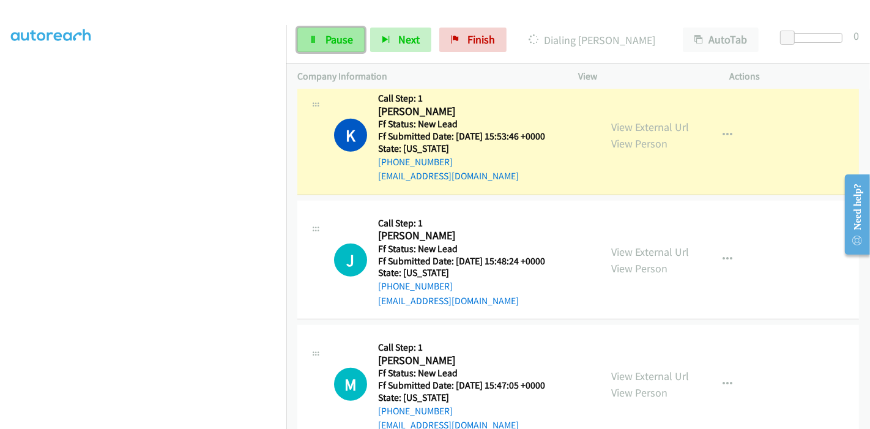
click at [330, 39] on span "Pause" at bounding box center [339, 39] width 28 height 14
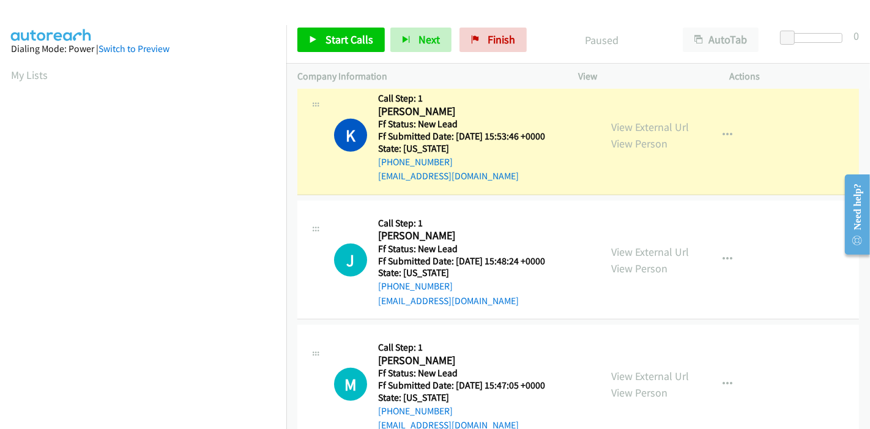
scroll to position [258, 0]
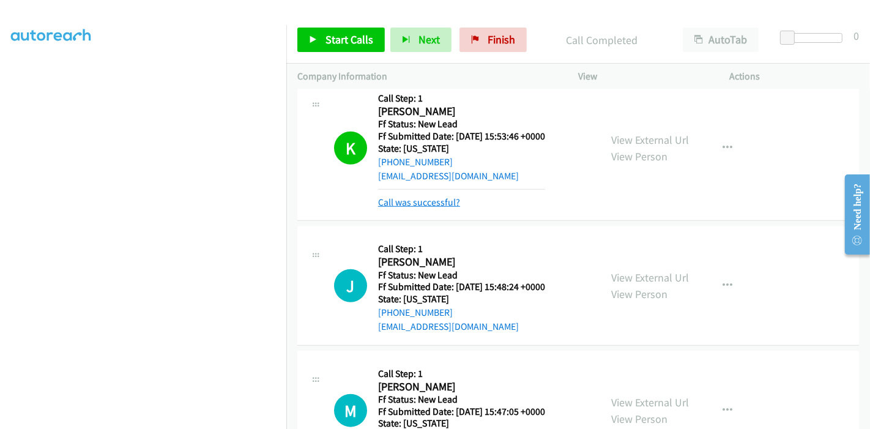
click at [419, 200] on link "Call was successful?" at bounding box center [419, 202] width 82 height 12
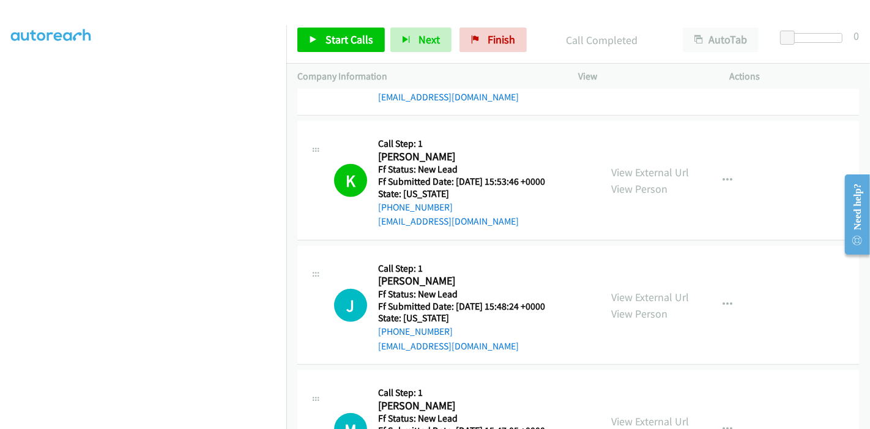
scroll to position [891, 0]
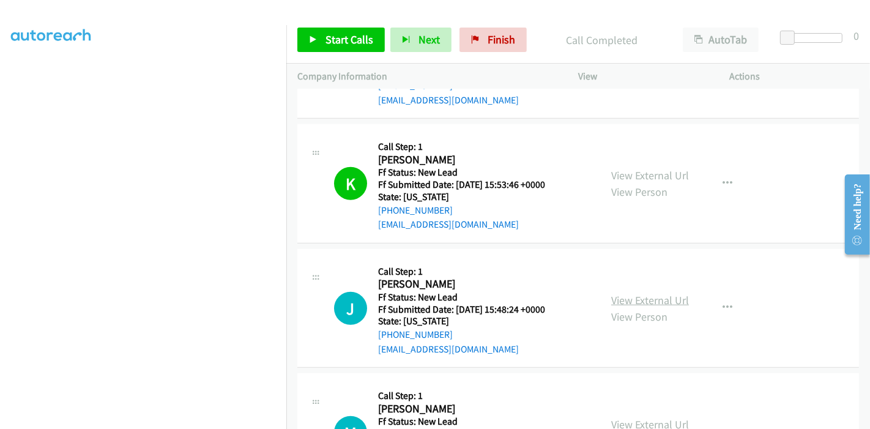
click at [637, 293] on link "View External Url" at bounding box center [650, 300] width 78 height 14
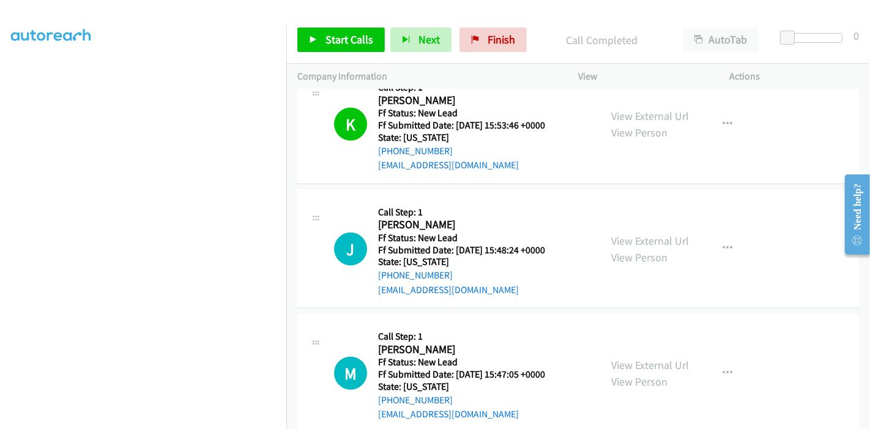
scroll to position [1027, 0]
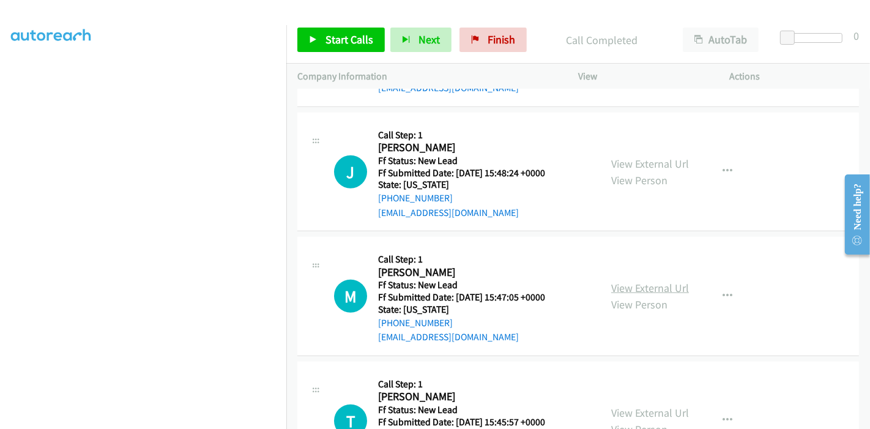
click at [624, 284] on link "View External Url" at bounding box center [650, 288] width 78 height 14
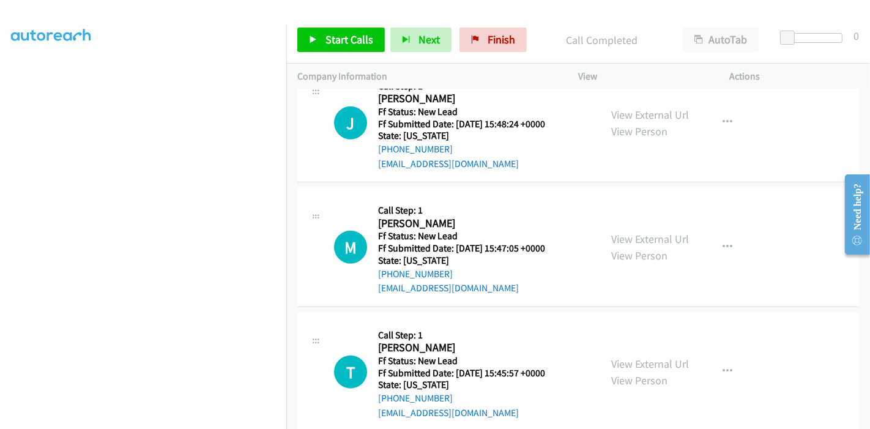
scroll to position [1095, 0]
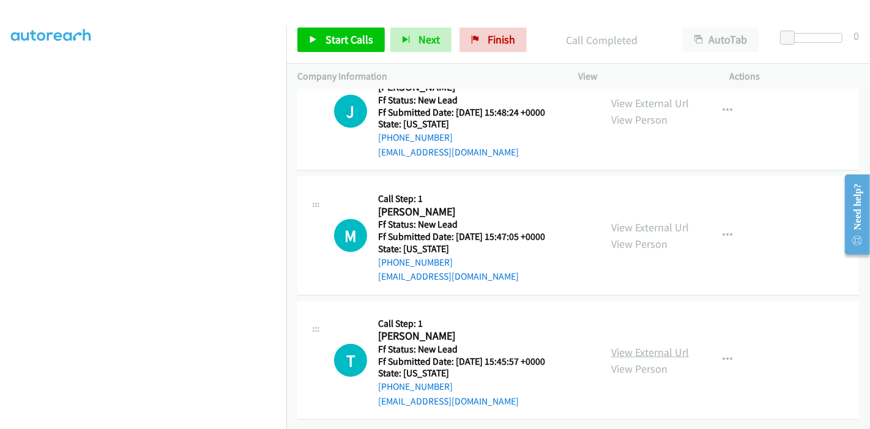
click at [646, 347] on link "View External Url" at bounding box center [650, 352] width 78 height 14
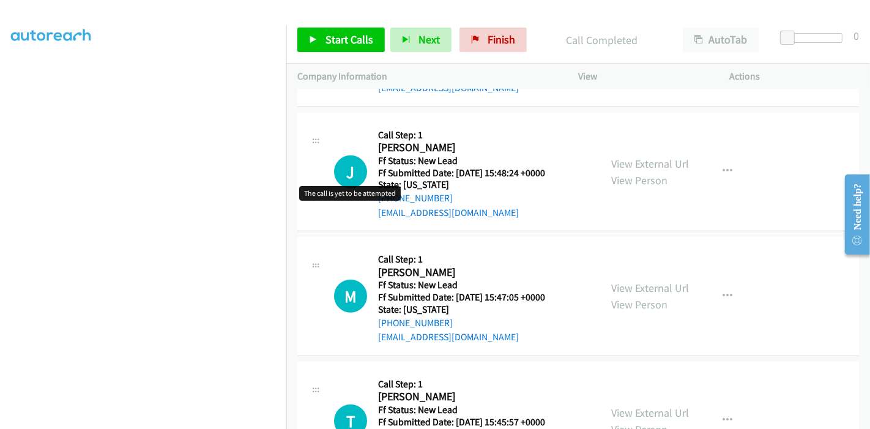
scroll to position [891, 0]
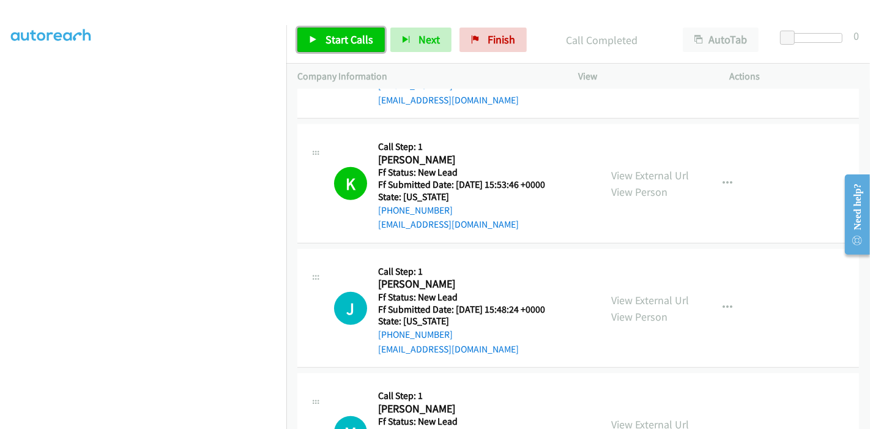
click at [307, 38] on link "Start Calls" at bounding box center [340, 40] width 87 height 24
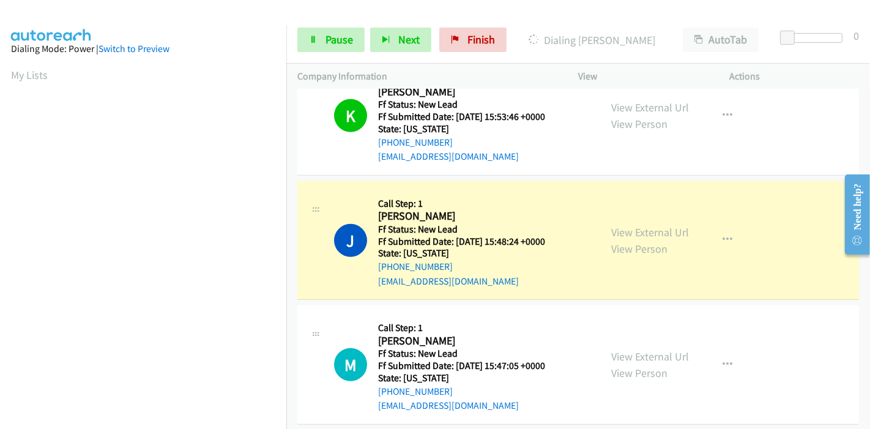
scroll to position [258, 0]
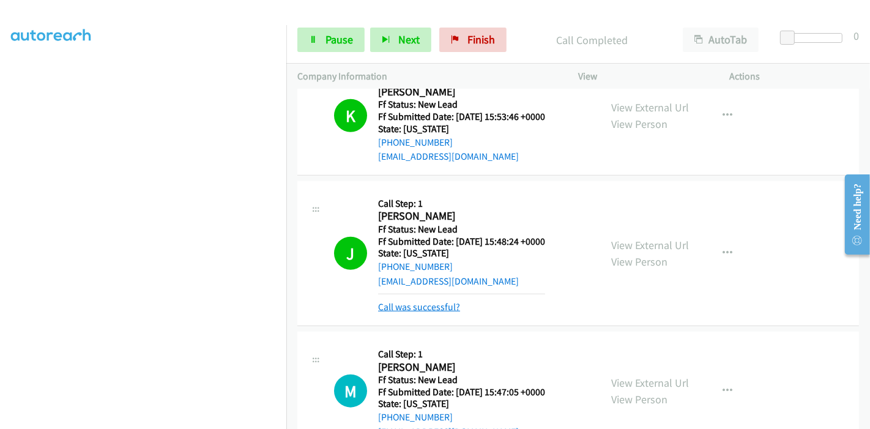
drag, startPoint x: 428, startPoint y: 312, endPoint x: 423, endPoint y: 308, distance: 7.0
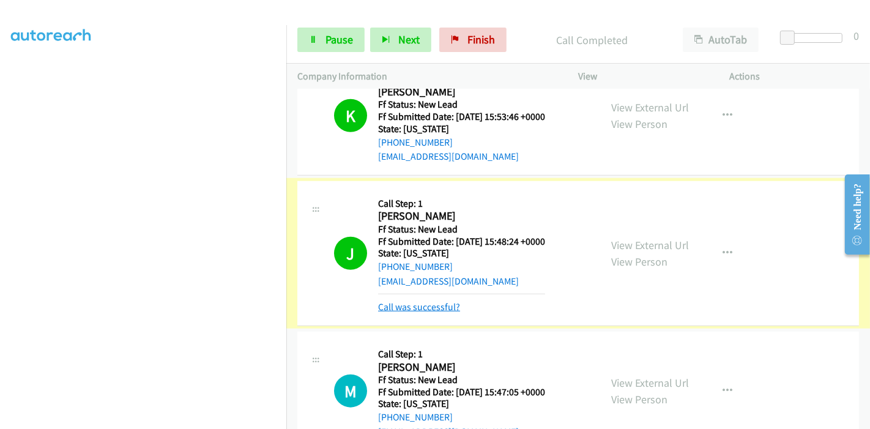
click at [423, 307] on link "Call was successful?" at bounding box center [419, 307] width 82 height 12
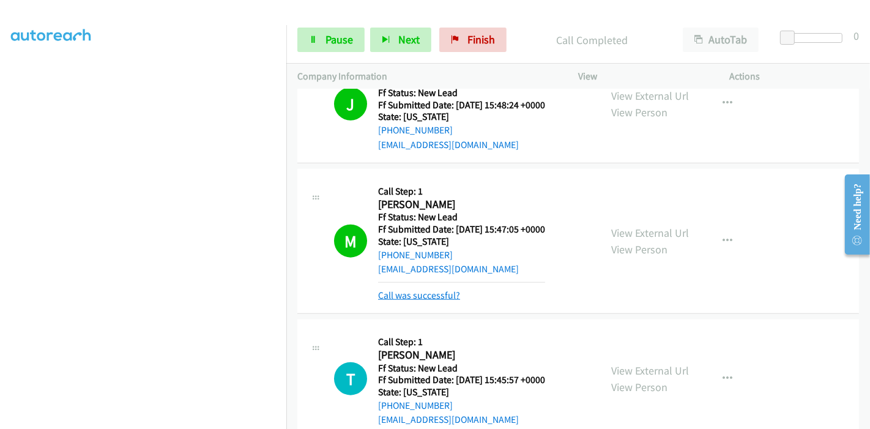
click at [399, 289] on link "Call was successful?" at bounding box center [419, 295] width 82 height 12
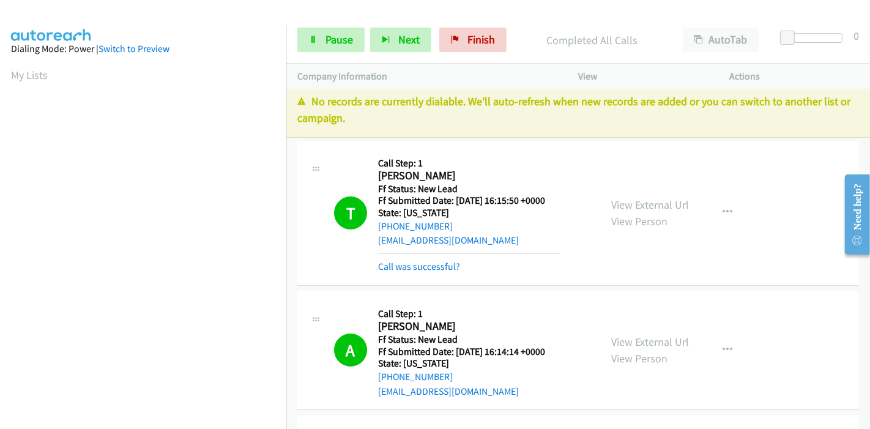
scroll to position [0, 0]
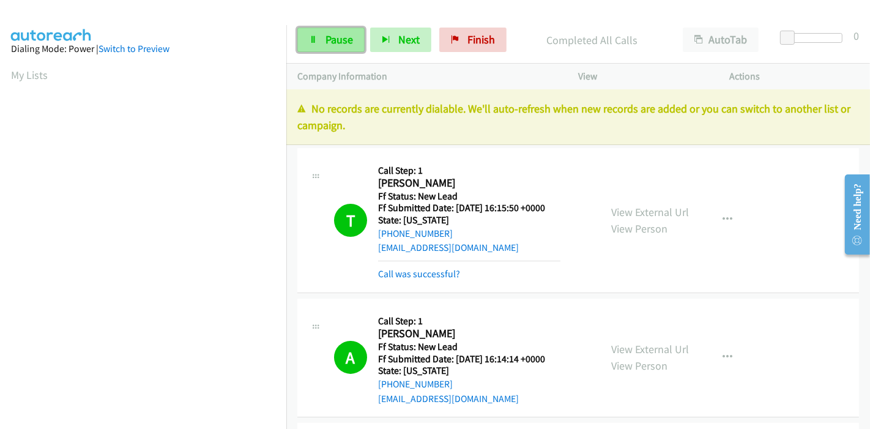
click at [316, 36] on icon at bounding box center [313, 40] width 9 height 9
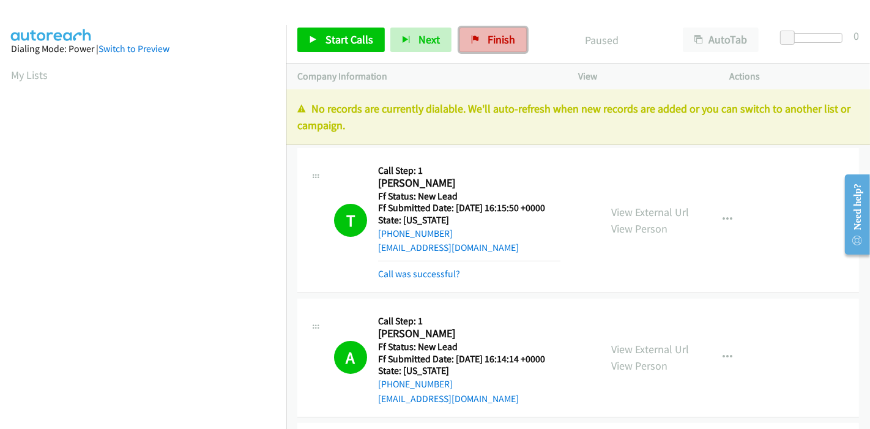
click at [495, 39] on span "Finish" at bounding box center [501, 39] width 28 height 14
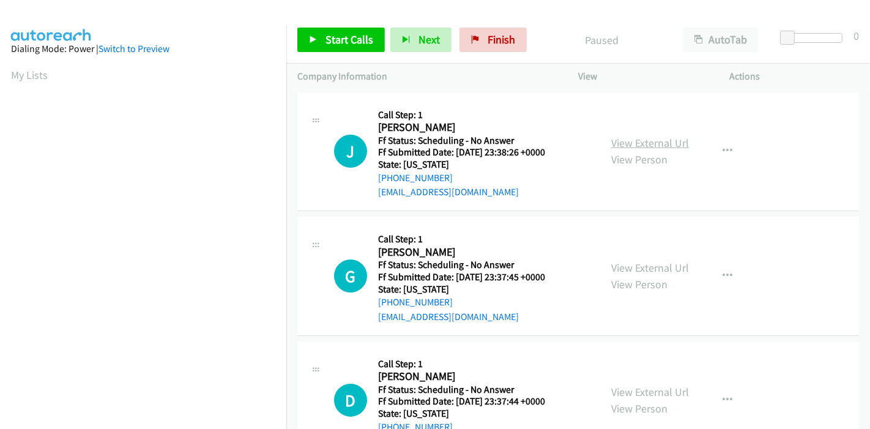
click at [644, 139] on link "View External Url" at bounding box center [650, 143] width 78 height 14
click at [651, 261] on link "View External Url" at bounding box center [650, 267] width 78 height 14
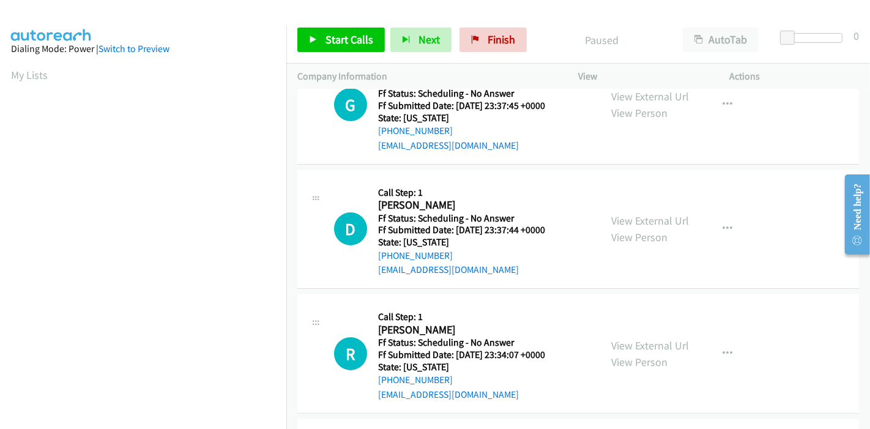
scroll to position [204, 0]
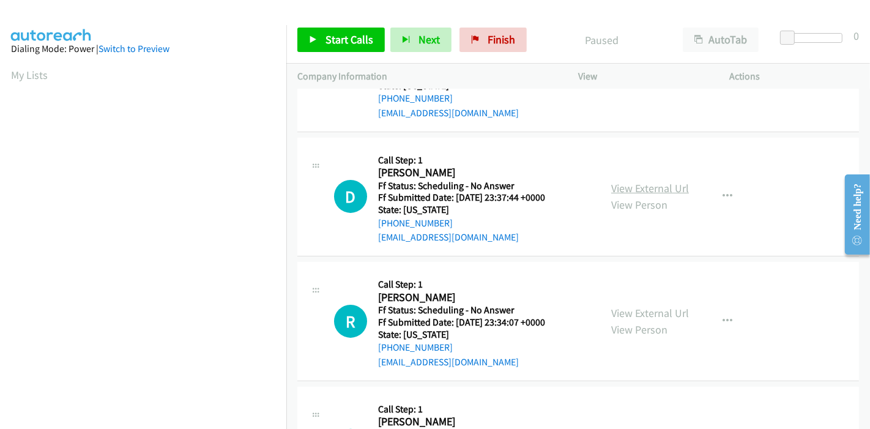
click at [651, 188] on link "View External Url" at bounding box center [650, 188] width 78 height 14
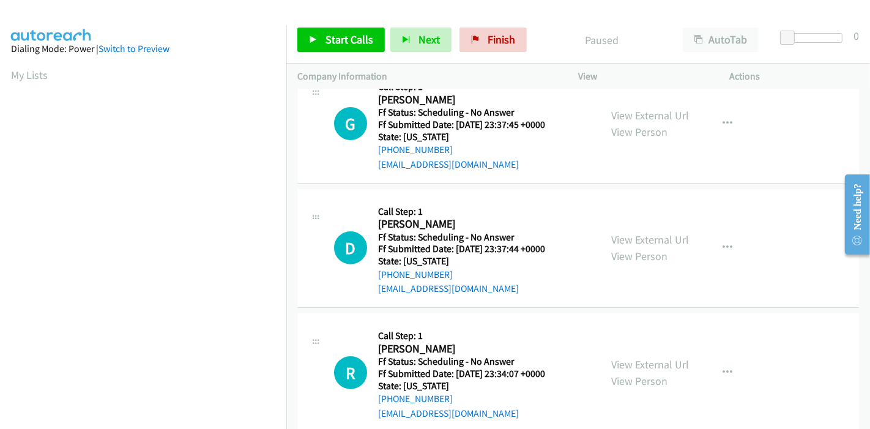
scroll to position [0, 0]
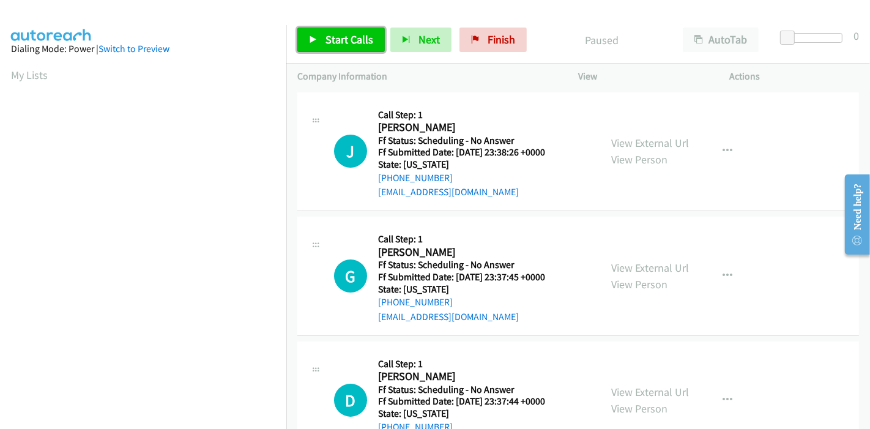
click at [312, 37] on icon at bounding box center [313, 40] width 9 height 9
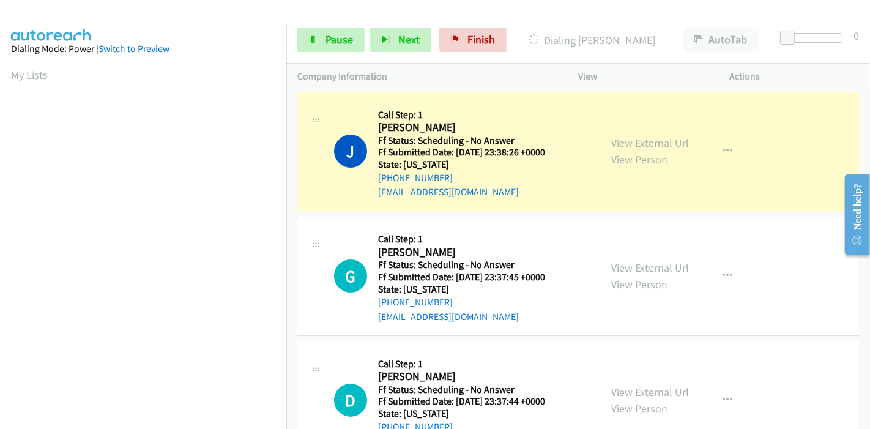
scroll to position [258, 0]
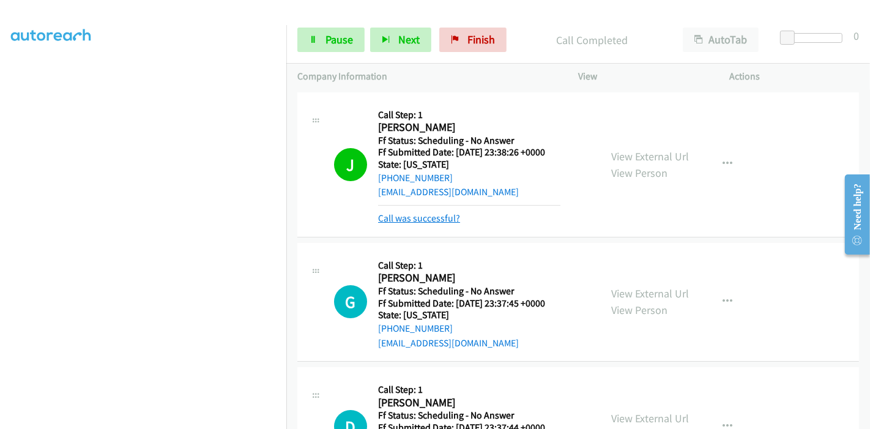
click at [410, 220] on link "Call was successful?" at bounding box center [419, 218] width 82 height 12
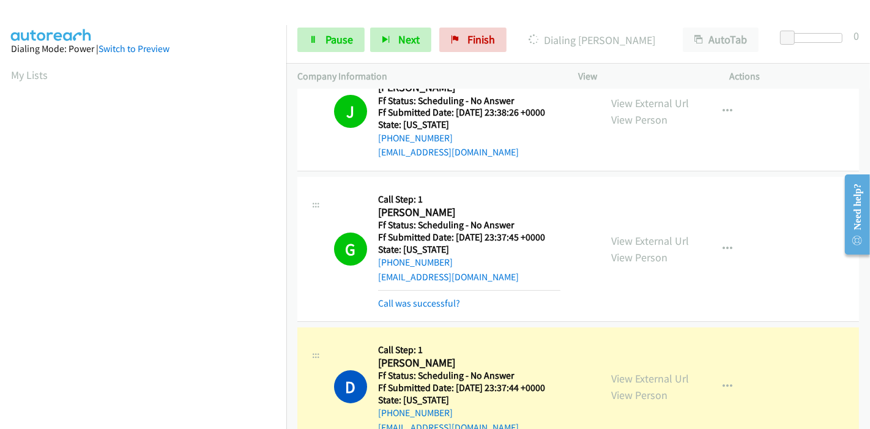
scroll to position [68, 0]
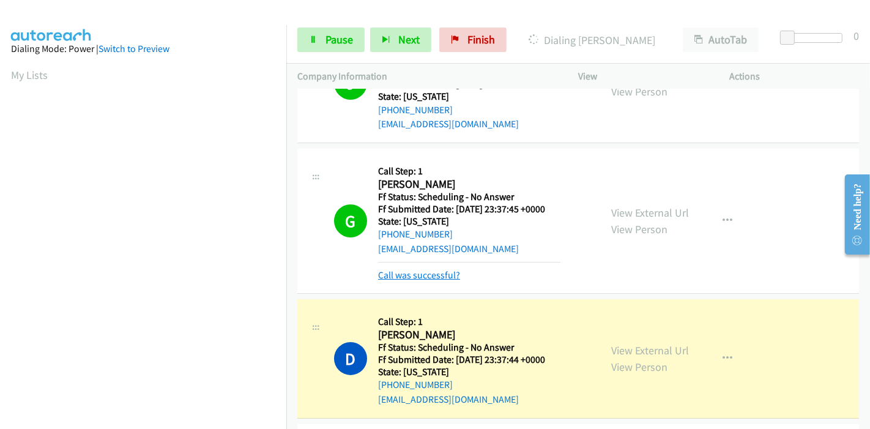
click at [431, 273] on link "Call was successful?" at bounding box center [419, 275] width 82 height 12
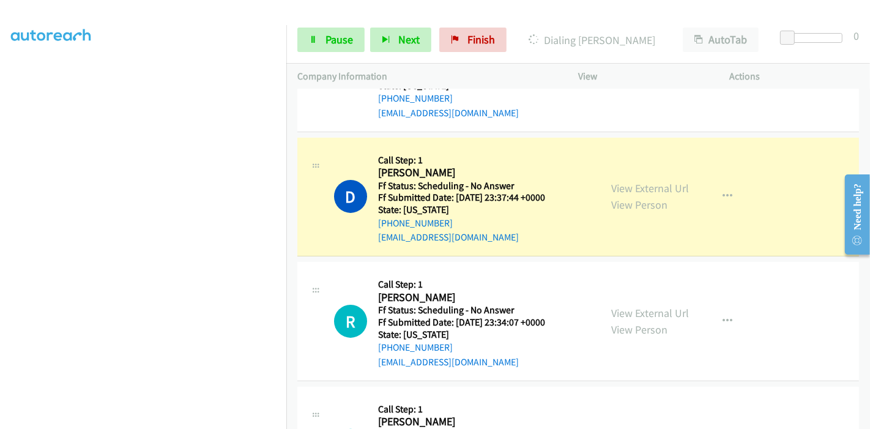
scroll to position [0, 0]
click at [318, 44] on link "Pause" at bounding box center [330, 40] width 67 height 24
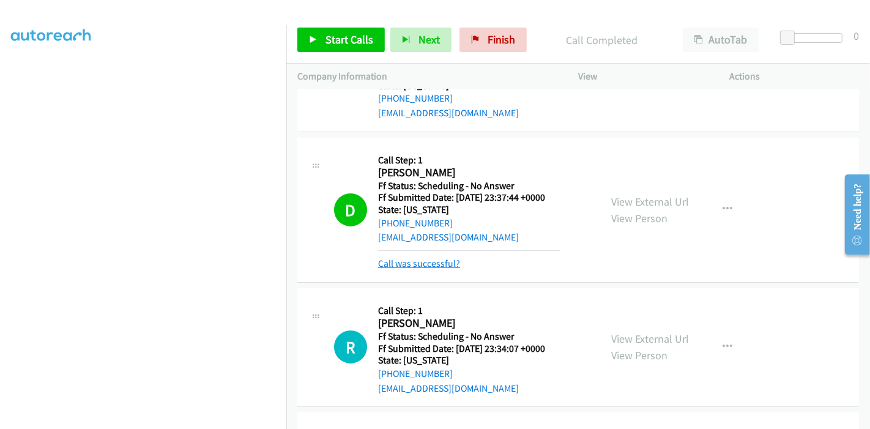
click at [405, 268] on link "Call was successful?" at bounding box center [419, 263] width 82 height 12
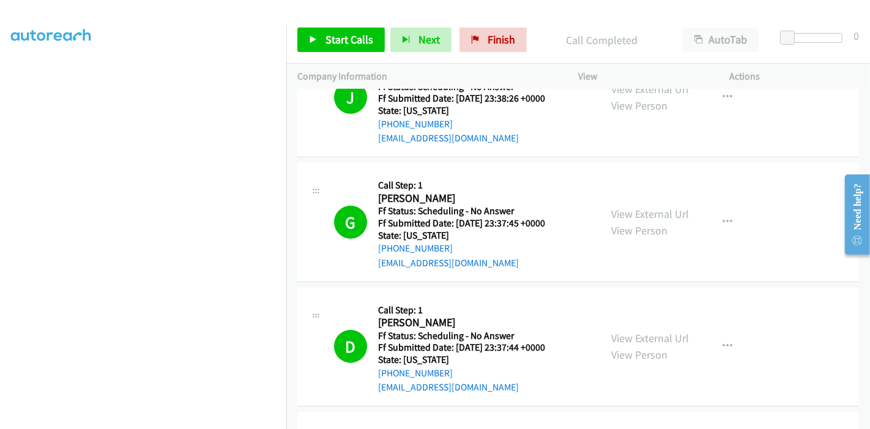
scroll to position [0, 0]
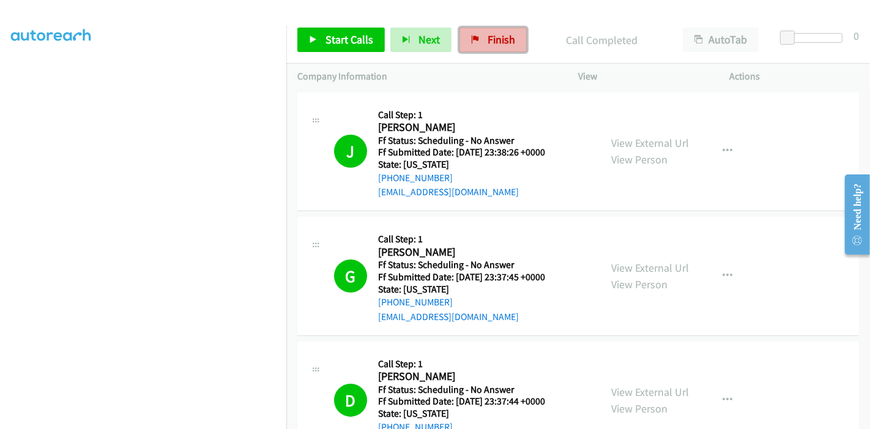
click at [487, 43] on span "Finish" at bounding box center [501, 39] width 28 height 14
